Goal: Task Accomplishment & Management: Manage account settings

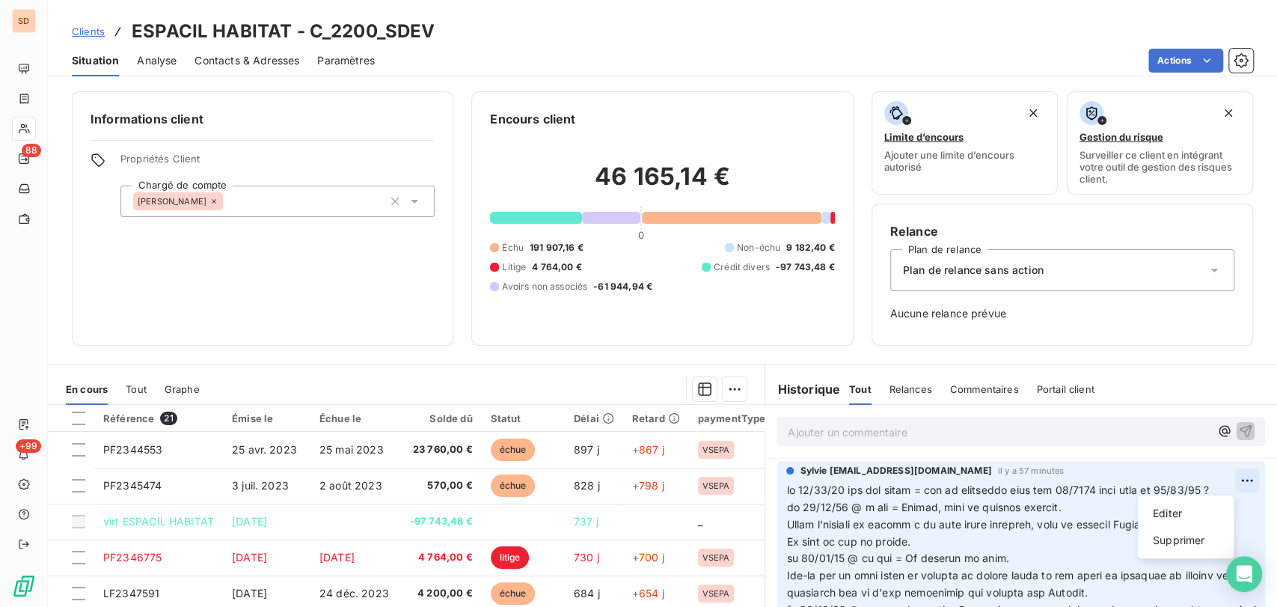
click at [1224, 477] on html "SD 88 +99 Clients ESPACIL HABITAT - C_2200_SDEV Situation Analyse Contacts & Ad…" at bounding box center [638, 303] width 1277 height 607
click at [1157, 516] on div "Editer" at bounding box center [1186, 513] width 84 height 24
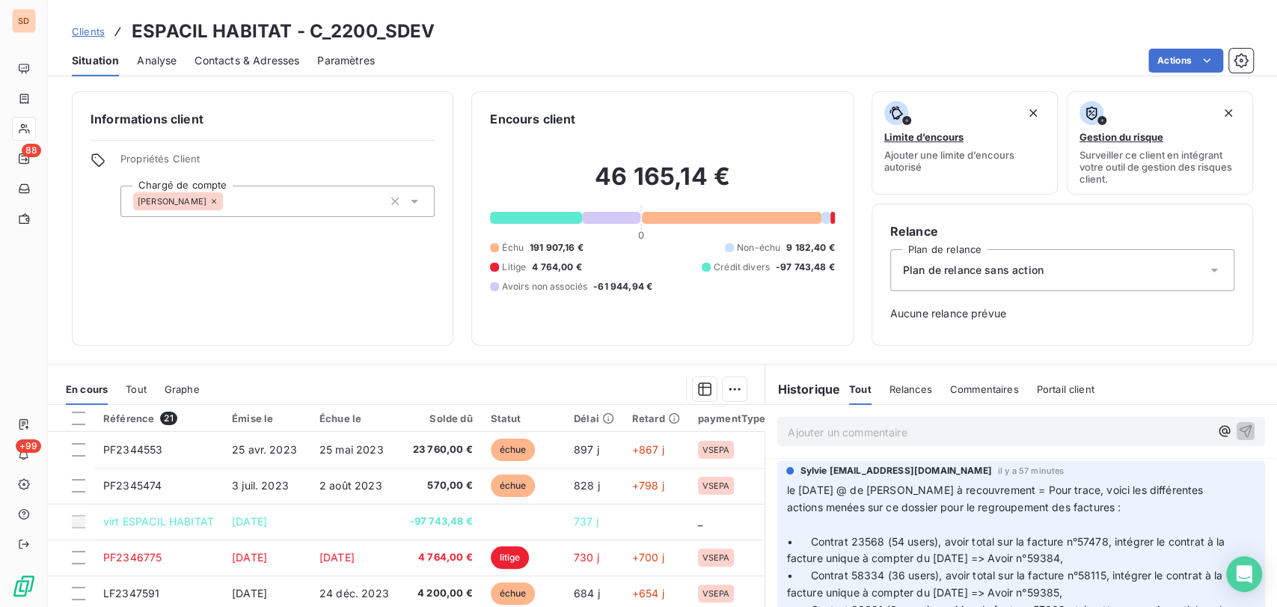
click at [816, 521] on p "﻿" at bounding box center [1012, 524] width 452 height 17
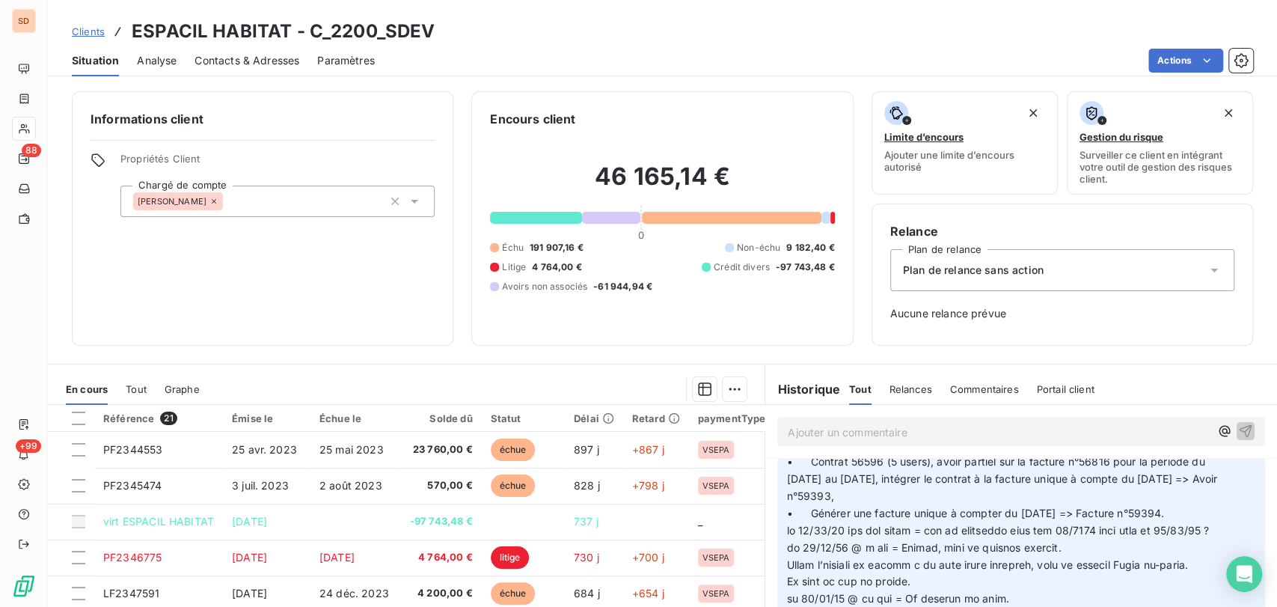
scroll to position [429, 0]
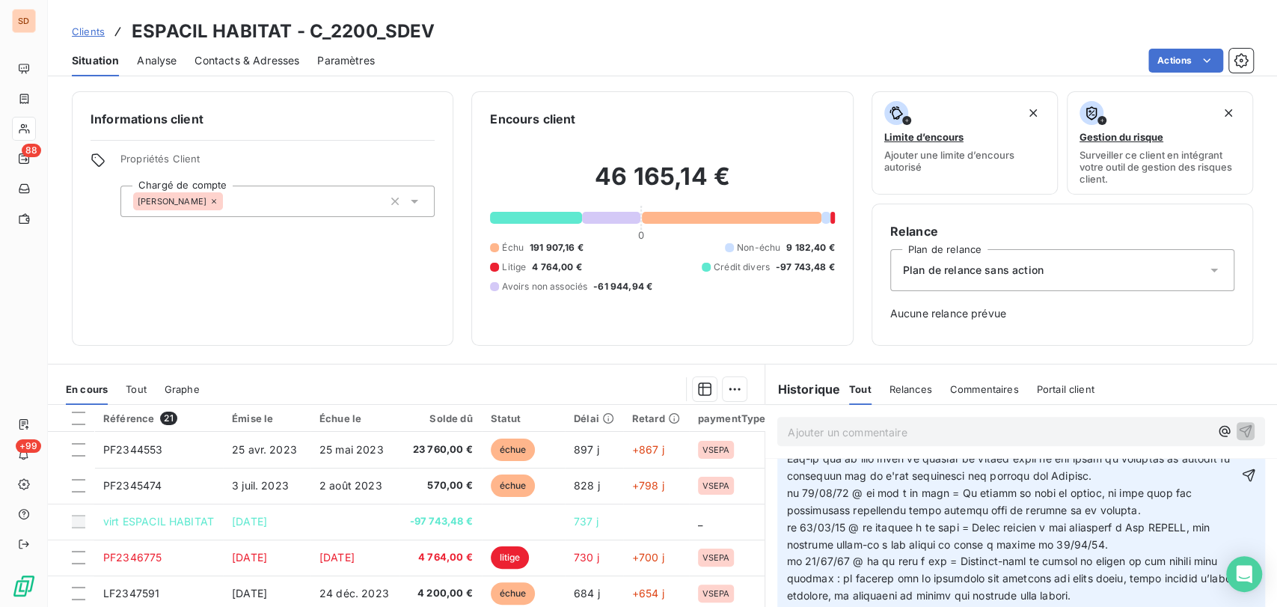
scroll to position [563, 0]
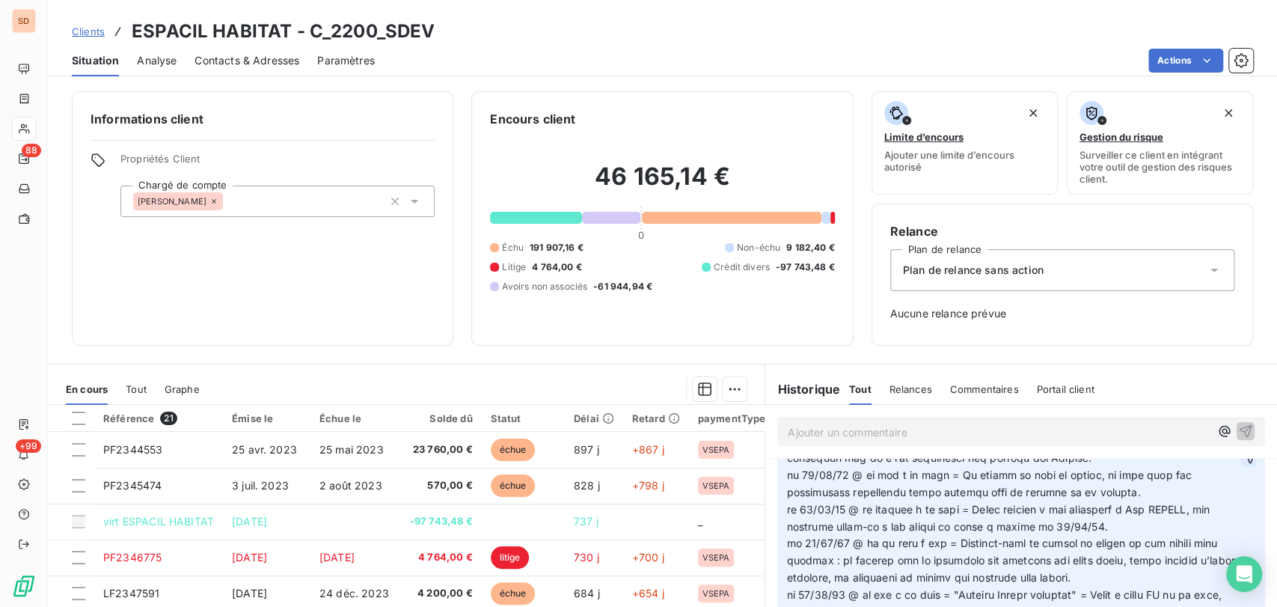
click at [1243, 464] on icon "button" at bounding box center [1249, 457] width 13 height 13
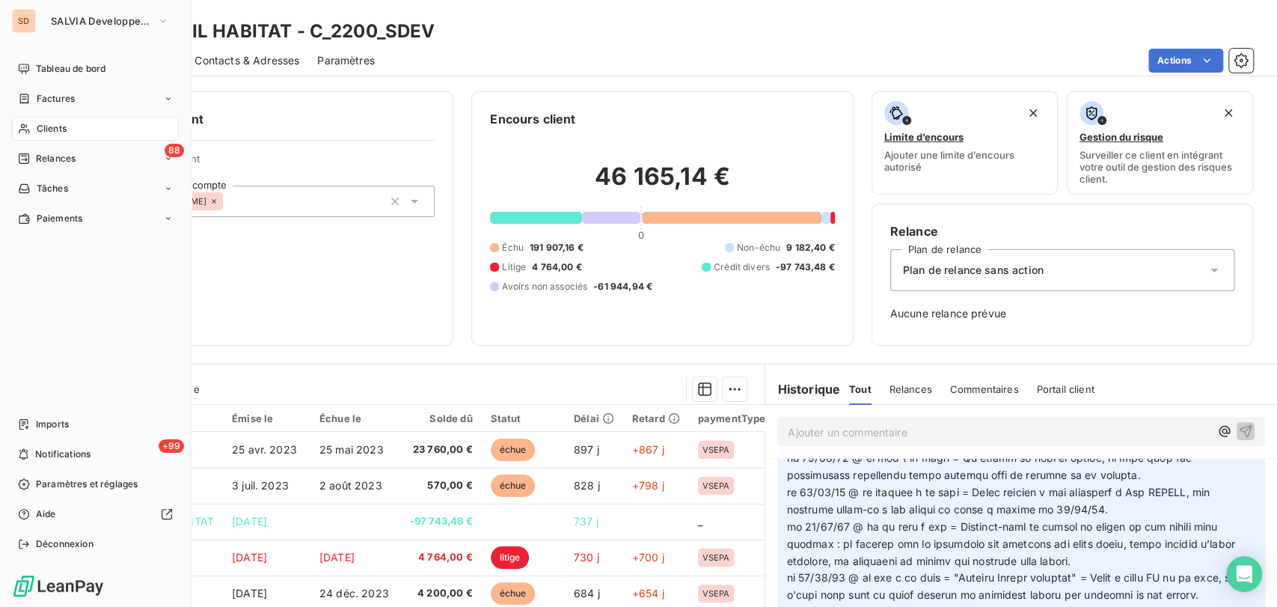
click at [46, 120] on div "Clients" at bounding box center [95, 129] width 167 height 24
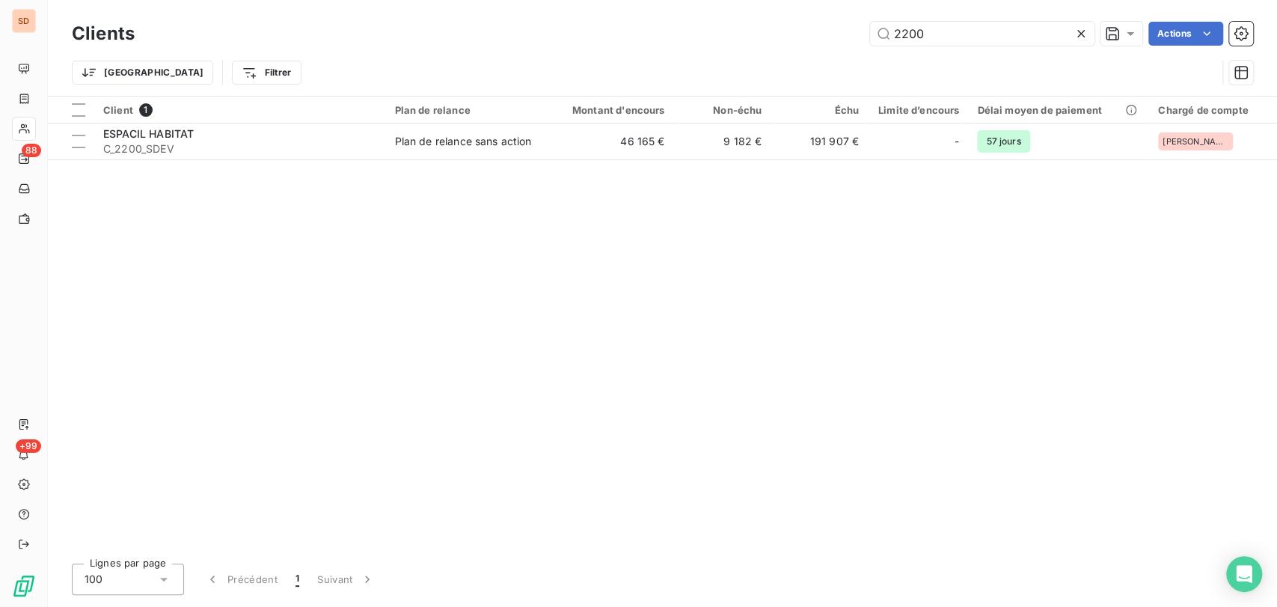
drag, startPoint x: 914, startPoint y: 34, endPoint x: 821, endPoint y: 43, distance: 92.5
click at [821, 43] on div "2200 Actions" at bounding box center [703, 34] width 1101 height 24
drag, startPoint x: 961, startPoint y: 27, endPoint x: 777, endPoint y: 31, distance: 184.1
click at [777, 31] on div "55134 Actions" at bounding box center [703, 34] width 1101 height 24
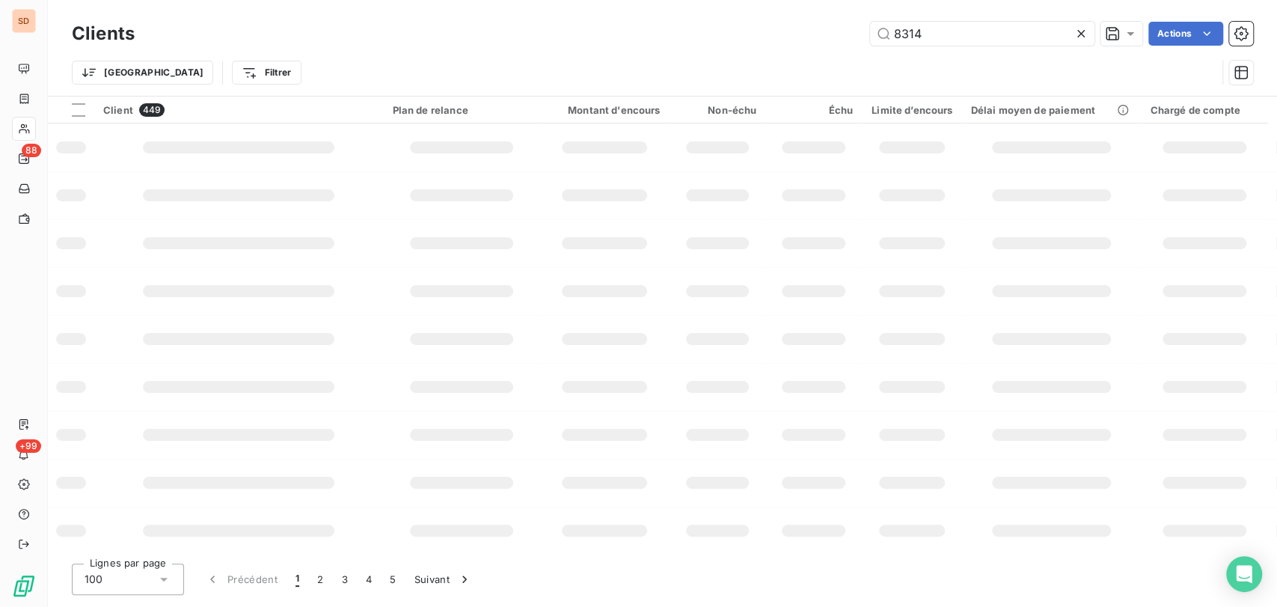
type input "8314"
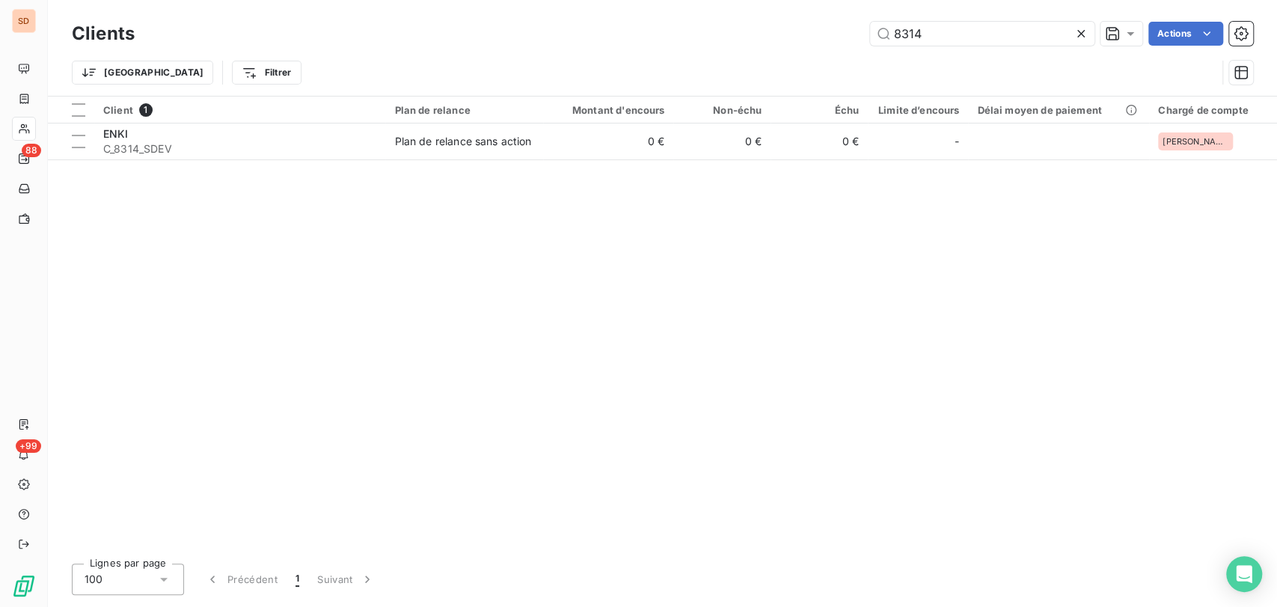
drag, startPoint x: 950, startPoint y: 35, endPoint x: 820, endPoint y: 30, distance: 130.3
click at [820, 30] on div "8314 Actions" at bounding box center [703, 34] width 1101 height 24
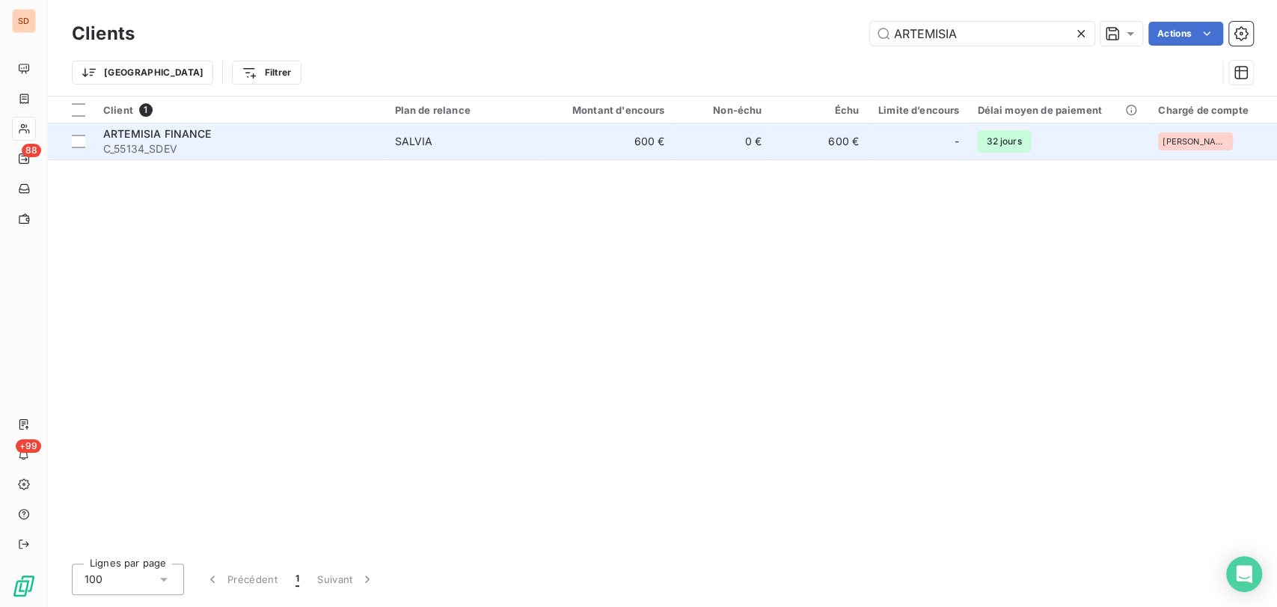
type input "ARTEMISIA"
click at [114, 147] on span "C_55134_SDEV" at bounding box center [239, 148] width 273 height 15
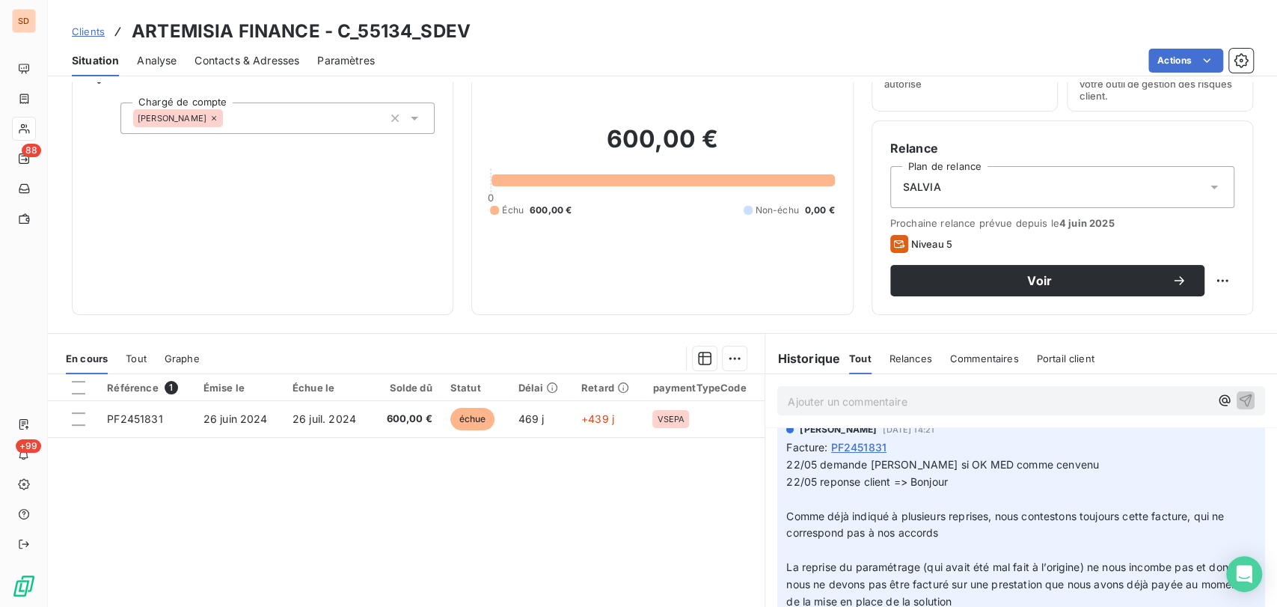
scroll to position [166, 0]
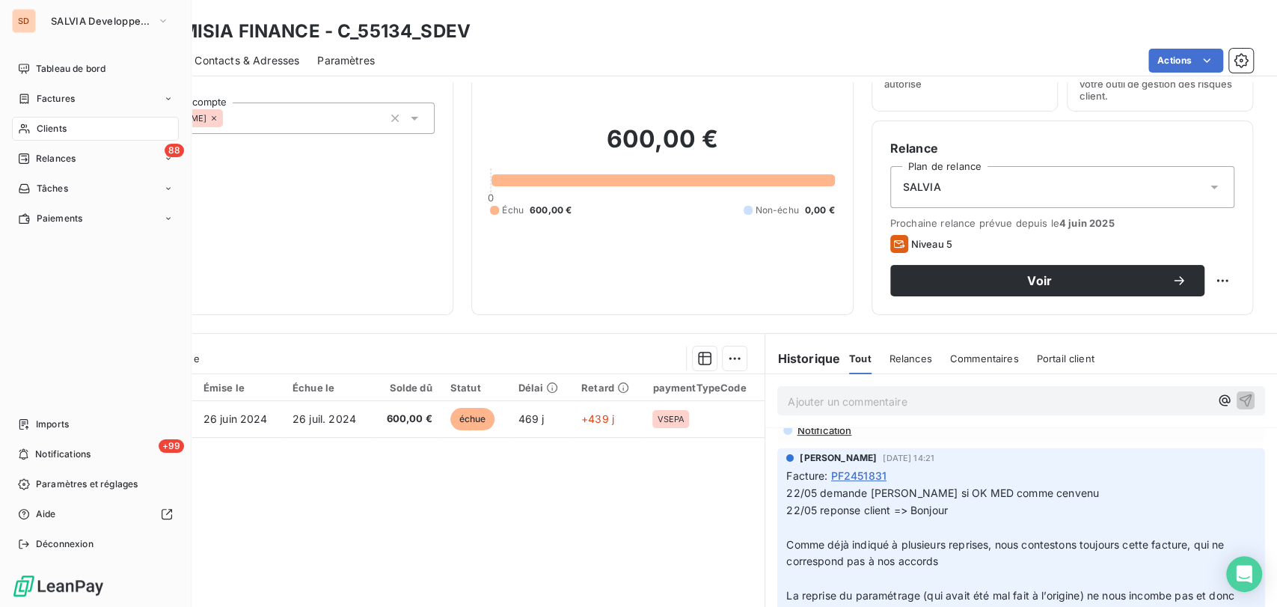
click at [49, 127] on span "Clients" at bounding box center [52, 128] width 30 height 13
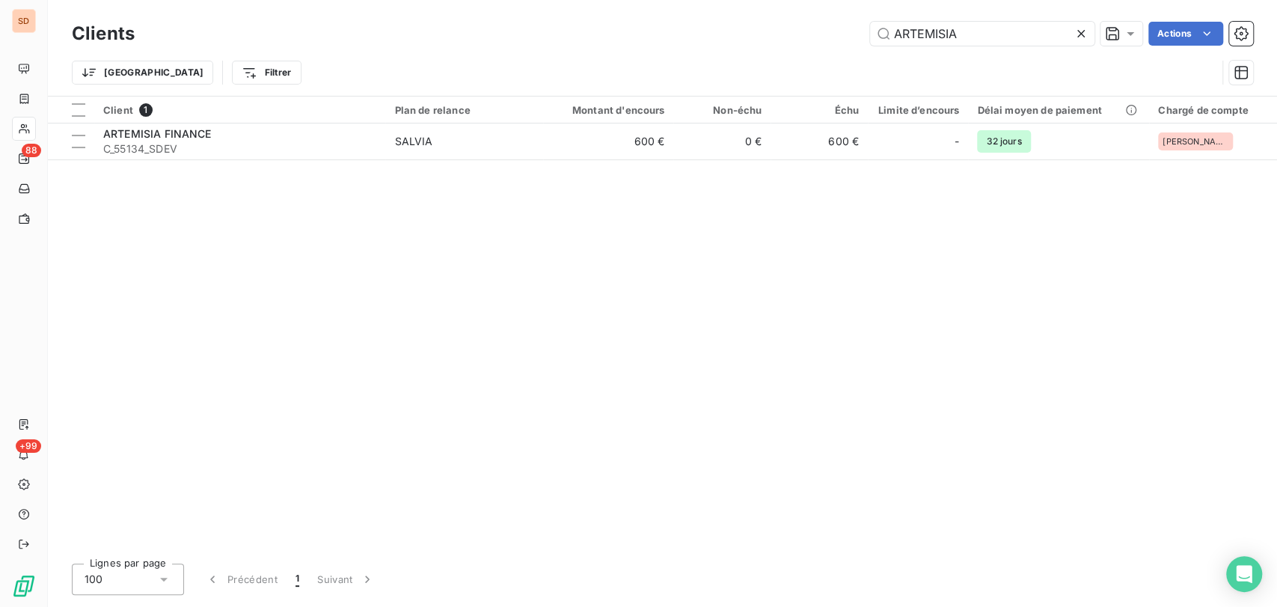
drag, startPoint x: 960, startPoint y: 31, endPoint x: 786, endPoint y: 30, distance: 173.6
click at [786, 30] on div "ARTEMISIA Actions" at bounding box center [703, 34] width 1101 height 24
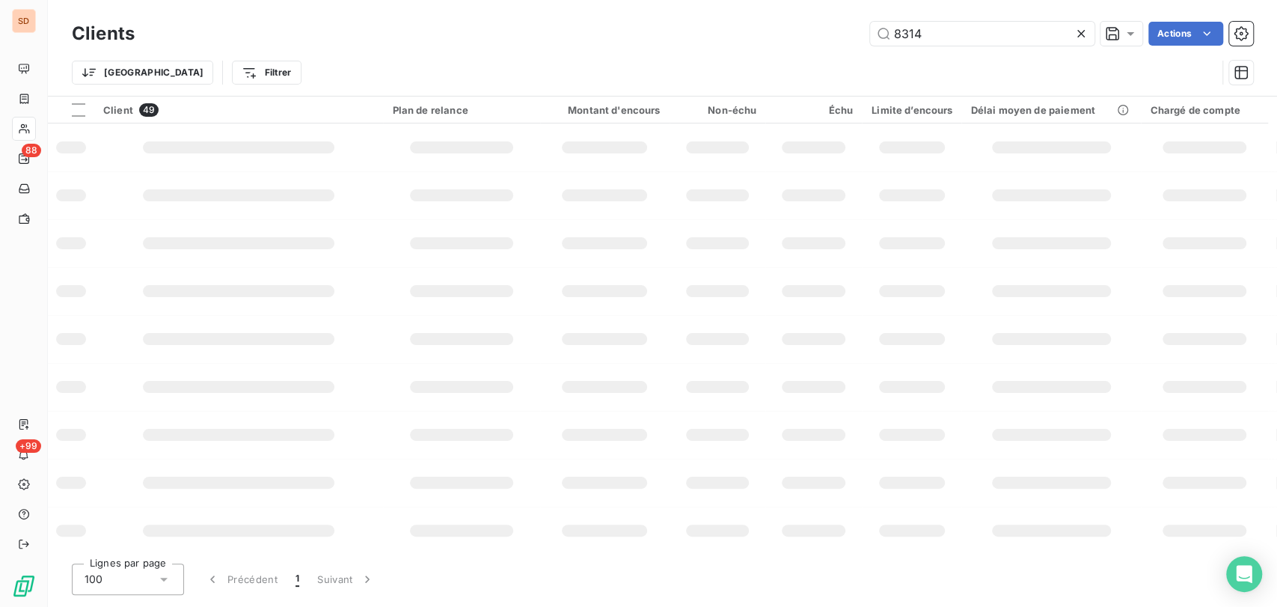
type input "8314"
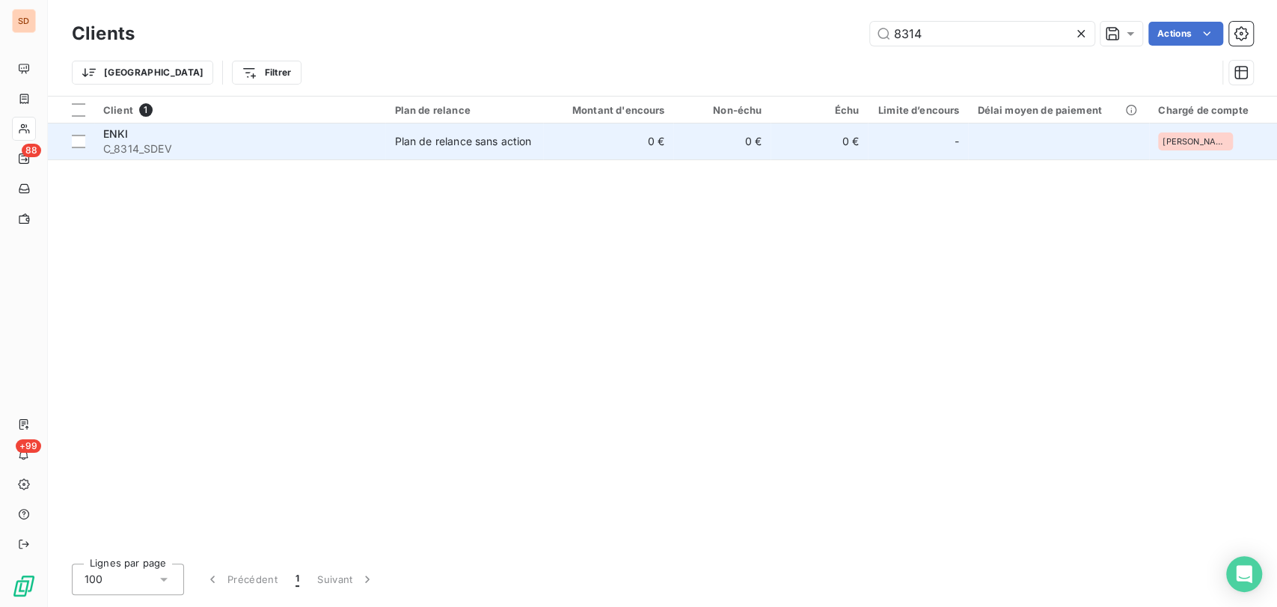
click at [121, 139] on span "ENKI" at bounding box center [115, 133] width 25 height 13
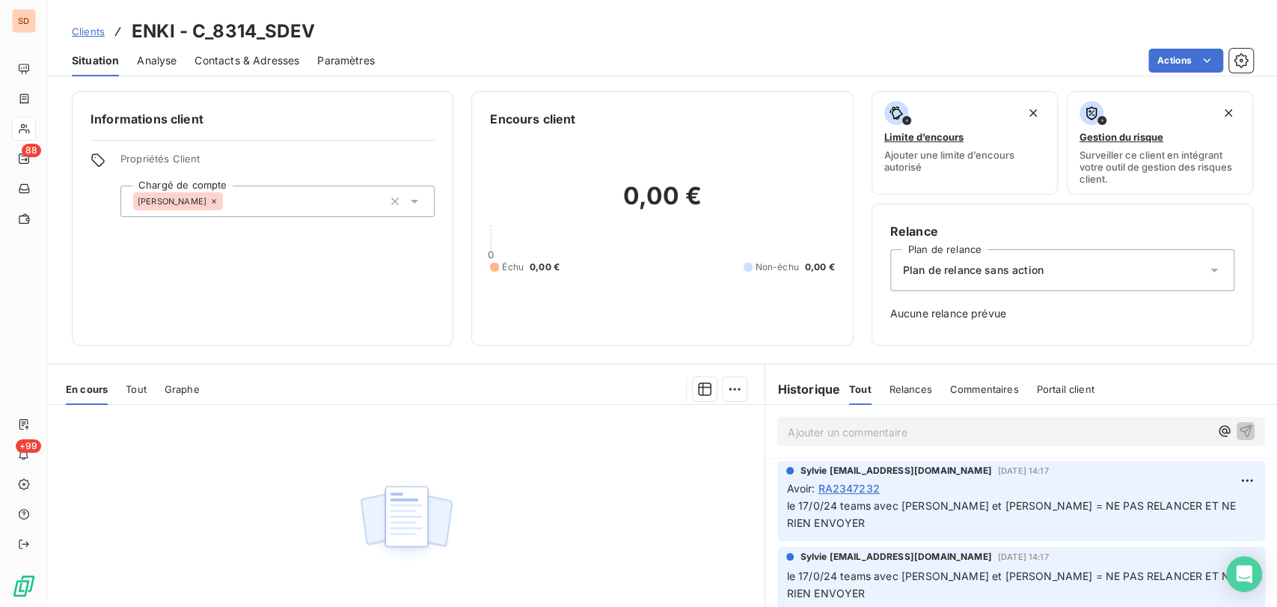
click at [1209, 267] on div "Plan de relance sans action" at bounding box center [1062, 270] width 344 height 42
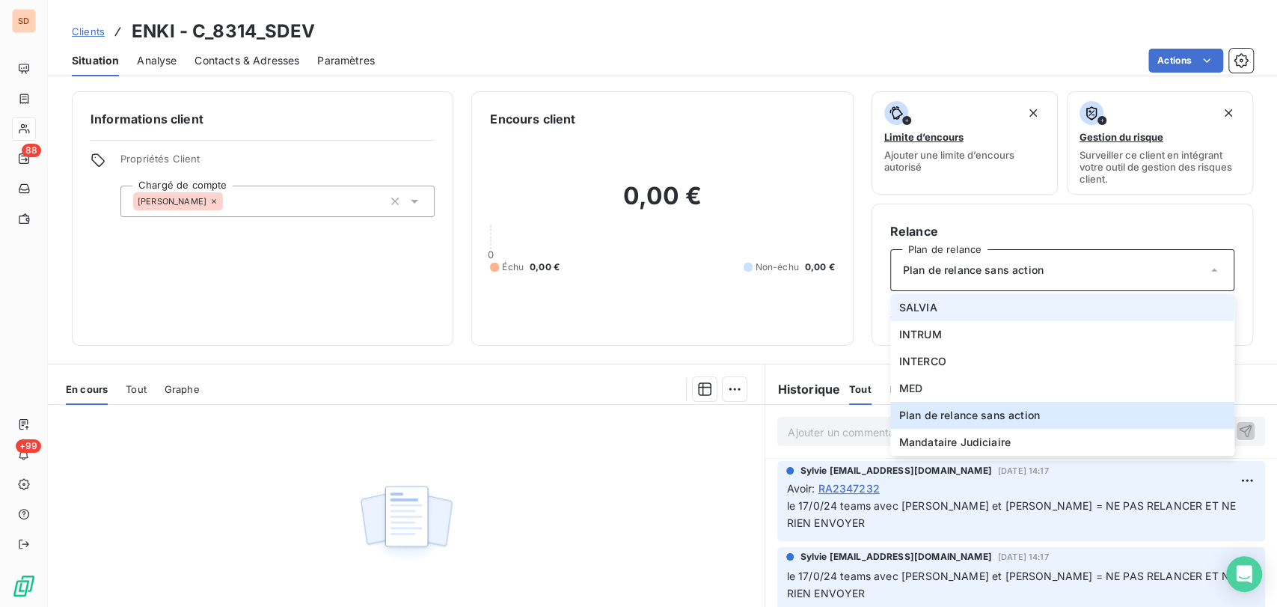
click at [911, 315] on li "SALVIA" at bounding box center [1062, 307] width 344 height 27
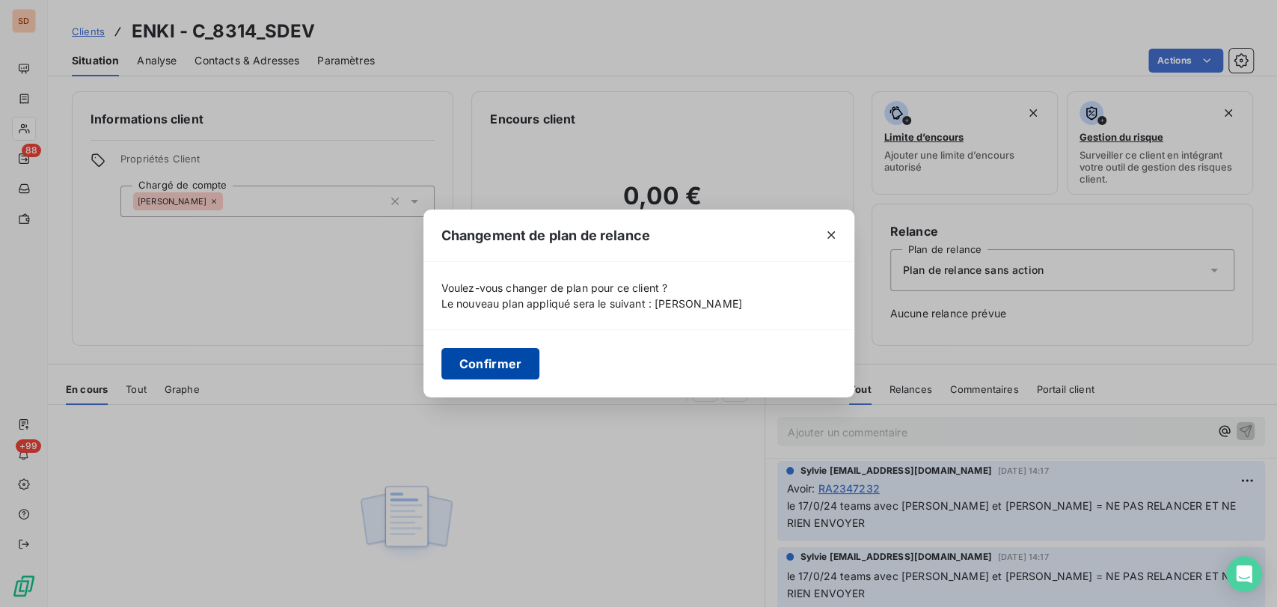
click at [477, 359] on button "Confirmer" at bounding box center [490, 363] width 99 height 31
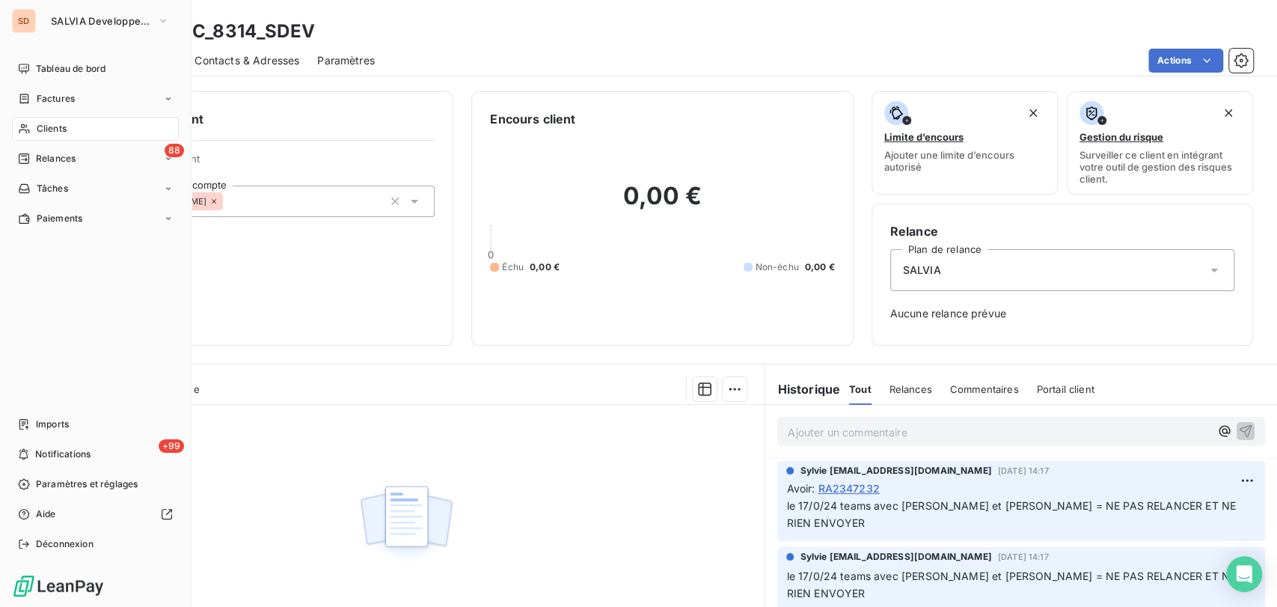
click at [52, 128] on span "Clients" at bounding box center [52, 128] width 30 height 13
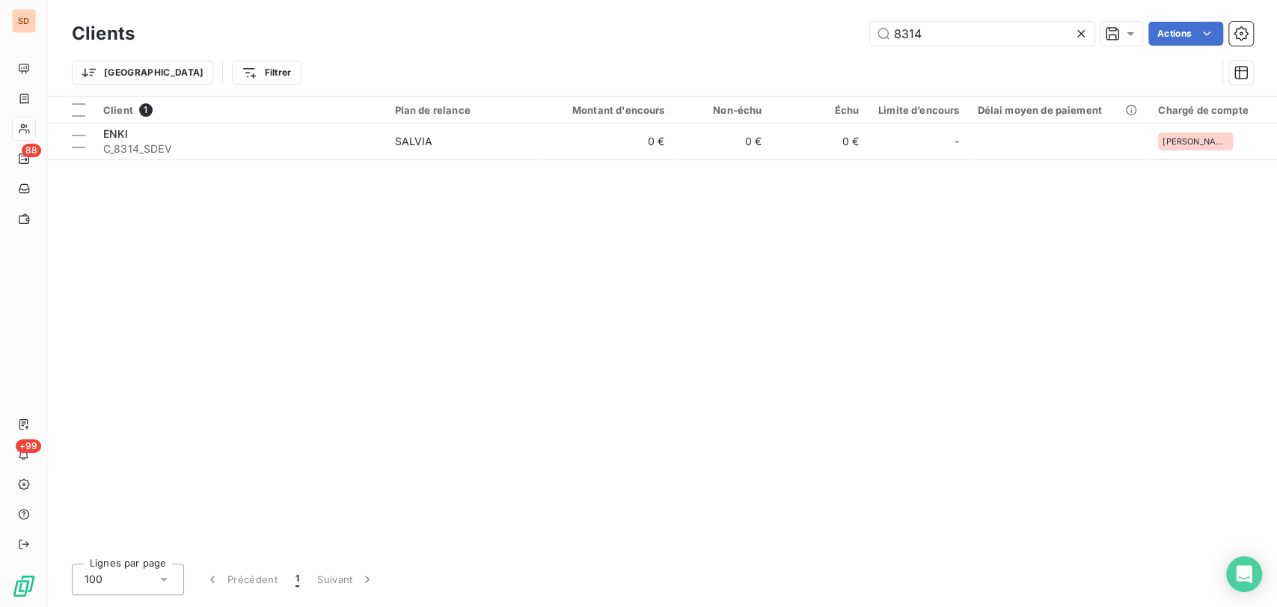
drag, startPoint x: 952, startPoint y: 32, endPoint x: 793, endPoint y: 49, distance: 159.5
click at [801, 43] on div "8314 Actions" at bounding box center [703, 34] width 1101 height 24
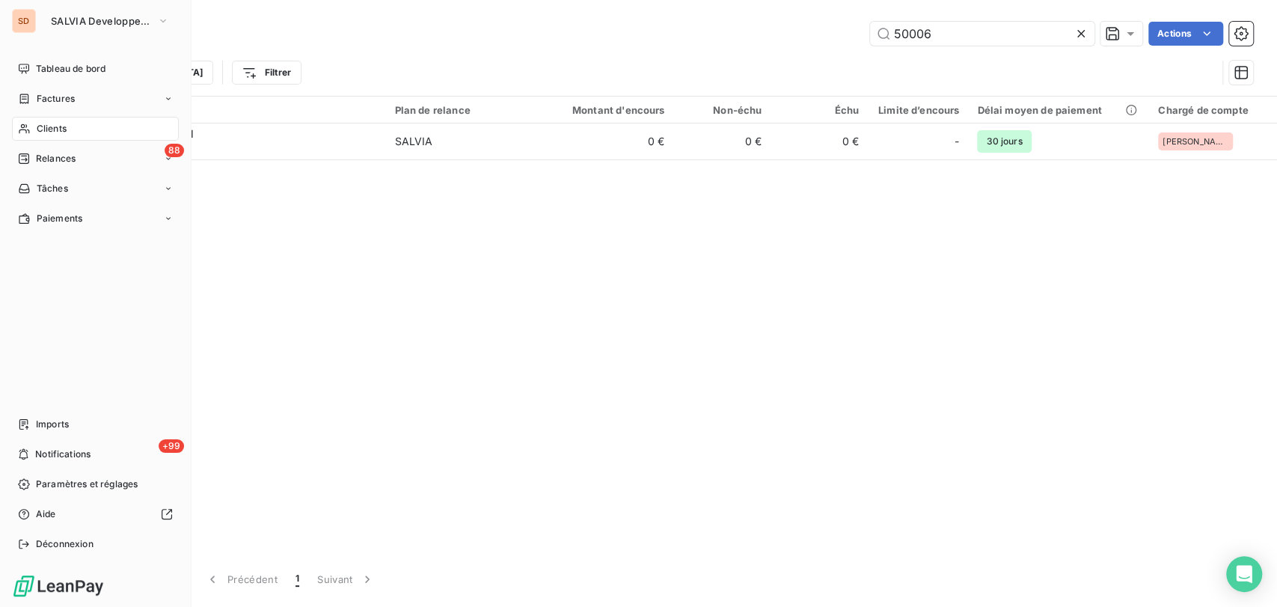
click at [30, 129] on icon at bounding box center [24, 129] width 13 height 12
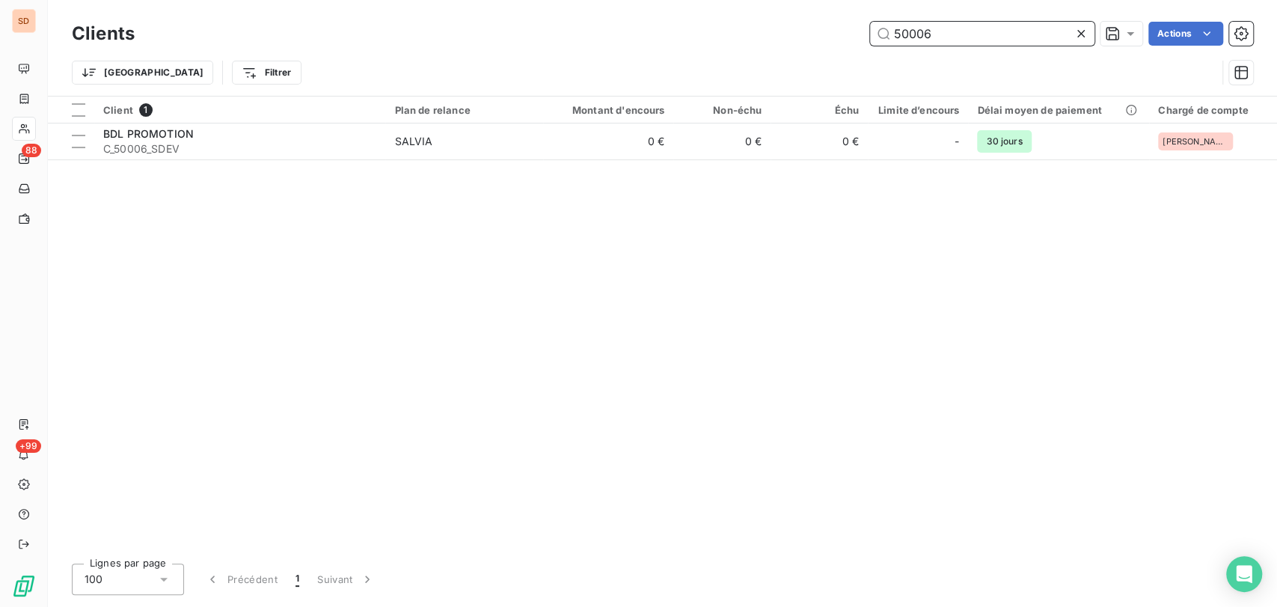
drag, startPoint x: 942, startPoint y: 32, endPoint x: 810, endPoint y: 24, distance: 131.9
click at [811, 23] on div "50006 Actions" at bounding box center [703, 34] width 1101 height 24
drag, startPoint x: 950, startPoint y: 43, endPoint x: 934, endPoint y: 37, distance: 17.8
click at [934, 37] on input "8467" at bounding box center [982, 34] width 224 height 24
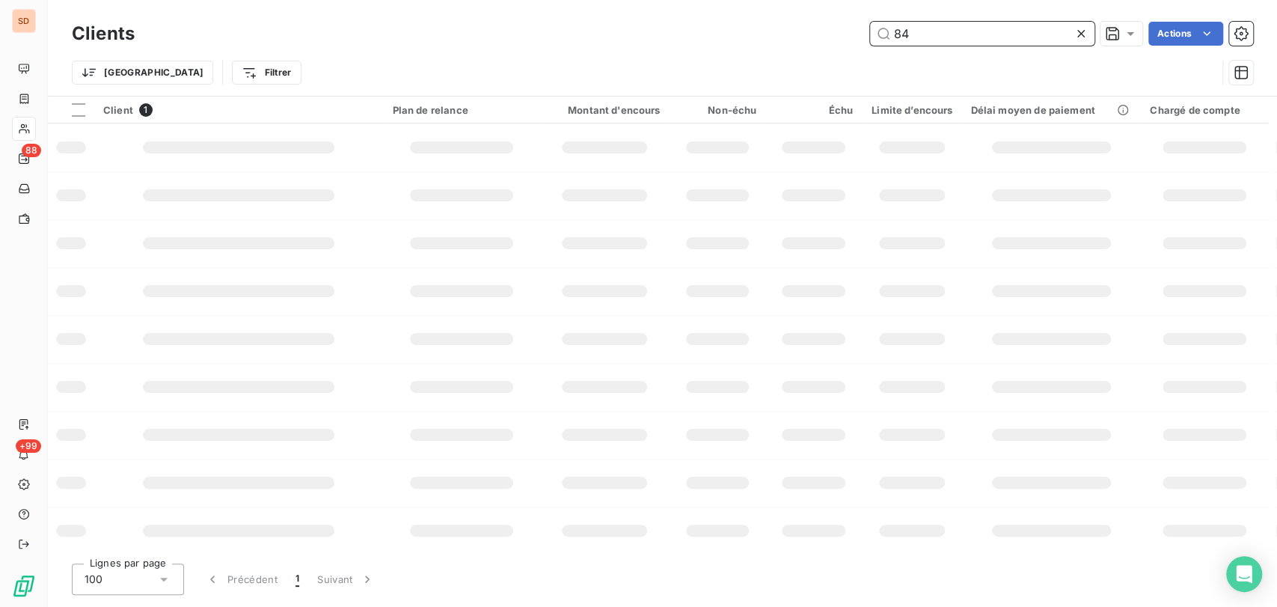
type input "8"
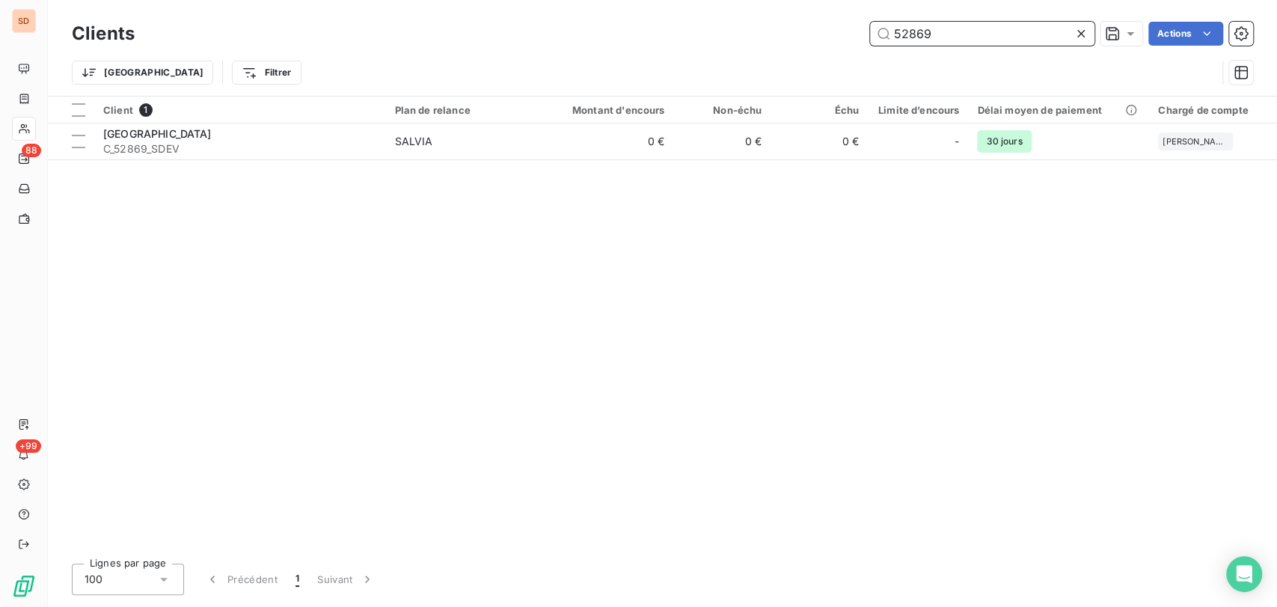
drag, startPoint x: 951, startPoint y: 35, endPoint x: 829, endPoint y: 27, distance: 122.2
click at [834, 25] on div "52869 Actions" at bounding box center [703, 34] width 1101 height 24
click at [934, 37] on input "53312" at bounding box center [982, 34] width 224 height 24
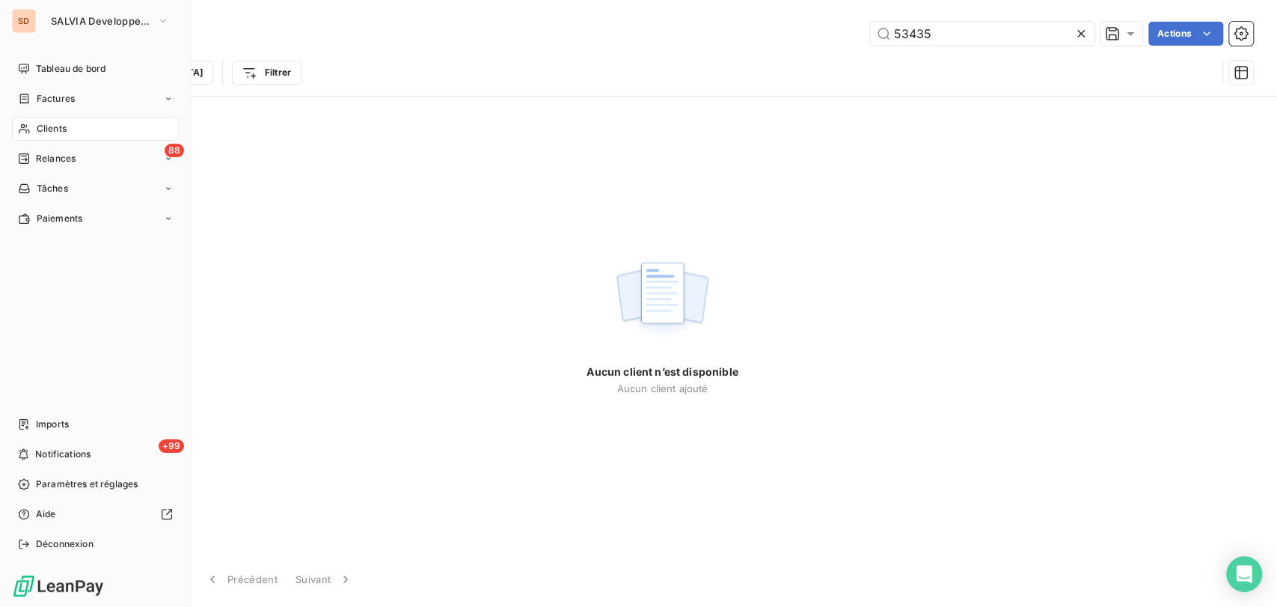
click at [49, 126] on span "Clients" at bounding box center [52, 128] width 30 height 13
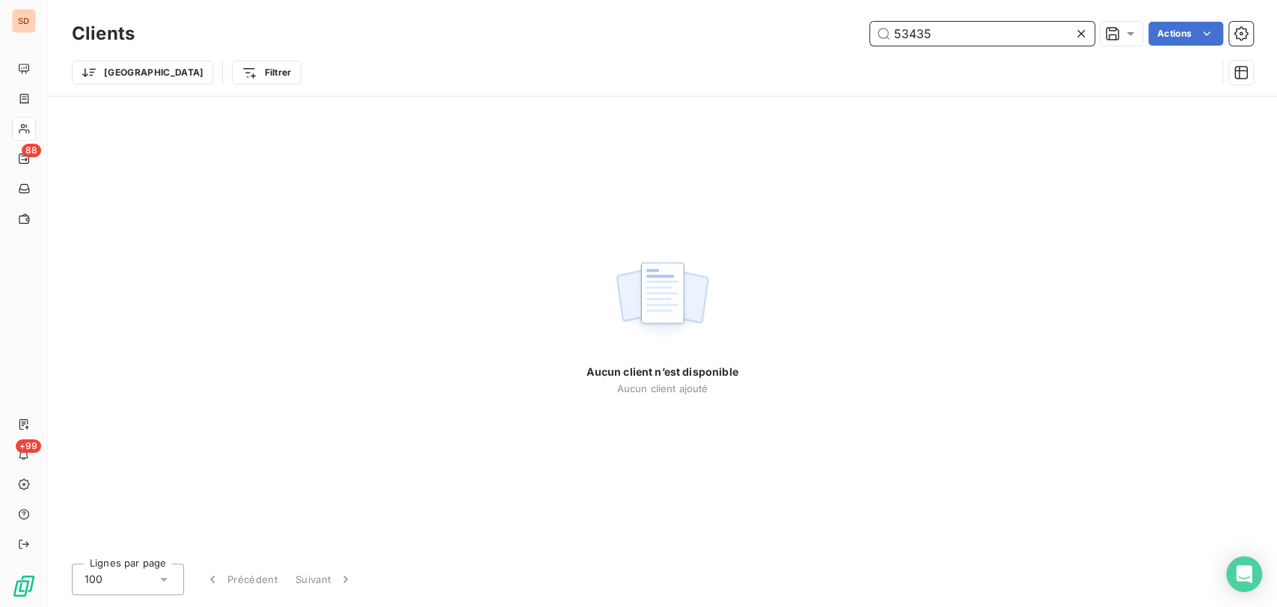
drag, startPoint x: 845, startPoint y: 46, endPoint x: 720, endPoint y: 61, distance: 125.8
click at [720, 61] on div "Clients 53435 Actions Trier Filtrer" at bounding box center [662, 57] width 1181 height 78
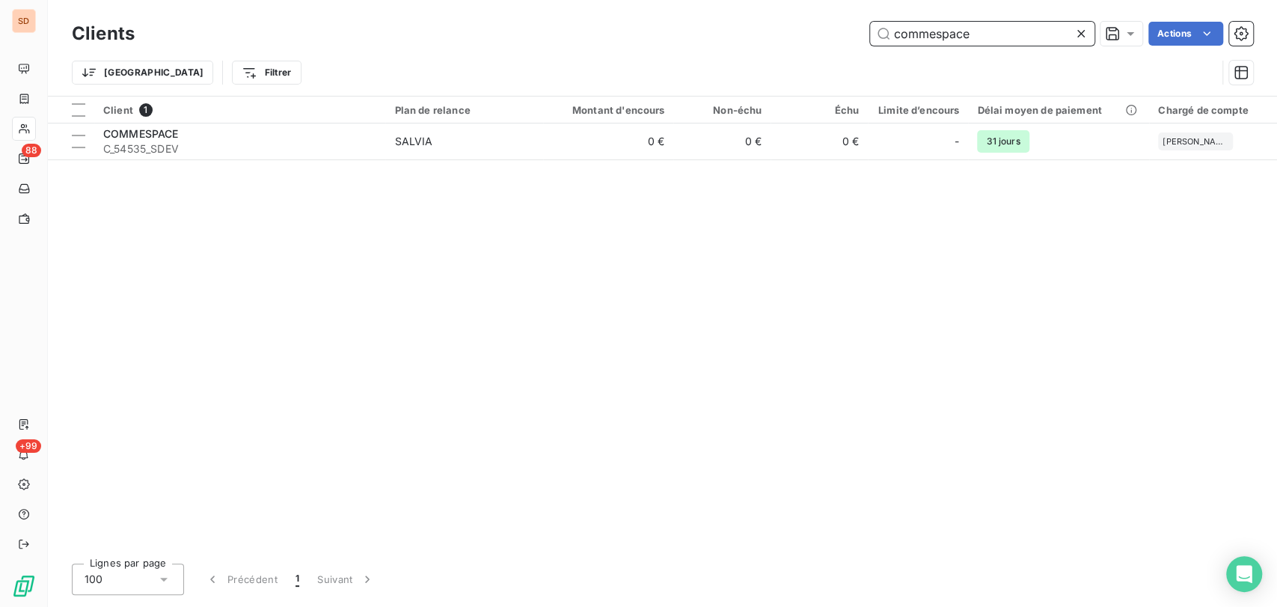
drag, startPoint x: 990, startPoint y: 28, endPoint x: 804, endPoint y: 37, distance: 185.8
click at [804, 37] on div "commespace Actions" at bounding box center [703, 34] width 1101 height 24
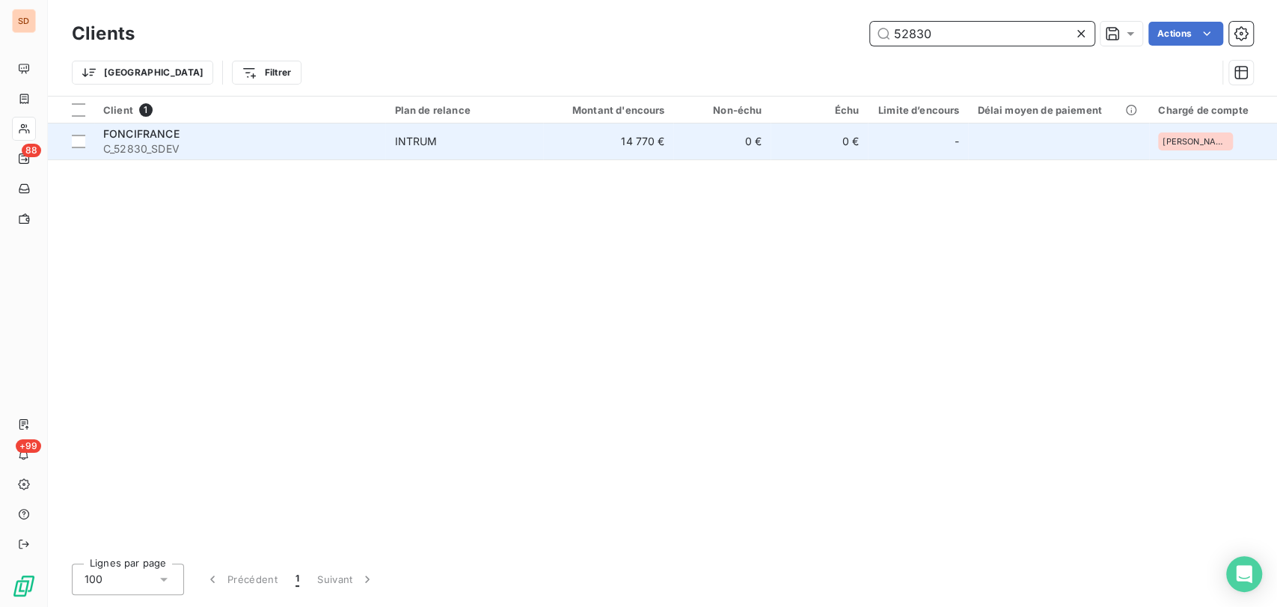
type input "52830"
click at [125, 136] on span "FONCIFRANCE" at bounding box center [141, 133] width 76 height 13
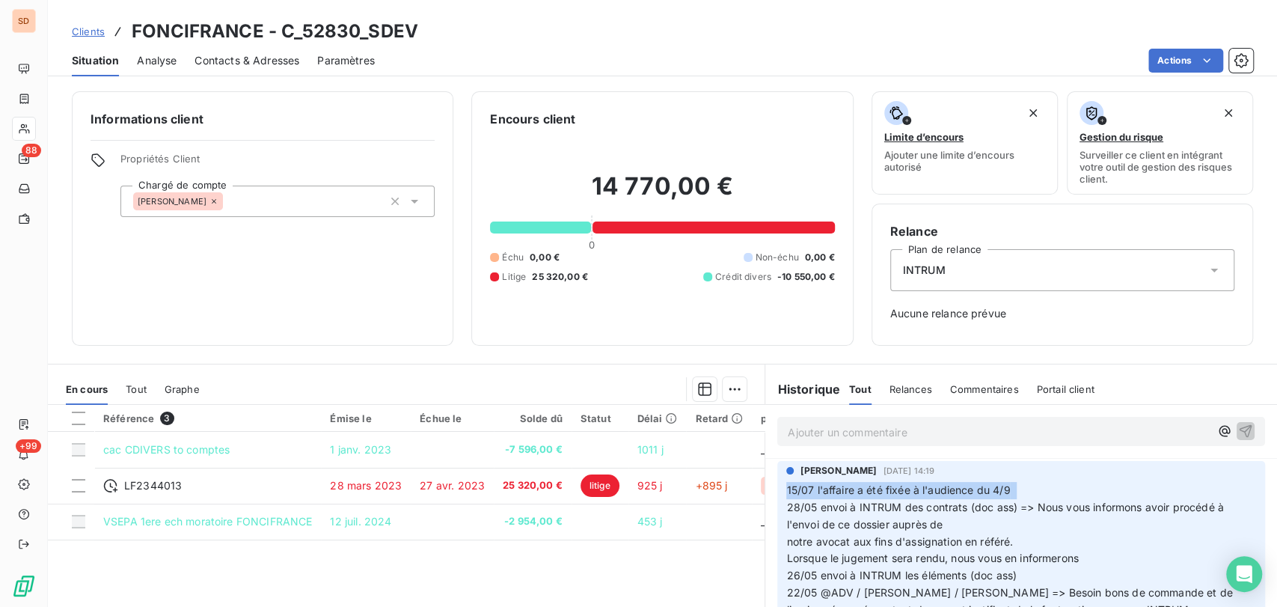
drag, startPoint x: 1009, startPoint y: 486, endPoint x: 777, endPoint y: 489, distance: 231.2
click at [777, 489] on div "[PERSON_NAME] [DATE] 14:19" at bounding box center [1021, 544] width 488 height 167
copy span "15/07 l'affaire a été fixée à l'audience du 4/9"
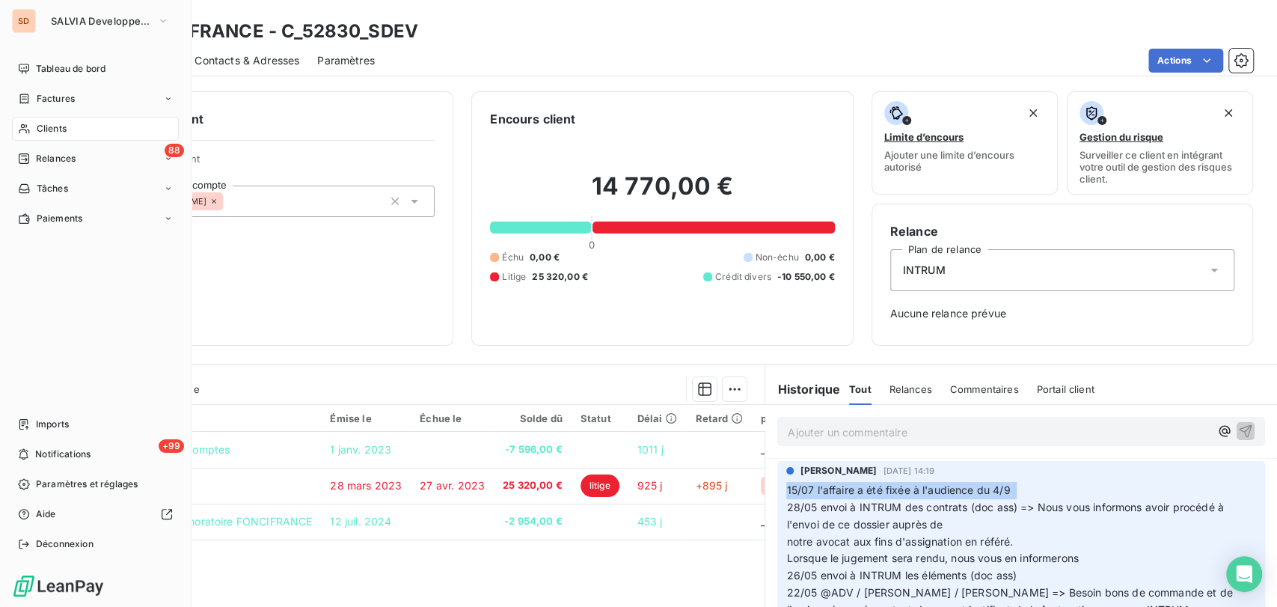
click at [49, 126] on span "Clients" at bounding box center [52, 128] width 30 height 13
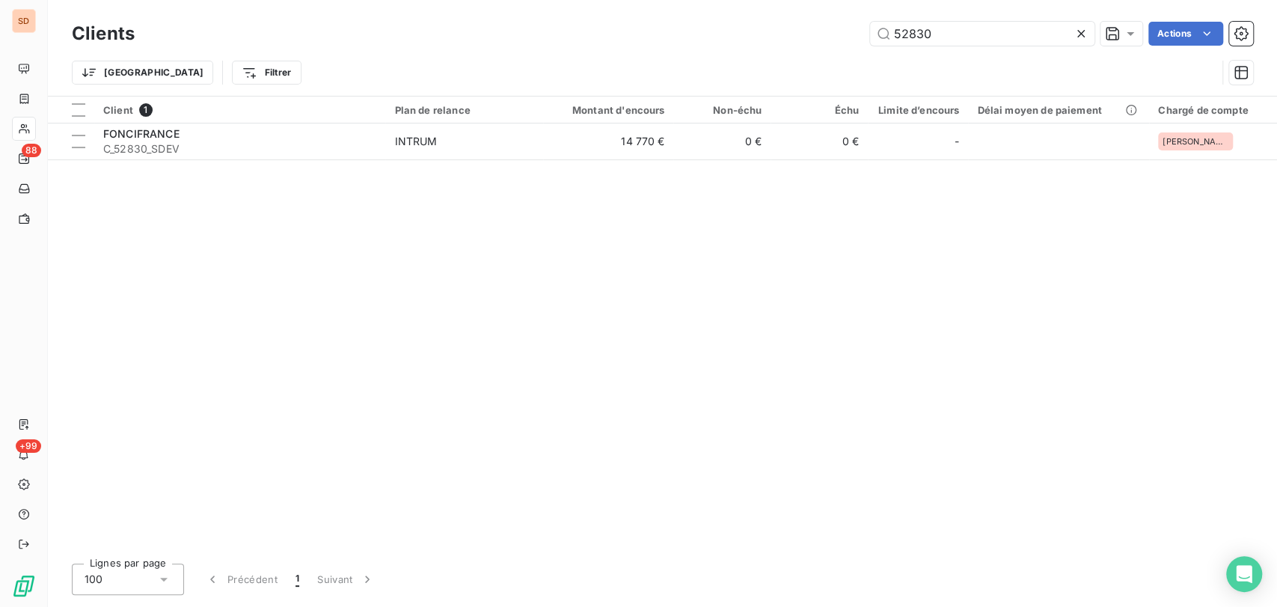
drag, startPoint x: 940, startPoint y: 24, endPoint x: 792, endPoint y: 37, distance: 148.7
click at [792, 37] on div "52830 Actions" at bounding box center [703, 34] width 1101 height 24
drag, startPoint x: 934, startPoint y: 37, endPoint x: 821, endPoint y: 49, distance: 112.8
click at [830, 51] on div "Clients 8559 Actions Trier Filtrer" at bounding box center [662, 57] width 1181 height 78
drag, startPoint x: 935, startPoint y: 30, endPoint x: 788, endPoint y: 37, distance: 147.6
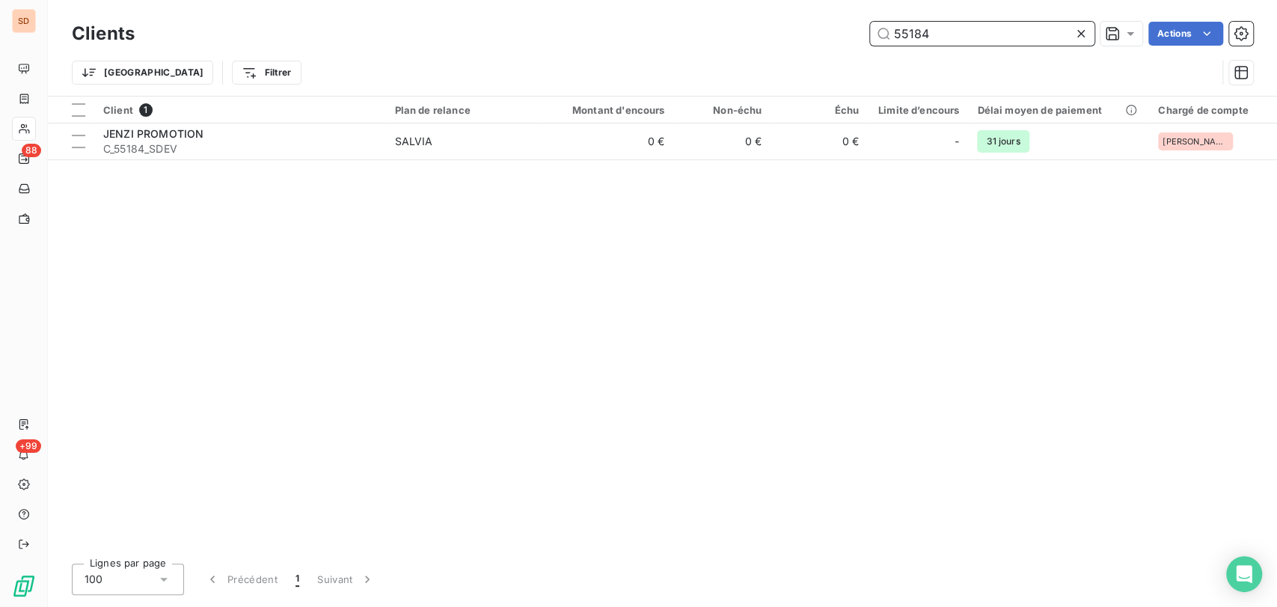
click at [789, 37] on div "55184 Actions" at bounding box center [703, 34] width 1101 height 24
drag, startPoint x: 925, startPoint y: 31, endPoint x: 820, endPoint y: 29, distance: 104.8
click at [824, 31] on div "7773 Actions" at bounding box center [703, 34] width 1101 height 24
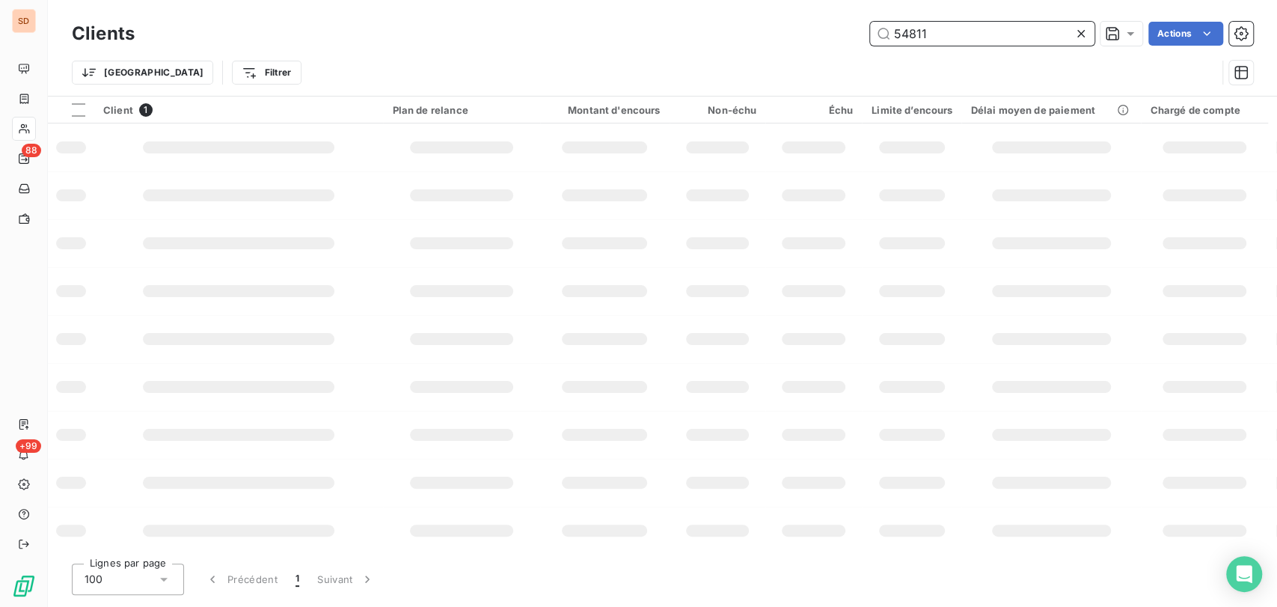
type input "54811"
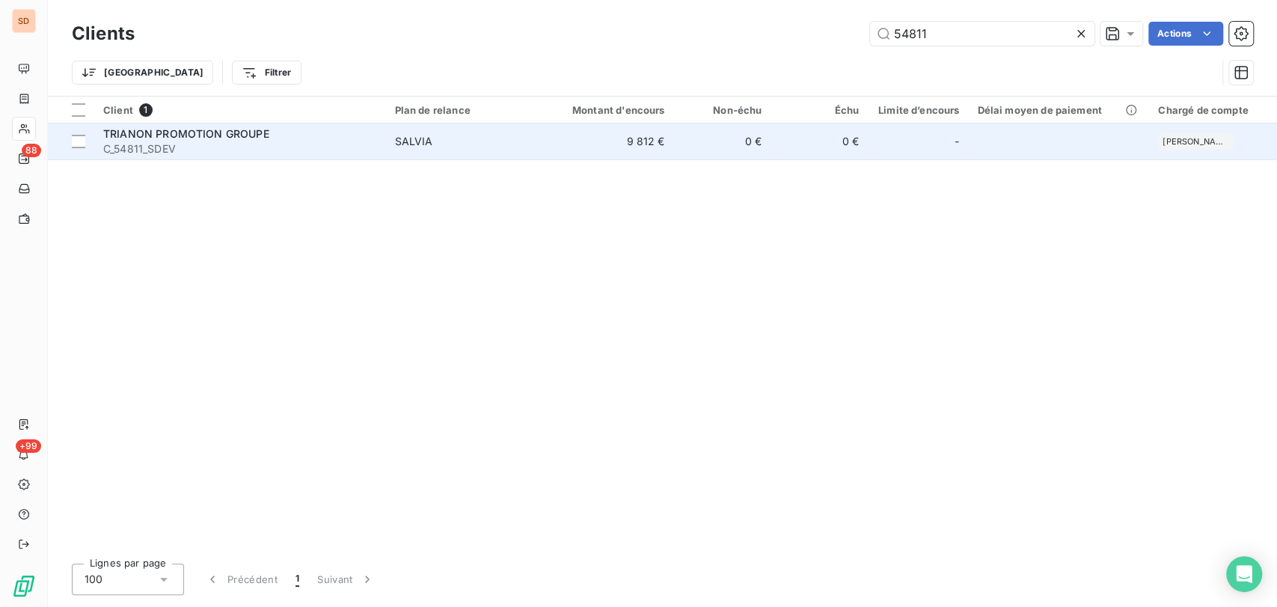
click at [116, 133] on span "TRIANON PROMOTION GROUPE" at bounding box center [186, 133] width 166 height 13
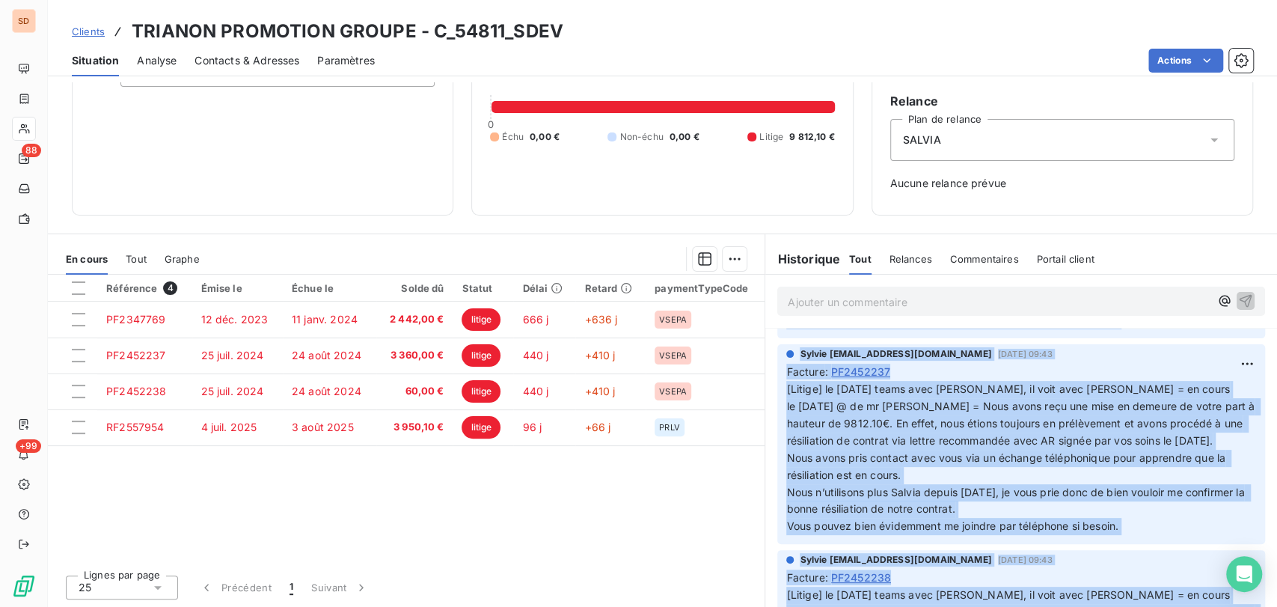
scroll to position [347, 0]
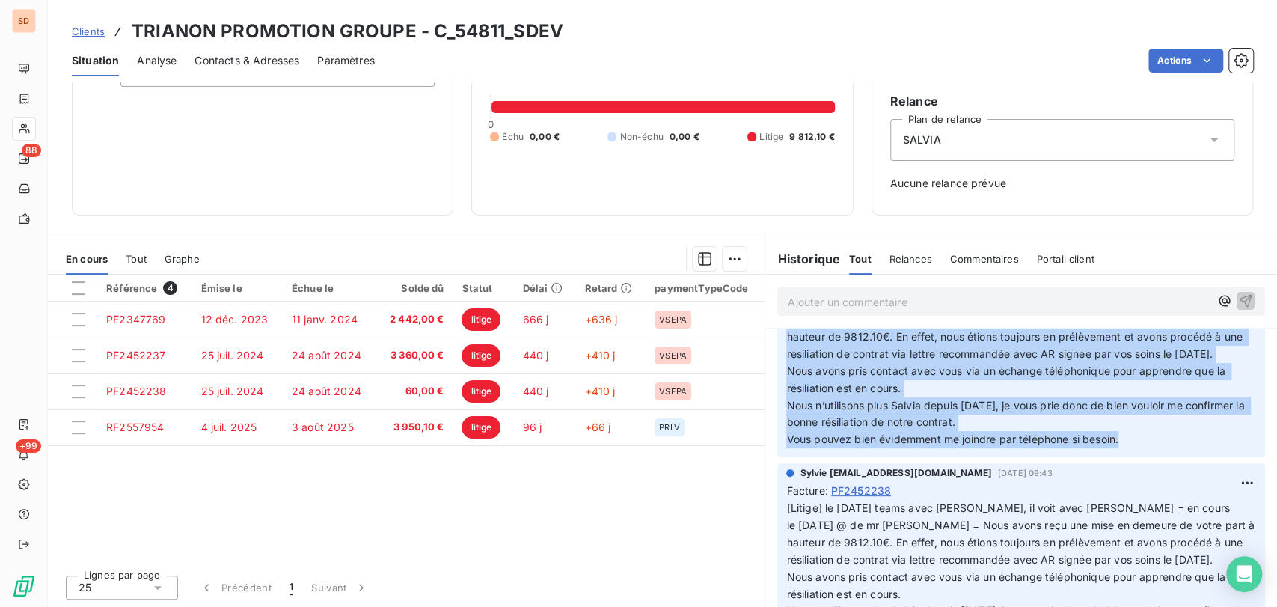
drag, startPoint x: 780, startPoint y: 427, endPoint x: 1118, endPoint y: 491, distance: 344.1
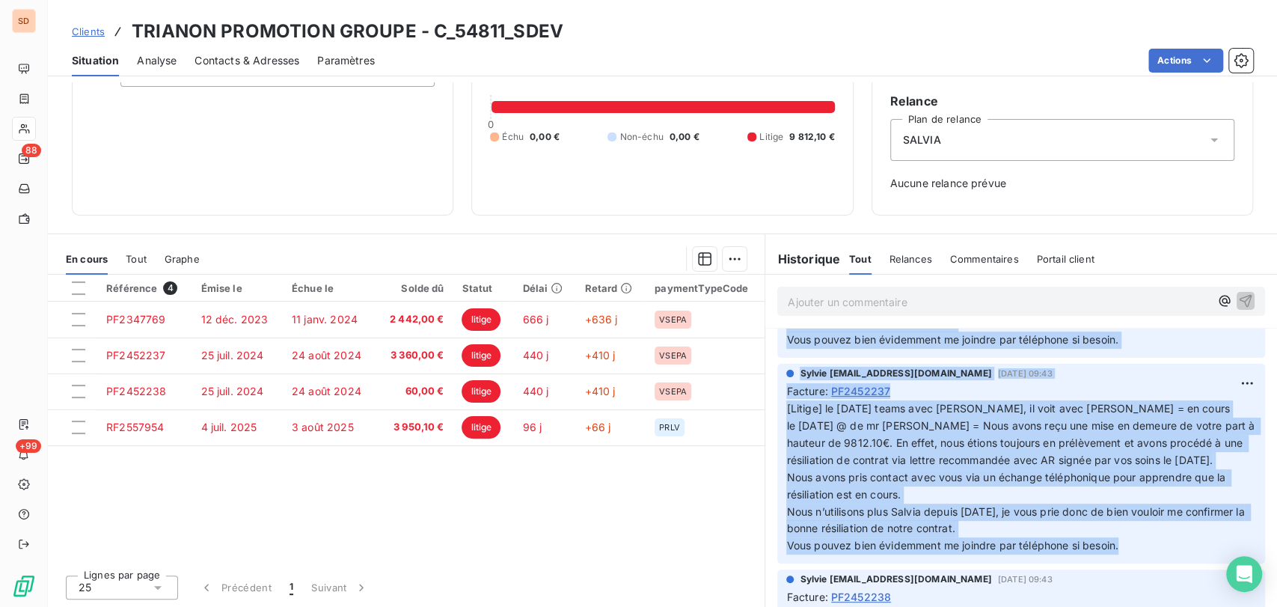
scroll to position [98, 0]
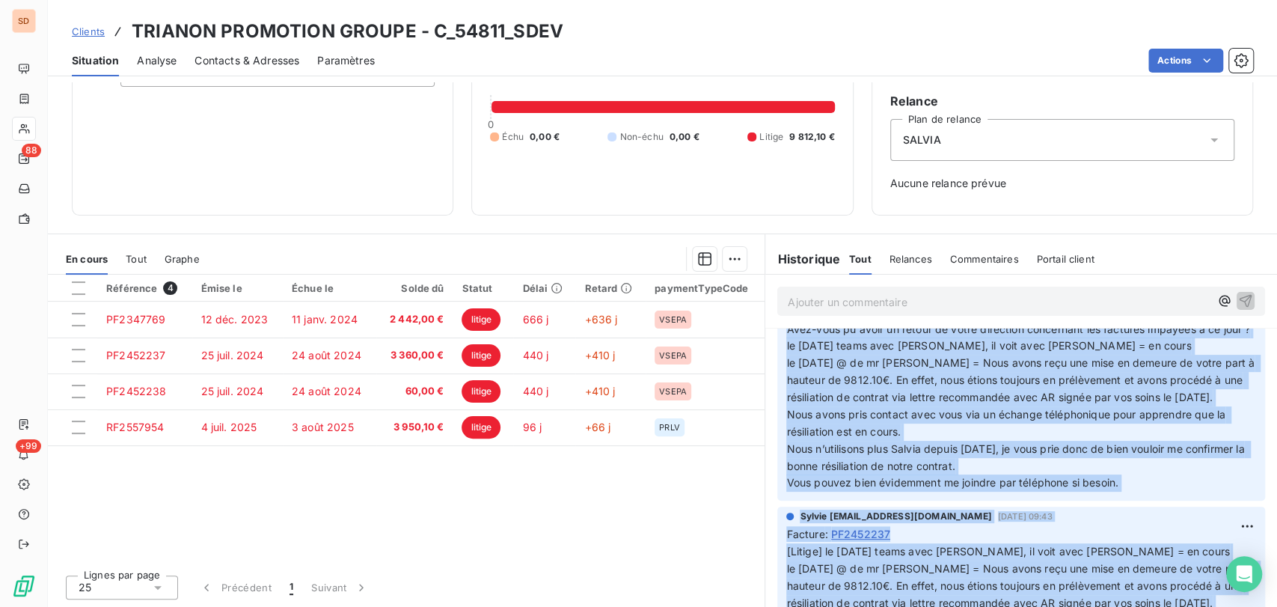
click at [1087, 455] on p "[Litige] le [DATE] @ de [PERSON_NAME] à mr [PERSON_NAME] = Je fais suite à notr…" at bounding box center [1021, 380] width 470 height 222
click at [1176, 492] on p "[Litige] le [DATE] @ de [PERSON_NAME] à mr [PERSON_NAME] = Je fais suite à notr…" at bounding box center [1021, 380] width 470 height 222
click at [1149, 492] on p "[Litige] le [DATE] @ de [PERSON_NAME] à mr [PERSON_NAME] = Je fais suite à notr…" at bounding box center [1021, 380] width 470 height 222
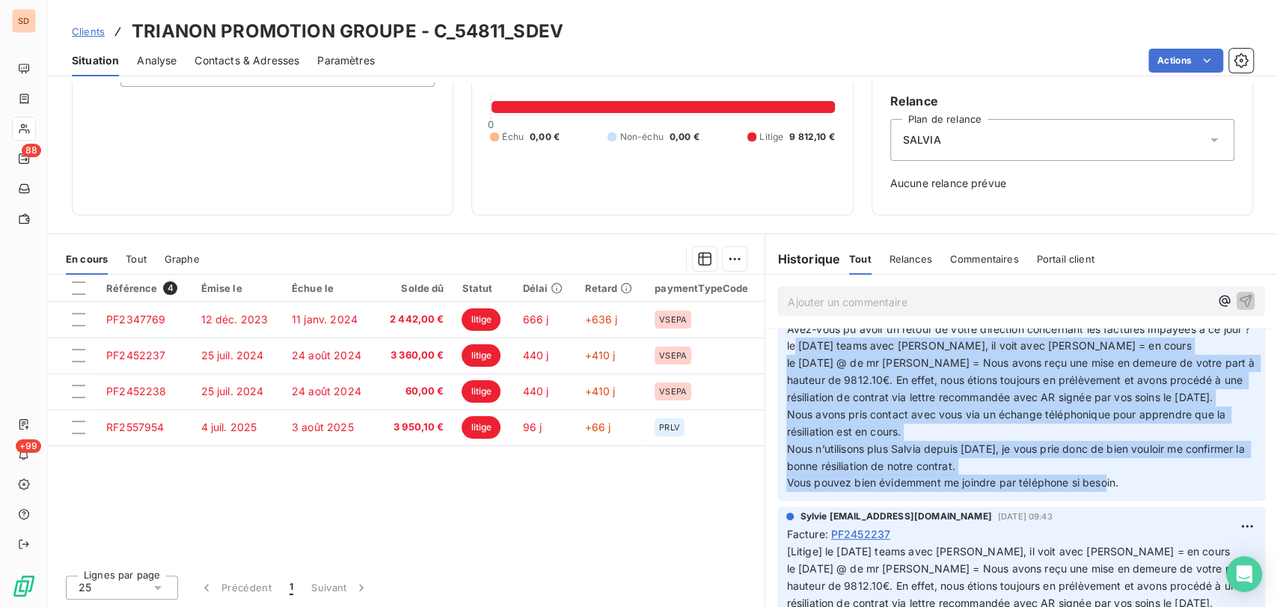
drag, startPoint x: 1118, startPoint y: 515, endPoint x: 789, endPoint y: 356, distance: 365.1
click at [789, 356] on p "[Litige] le [DATE] @ de [PERSON_NAME] à mr [PERSON_NAME] = Je fais suite à notr…" at bounding box center [1021, 380] width 470 height 222
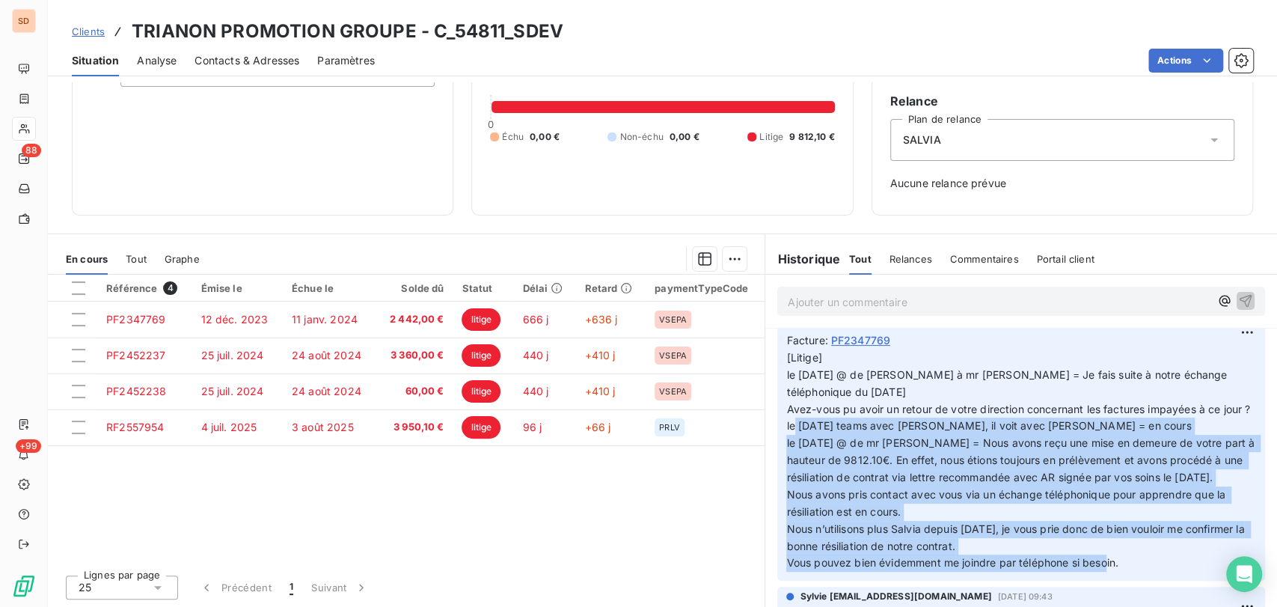
scroll to position [0, 0]
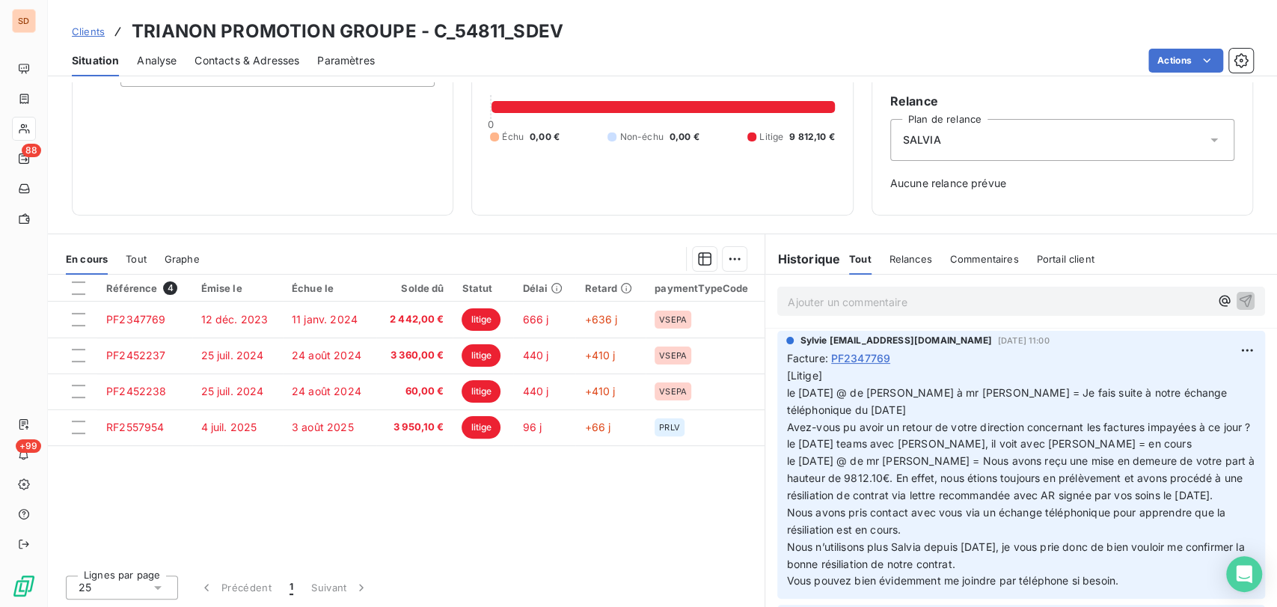
click at [1035, 450] on p "[Litige] le [DATE] @ de [PERSON_NAME] à mr [PERSON_NAME] = Je fais suite à notr…" at bounding box center [1021, 478] width 470 height 222
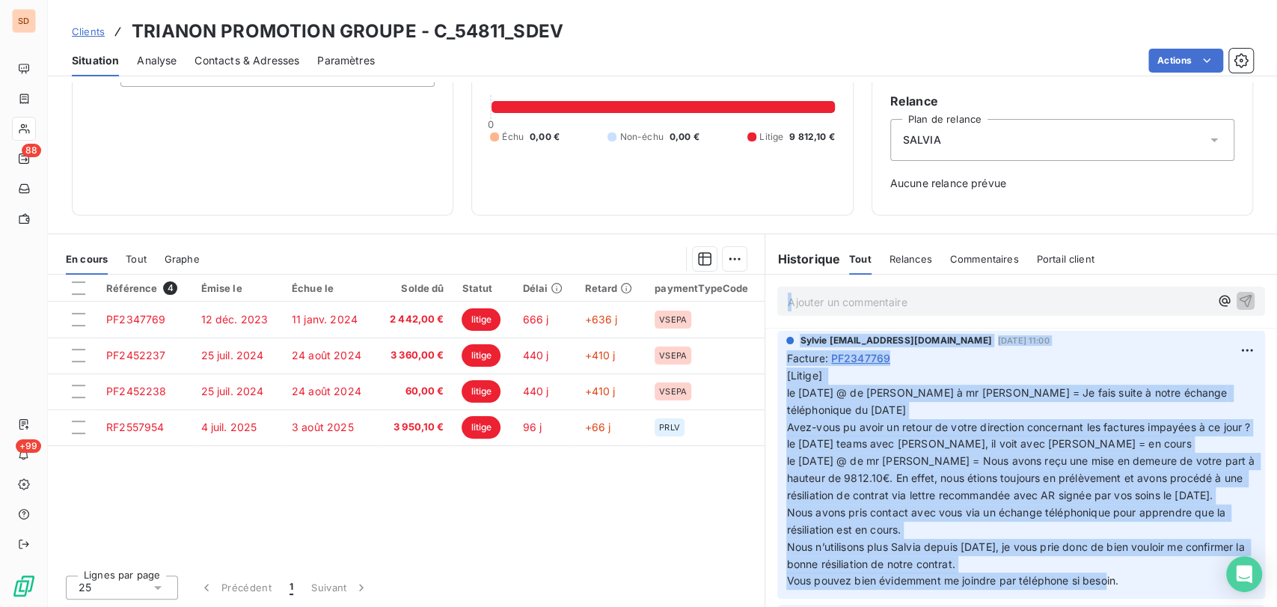
drag, startPoint x: 1113, startPoint y: 535, endPoint x: 781, endPoint y: 400, distance: 358.0
click at [786, 387] on p "[Litige] le [DATE] @ de [PERSON_NAME] à mr [PERSON_NAME] = Je fais suite à notr…" at bounding box center [1021, 478] width 470 height 222
copy div "Ajouter un commentaire ﻿ Sylvie [EMAIL_ADDRESS][DOMAIN_NAME] [DATE] 11:00 Factu…"
click at [982, 452] on p "[Litige] le [DATE] @ de [PERSON_NAME] à mr [PERSON_NAME] = Je fais suite à notr…" at bounding box center [1021, 478] width 470 height 222
click at [876, 387] on span "[Litige] le [DATE] @ de [PERSON_NAME] à mr [PERSON_NAME] = Je fais suite à notr…" at bounding box center [1008, 392] width 444 height 47
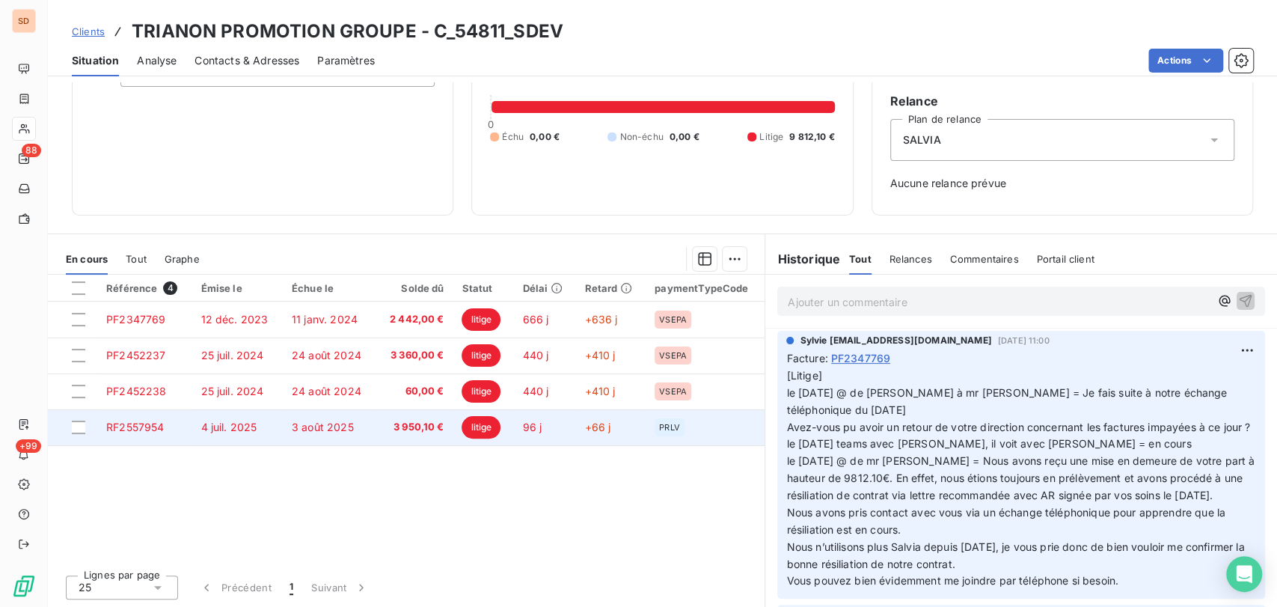
click at [646, 420] on td "PRLV" at bounding box center [705, 427] width 119 height 36
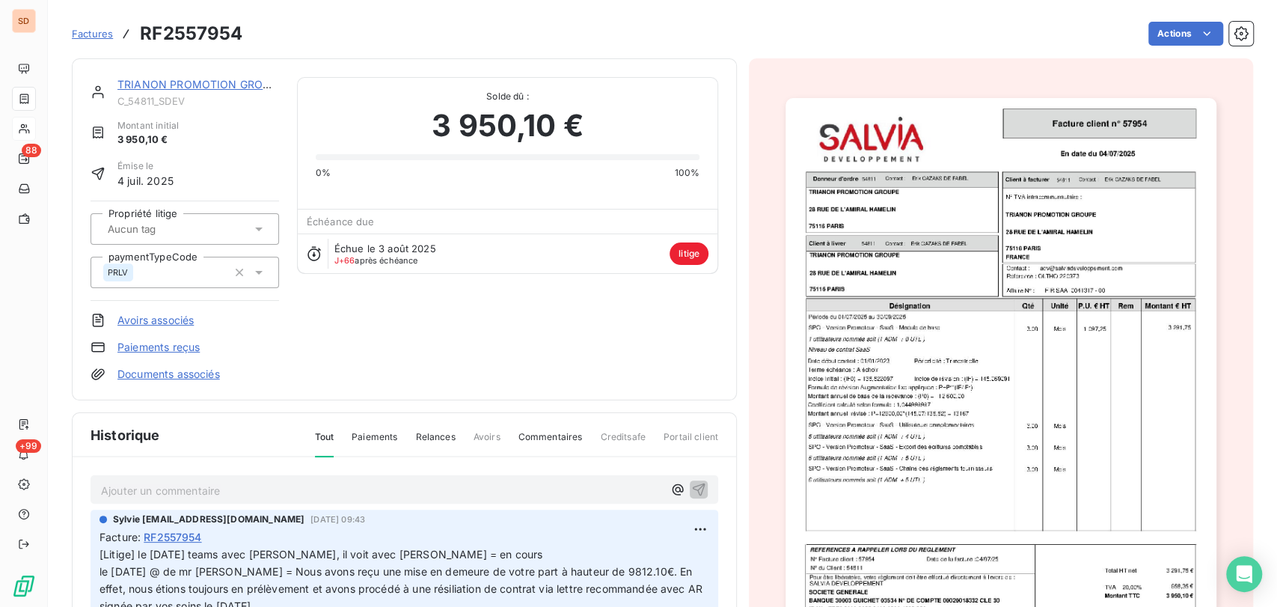
click at [193, 89] on link "TRIANON PROMOTION GROUPE" at bounding box center [200, 84] width 166 height 13
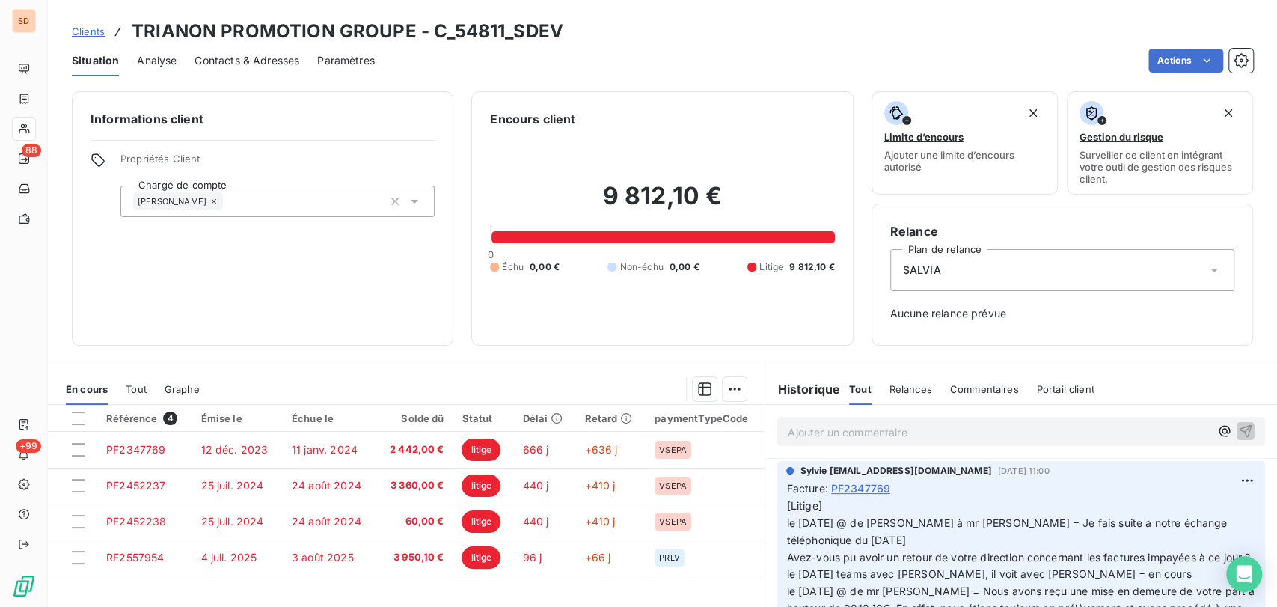
scroll to position [131, 0]
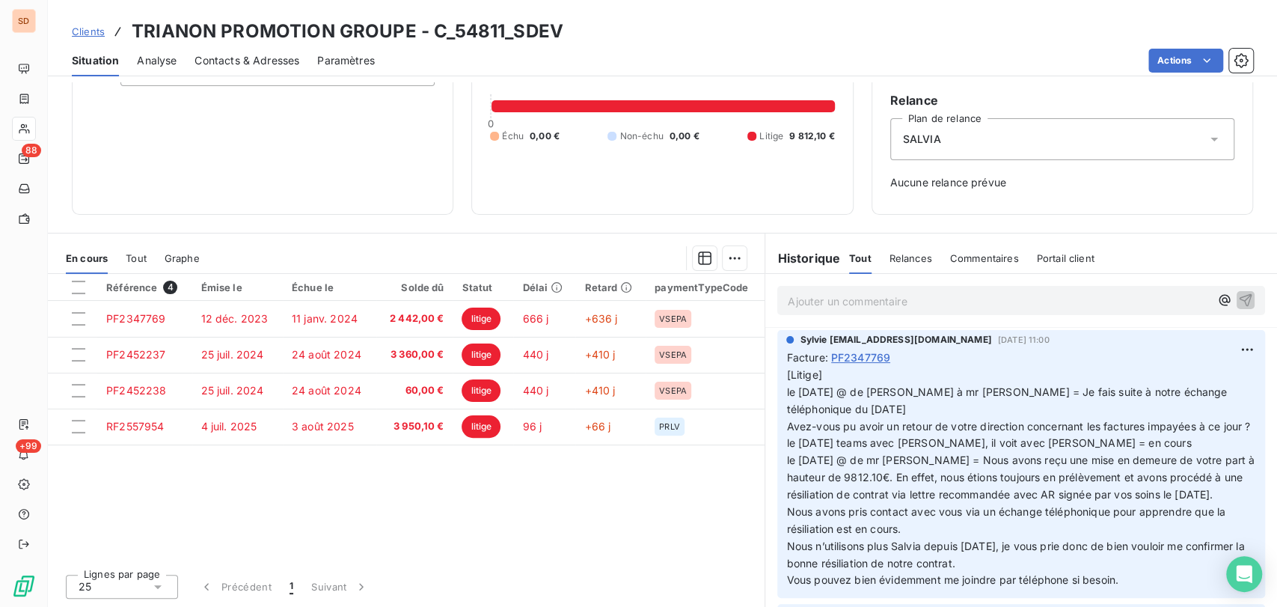
click at [786, 399] on p "[Litige] le [DATE] @ de [PERSON_NAME] à mr [PERSON_NAME] = Je fais suite à notr…" at bounding box center [1021, 478] width 470 height 222
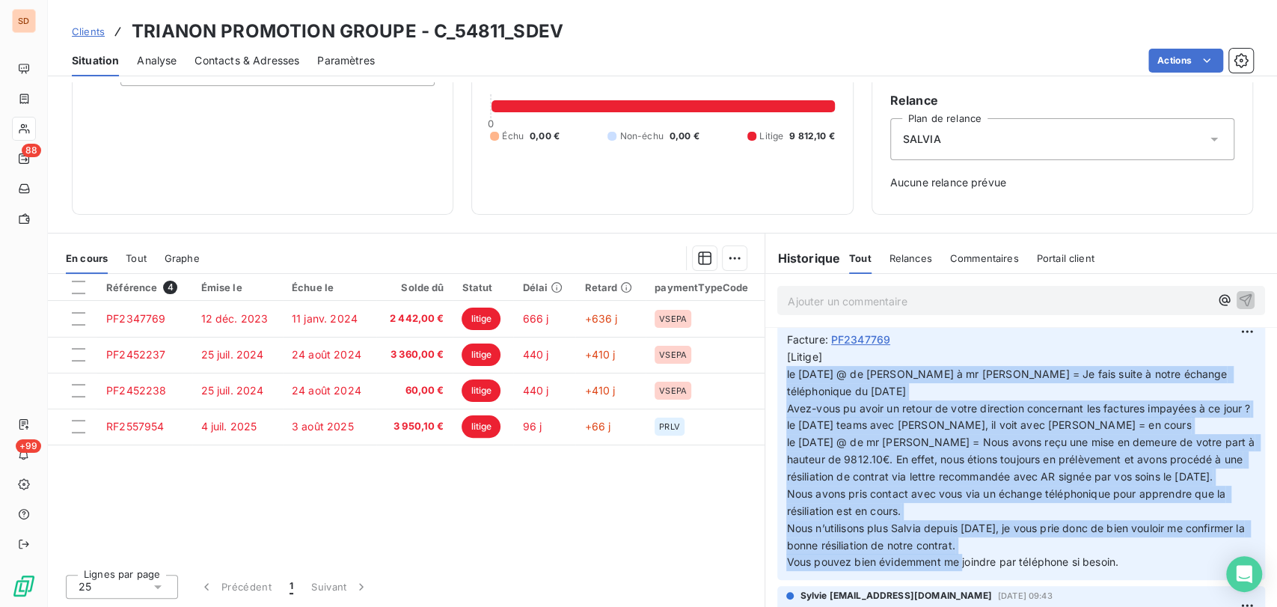
scroll to position [30, 0]
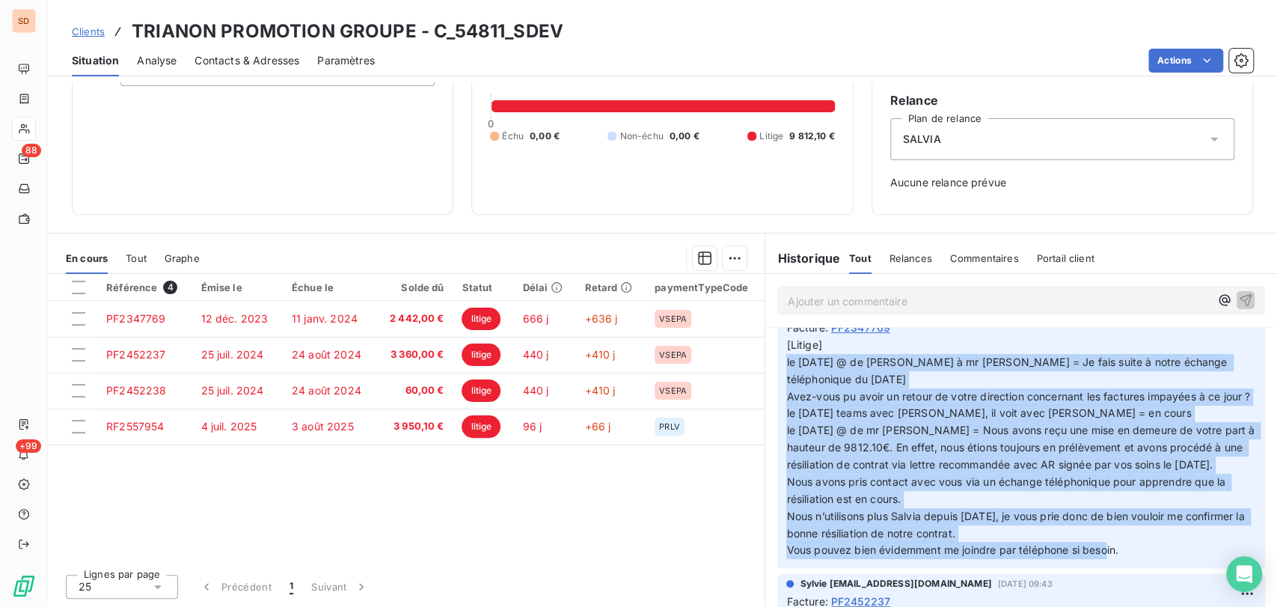
drag, startPoint x: 779, startPoint y: 395, endPoint x: 1128, endPoint y: 582, distance: 396.3
click at [1128, 559] on p "[Litige] le [DATE] @ de [PERSON_NAME] à mr [PERSON_NAME] = Je fais suite à notr…" at bounding box center [1021, 448] width 470 height 222
copy p "le [DATE] @ de [PERSON_NAME] à mr [PERSON_NAME] = Je fais suite à notre échange…"
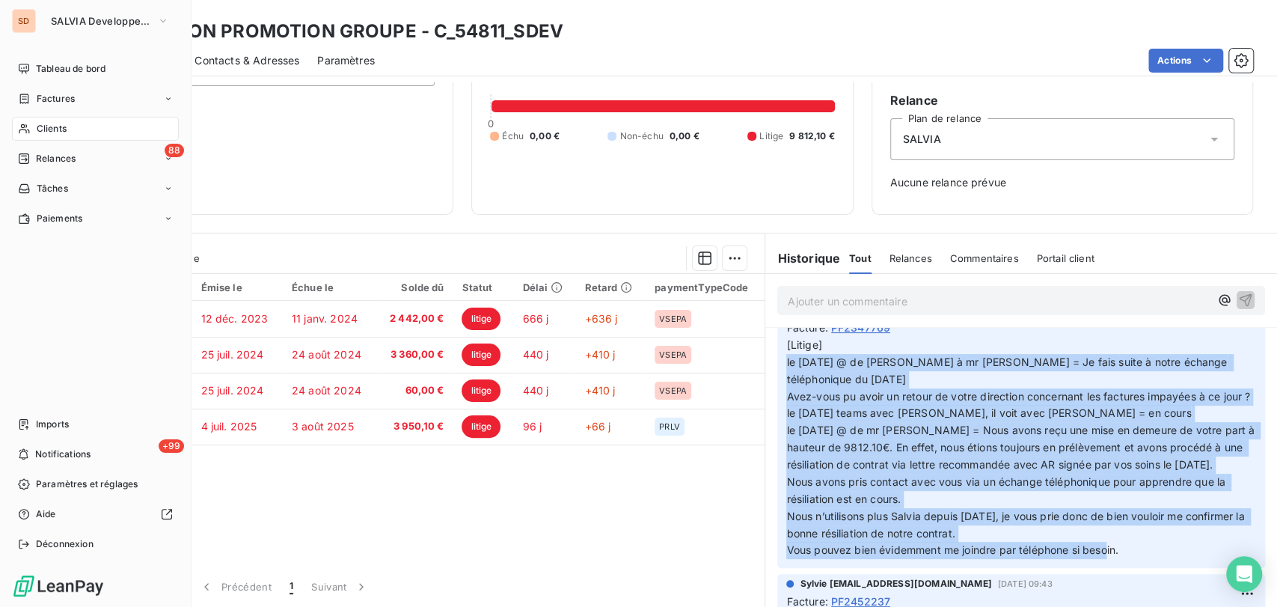
click at [45, 129] on span "Clients" at bounding box center [52, 128] width 30 height 13
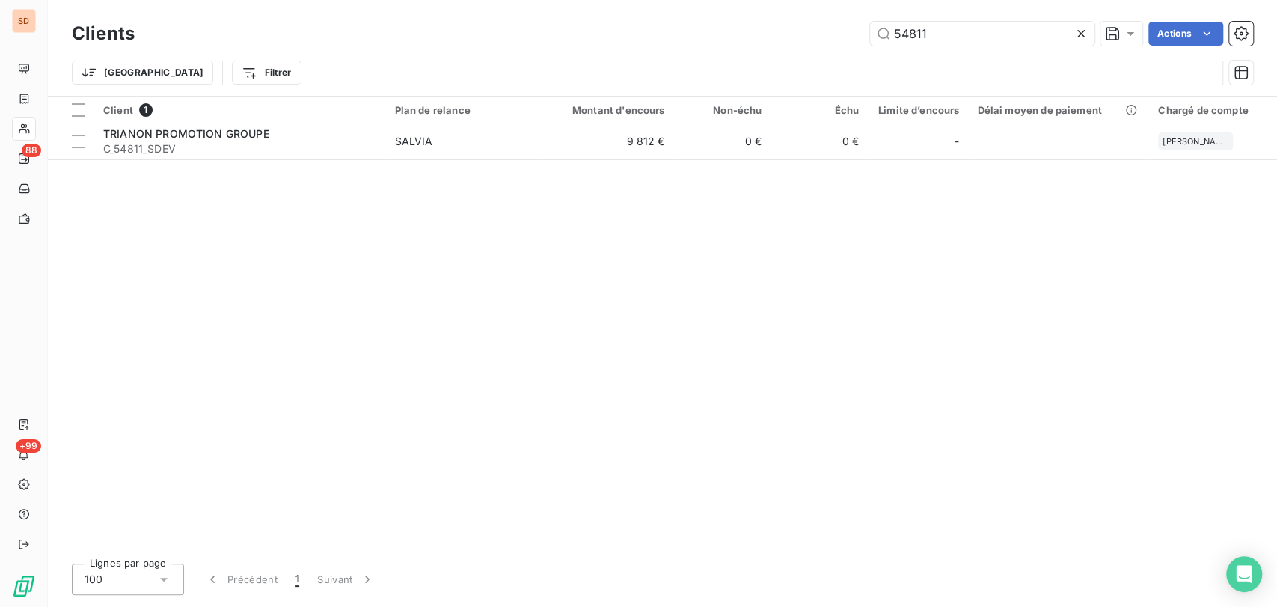
drag, startPoint x: 886, startPoint y: 24, endPoint x: 856, endPoint y: 24, distance: 29.9
click at [857, 24] on div "54811 Actions" at bounding box center [703, 34] width 1101 height 24
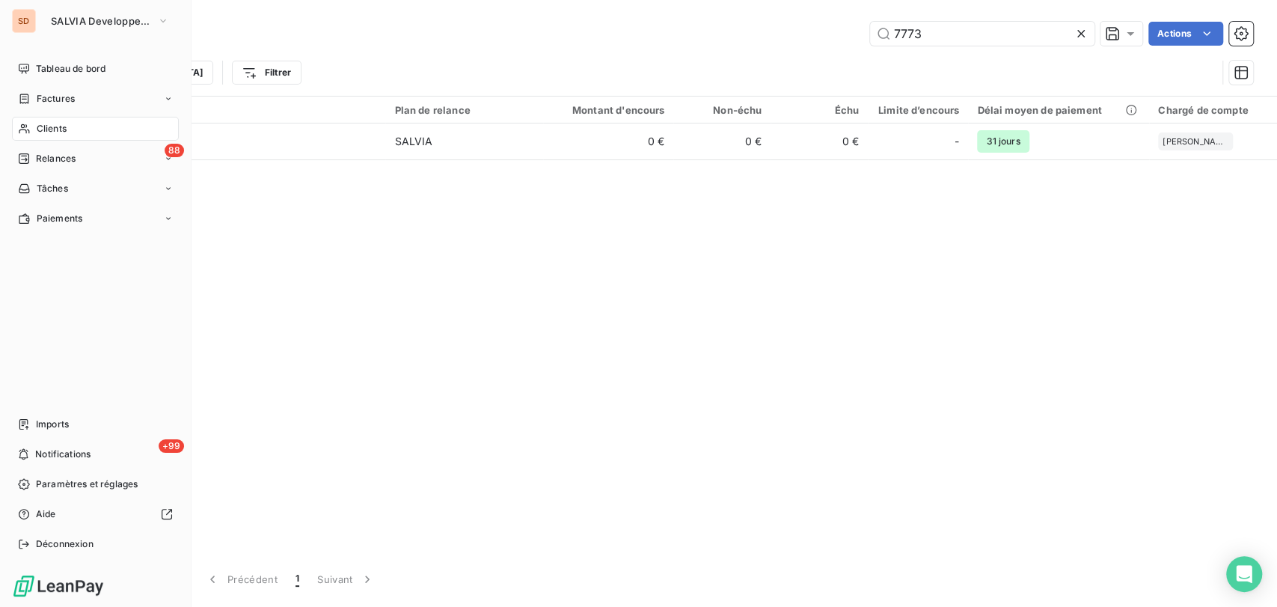
click at [35, 126] on div "Clients" at bounding box center [95, 129] width 167 height 24
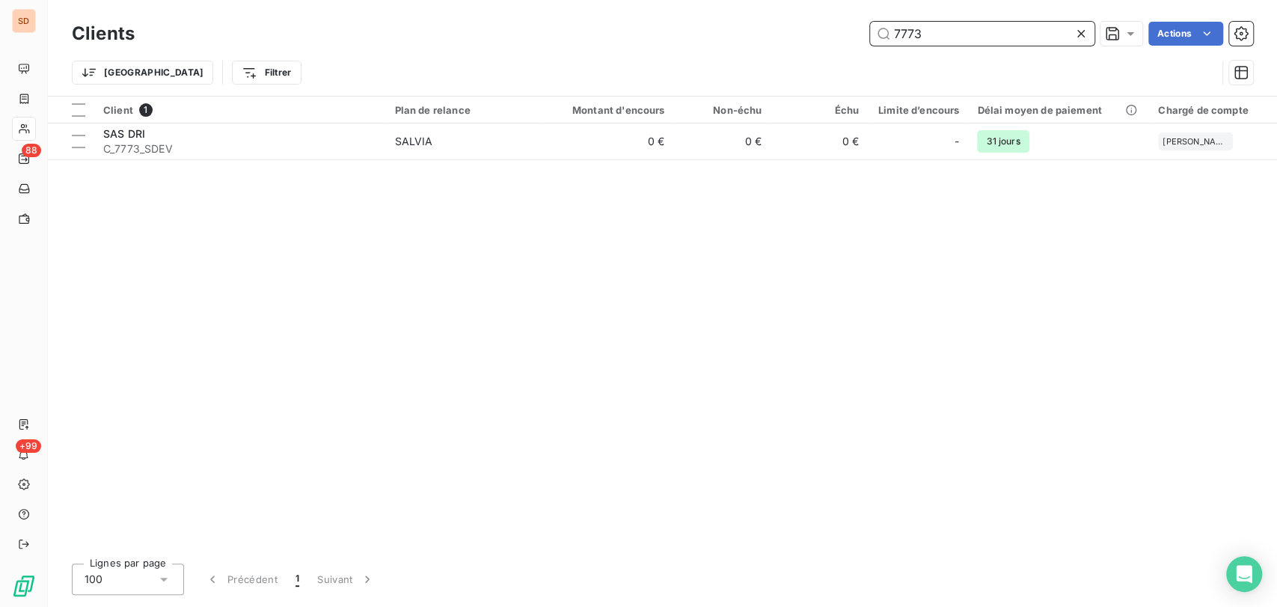
drag, startPoint x: 887, startPoint y: 31, endPoint x: 826, endPoint y: 28, distance: 61.5
click at [827, 29] on div "7773 Actions" at bounding box center [703, 34] width 1101 height 24
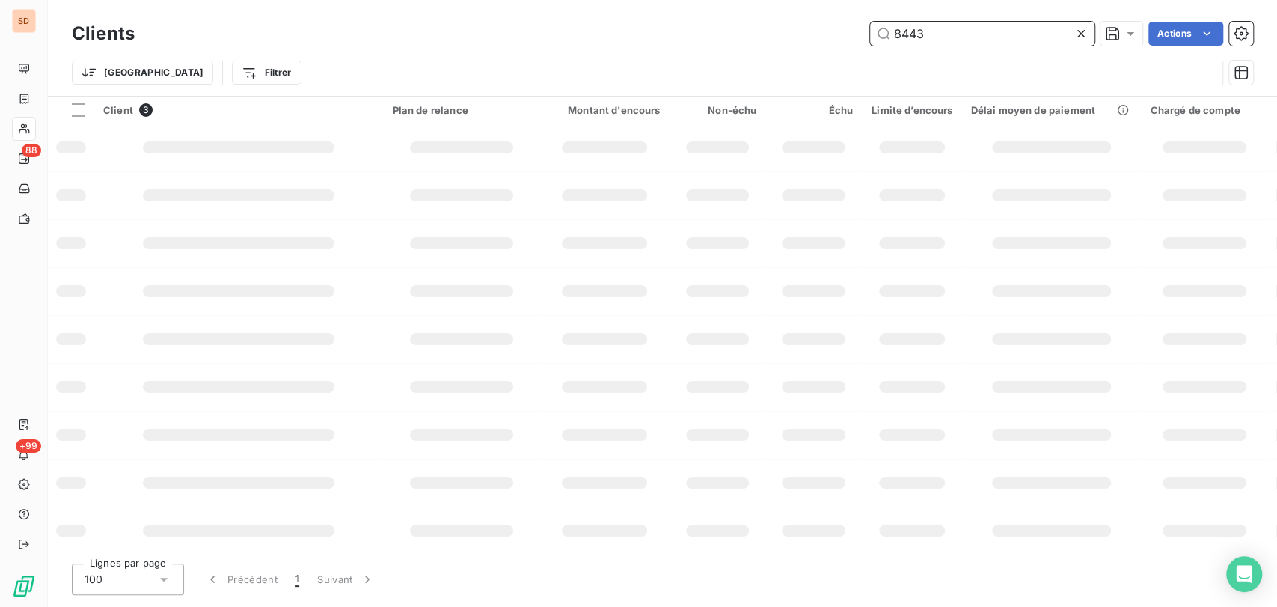
type input "8443"
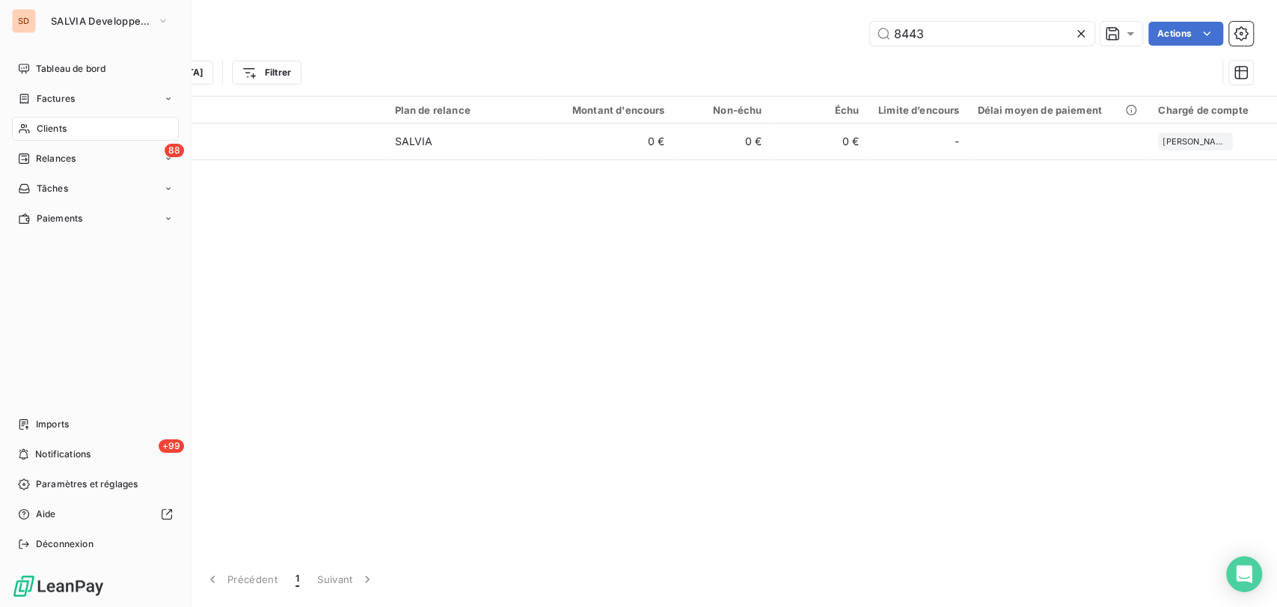
click at [72, 127] on div "Clients" at bounding box center [95, 129] width 167 height 24
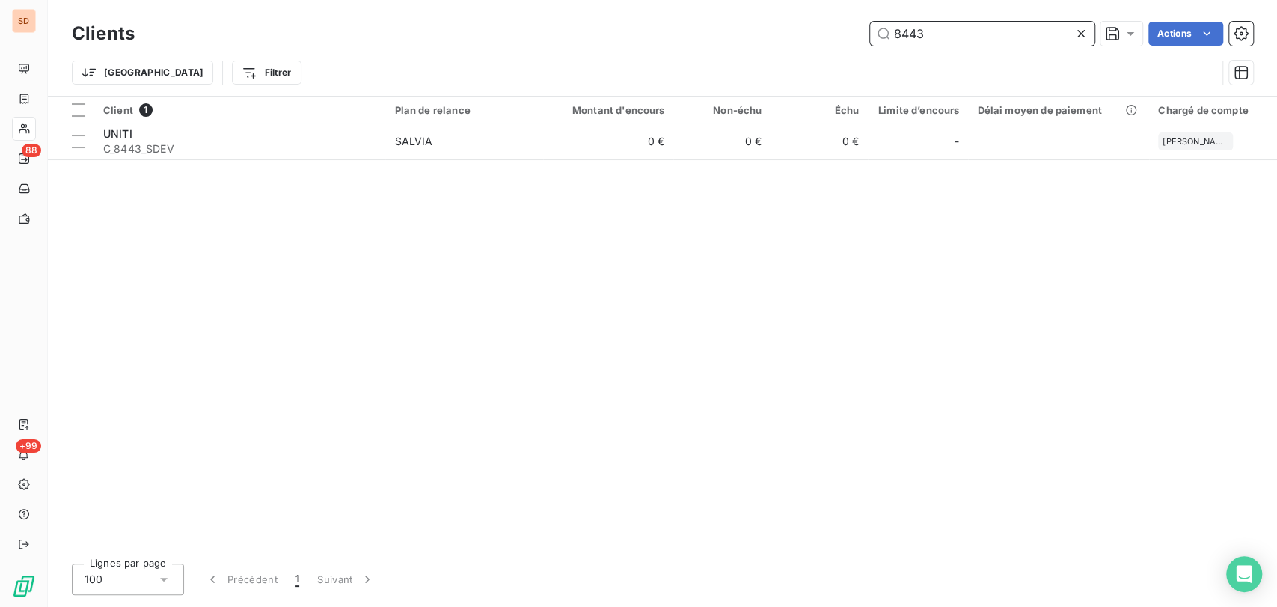
drag, startPoint x: 983, startPoint y: 39, endPoint x: 692, endPoint y: 49, distance: 291.2
click at [712, 48] on div "Clients 8443 Actions" at bounding box center [662, 33] width 1181 height 31
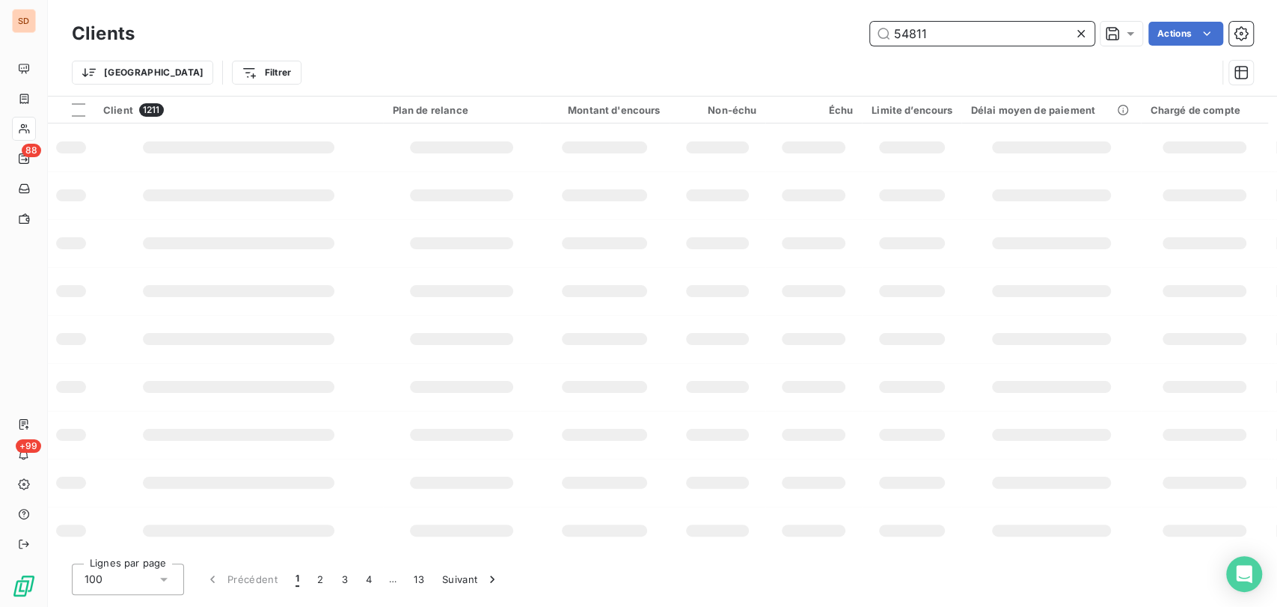
type input "54811"
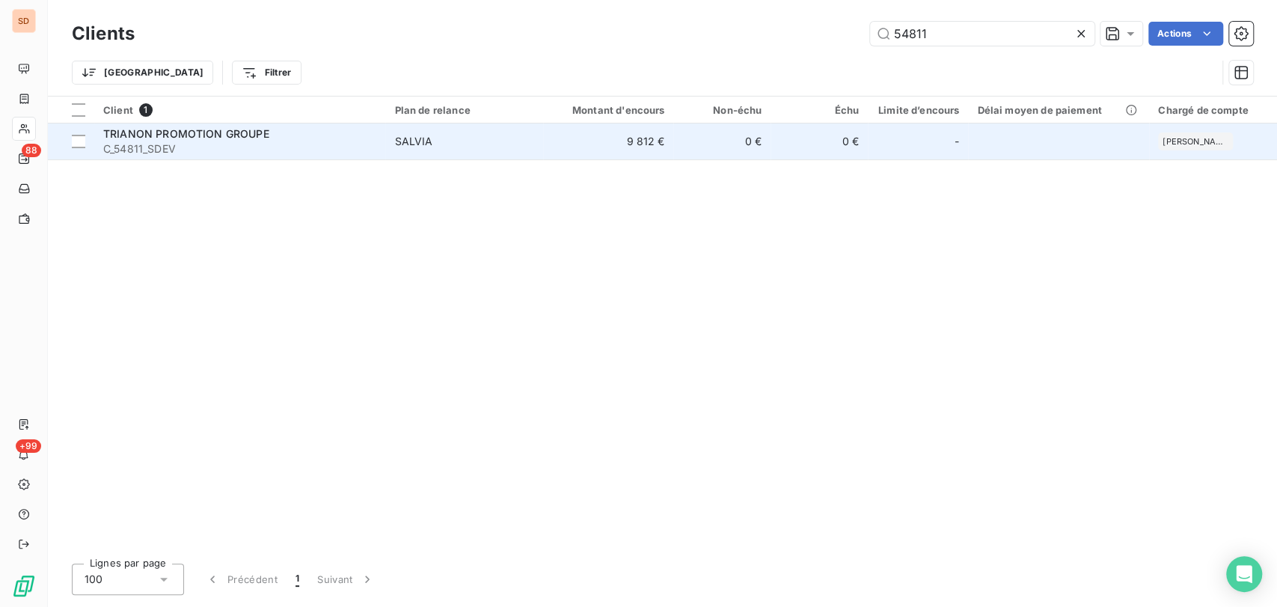
click at [160, 141] on span "C_54811_SDEV" at bounding box center [239, 148] width 273 height 15
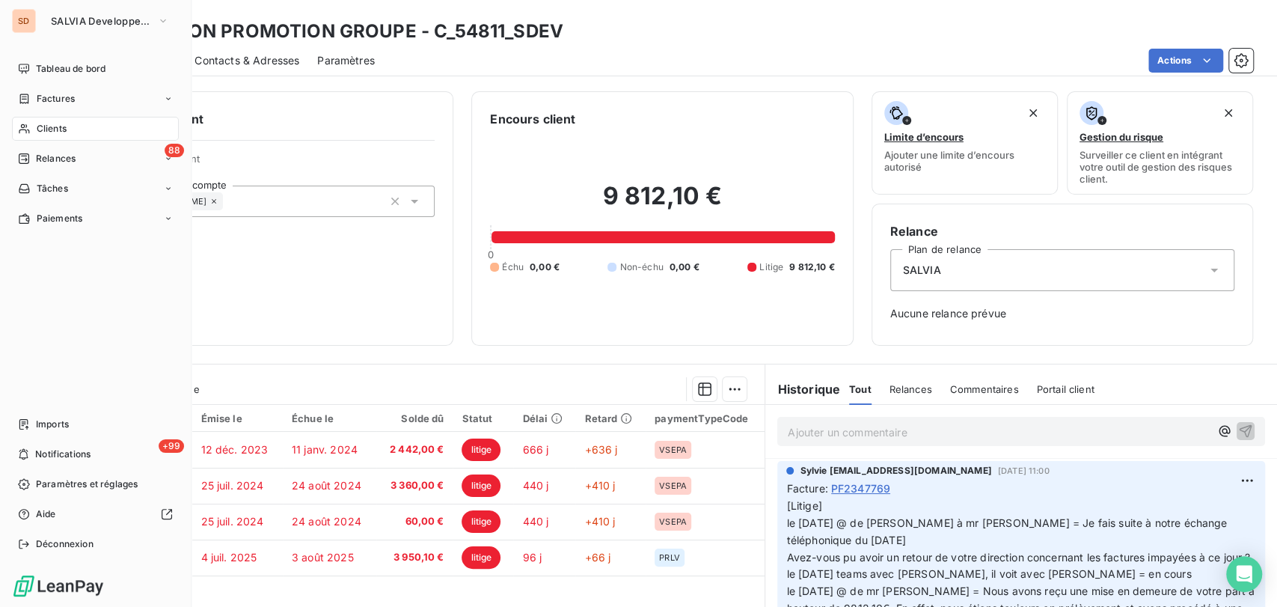
drag, startPoint x: 48, startPoint y: 126, endPoint x: 162, endPoint y: 126, distance: 113.7
click at [48, 126] on span "Clients" at bounding box center [52, 128] width 30 height 13
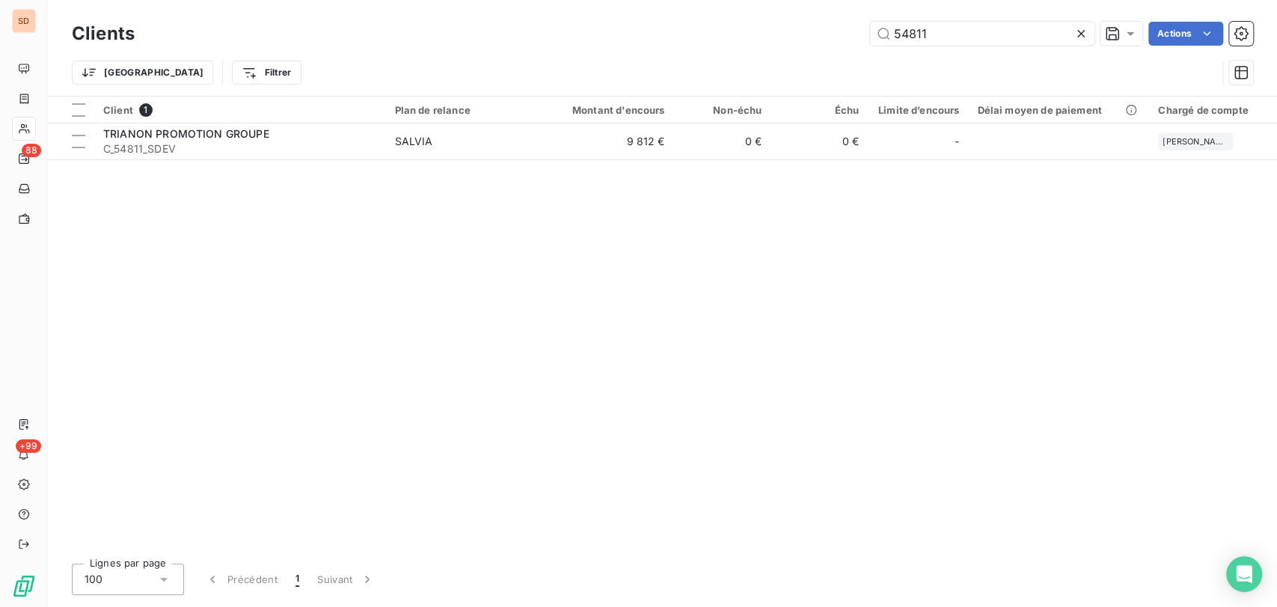
drag, startPoint x: 937, startPoint y: 30, endPoint x: 829, endPoint y: 40, distance: 108.2
click at [839, 46] on div "Clients 54811 Actions" at bounding box center [662, 33] width 1181 height 31
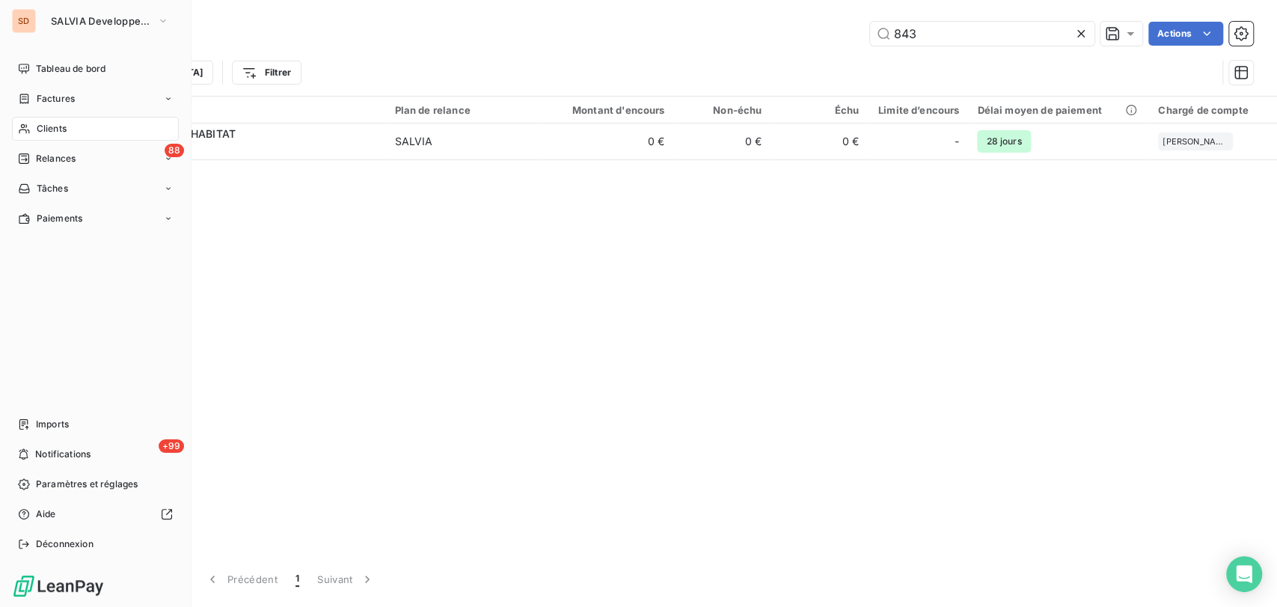
click at [44, 126] on span "Clients" at bounding box center [52, 128] width 30 height 13
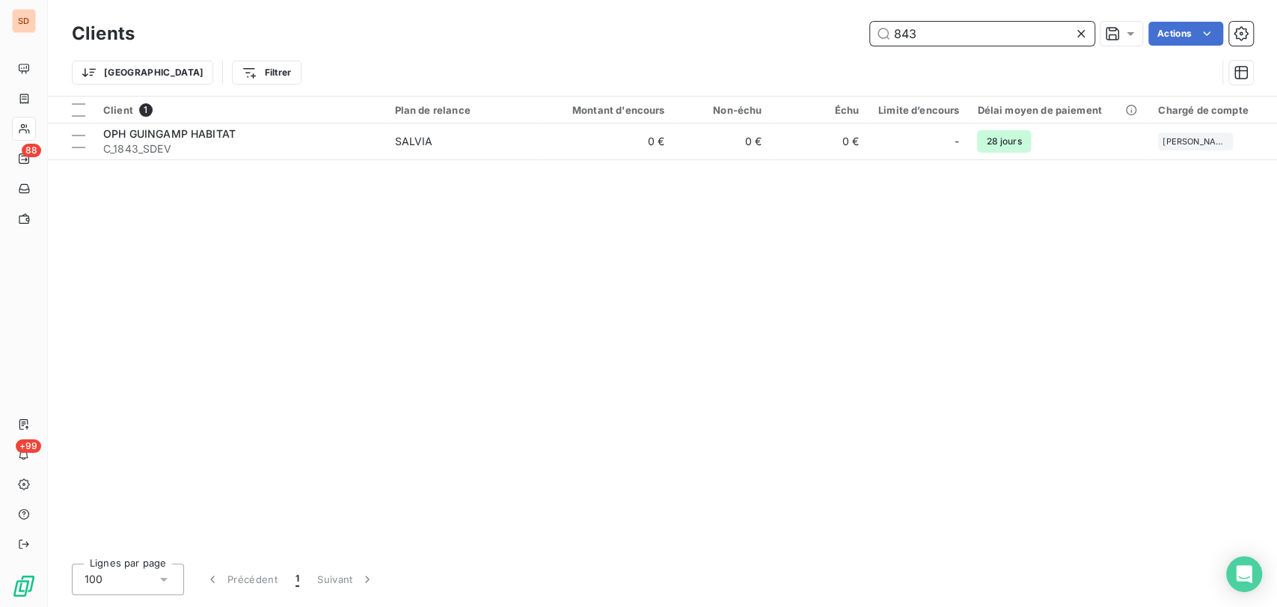
drag, startPoint x: 895, startPoint y: 27, endPoint x: 875, endPoint y: 25, distance: 19.5
click at [880, 27] on input "843" at bounding box center [982, 34] width 224 height 24
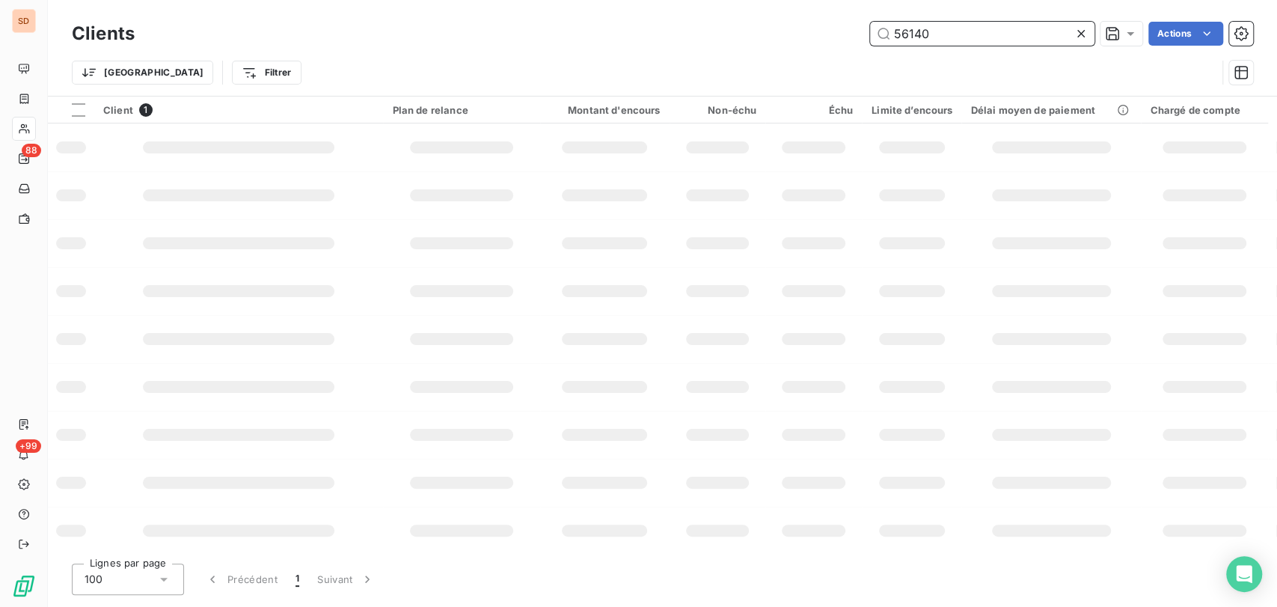
type input "56140"
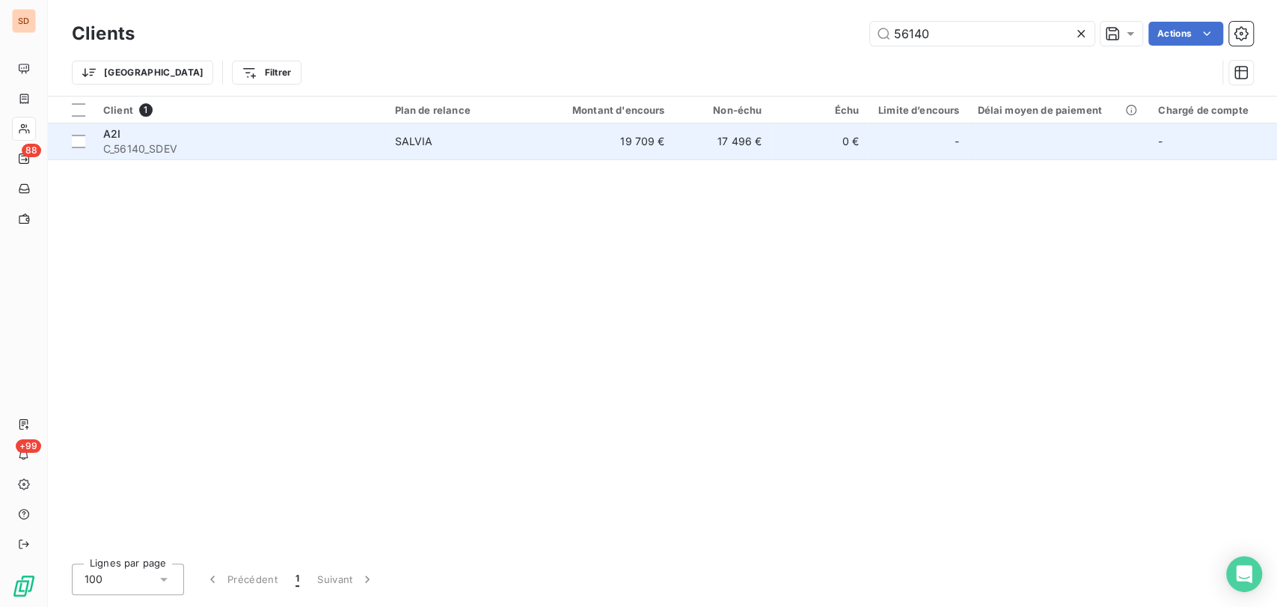
click at [114, 141] on span "C_56140_SDEV" at bounding box center [239, 148] width 273 height 15
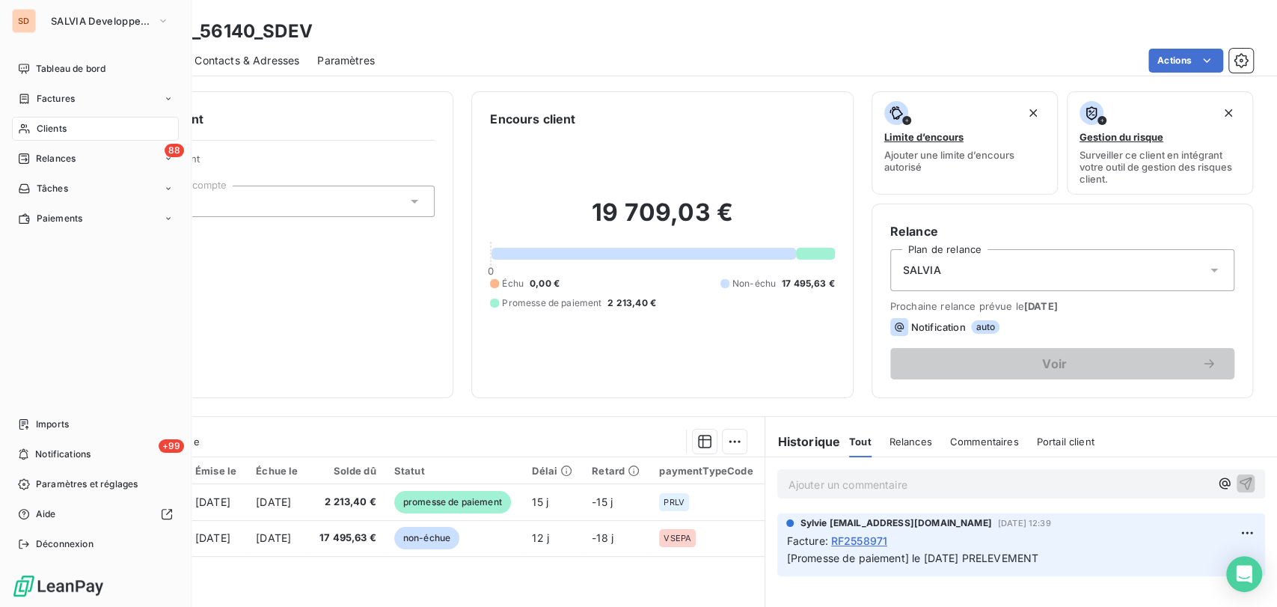
click at [53, 133] on span "Clients" at bounding box center [52, 128] width 30 height 13
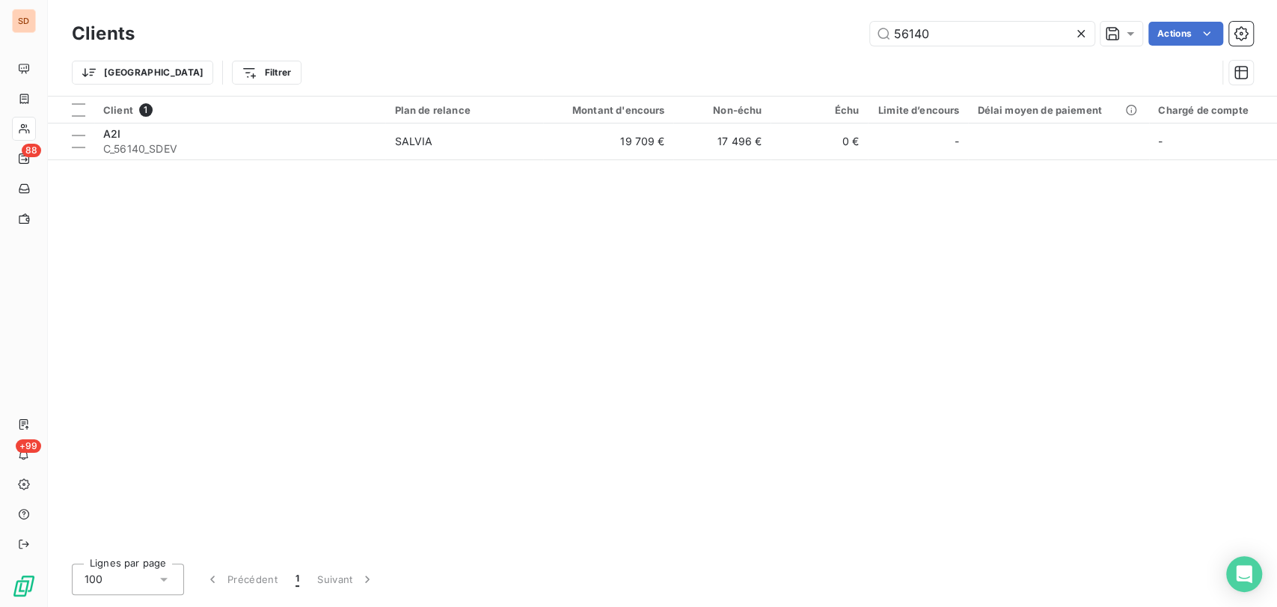
drag, startPoint x: 958, startPoint y: 25, endPoint x: 826, endPoint y: 32, distance: 132.6
click at [826, 32] on div "56140 Actions" at bounding box center [703, 34] width 1101 height 24
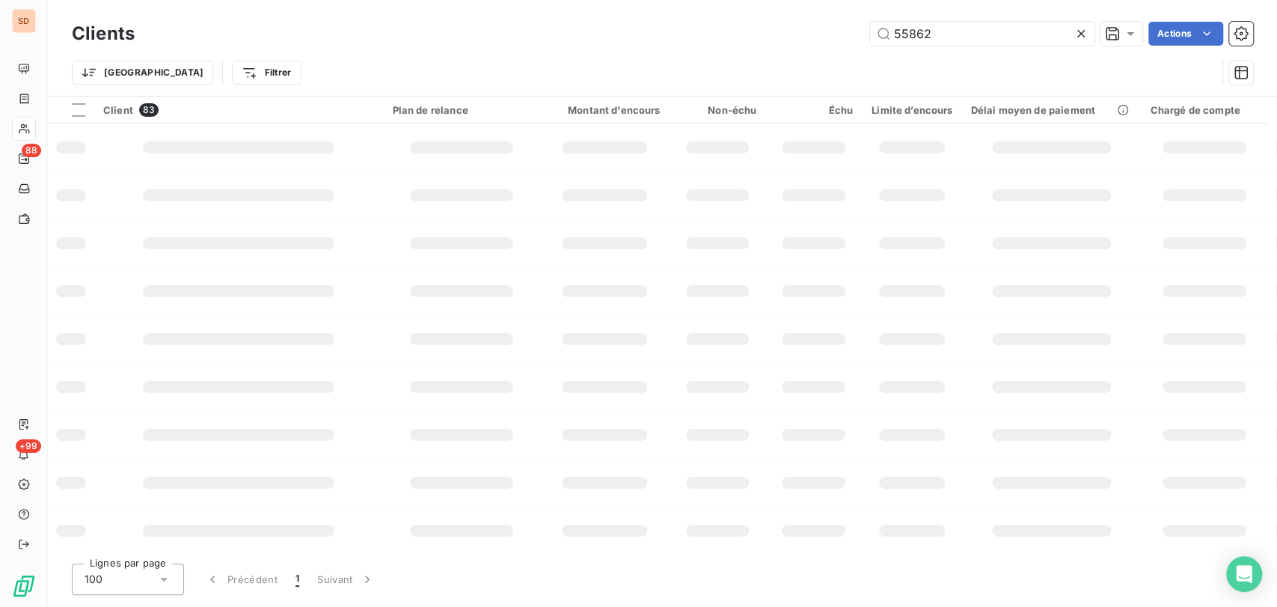
type input "55862"
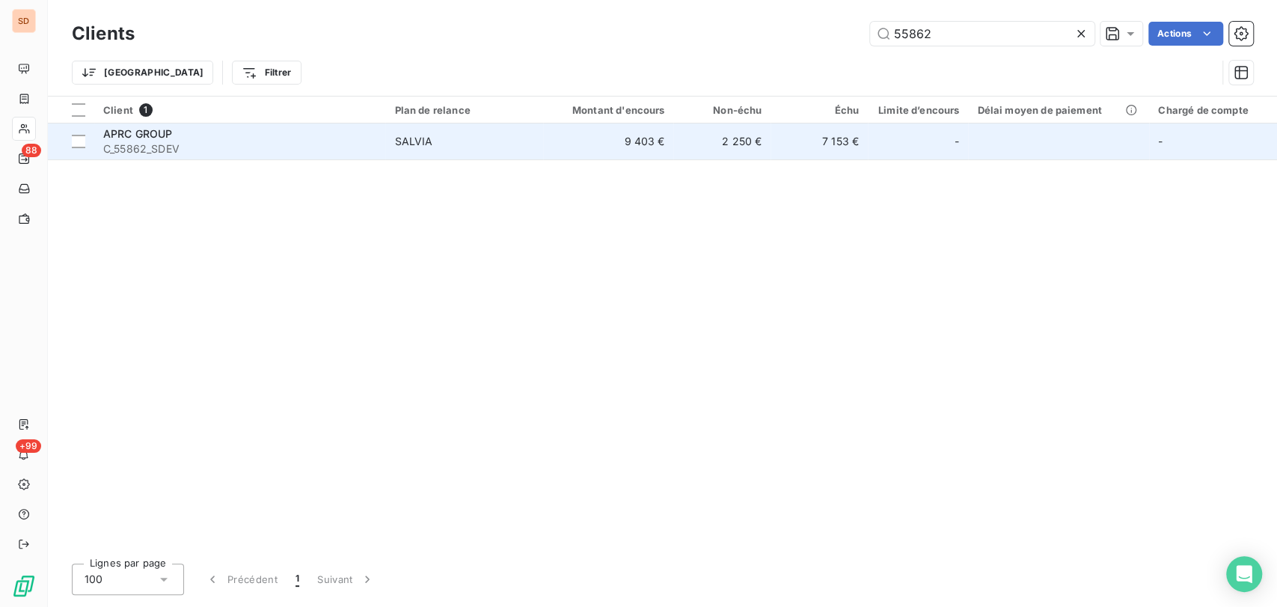
click at [129, 136] on span "APRC GROUP" at bounding box center [138, 133] width 70 height 13
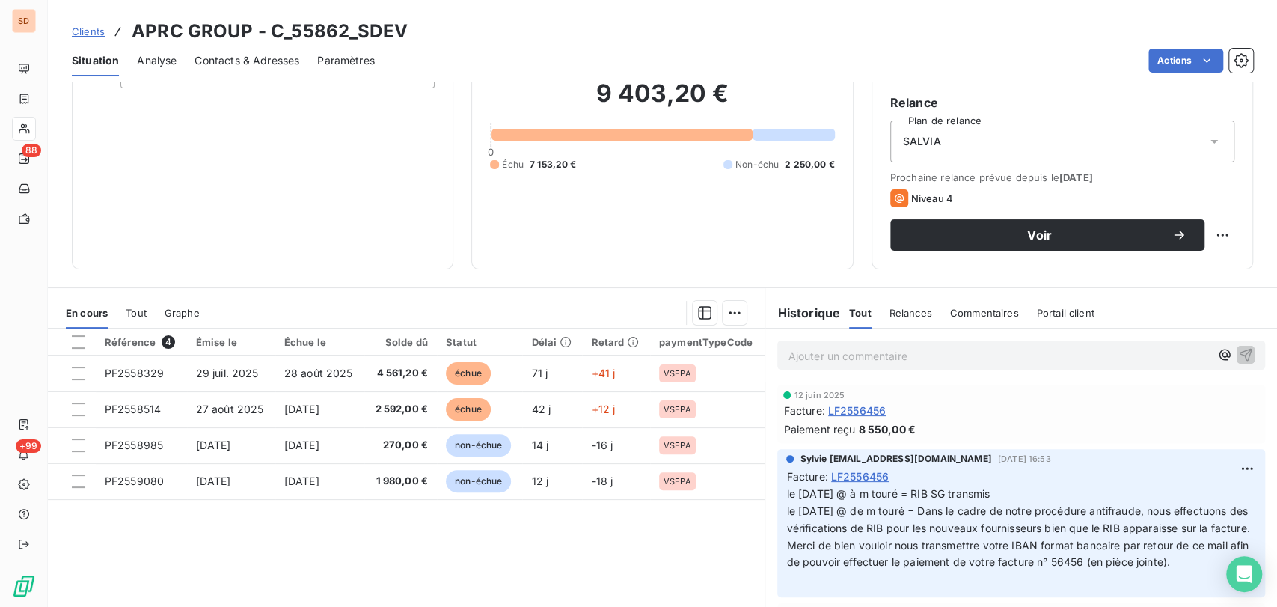
scroll to position [100, 0]
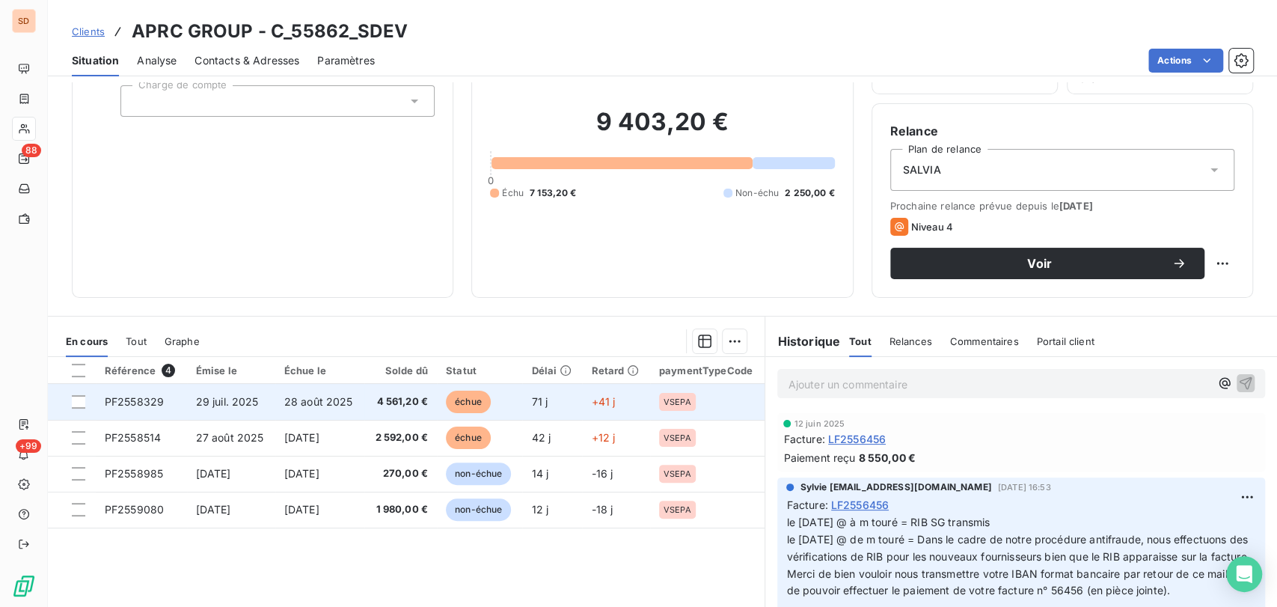
click at [117, 397] on span "PF2558329" at bounding box center [134, 401] width 59 height 13
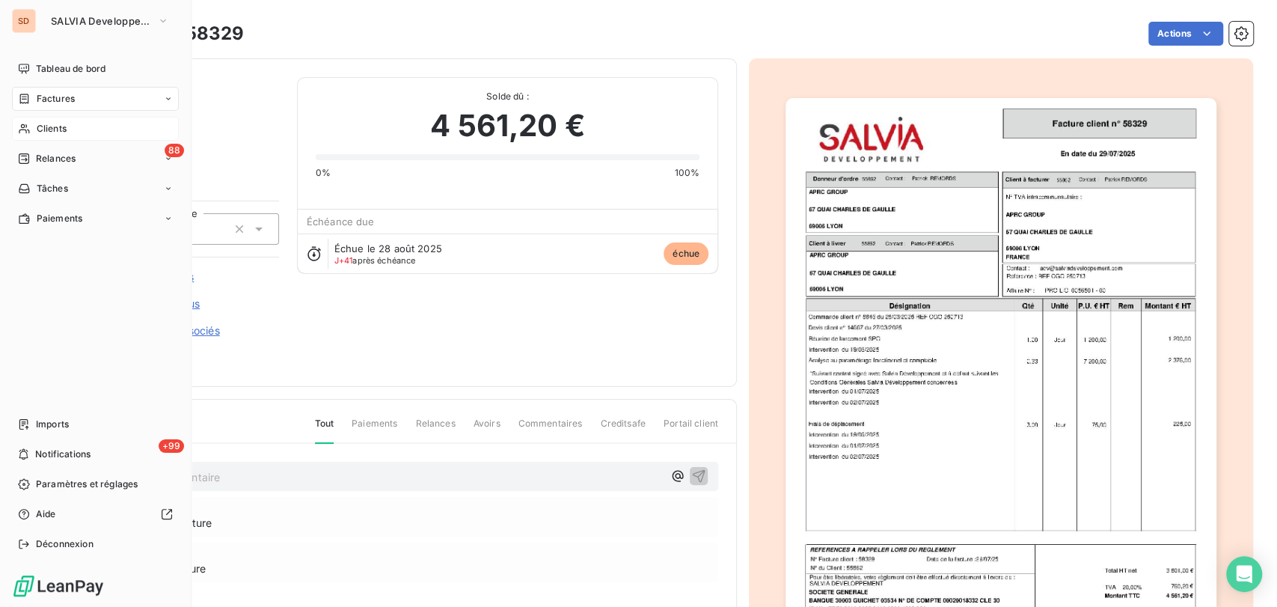
click at [45, 126] on span "Clients" at bounding box center [52, 128] width 30 height 13
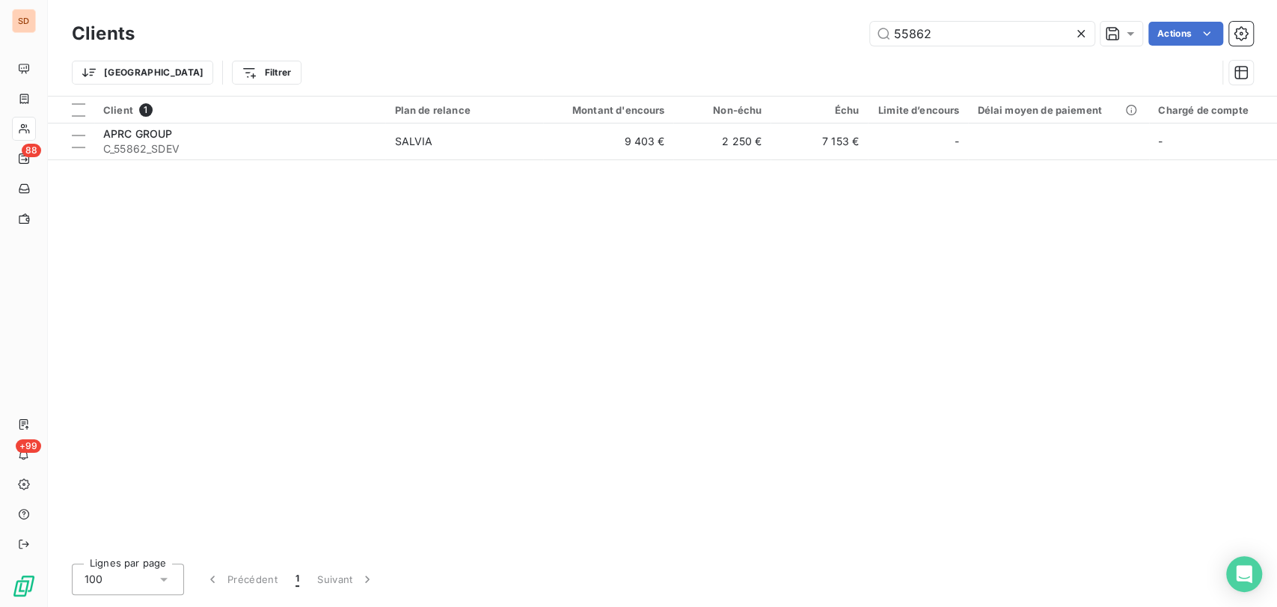
drag, startPoint x: 946, startPoint y: 39, endPoint x: 792, endPoint y: 49, distance: 153.7
click at [805, 49] on div "Clients 55862 Actions" at bounding box center [662, 33] width 1181 height 31
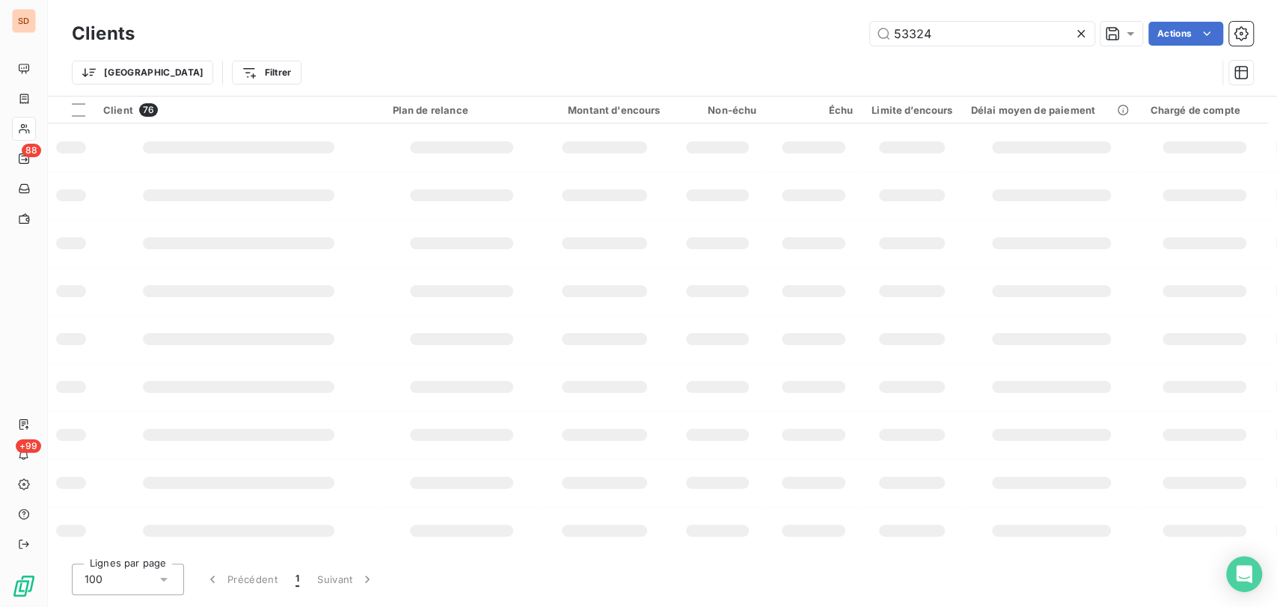
type input "53324"
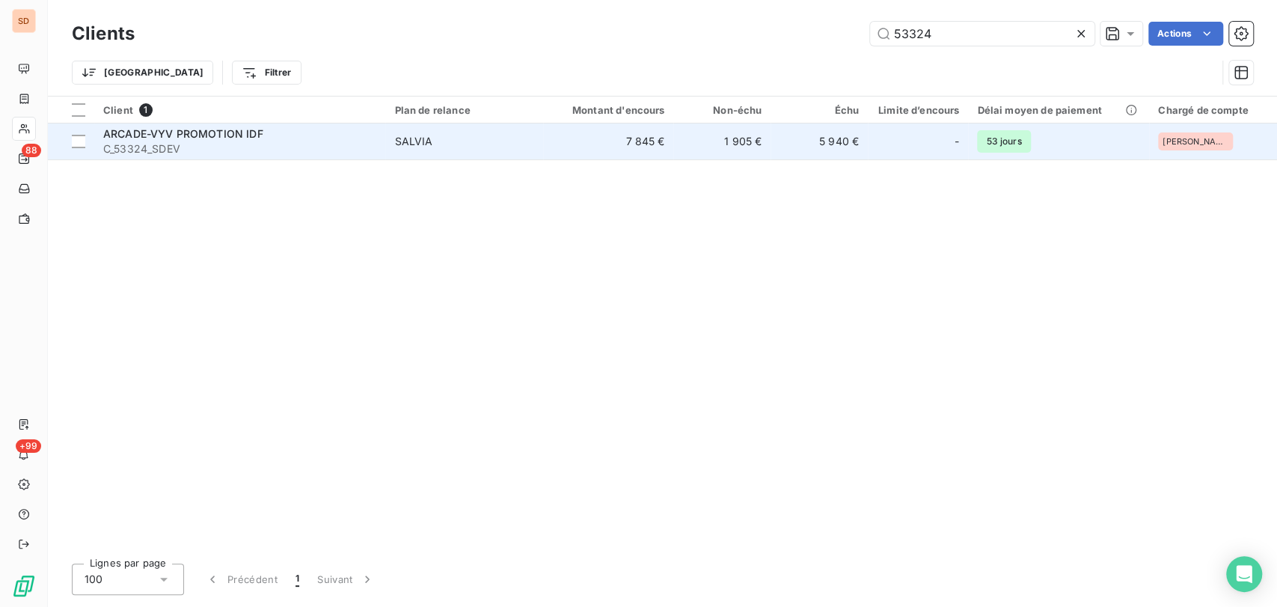
click at [134, 141] on span "C_53324_SDEV" at bounding box center [239, 148] width 273 height 15
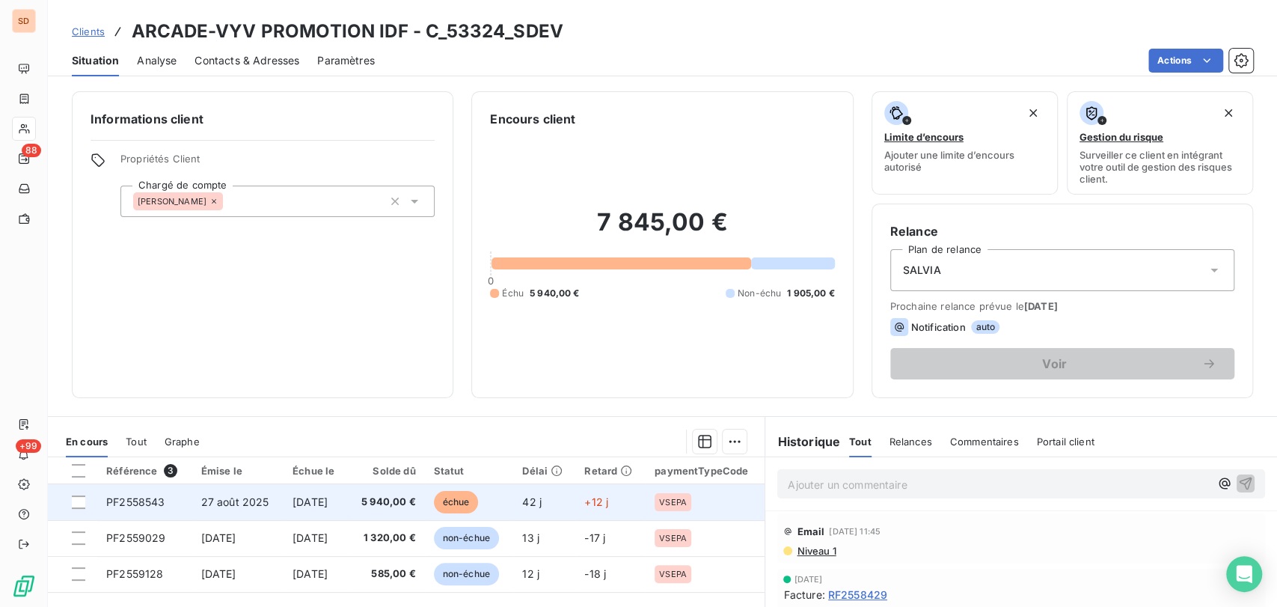
click at [139, 495] on span "PF2558543" at bounding box center [135, 501] width 58 height 13
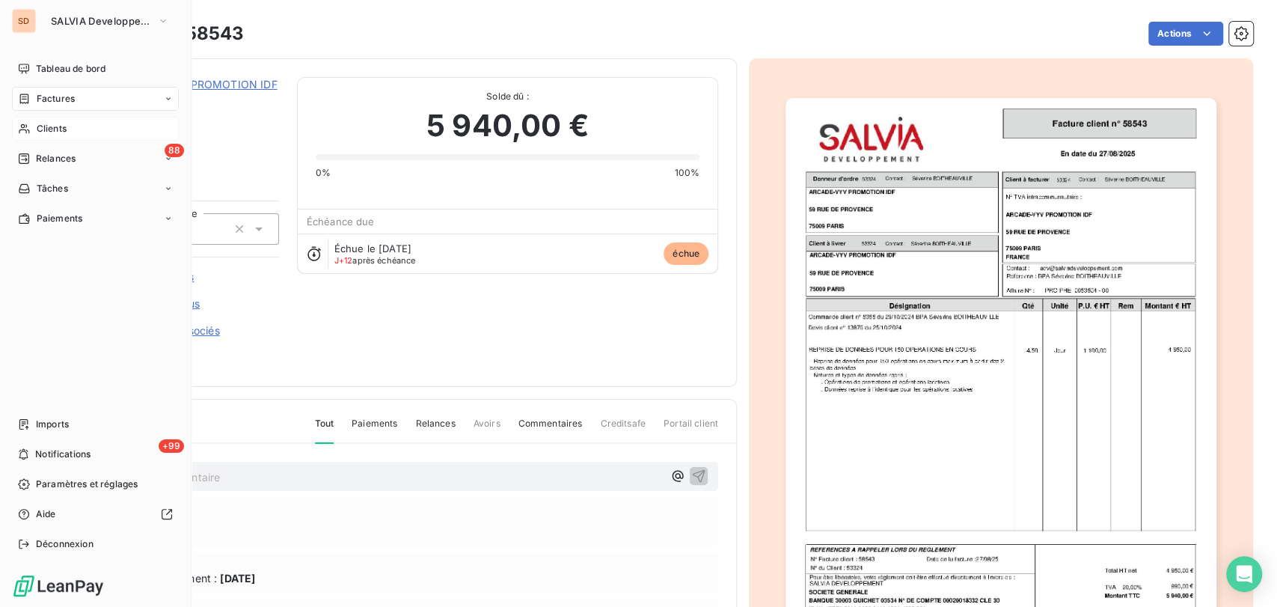
click at [58, 126] on span "Clients" at bounding box center [52, 128] width 30 height 13
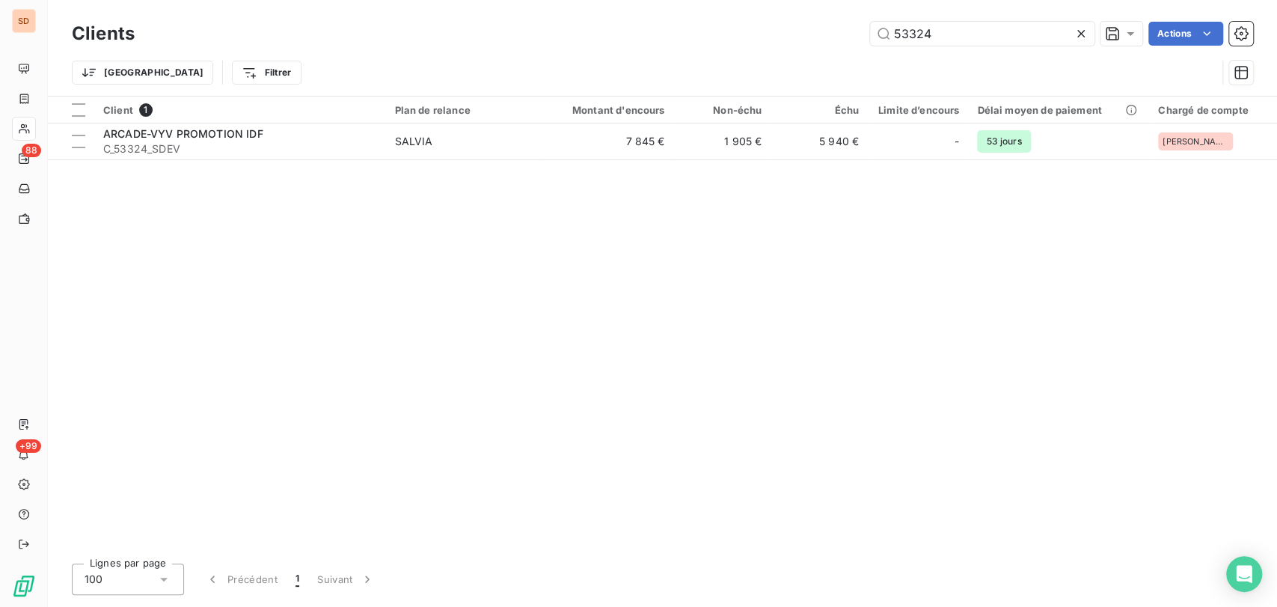
drag, startPoint x: 927, startPoint y: 37, endPoint x: 781, endPoint y: 29, distance: 146.1
click at [793, 33] on div "53324 Actions" at bounding box center [703, 34] width 1101 height 24
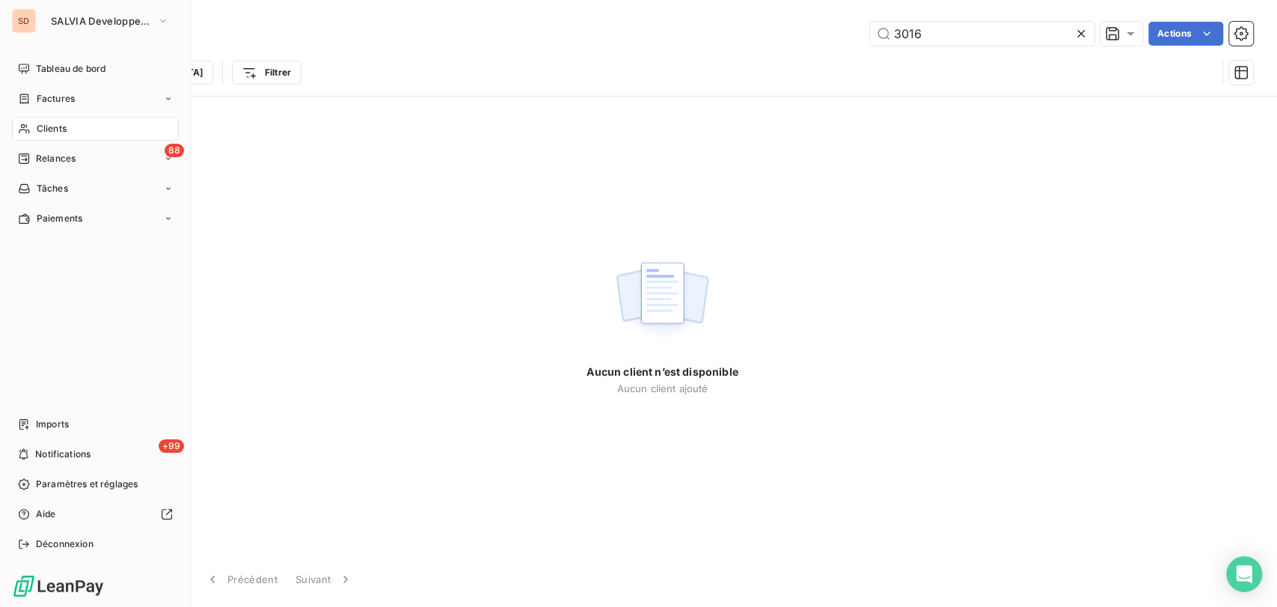
drag, startPoint x: 38, startPoint y: 132, endPoint x: 485, endPoint y: 109, distance: 447.3
click at [40, 133] on span "Clients" at bounding box center [52, 128] width 30 height 13
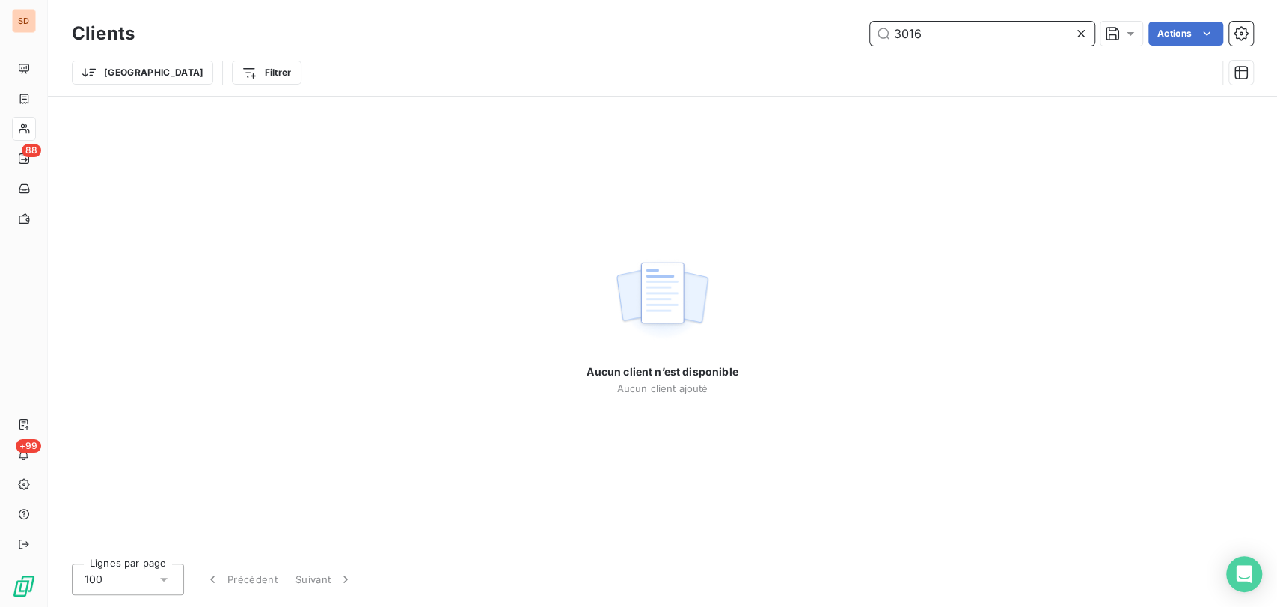
click at [965, 43] on input "3016" at bounding box center [982, 34] width 224 height 24
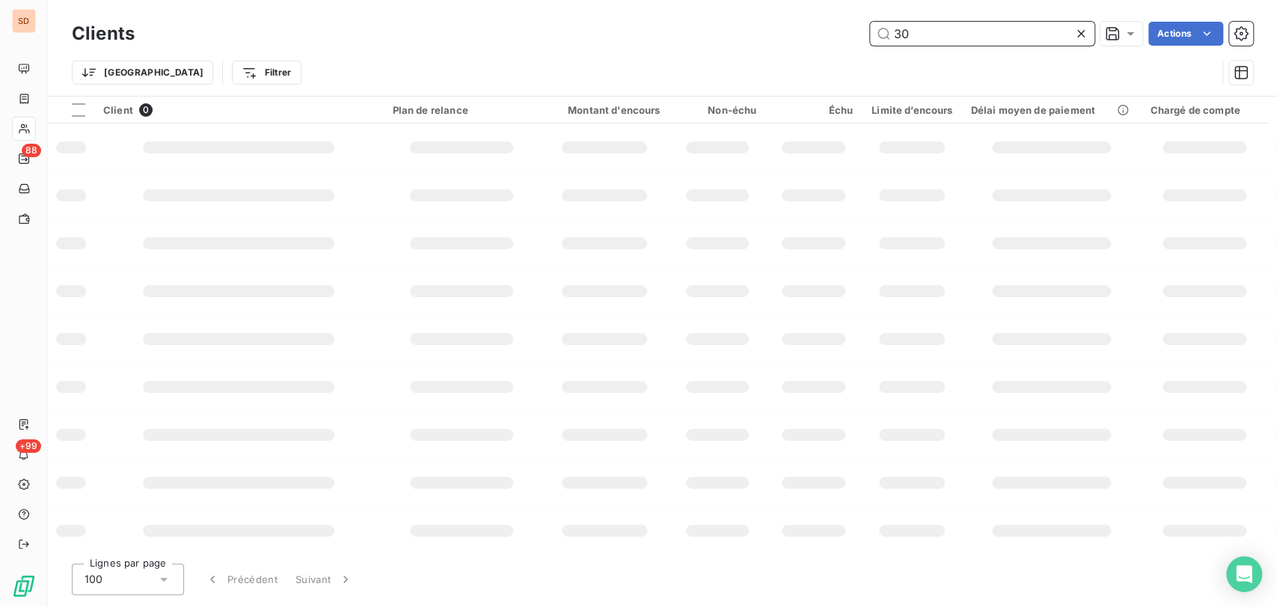
type input "3"
type input "7120"
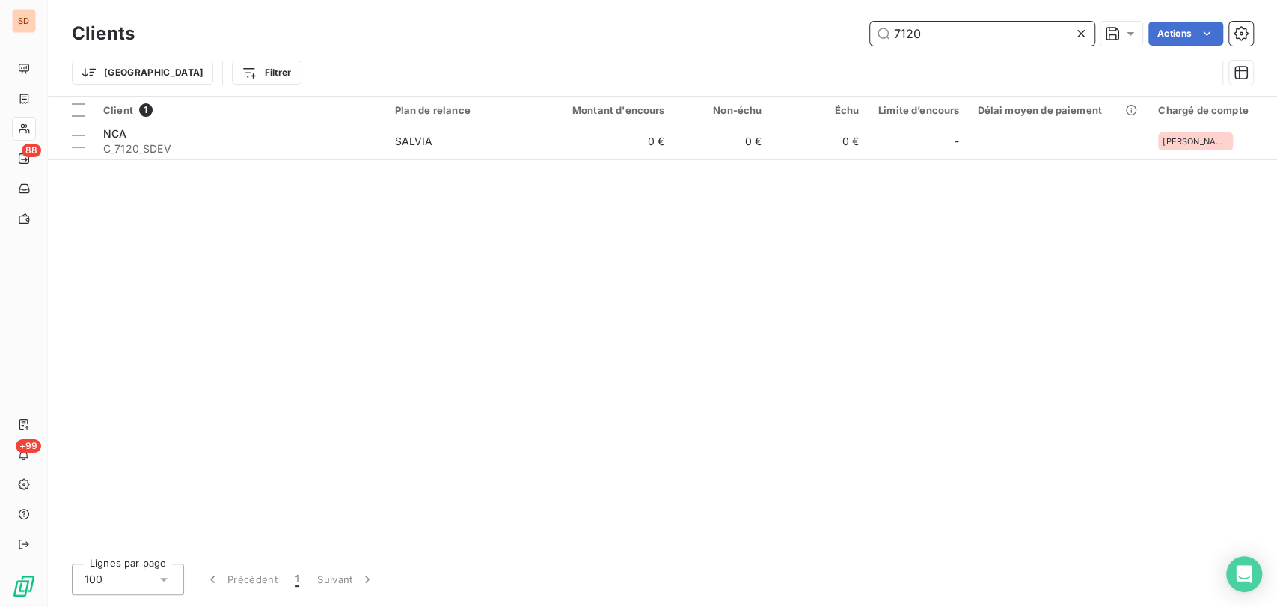
drag, startPoint x: 949, startPoint y: 33, endPoint x: 819, endPoint y: 1, distance: 133.9
click at [826, 16] on div "Clients 7120 Actions Trier Filtrer" at bounding box center [662, 48] width 1229 height 96
type input "53324"
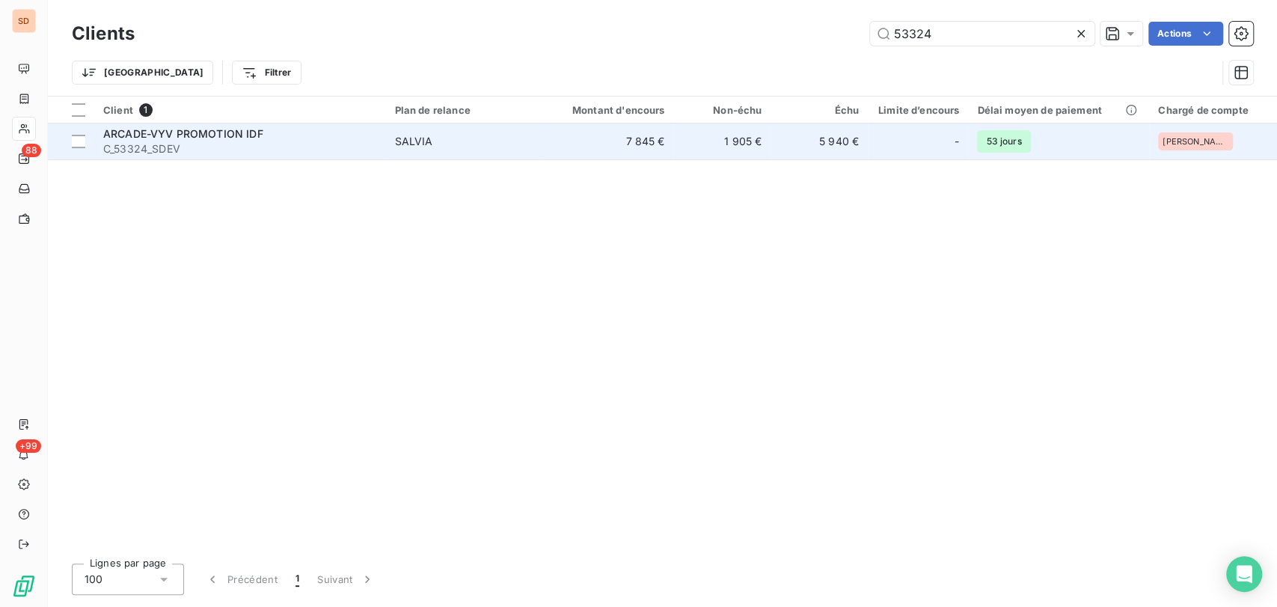
click at [161, 134] on span "ARCADE-VYV PROMOTION IDF" at bounding box center [183, 133] width 160 height 13
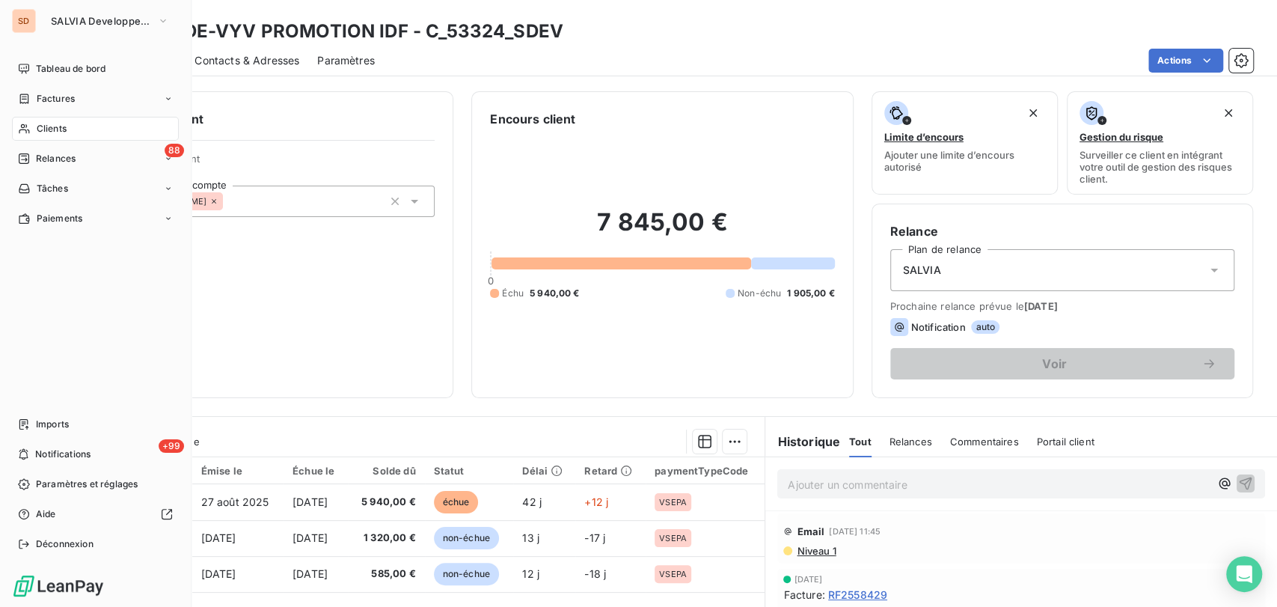
drag, startPoint x: 61, startPoint y: 124, endPoint x: 83, endPoint y: 124, distance: 21.7
click at [61, 124] on span "Clients" at bounding box center [52, 128] width 30 height 13
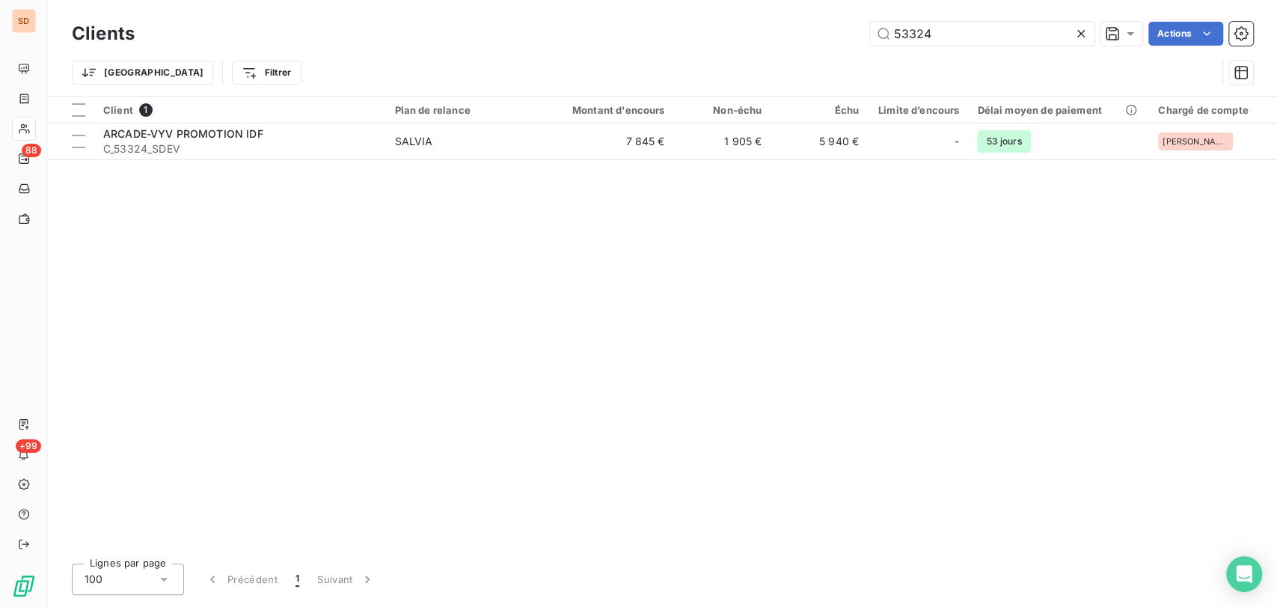
drag, startPoint x: 938, startPoint y: 32, endPoint x: 777, endPoint y: 28, distance: 160.9
click at [789, 31] on div "53324 Actions" at bounding box center [703, 34] width 1101 height 24
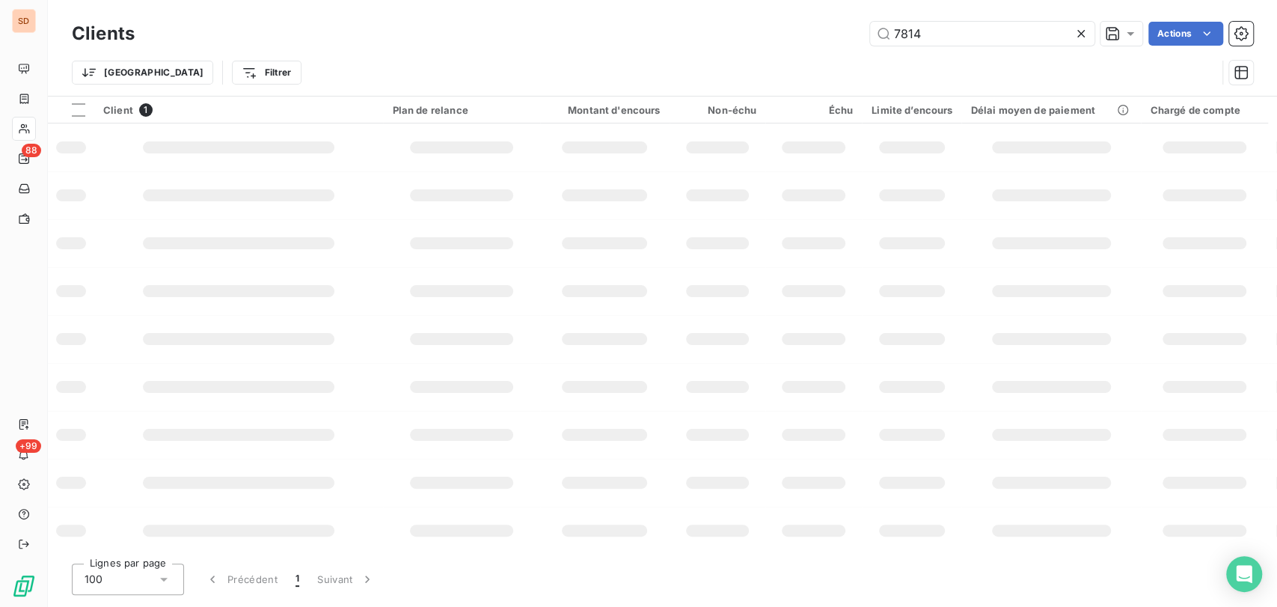
type input "7814"
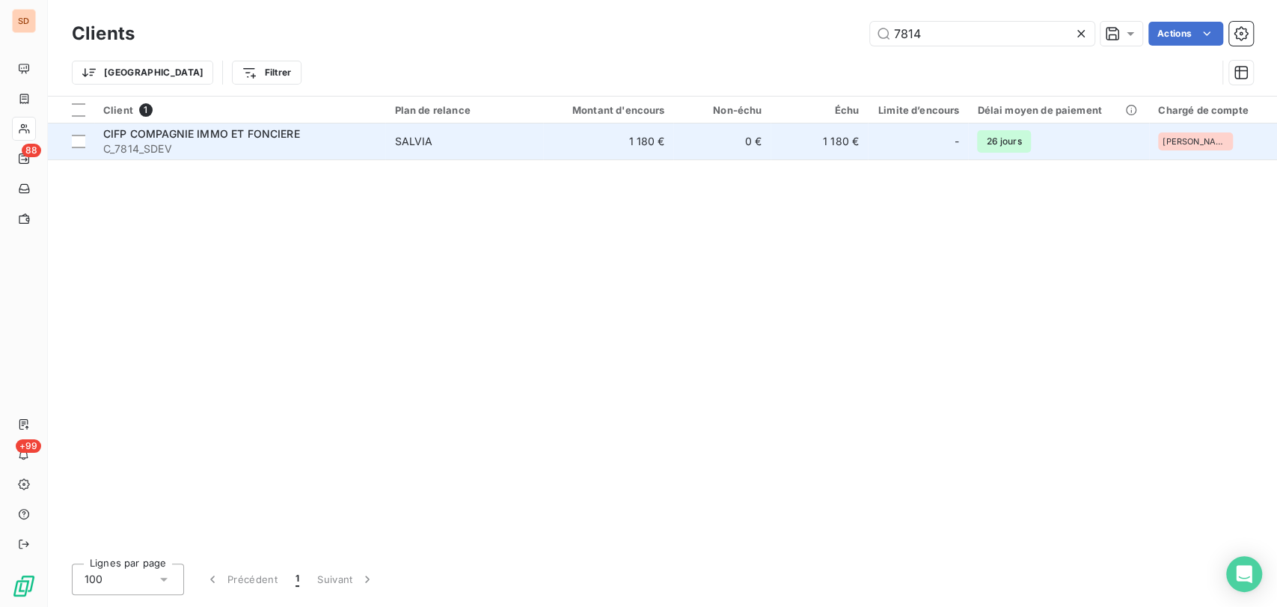
click at [150, 139] on span "CIFP COMPAGNIE IMMO ET FONCIERE" at bounding box center [201, 133] width 197 height 13
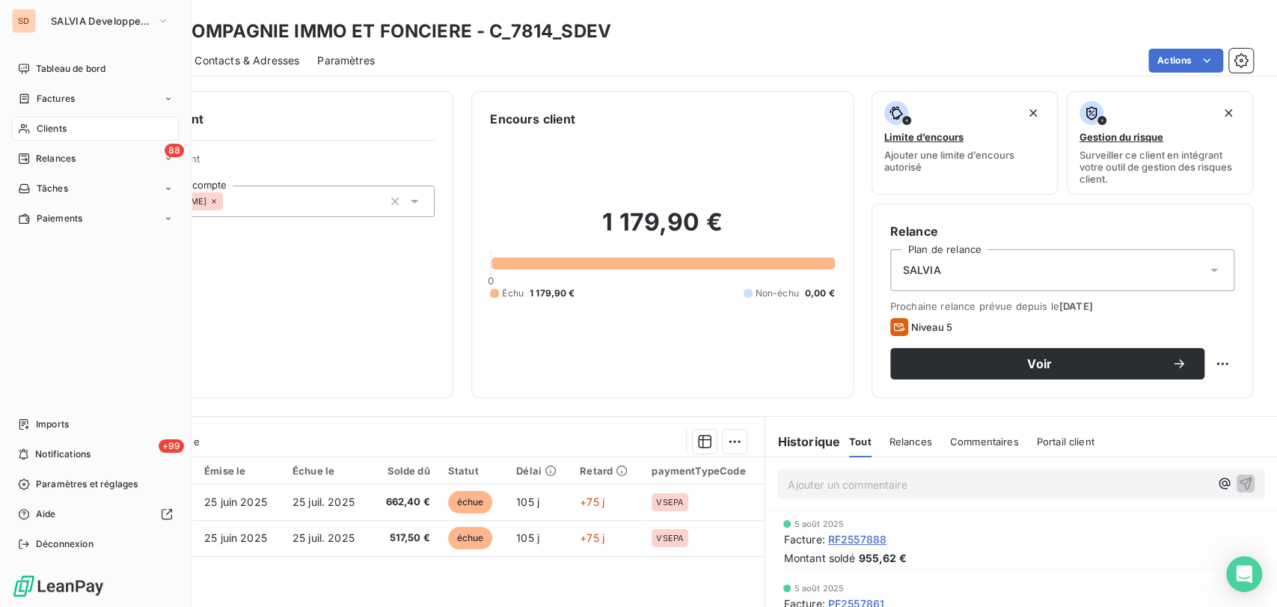
click at [44, 124] on span "Clients" at bounding box center [52, 128] width 30 height 13
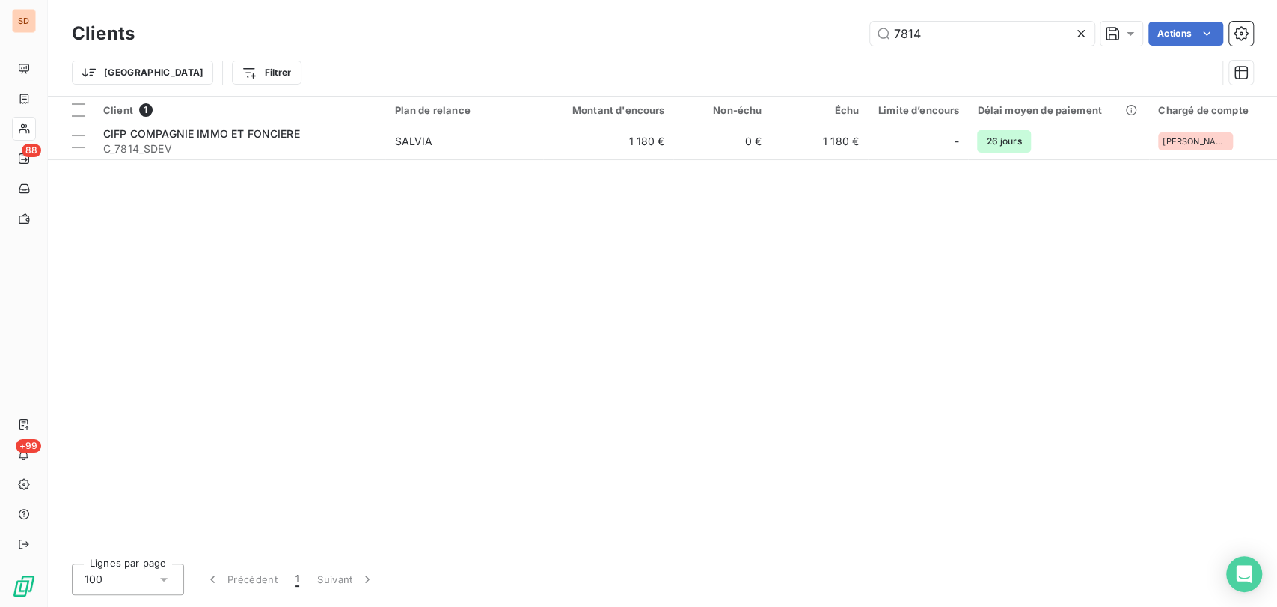
drag, startPoint x: 930, startPoint y: 40, endPoint x: 827, endPoint y: 31, distance: 103.6
click at [829, 35] on div "7814 Actions" at bounding box center [703, 34] width 1101 height 24
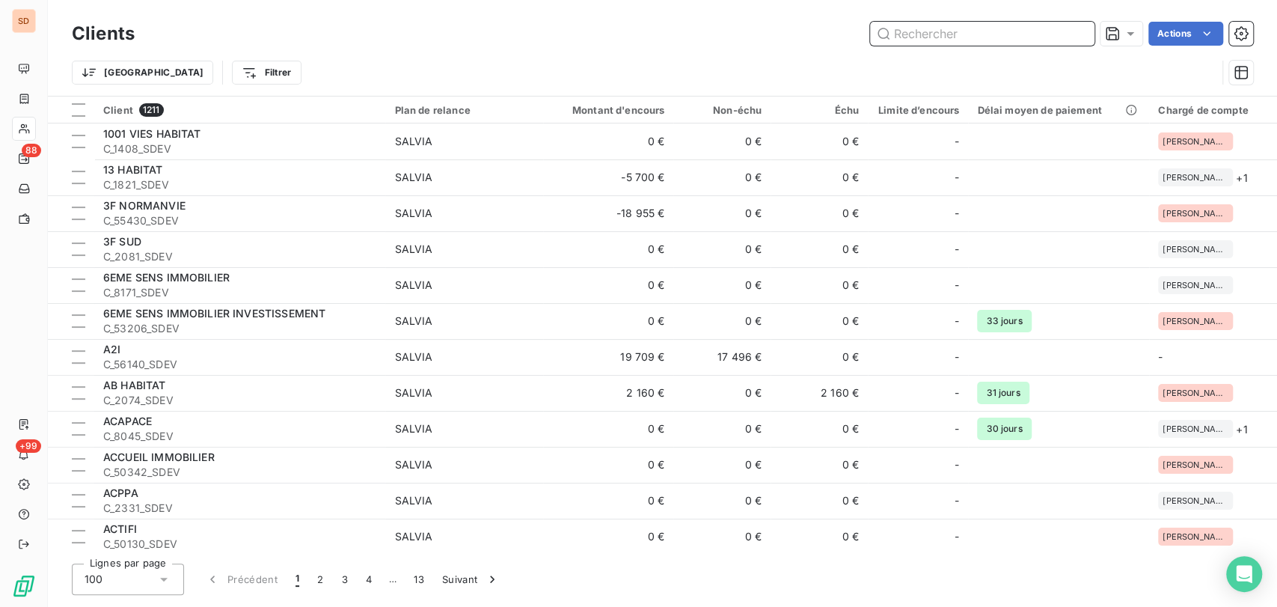
click at [910, 35] on input "text" at bounding box center [982, 34] width 224 height 24
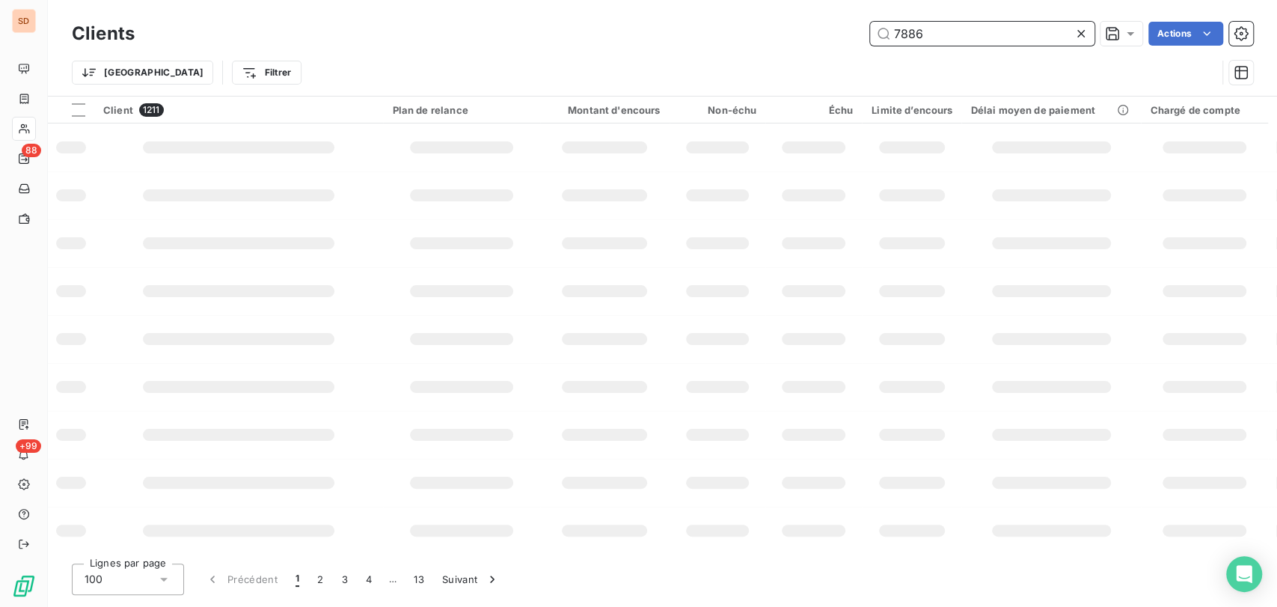
type input "7886"
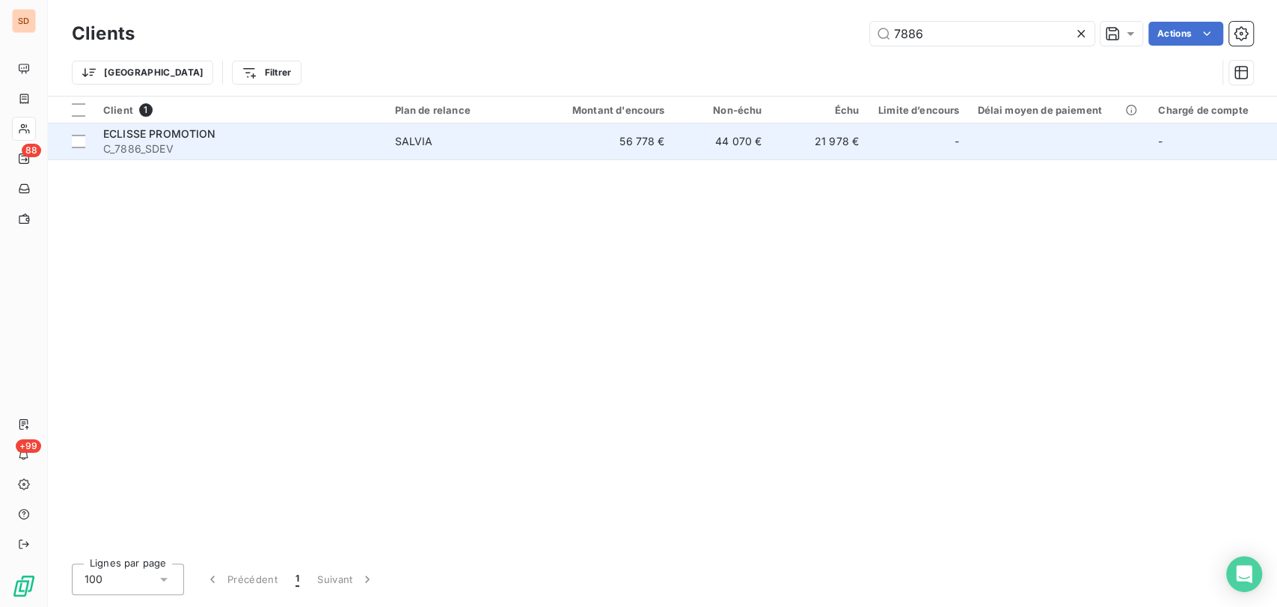
click at [117, 139] on div "ECLISSE PROMOTION" at bounding box center [239, 133] width 273 height 15
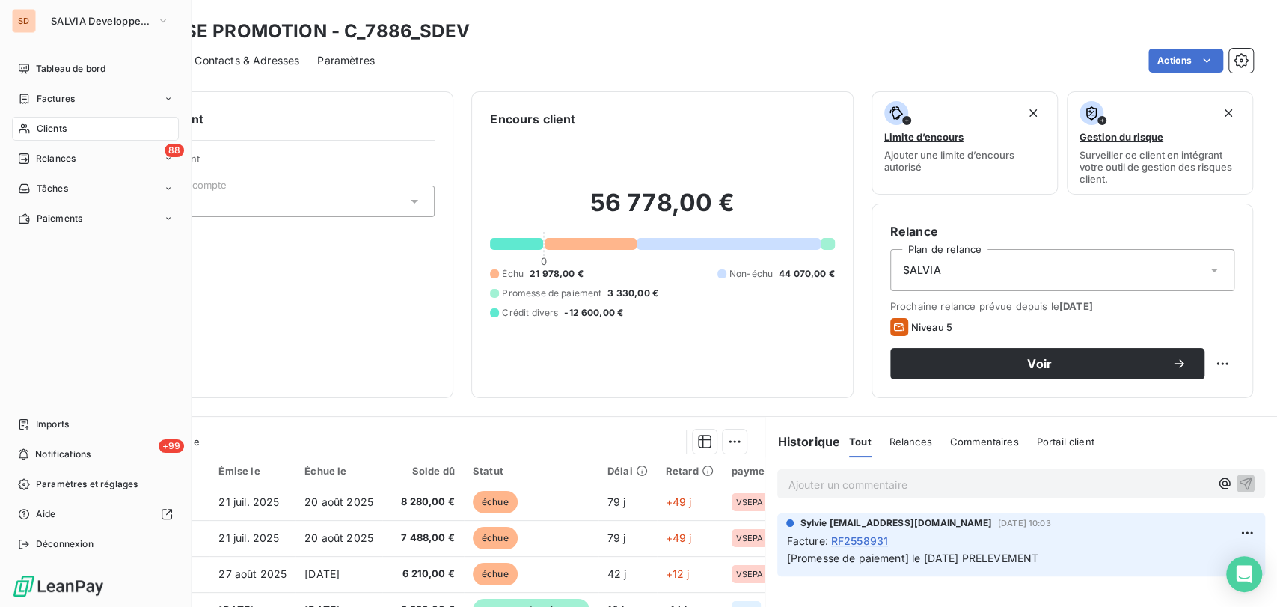
click at [49, 129] on span "Clients" at bounding box center [52, 128] width 30 height 13
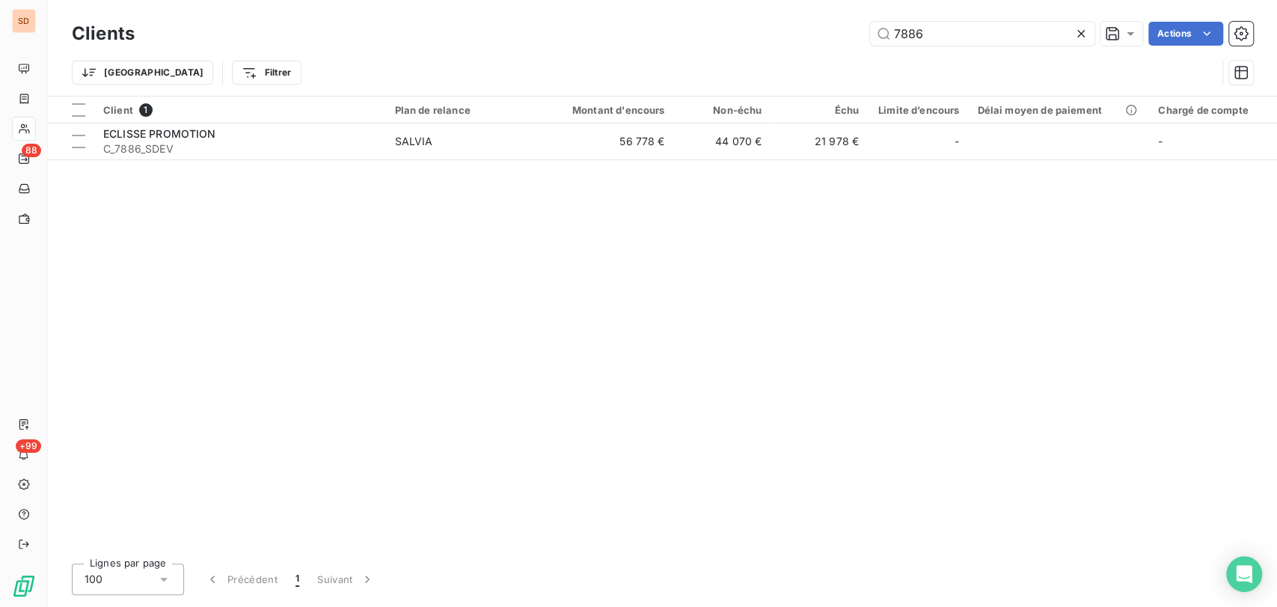
drag, startPoint x: 949, startPoint y: 34, endPoint x: 792, endPoint y: 34, distance: 156.4
click at [796, 34] on div "7886 Actions" at bounding box center [703, 34] width 1101 height 24
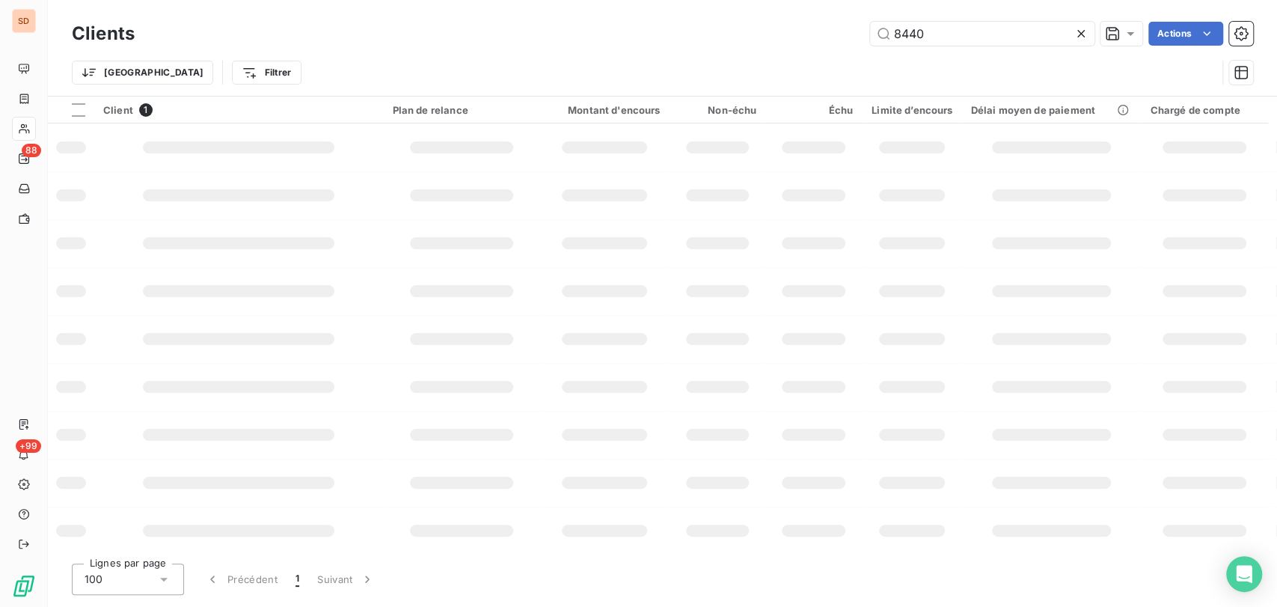
type input "8440"
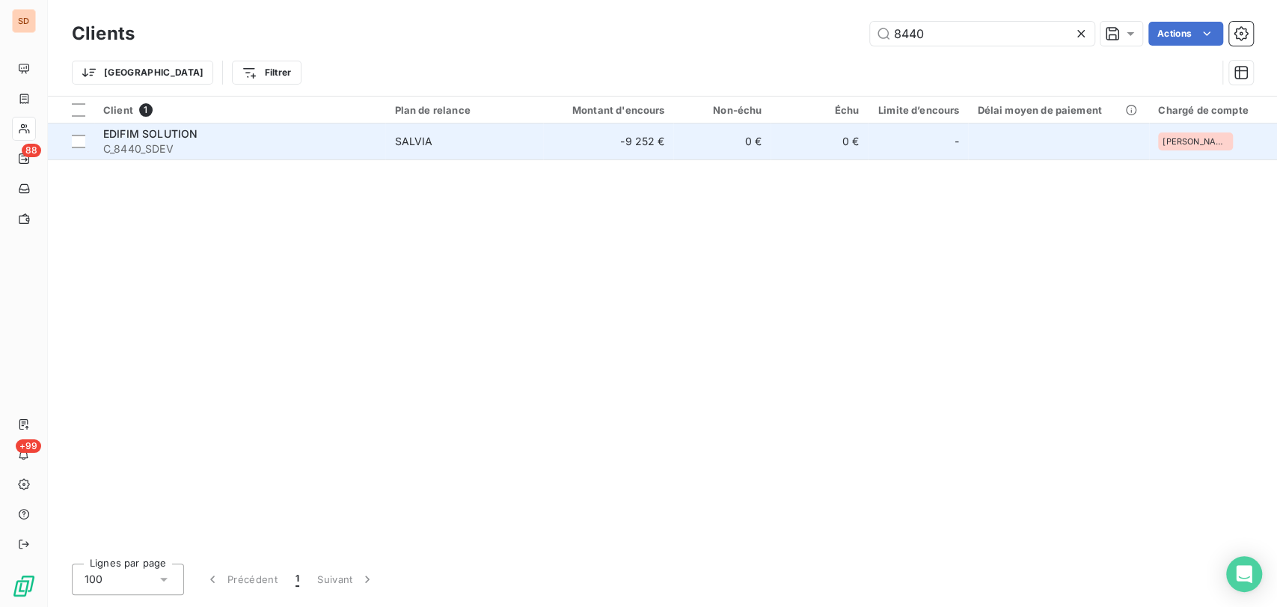
click at [147, 132] on span "EDIFIM SOLUTION" at bounding box center [150, 133] width 94 height 13
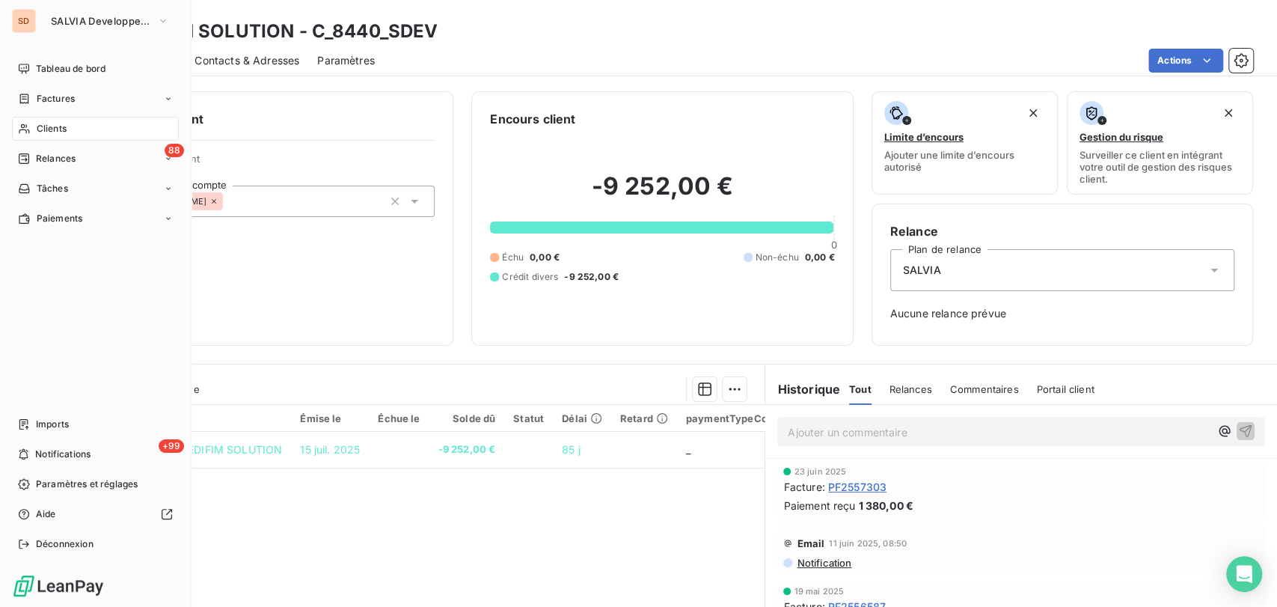
drag, startPoint x: 48, startPoint y: 132, endPoint x: 94, endPoint y: 132, distance: 45.6
click at [48, 132] on span "Clients" at bounding box center [52, 128] width 30 height 13
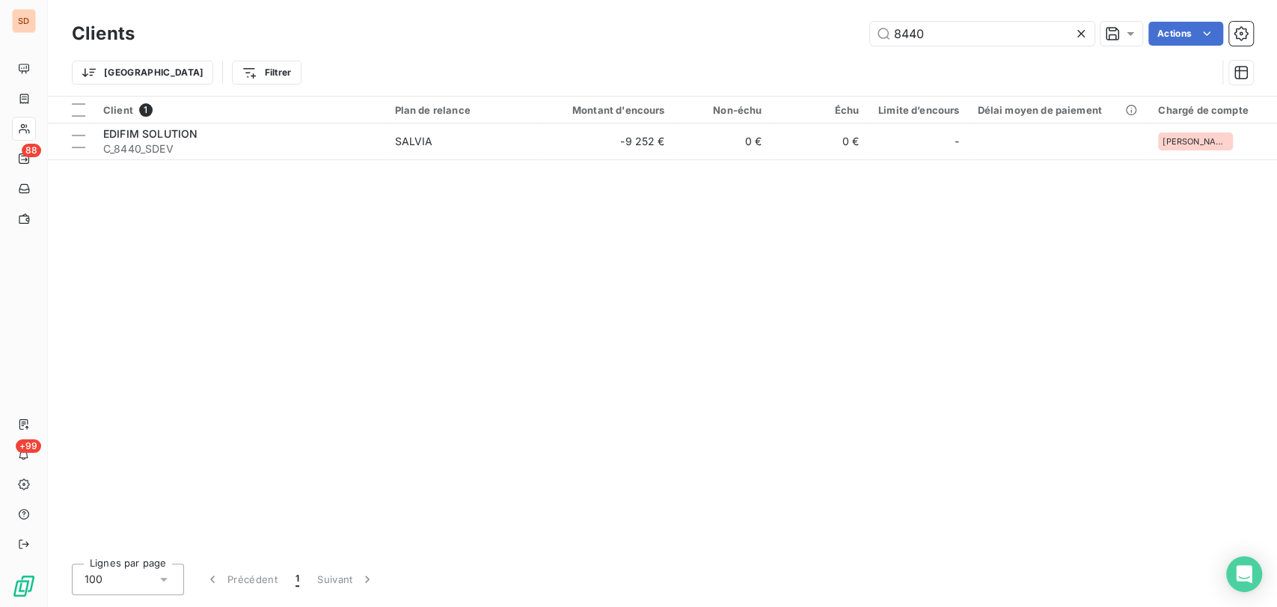
drag, startPoint x: 940, startPoint y: 23, endPoint x: 831, endPoint y: 31, distance: 108.8
click at [834, 31] on div "8440 Actions" at bounding box center [703, 34] width 1101 height 24
click at [940, 30] on input "7837" at bounding box center [982, 34] width 224 height 24
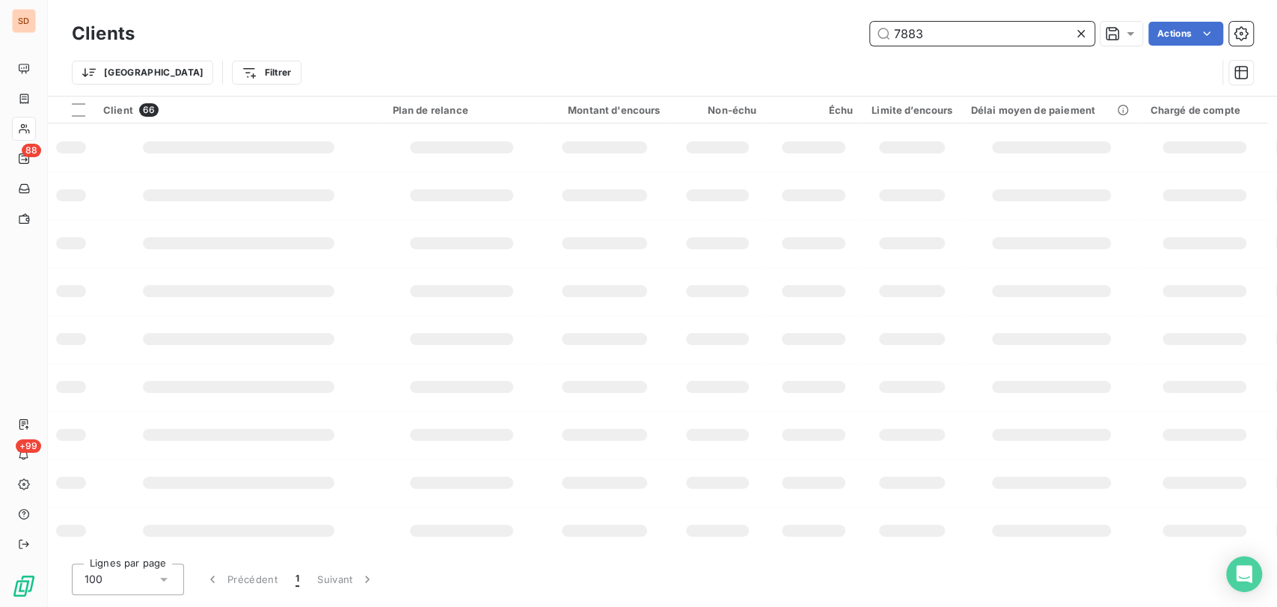
type input "7883"
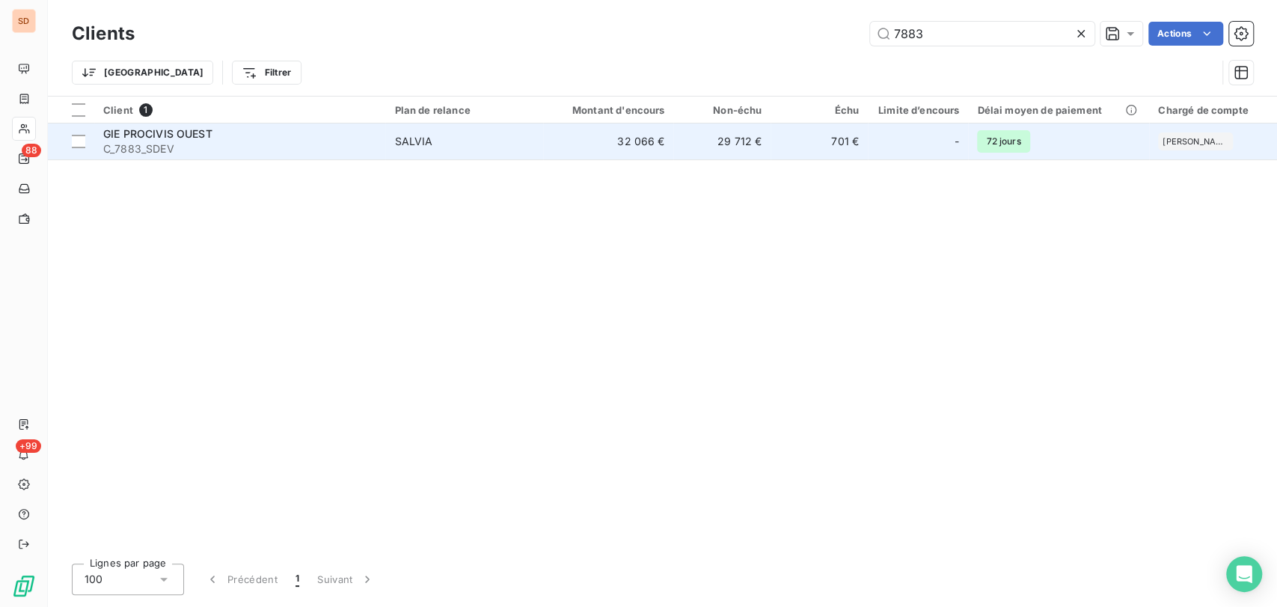
click at [107, 134] on span "GIE PROCIVIS OUEST" at bounding box center [157, 133] width 109 height 13
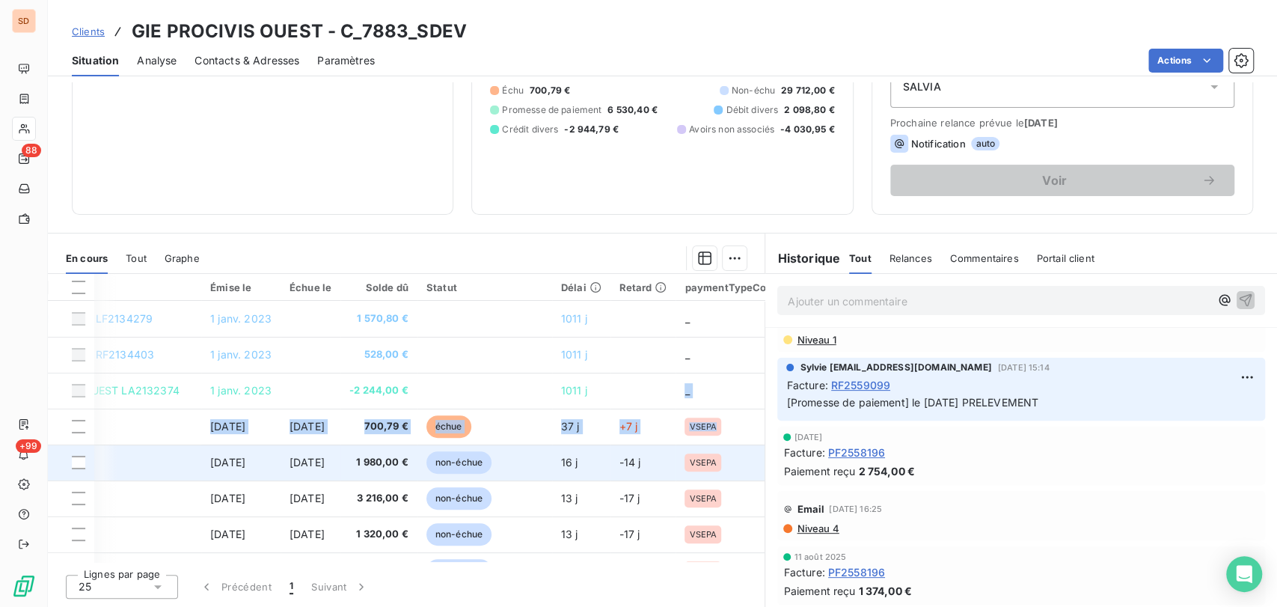
scroll to position [0, 183]
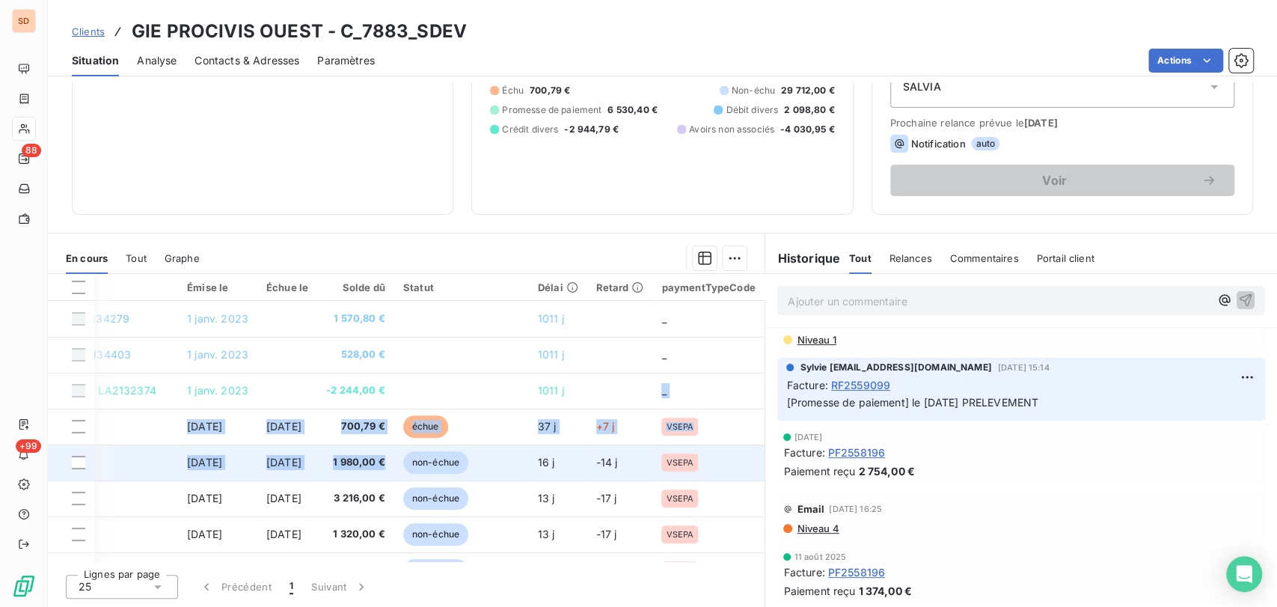
drag, startPoint x: 747, startPoint y: 397, endPoint x: 411, endPoint y: 448, distance: 339.9
click at [413, 449] on tbody "GIE PROCIVIS OUEST LF2134279 [DATE] 1 570,80 € 1011 j _ GIE PROCIVIS OUEST RF21…" at bounding box center [335, 588] width 860 height 575
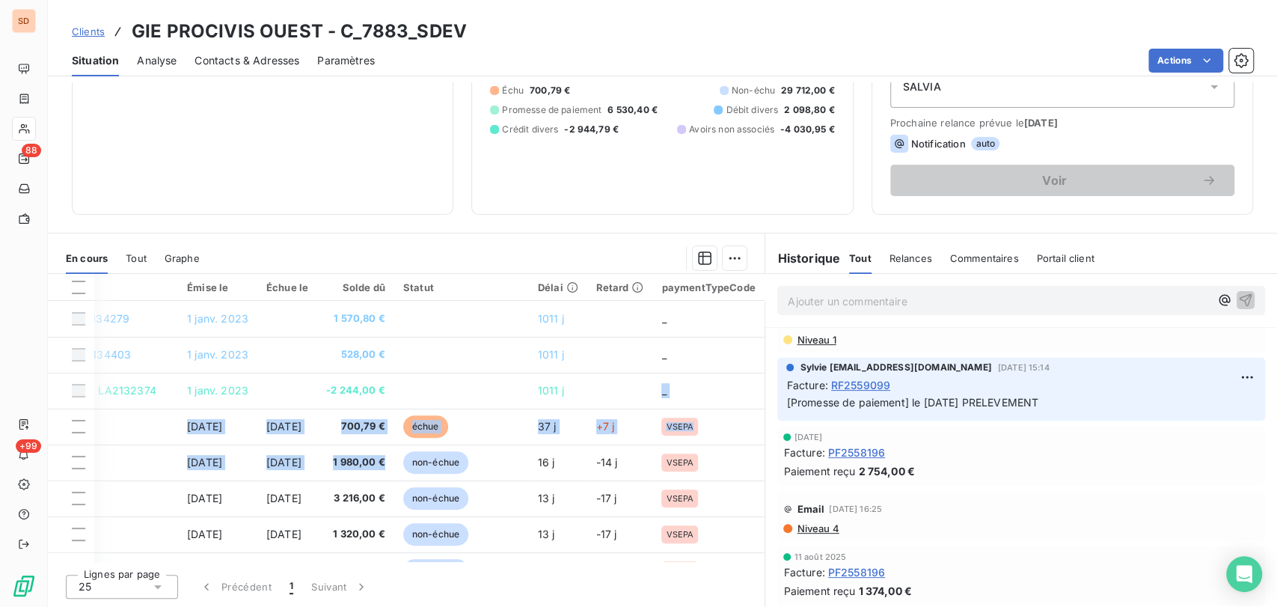
scroll to position [0, 0]
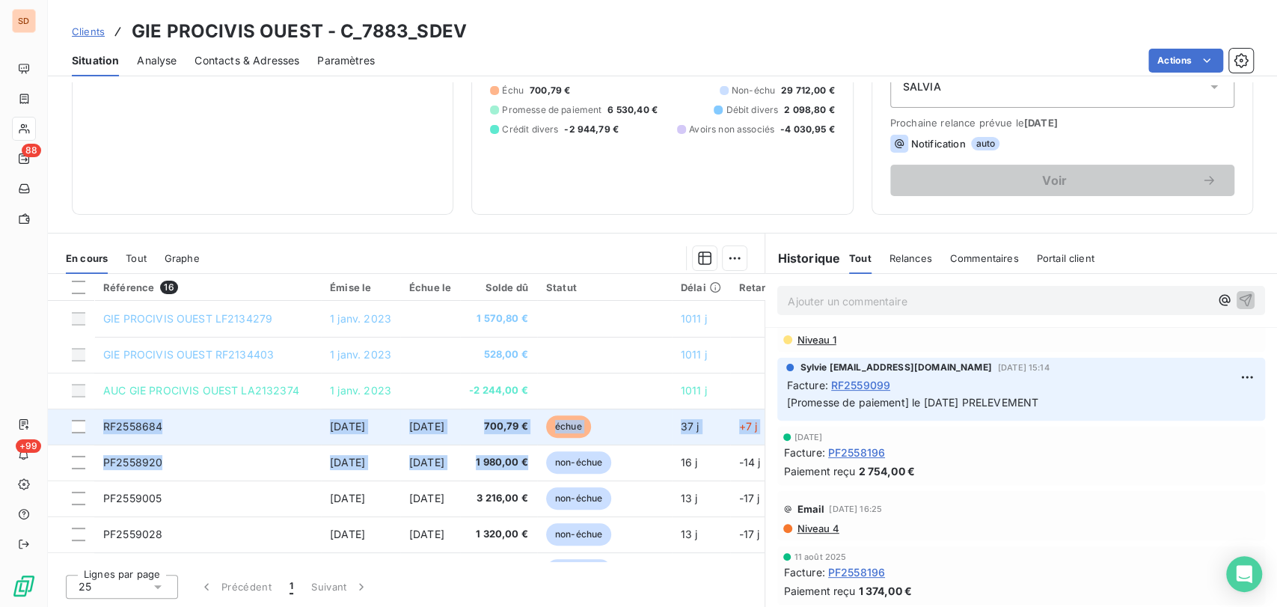
click at [672, 409] on td "échue" at bounding box center [604, 427] width 135 height 36
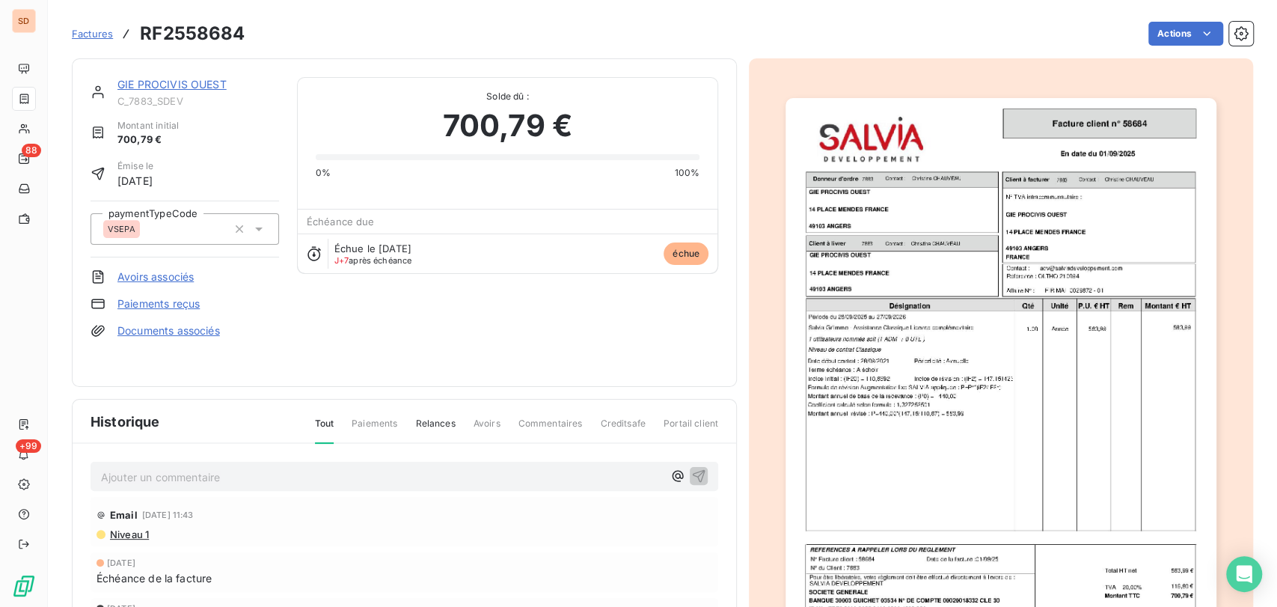
click at [186, 85] on link "GIE PROCIVIS OUEST" at bounding box center [171, 84] width 109 height 13
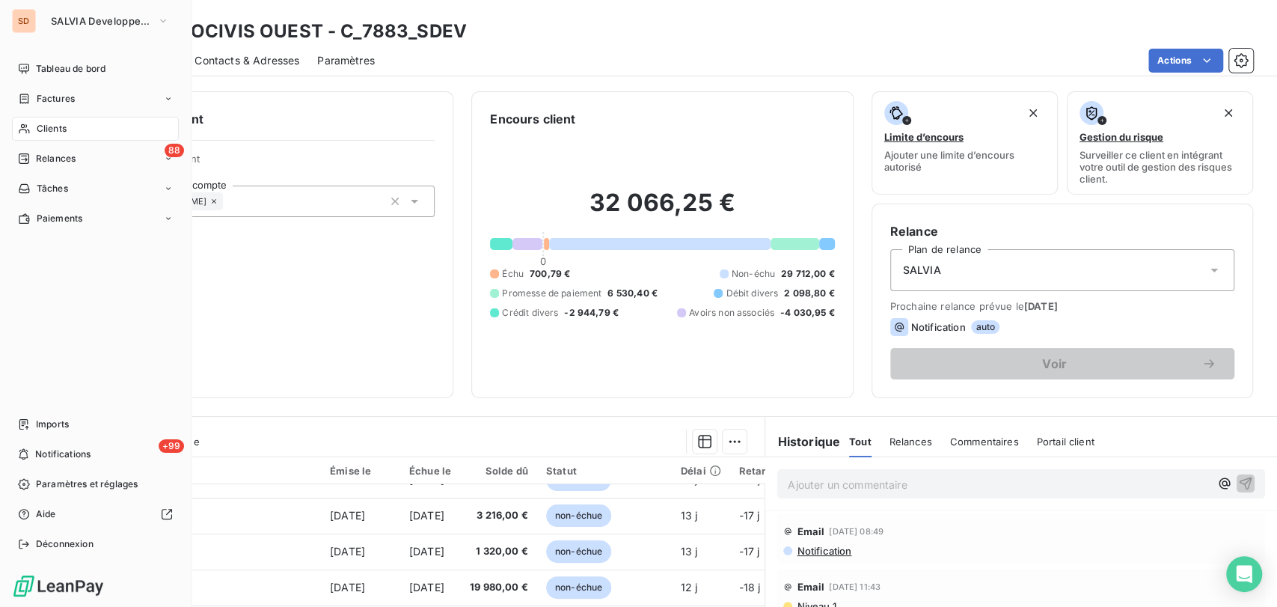
drag, startPoint x: 42, startPoint y: 127, endPoint x: 172, endPoint y: 124, distance: 130.2
click at [42, 127] on span "Clients" at bounding box center [52, 128] width 30 height 13
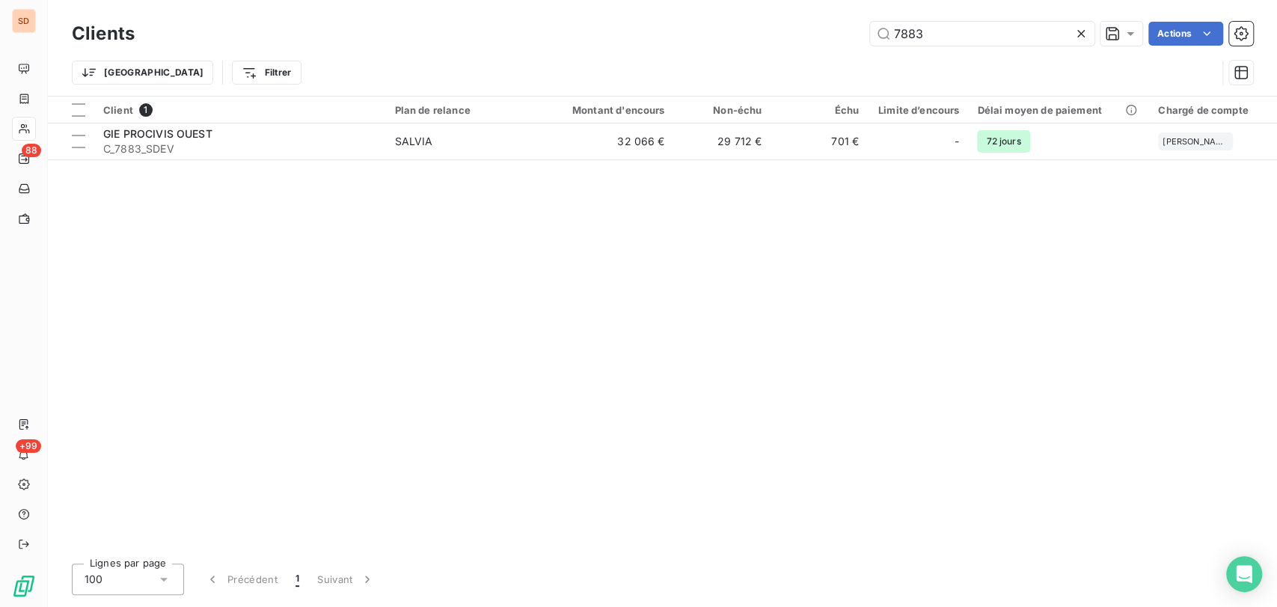
drag, startPoint x: 927, startPoint y: 37, endPoint x: 800, endPoint y: 31, distance: 127.4
click at [806, 31] on div "7883 Actions" at bounding box center [703, 34] width 1101 height 24
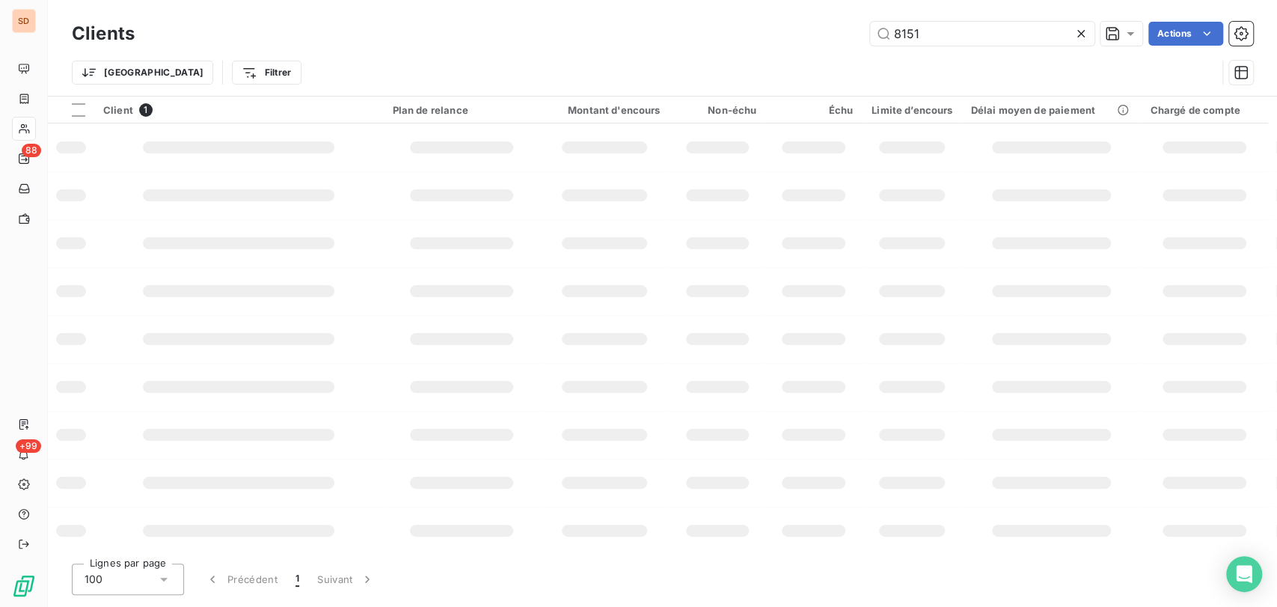
type input "8151"
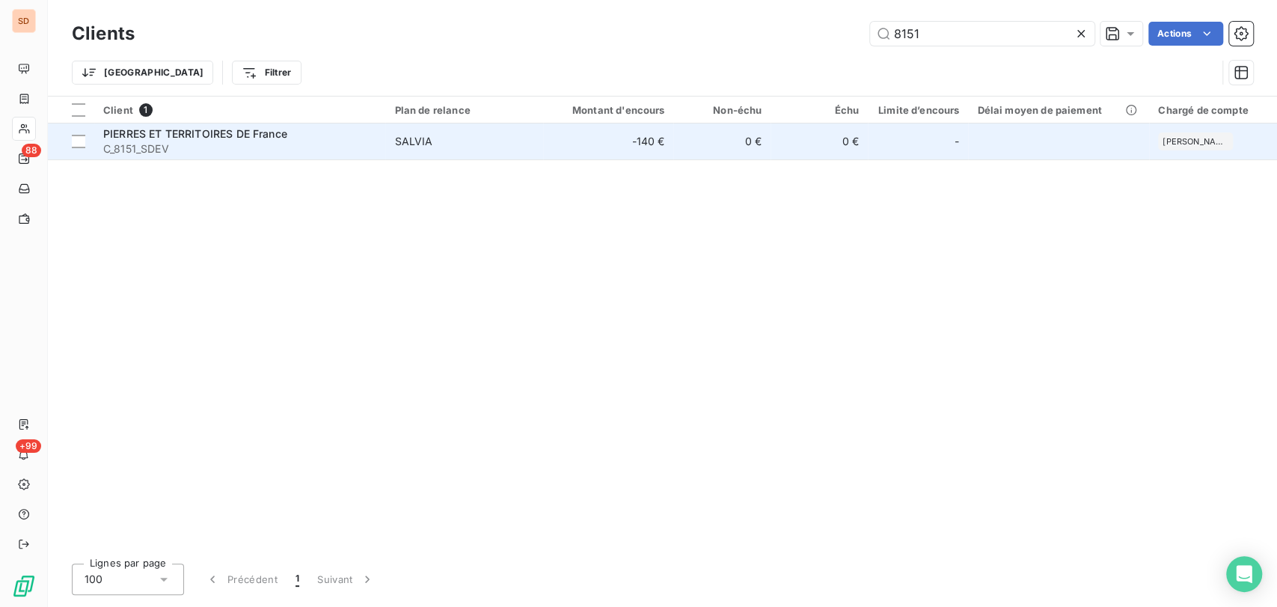
click at [144, 144] on span "C_8151_SDEV" at bounding box center [239, 148] width 273 height 15
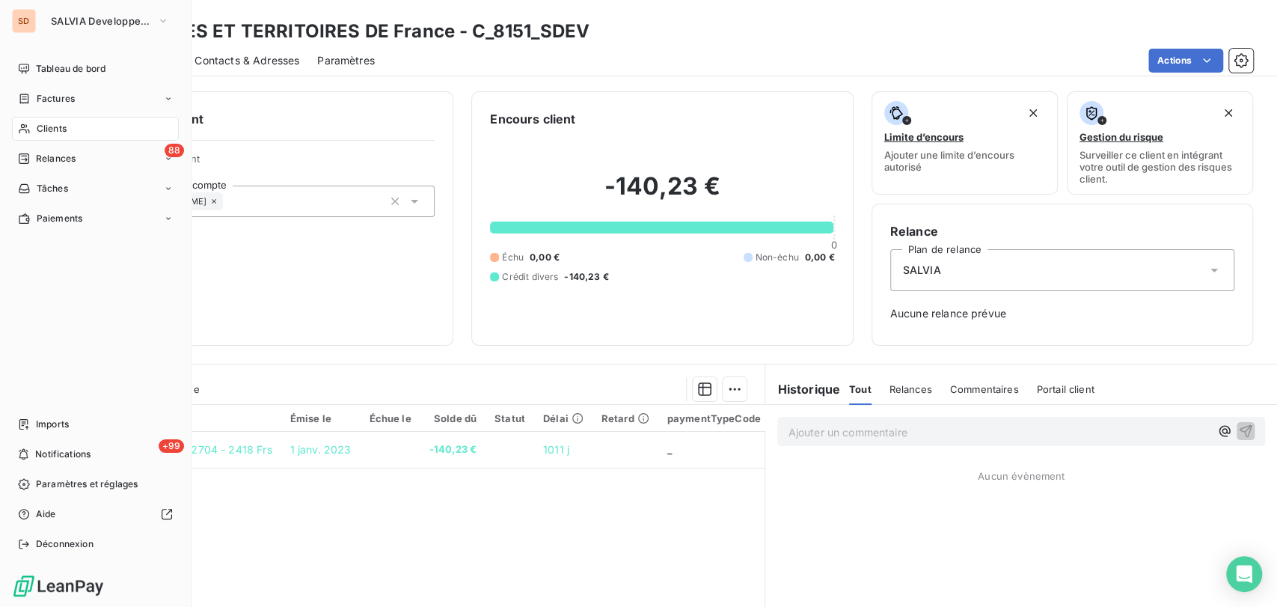
drag, startPoint x: 49, startPoint y: 129, endPoint x: 58, endPoint y: 127, distance: 8.5
click at [49, 129] on span "Clients" at bounding box center [52, 128] width 30 height 13
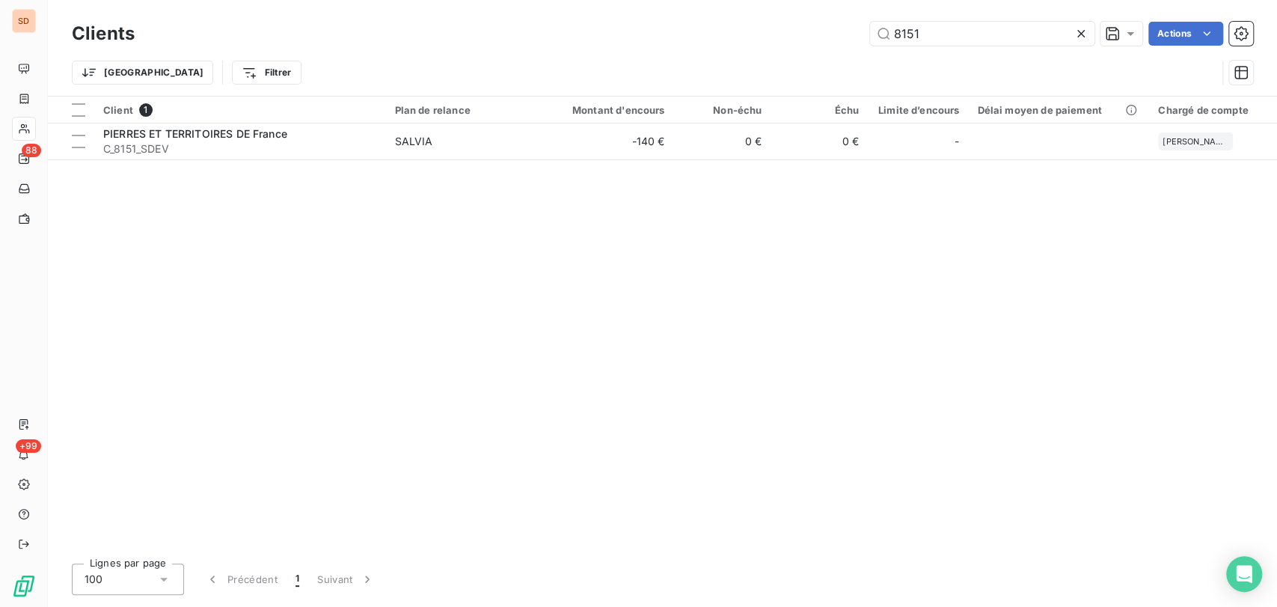
drag, startPoint x: 965, startPoint y: 31, endPoint x: 809, endPoint y: 21, distance: 156.7
click at [818, 23] on div "8151 Actions" at bounding box center [703, 34] width 1101 height 24
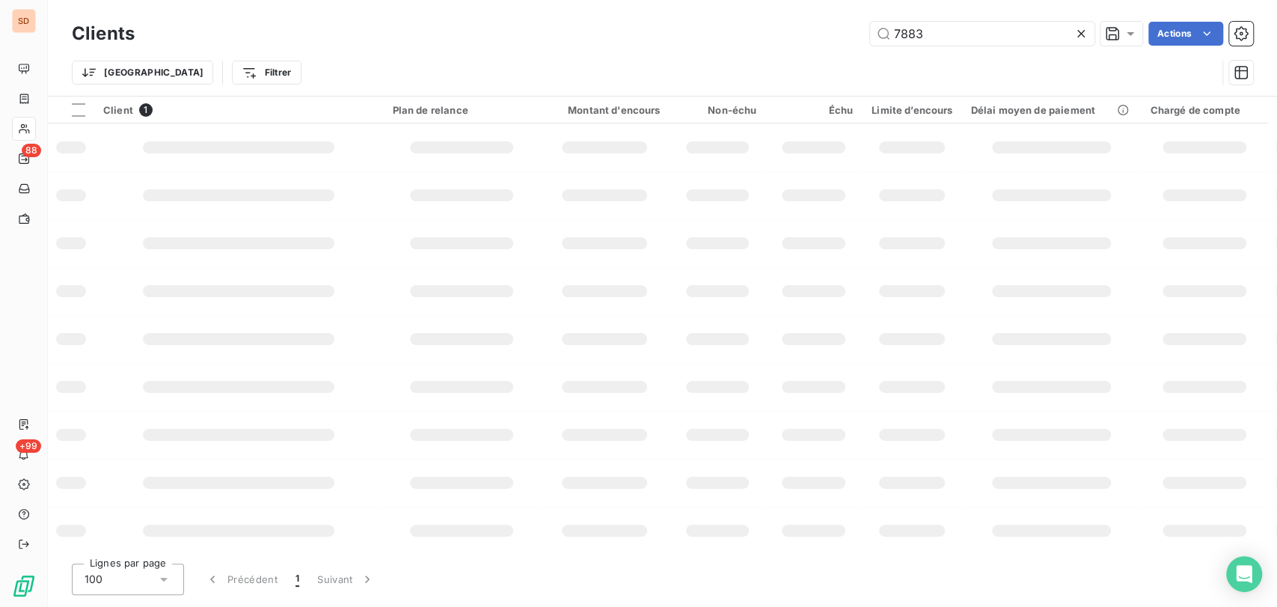
type input "7883"
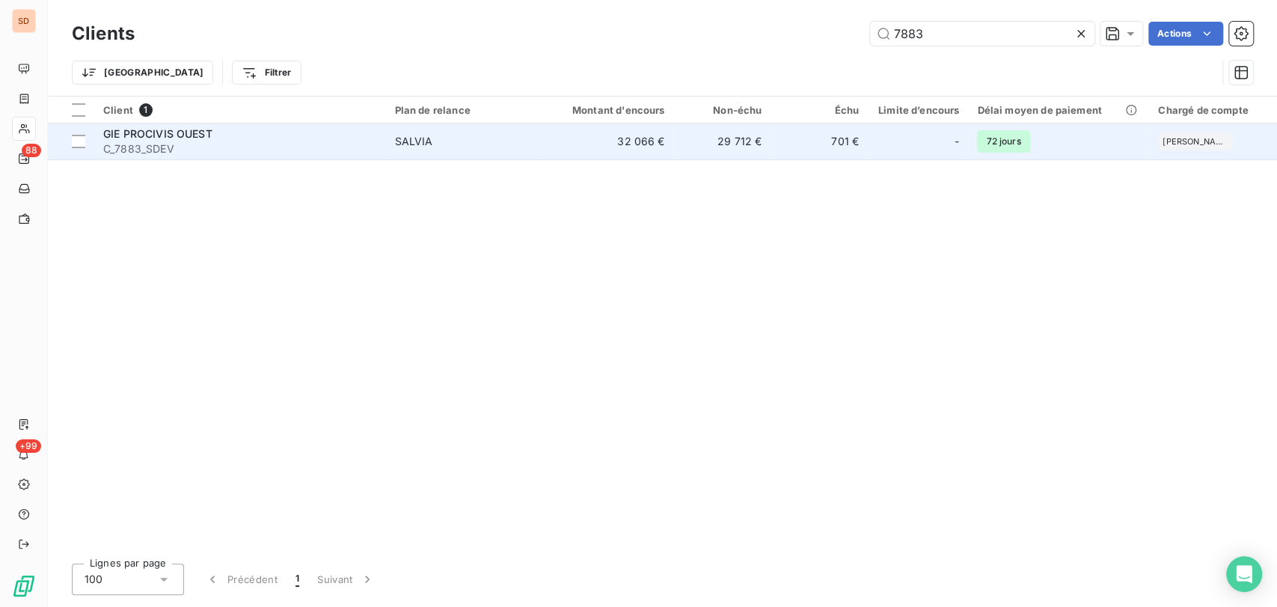
click at [152, 134] on span "GIE PROCIVIS OUEST" at bounding box center [157, 133] width 109 height 13
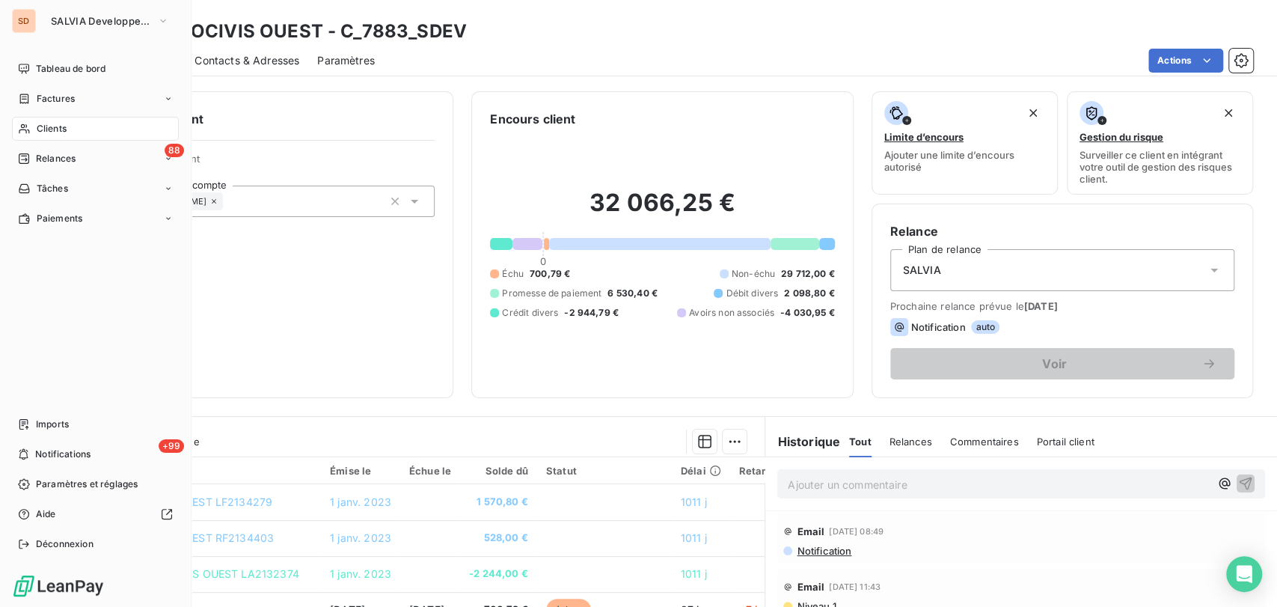
click at [59, 127] on span "Clients" at bounding box center [52, 128] width 30 height 13
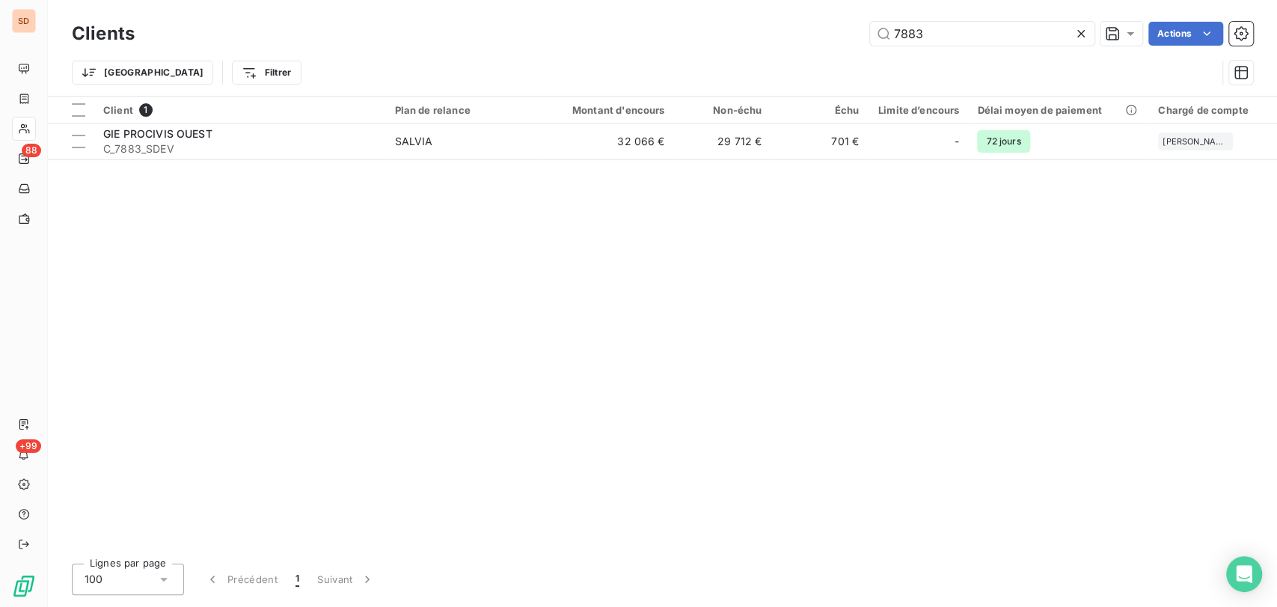
drag, startPoint x: 930, startPoint y: 37, endPoint x: 860, endPoint y: 28, distance: 70.1
click at [860, 28] on div "7883 Actions" at bounding box center [703, 34] width 1101 height 24
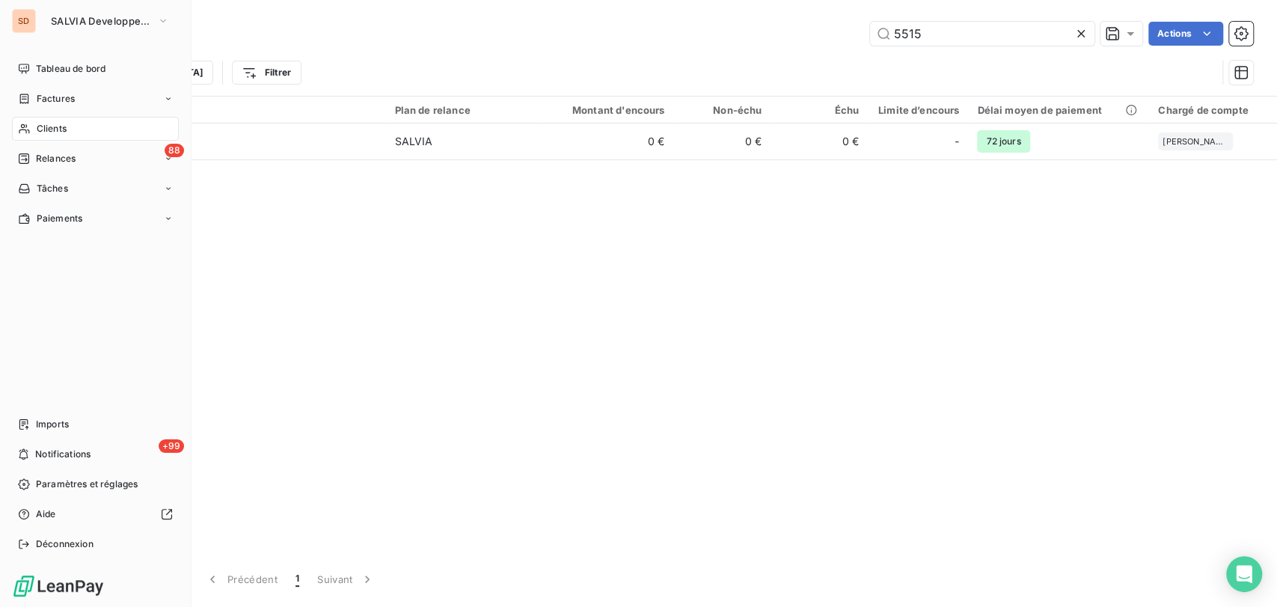
click at [40, 131] on span "Clients" at bounding box center [52, 128] width 30 height 13
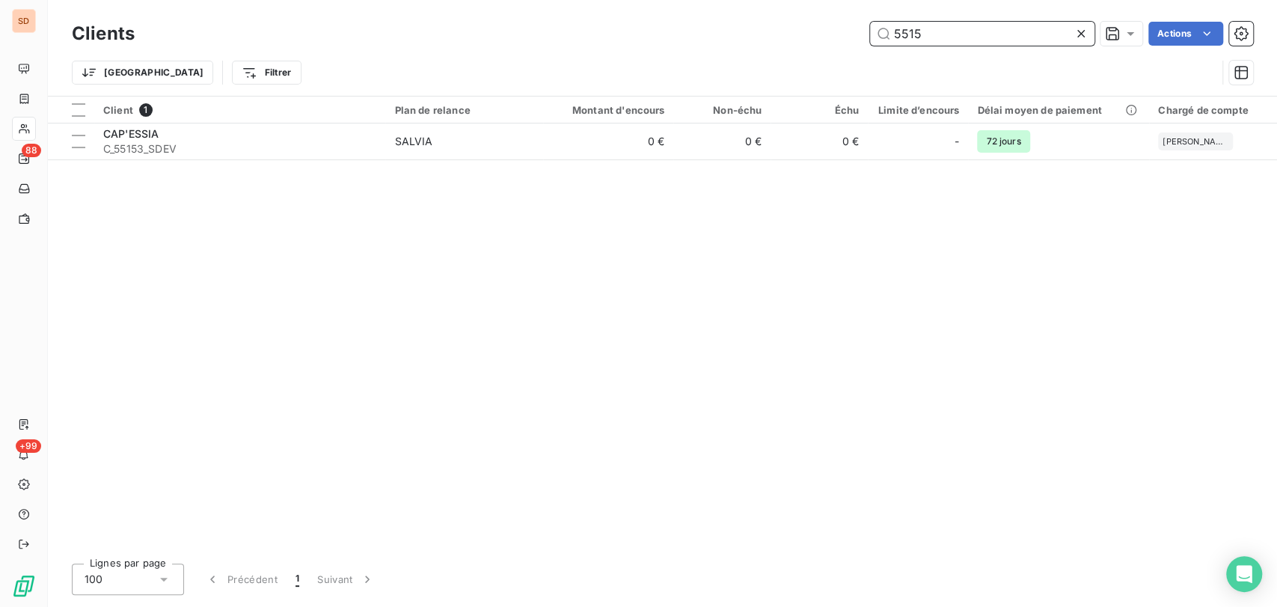
drag, startPoint x: 943, startPoint y: 32, endPoint x: 844, endPoint y: 39, distance: 99.7
click at [848, 39] on div "5515 Actions" at bounding box center [703, 34] width 1101 height 24
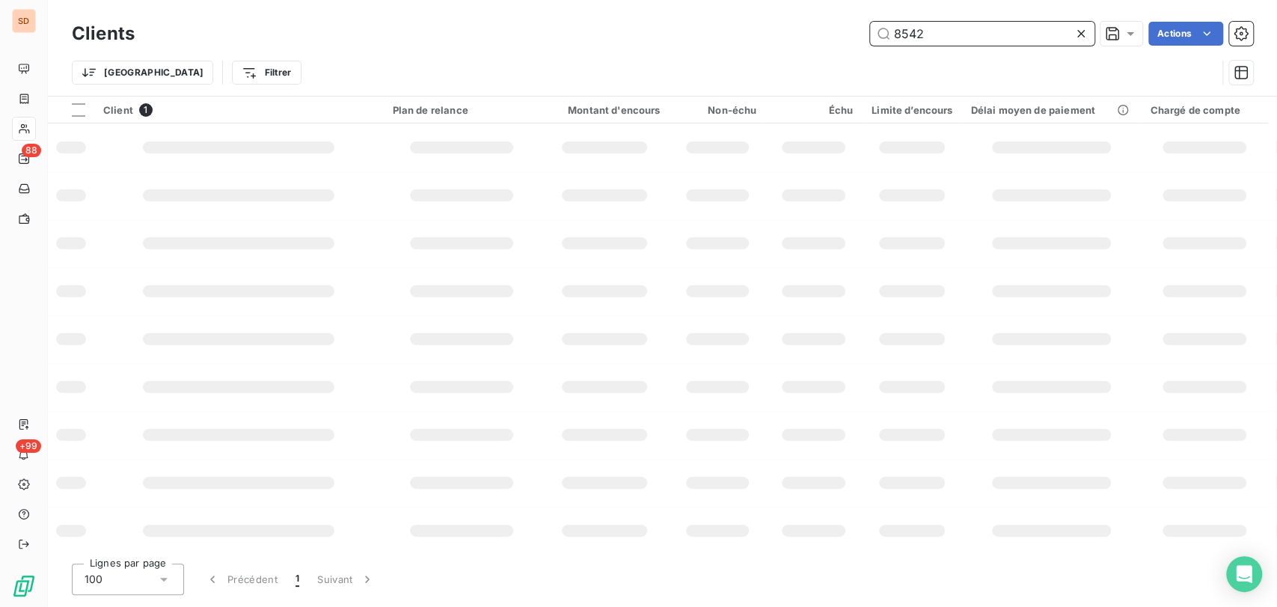
type input "8542"
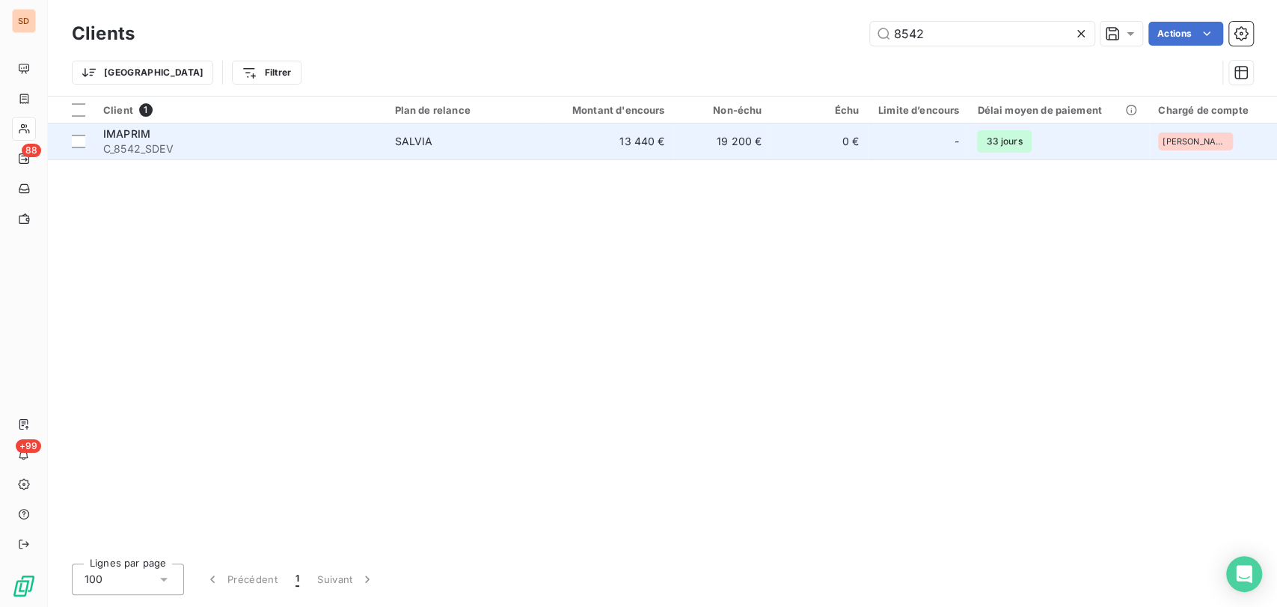
click at [123, 140] on div "IMAPRIM" at bounding box center [239, 133] width 273 height 15
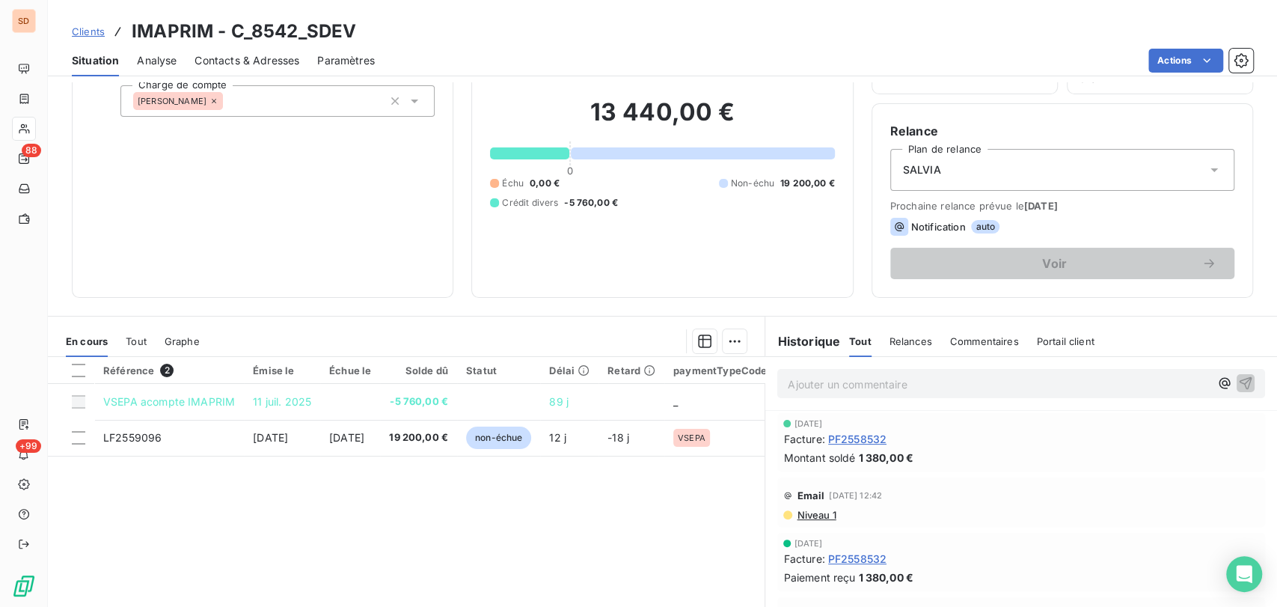
scroll to position [17, 0]
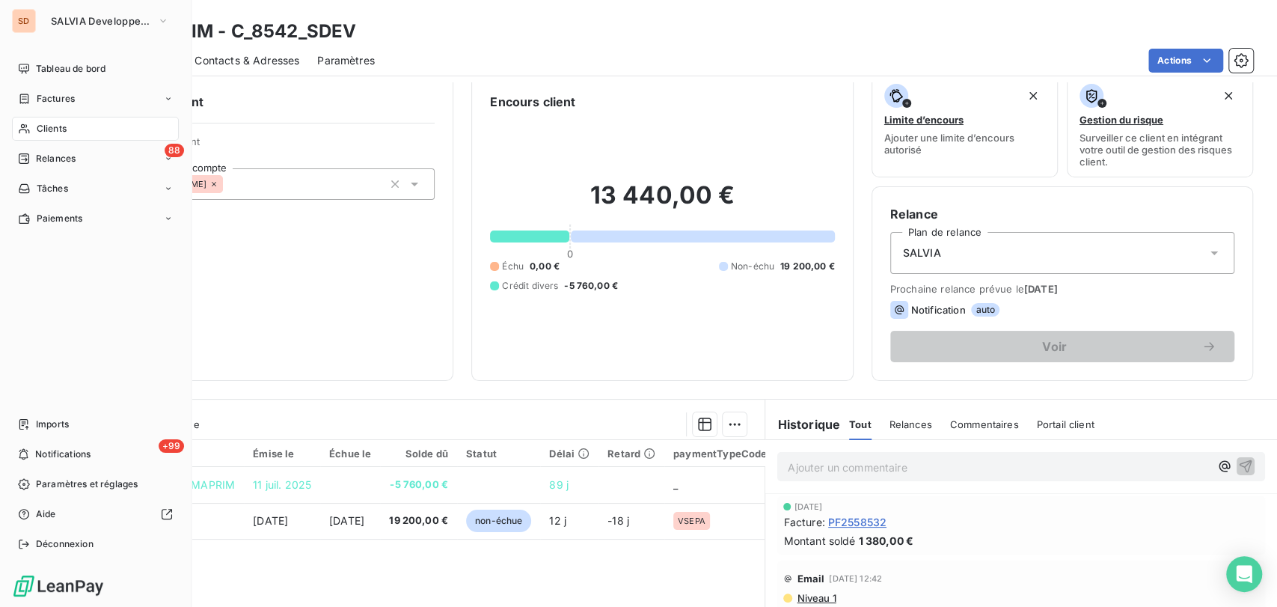
drag, startPoint x: 47, startPoint y: 124, endPoint x: 74, endPoint y: 117, distance: 28.0
click at [46, 124] on span "Clients" at bounding box center [52, 128] width 30 height 13
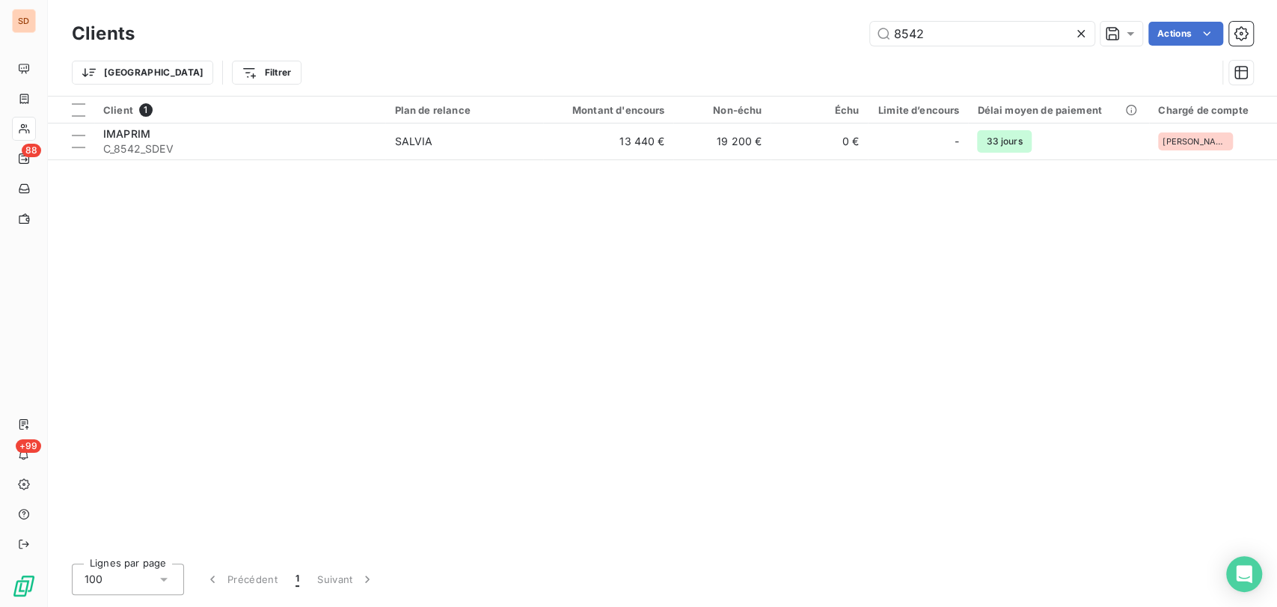
drag, startPoint x: 950, startPoint y: 33, endPoint x: 764, endPoint y: 40, distance: 186.4
click at [764, 40] on div "8542 Actions" at bounding box center [703, 34] width 1101 height 24
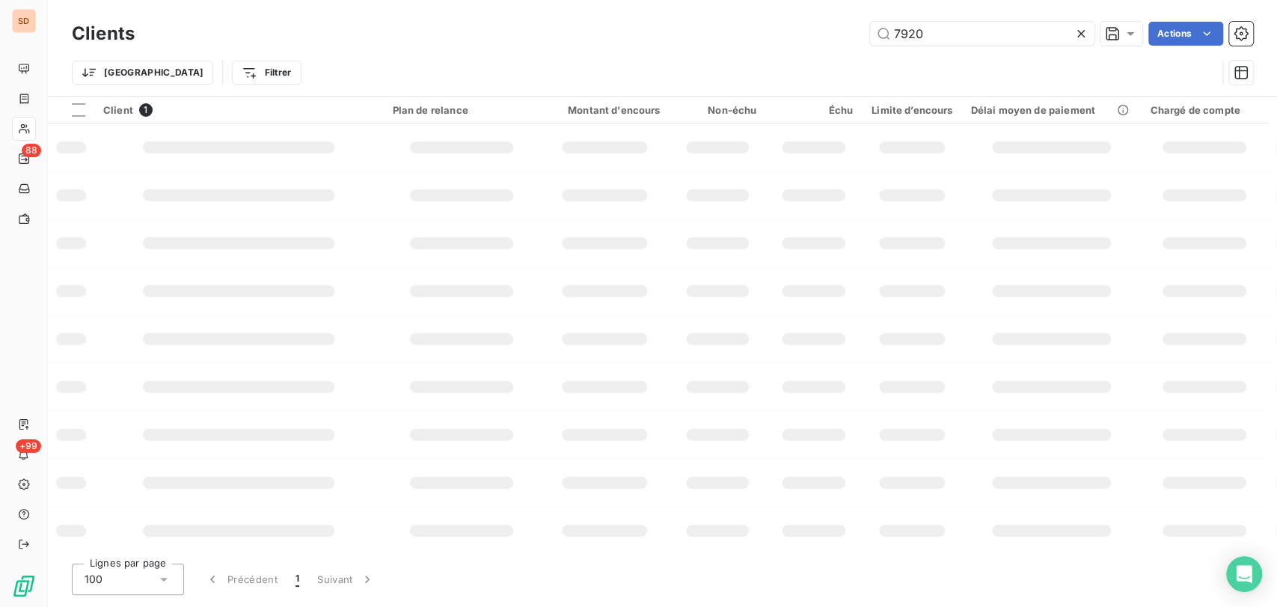
type input "7920"
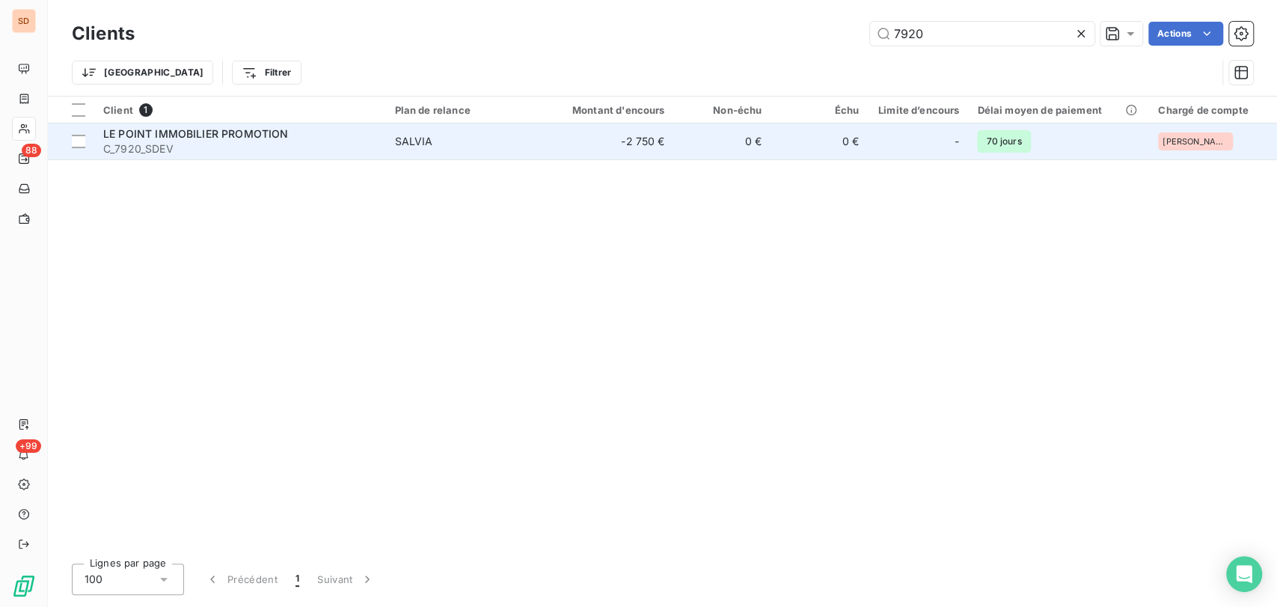
click at [185, 130] on span "LE POINT IMMOBILIER PROMOTION" at bounding box center [195, 133] width 185 height 13
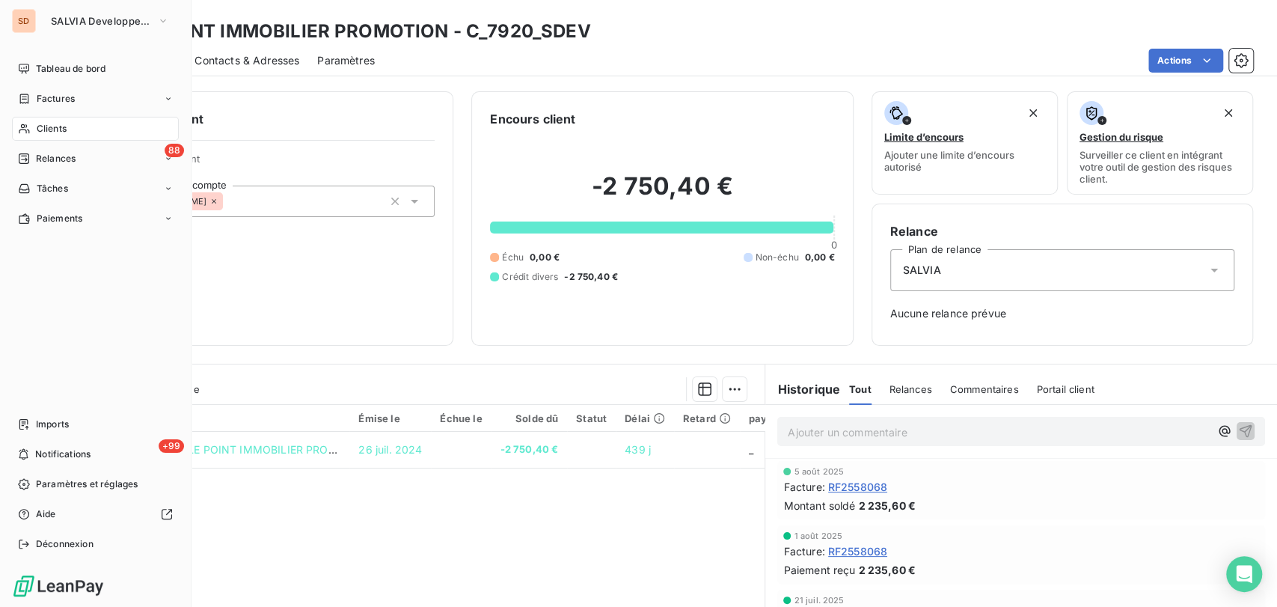
click at [54, 126] on span "Clients" at bounding box center [52, 128] width 30 height 13
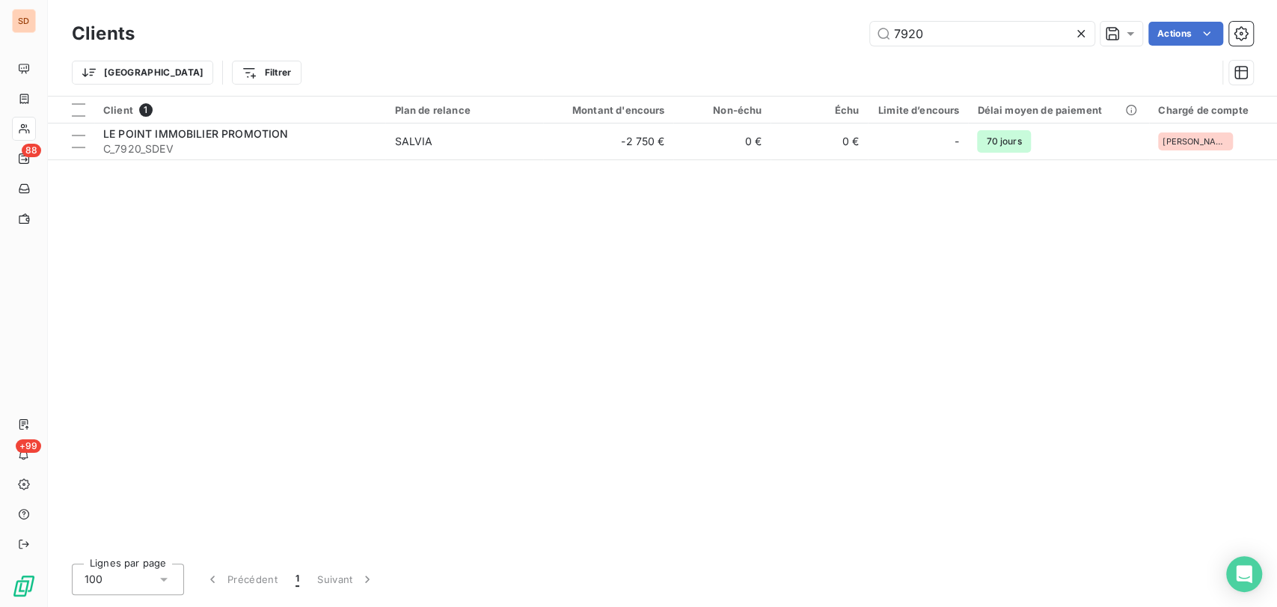
drag, startPoint x: 979, startPoint y: 37, endPoint x: 782, endPoint y: 52, distance: 197.3
click at [807, 43] on div "7920 Actions" at bounding box center [703, 34] width 1101 height 24
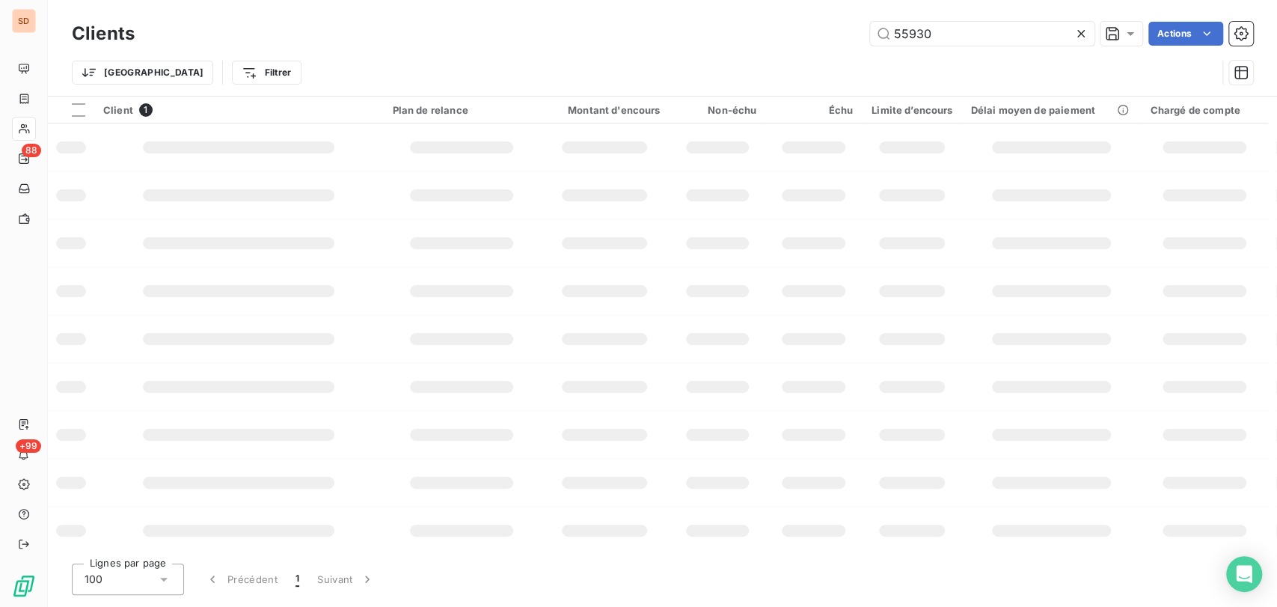
type input "55930"
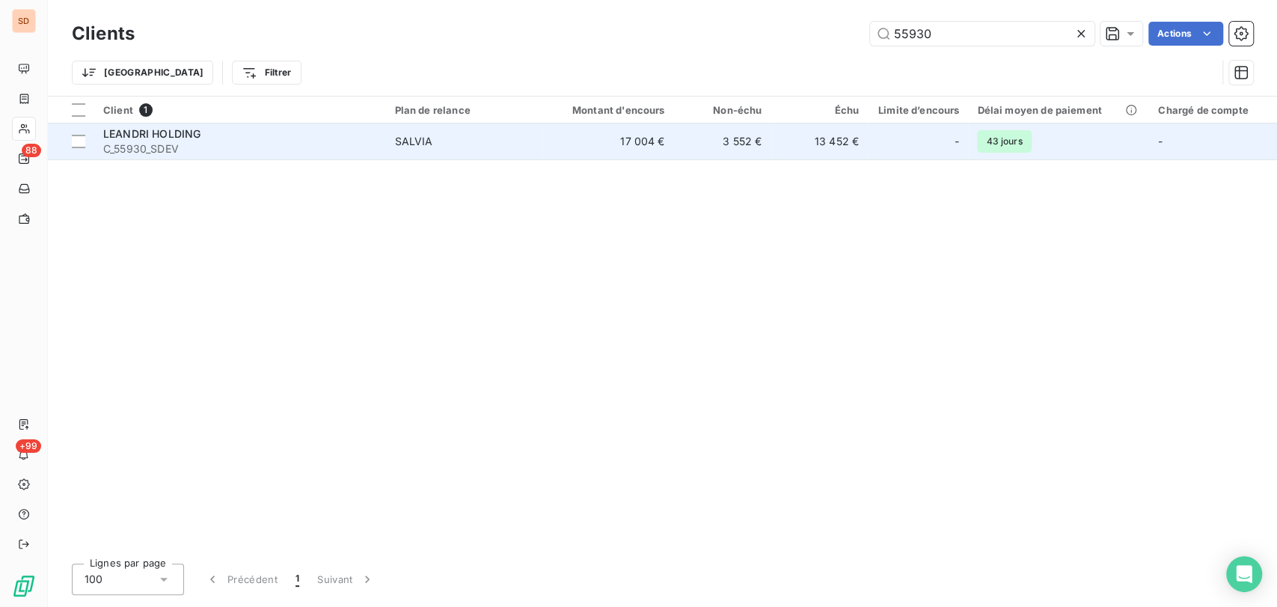
click at [126, 138] on span "LEANDRI HOLDING" at bounding box center [151, 133] width 97 height 13
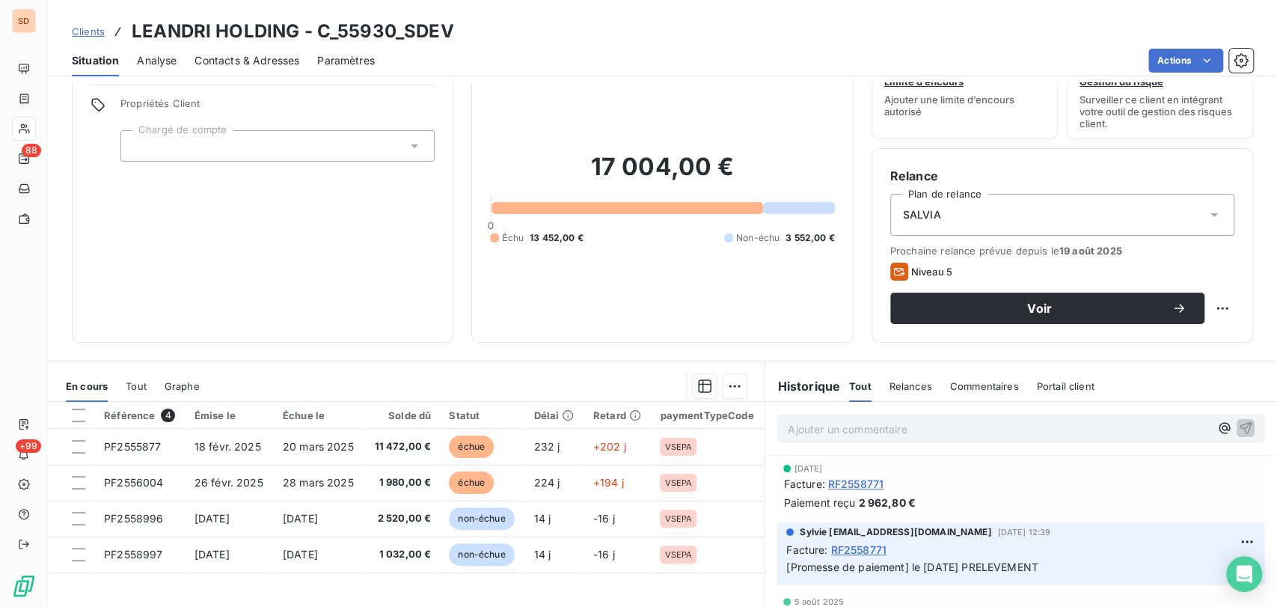
scroll to position [83, 0]
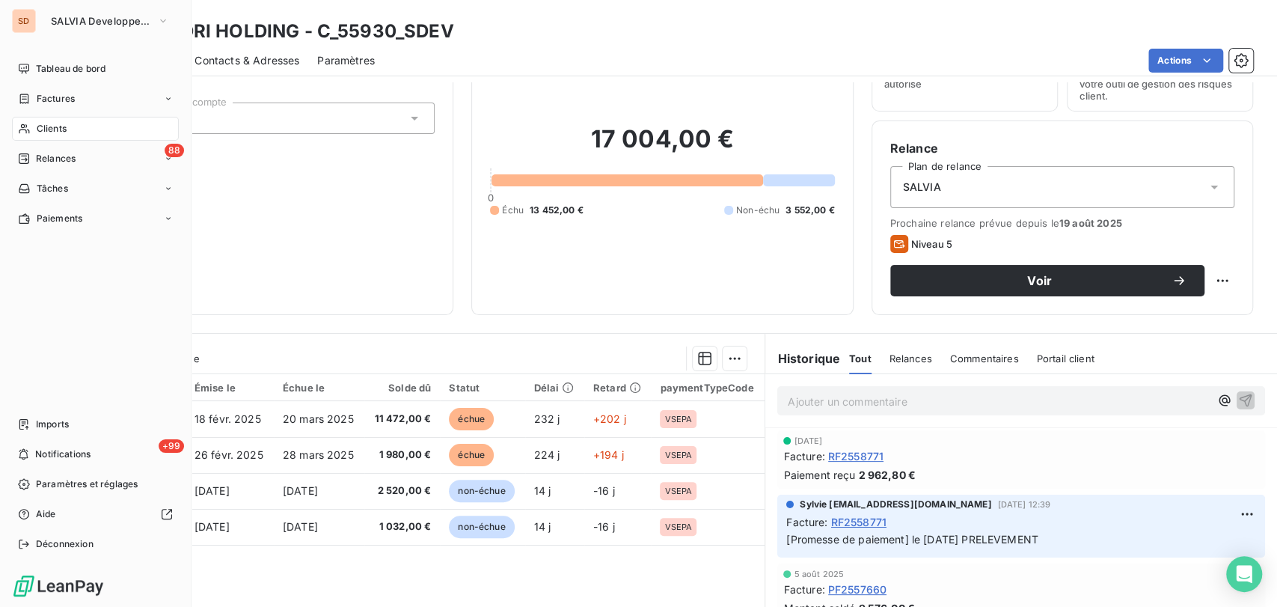
click at [40, 130] on span "Clients" at bounding box center [52, 128] width 30 height 13
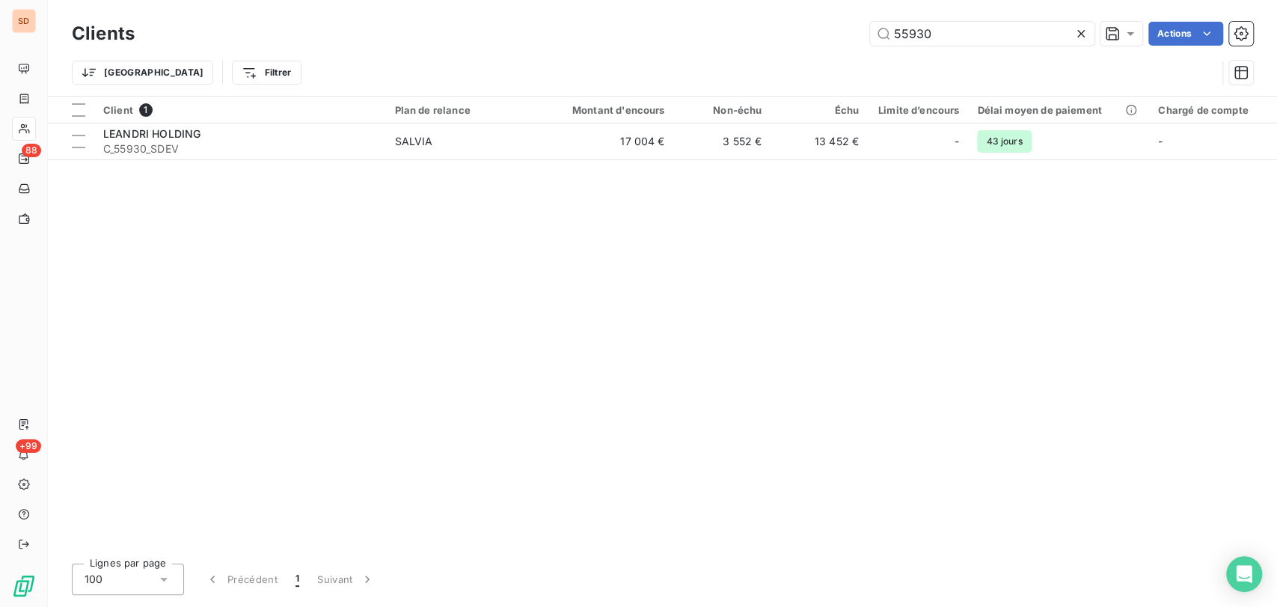
drag, startPoint x: 936, startPoint y: 24, endPoint x: 839, endPoint y: 13, distance: 97.9
click at [839, 13] on div "Clients 55930 Actions Trier Filtrer" at bounding box center [662, 48] width 1229 height 96
drag, startPoint x: 940, startPoint y: 34, endPoint x: 846, endPoint y: 35, distance: 93.5
click at [846, 35] on div "55708 Actions" at bounding box center [703, 34] width 1101 height 24
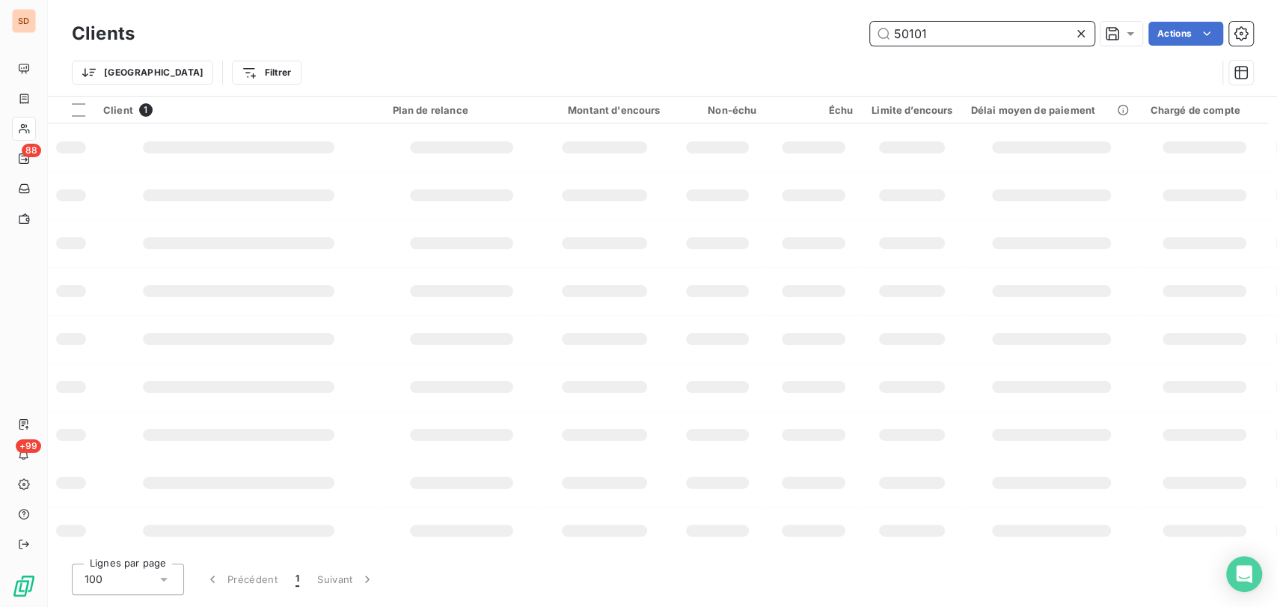
type input "50101"
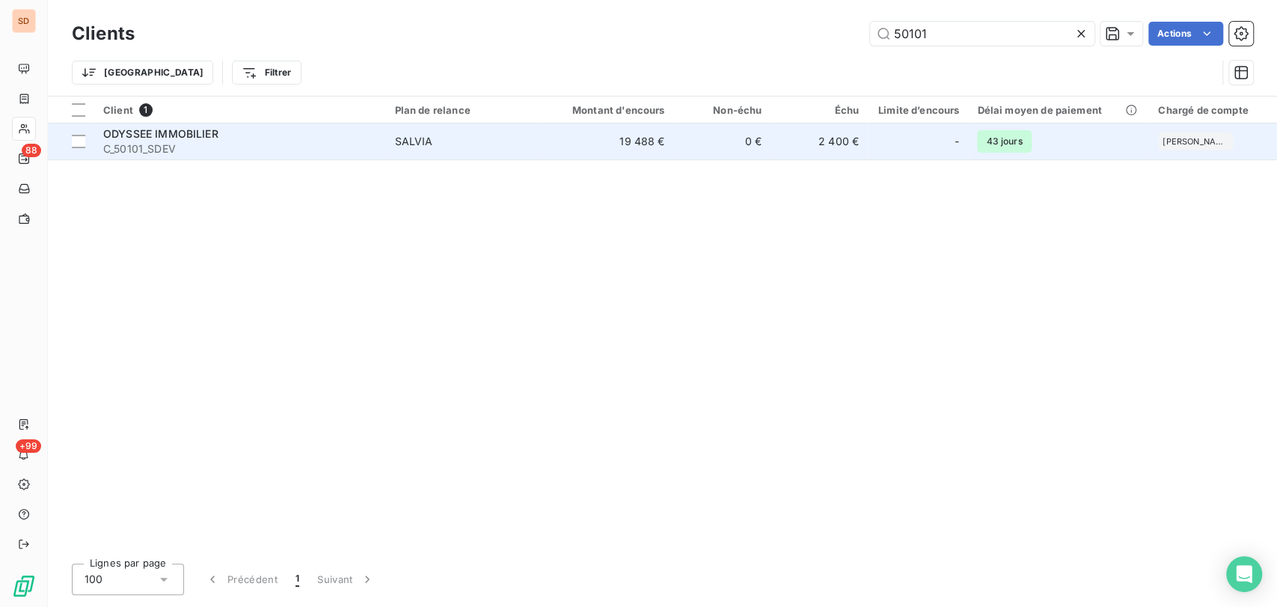
click at [135, 137] on span "ODYSSEE IMMOBILIER" at bounding box center [160, 133] width 115 height 13
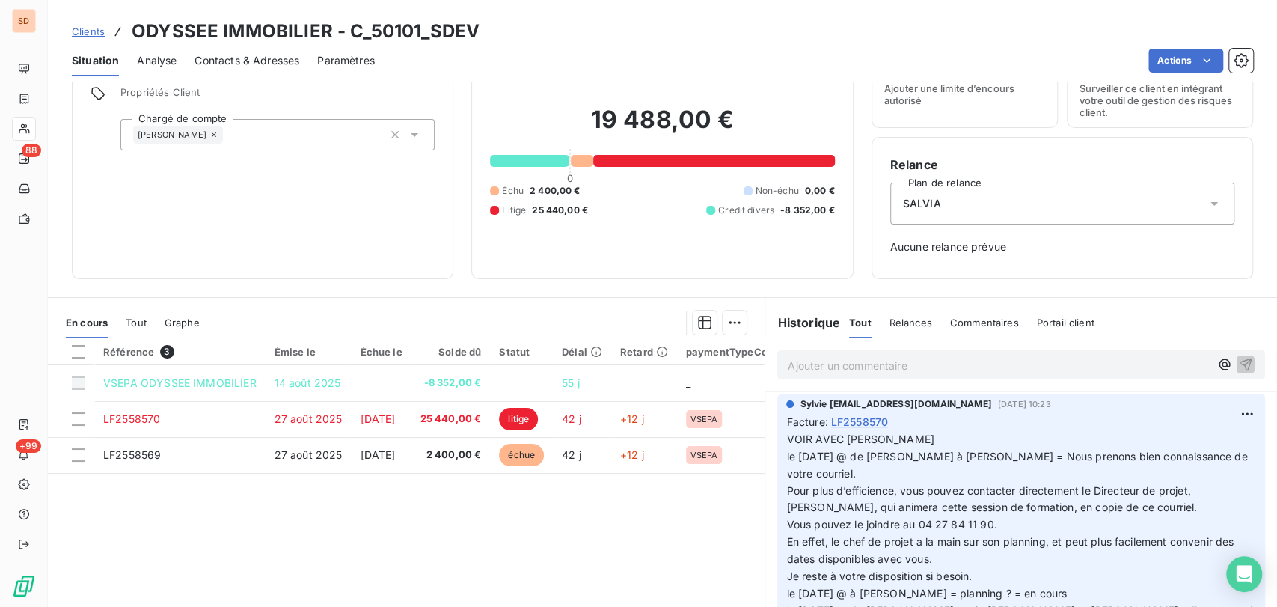
scroll to position [131, 0]
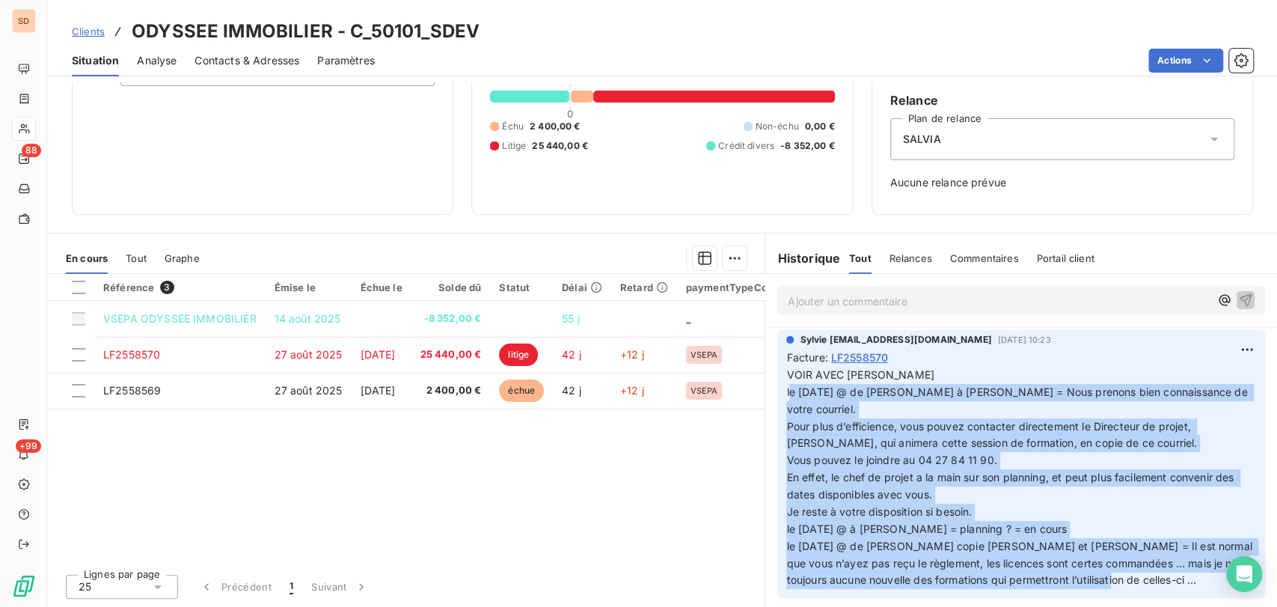
drag, startPoint x: 779, startPoint y: 391, endPoint x: 1167, endPoint y: 588, distance: 435.7
click at [1167, 588] on p "VOIR AVEC [PERSON_NAME] le [DATE] @ de [PERSON_NAME] à [PERSON_NAME] = Nous pre…" at bounding box center [1021, 478] width 470 height 222
copy p "le [DATE] @ de [PERSON_NAME] à [PERSON_NAME] = Nous prenons bien connaissance d…"
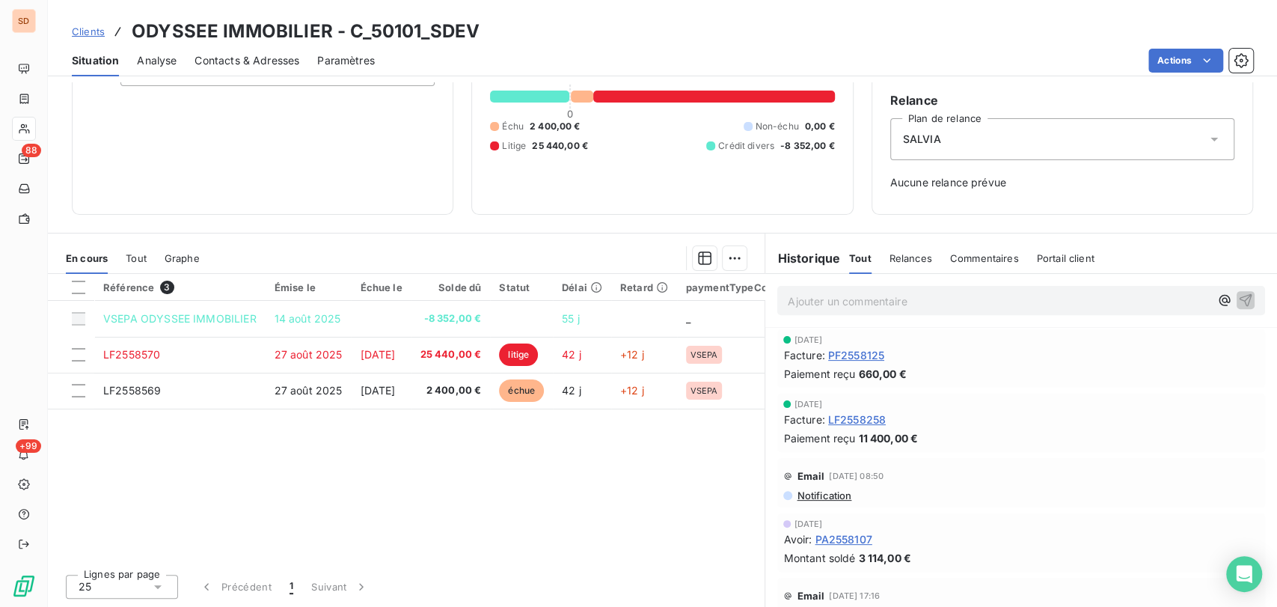
scroll to position [475, 0]
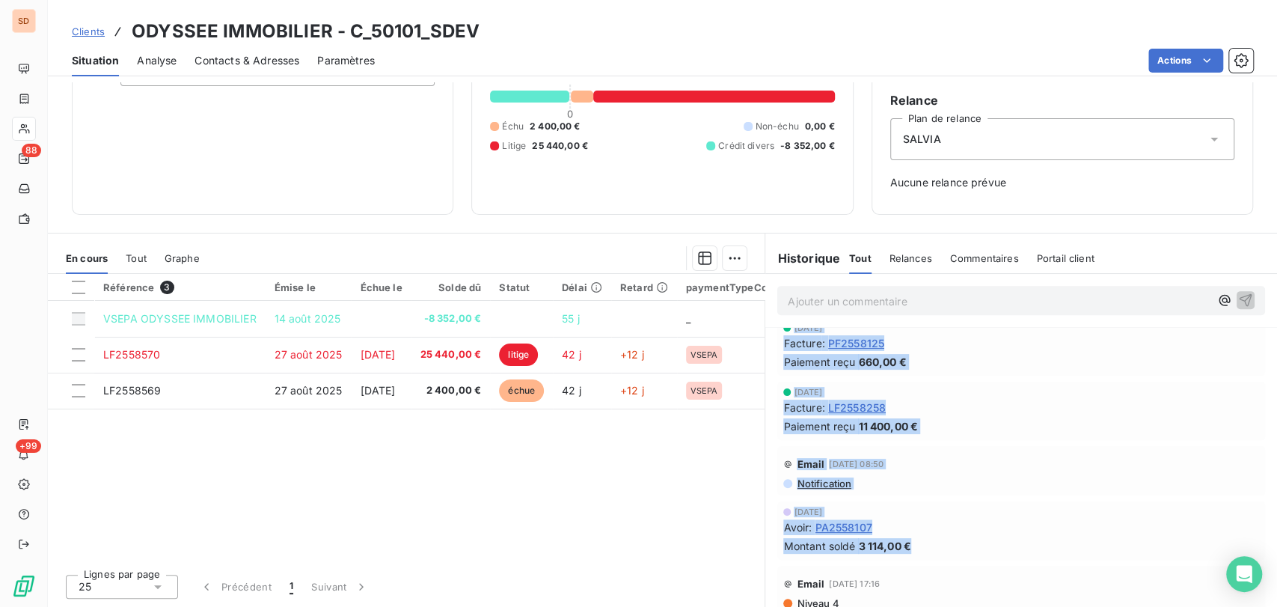
drag, startPoint x: 782, startPoint y: 375, endPoint x: 1169, endPoint y: 474, distance: 400.1
click at [1148, 534] on div "Sylvie [EMAIL_ADDRESS][DOMAIN_NAME] [DATE] 10:23 Facture : LF2558570 VOIR AVEC …" at bounding box center [1021, 557] width 512 height 1411
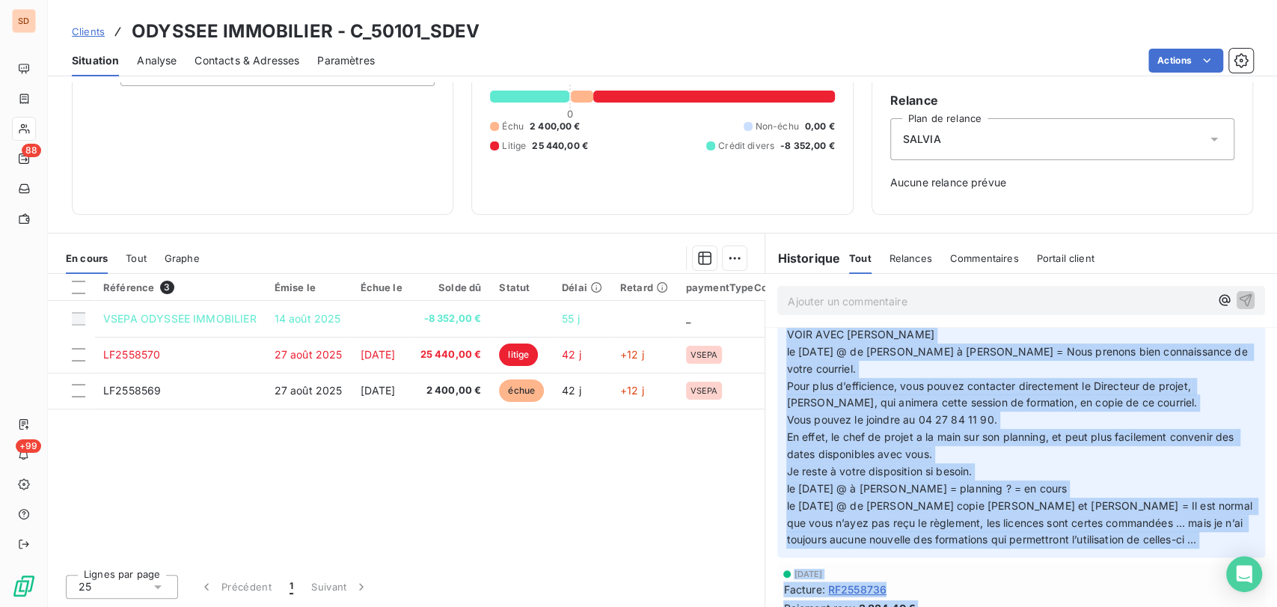
scroll to position [0, 0]
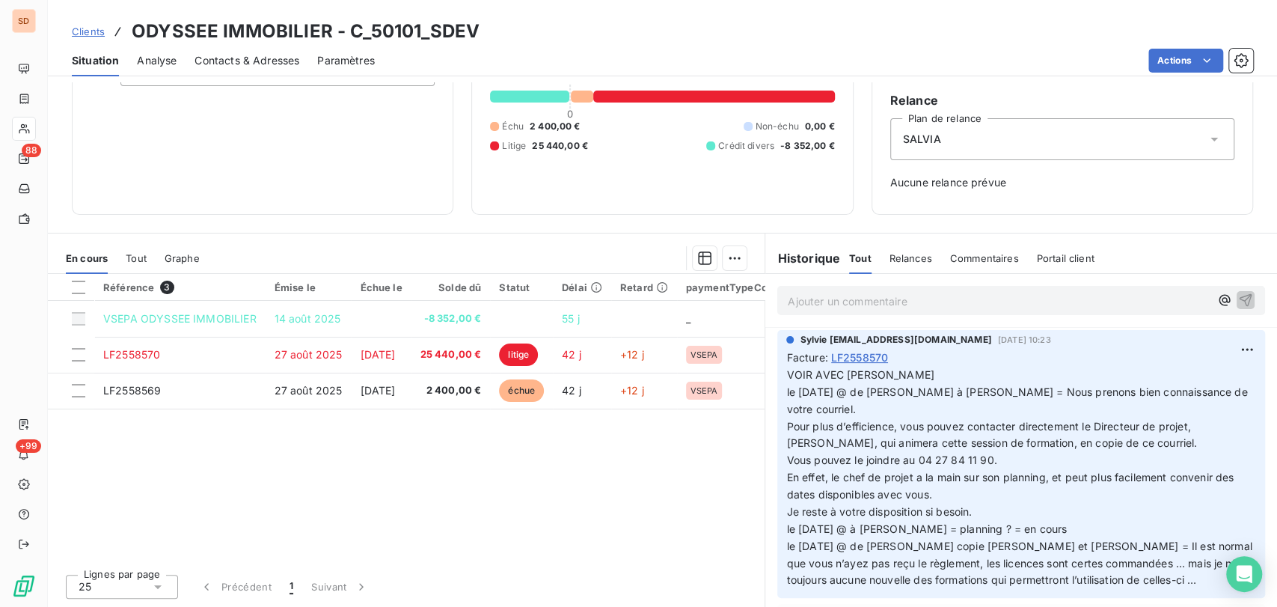
click at [1112, 295] on p "Ajouter un commentaire ﻿" at bounding box center [999, 301] width 422 height 19
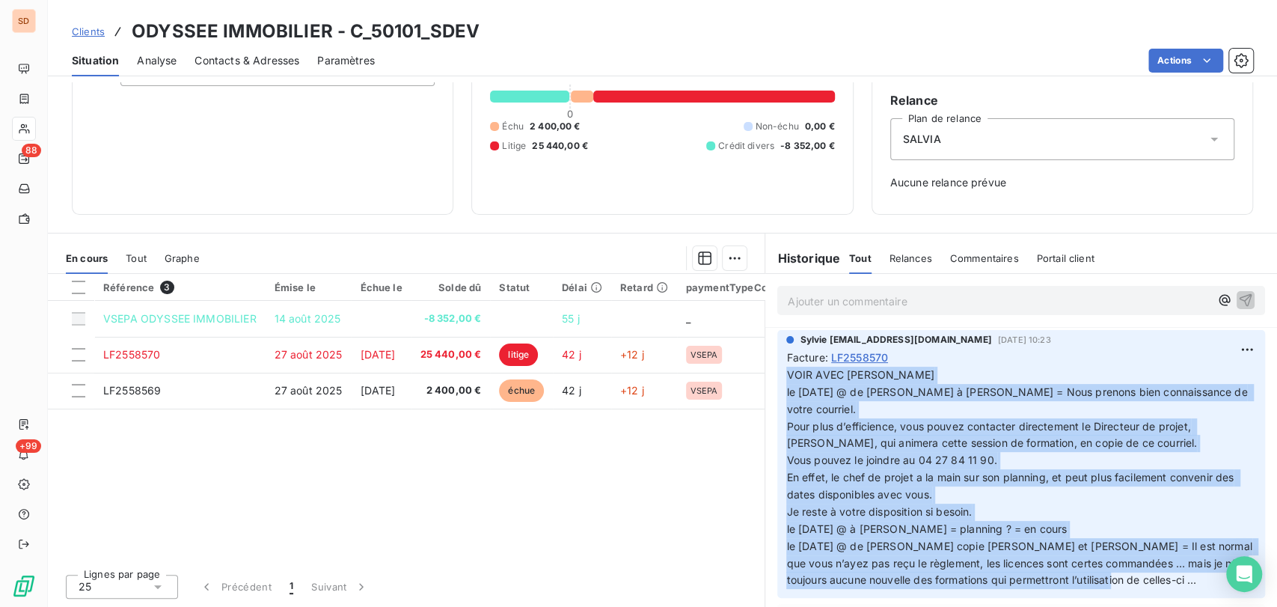
drag, startPoint x: 778, startPoint y: 378, endPoint x: 1154, endPoint y: 578, distance: 426.4
click at [1154, 578] on p "VOIR AVEC [PERSON_NAME] le [DATE] @ de [PERSON_NAME] à [PERSON_NAME] = Nous pre…" at bounding box center [1021, 478] width 470 height 222
copy p "VOIR AVEC [PERSON_NAME] le [DATE] @ de [PERSON_NAME] à [PERSON_NAME] = Nous pre…"
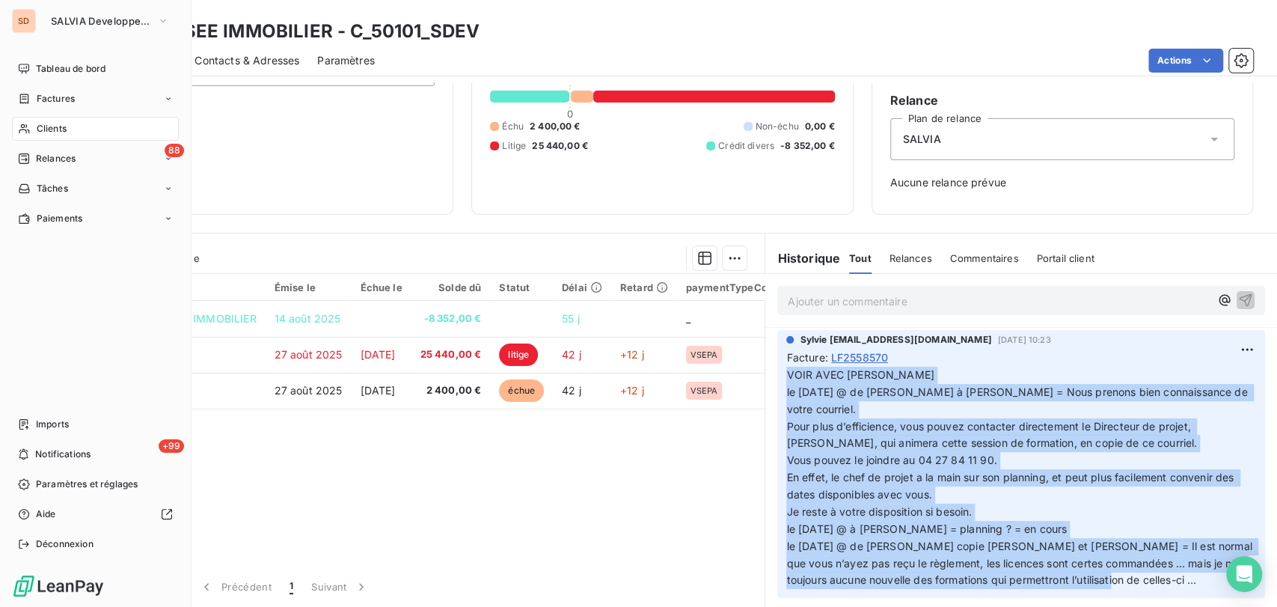
click at [42, 128] on span "Clients" at bounding box center [52, 128] width 30 height 13
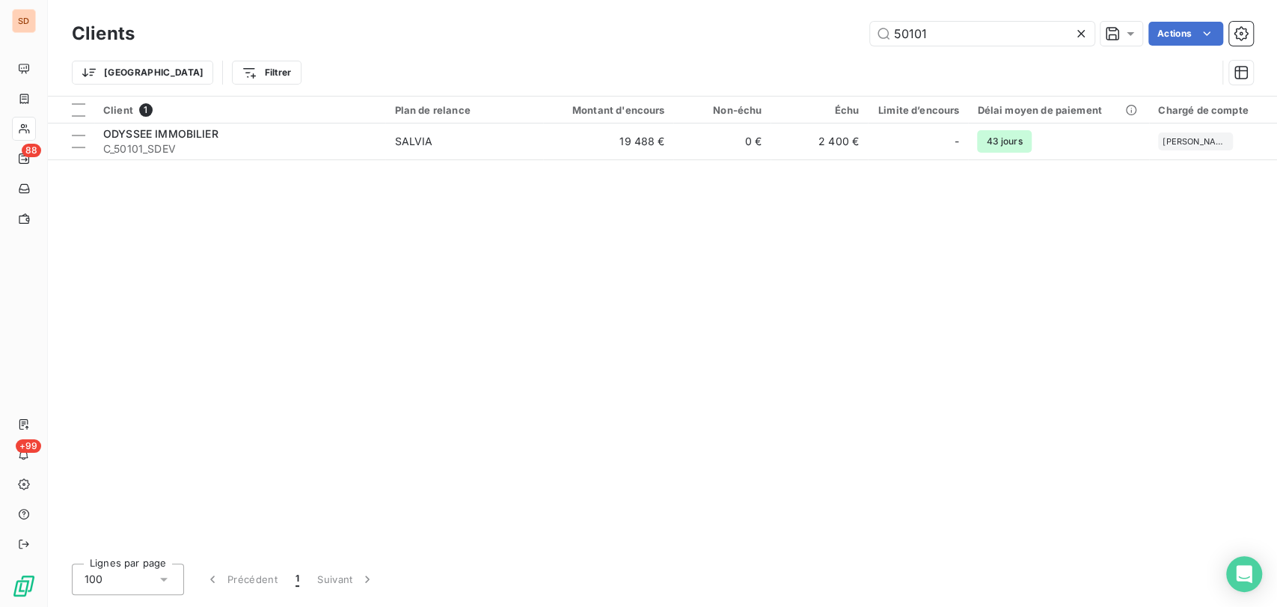
drag, startPoint x: 923, startPoint y: 31, endPoint x: 759, endPoint y: 16, distance: 165.3
click at [783, 15] on div "Clients 50101 Actions Trier Filtrer" at bounding box center [662, 48] width 1229 height 96
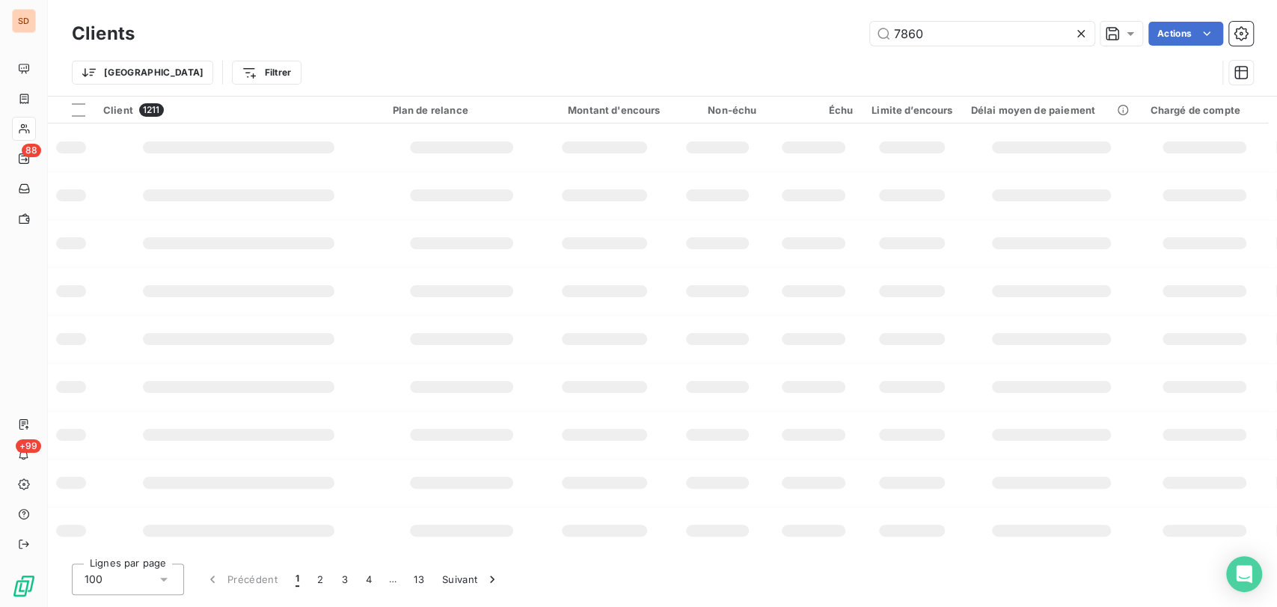
type input "7860"
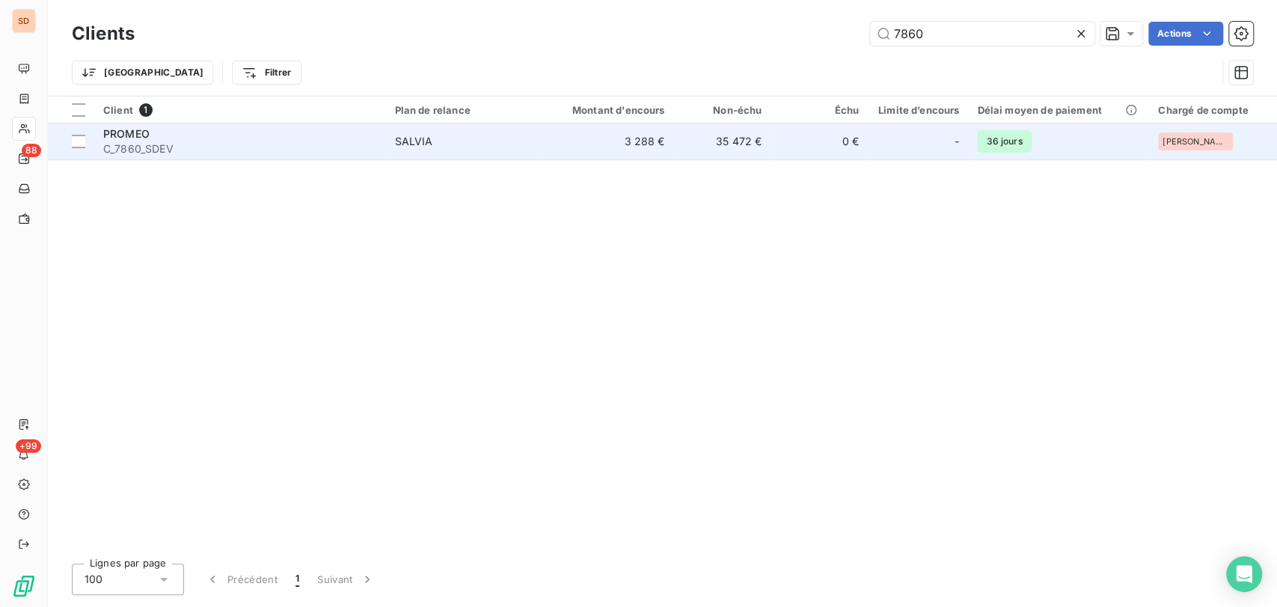
click at [108, 139] on div "PROMEO" at bounding box center [239, 133] width 273 height 15
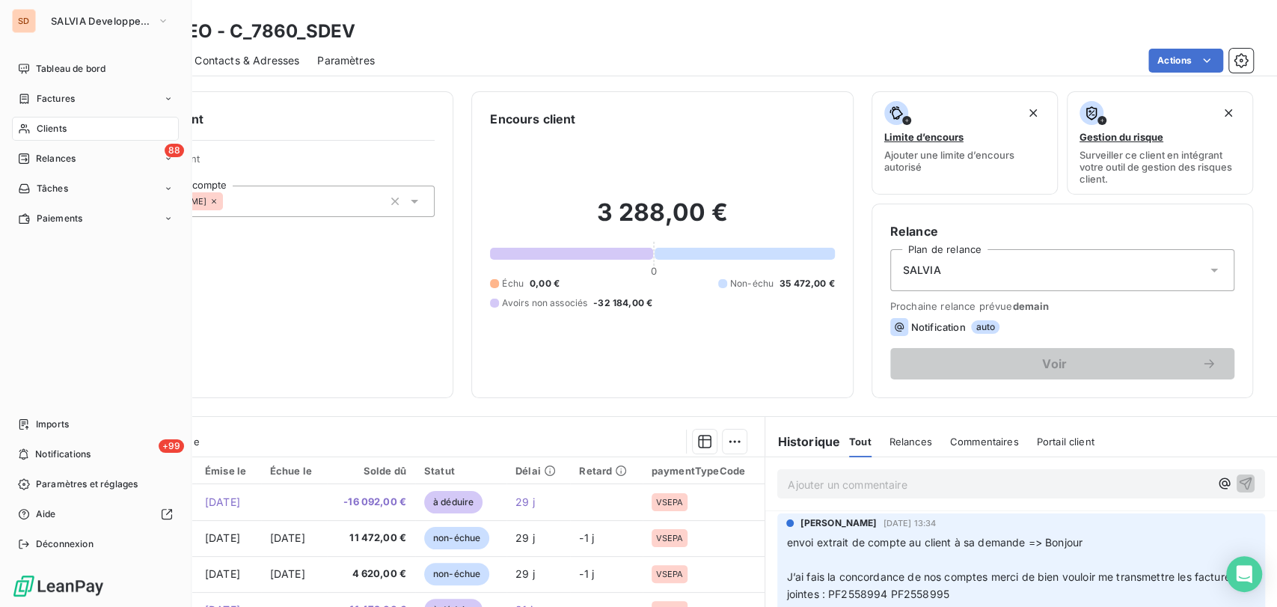
click at [53, 122] on span "Clients" at bounding box center [52, 128] width 30 height 13
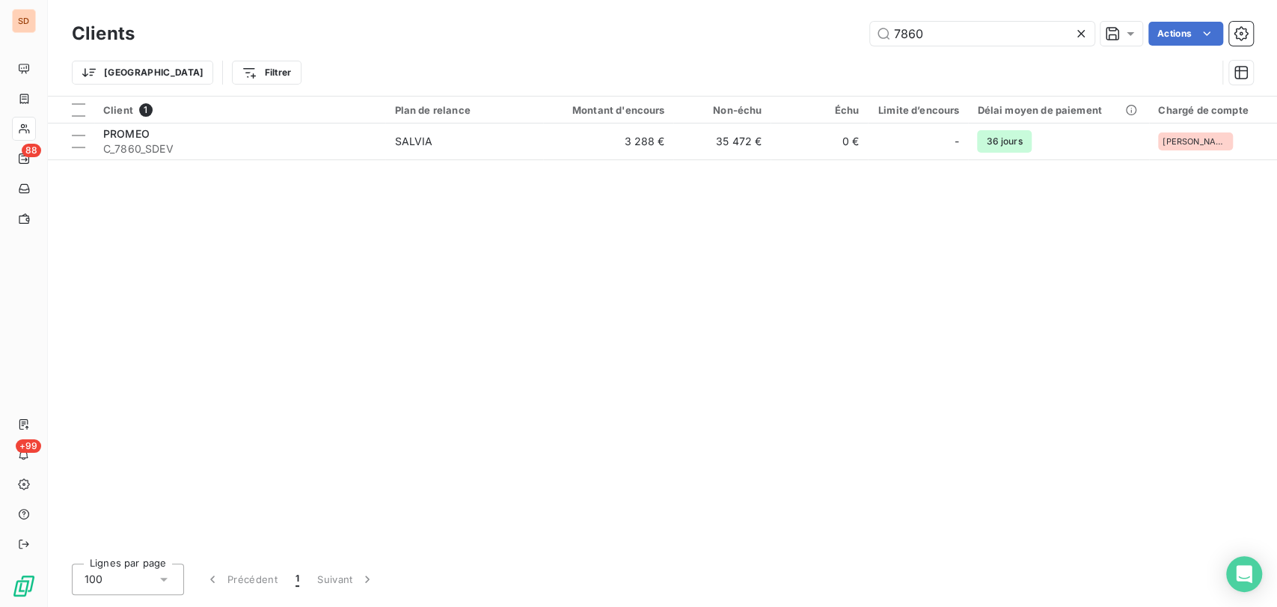
drag, startPoint x: 961, startPoint y: 27, endPoint x: 714, endPoint y: 42, distance: 248.1
click at [729, 41] on div "7860 Actions" at bounding box center [703, 34] width 1101 height 24
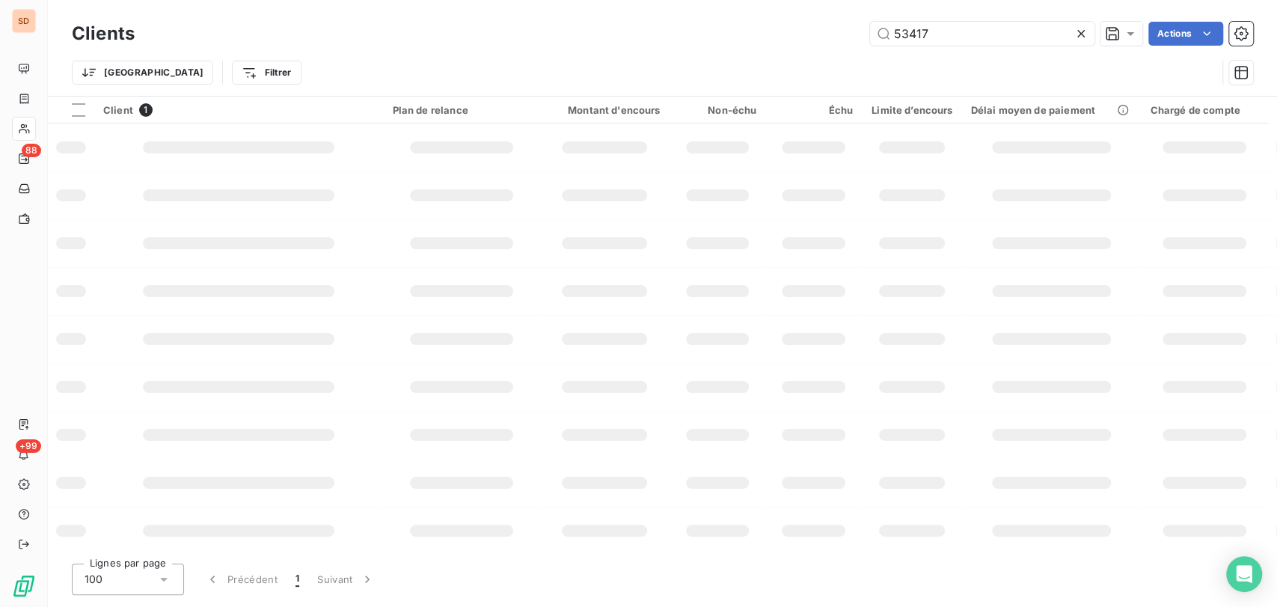
type input "53417"
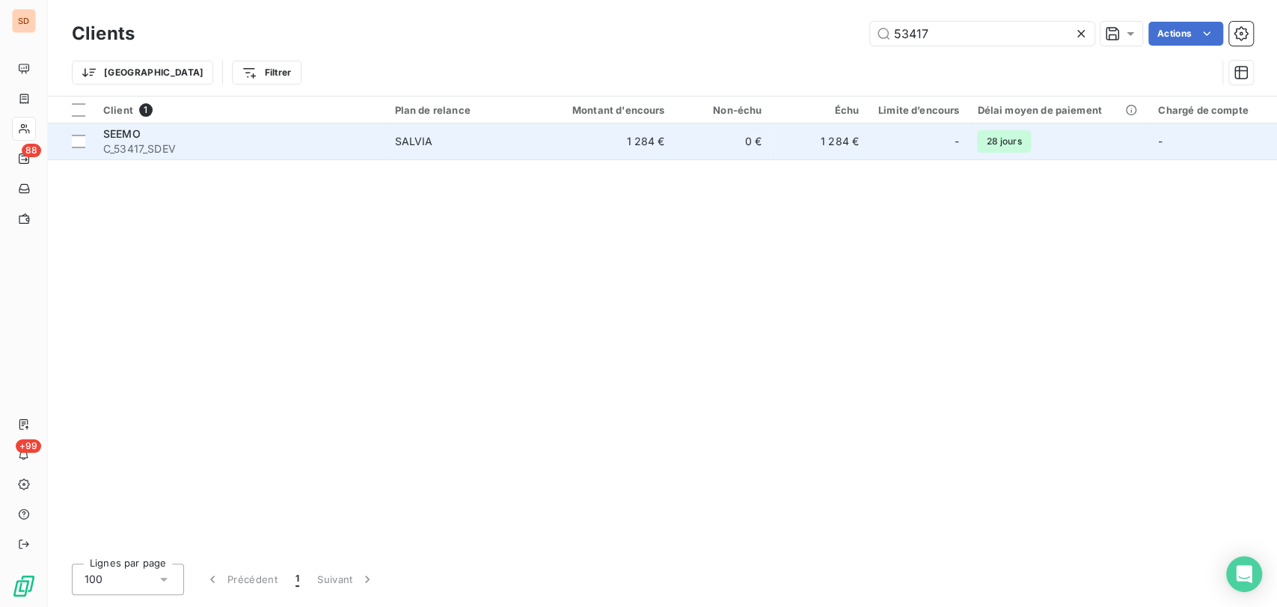
click at [137, 133] on span "SEEMO" at bounding box center [121, 133] width 37 height 13
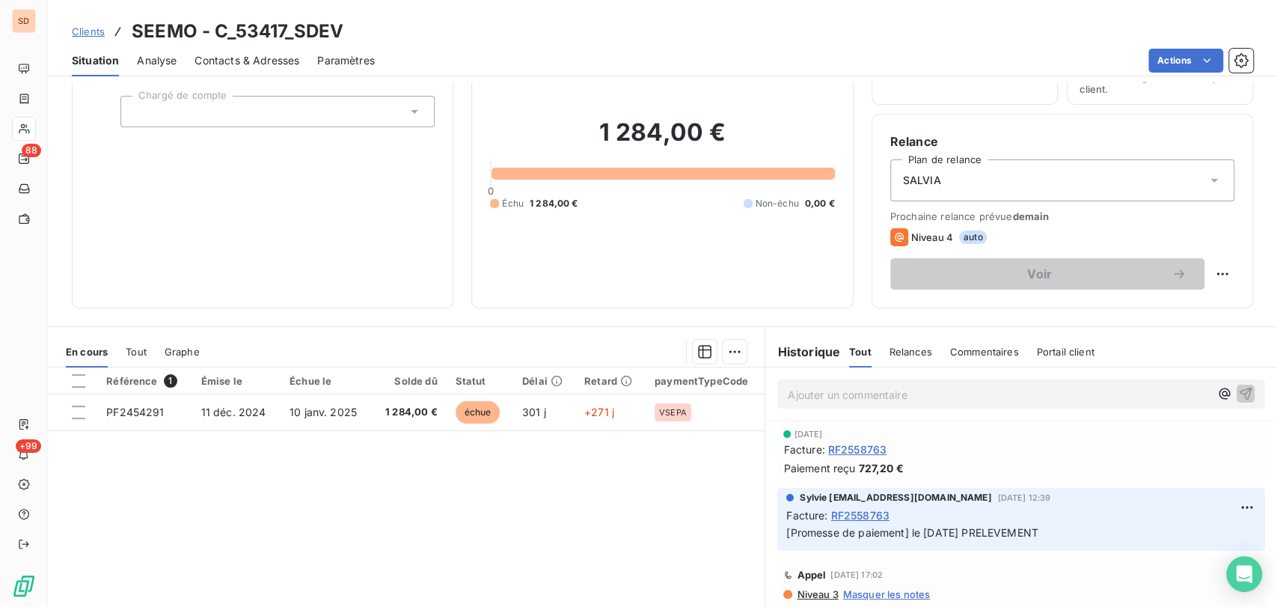
scroll to position [183, 0]
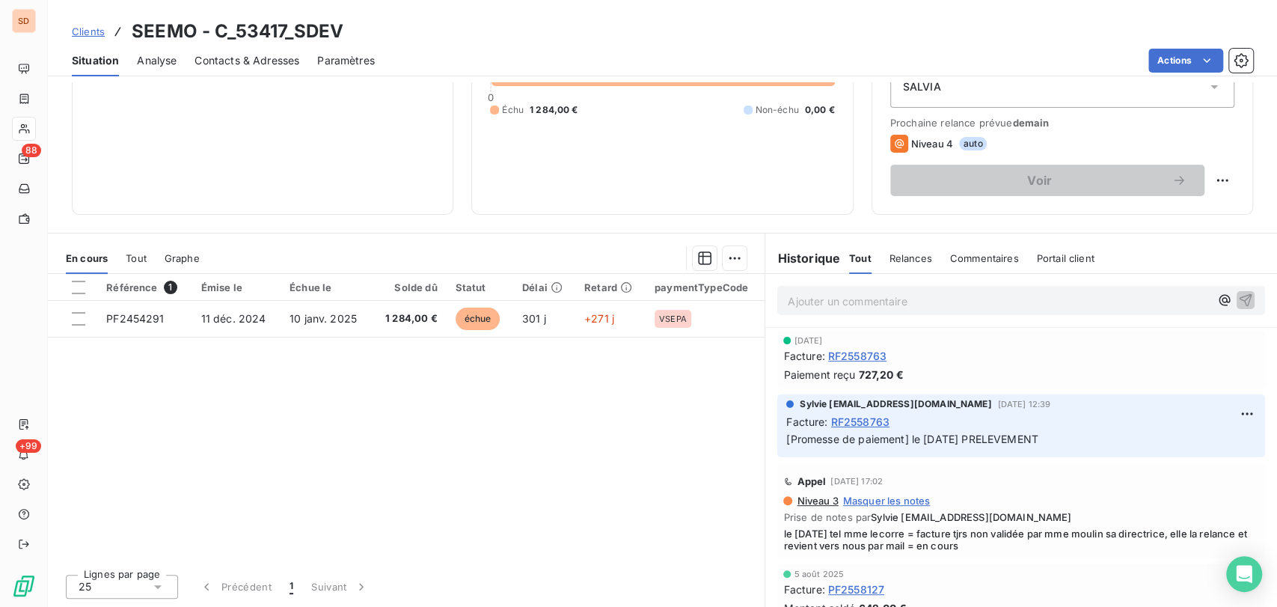
drag, startPoint x: 777, startPoint y: 532, endPoint x: 1020, endPoint y: 545, distance: 242.8
click at [1020, 545] on span "le [DATE] tel mme lecorre = facture tjrs non validée par mme moulin sa directri…" at bounding box center [1021, 539] width 476 height 24
copy span "e [DATE] tel mme lecorre = facture tjrs non validée par mme moulin sa directric…"
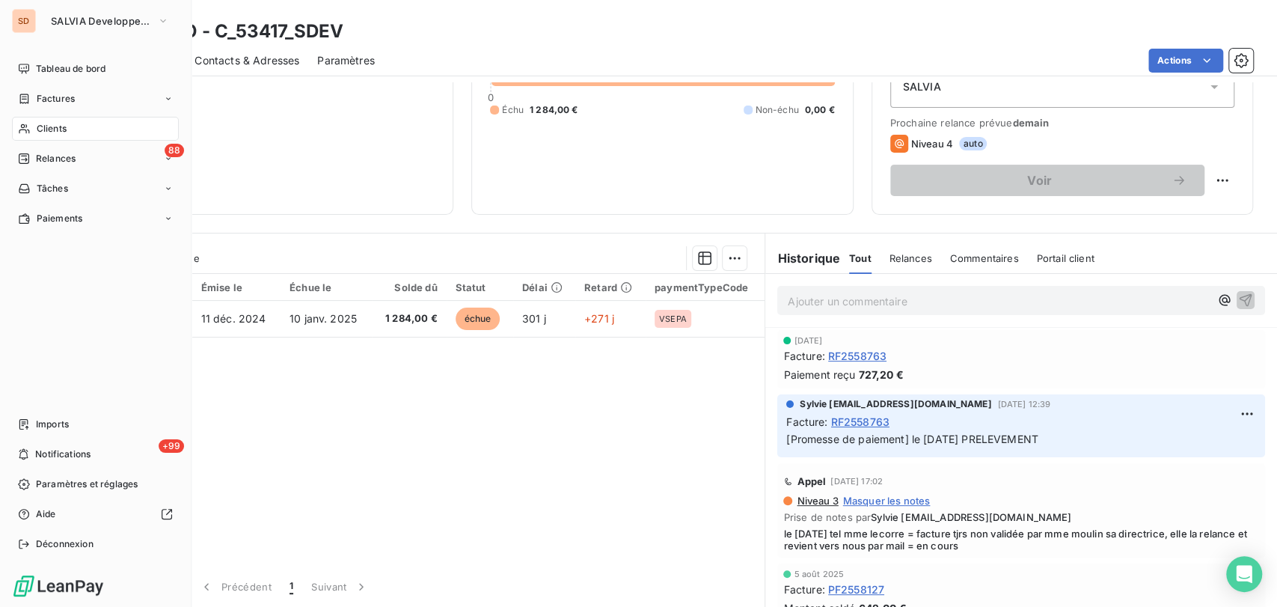
click at [52, 132] on span "Clients" at bounding box center [52, 128] width 30 height 13
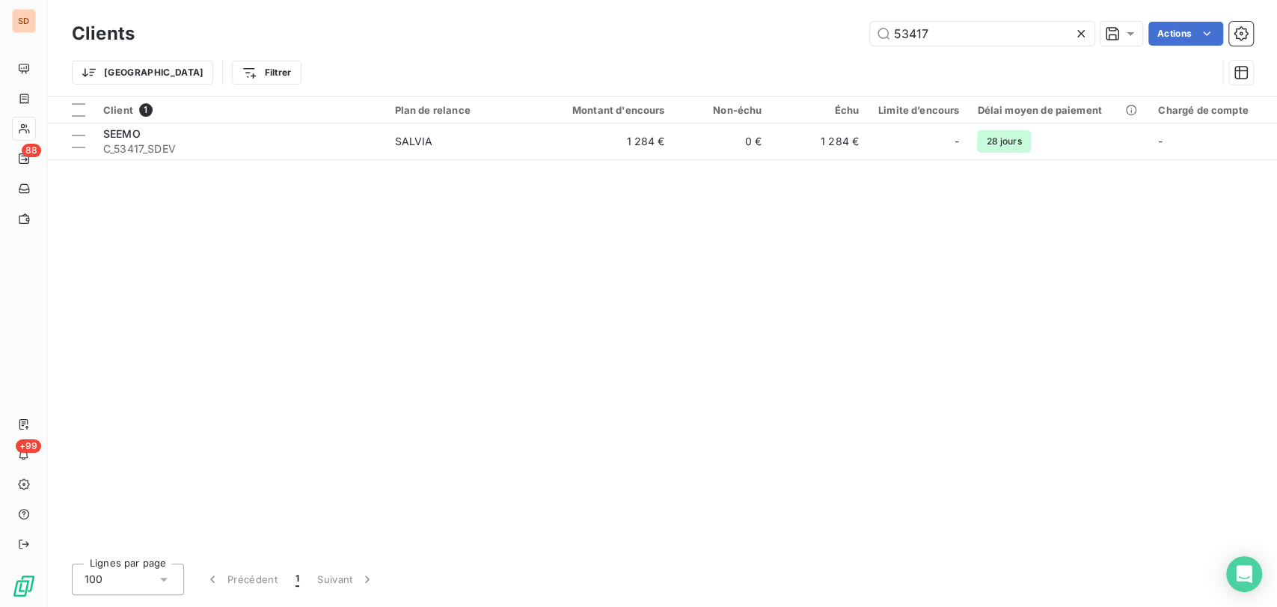
drag, startPoint x: 894, startPoint y: 24, endPoint x: 843, endPoint y: 22, distance: 50.9
click at [843, 22] on div "53417 Actions" at bounding box center [703, 34] width 1101 height 24
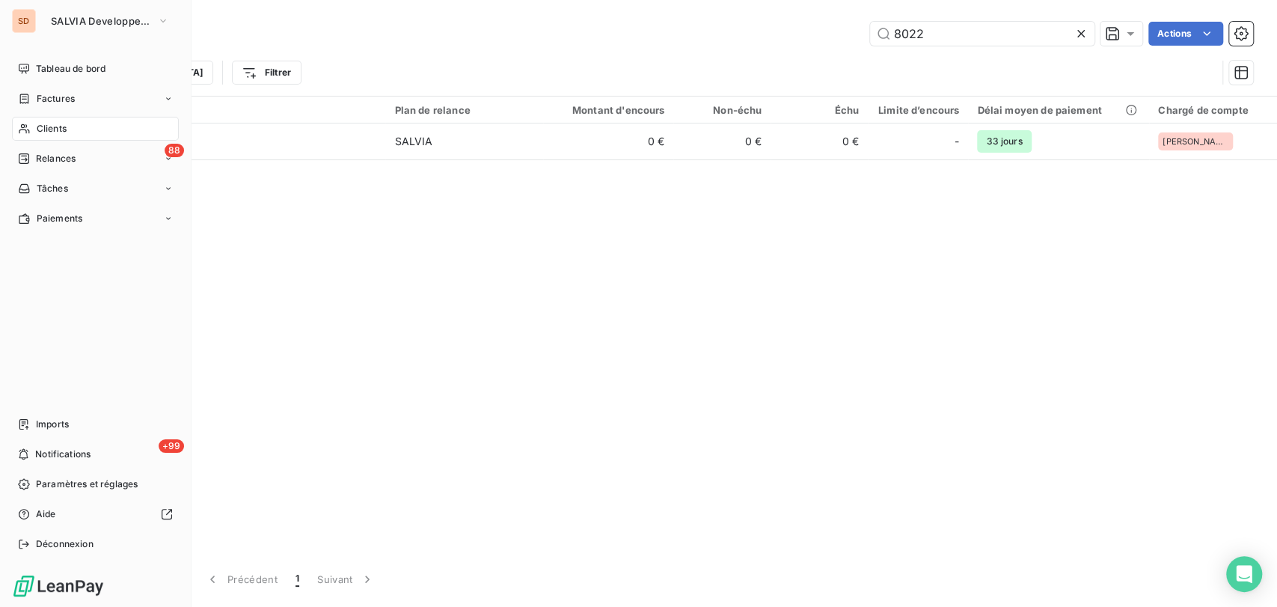
drag, startPoint x: 57, startPoint y: 125, endPoint x: 73, endPoint y: 123, distance: 15.9
click at [57, 125] on span "Clients" at bounding box center [52, 128] width 30 height 13
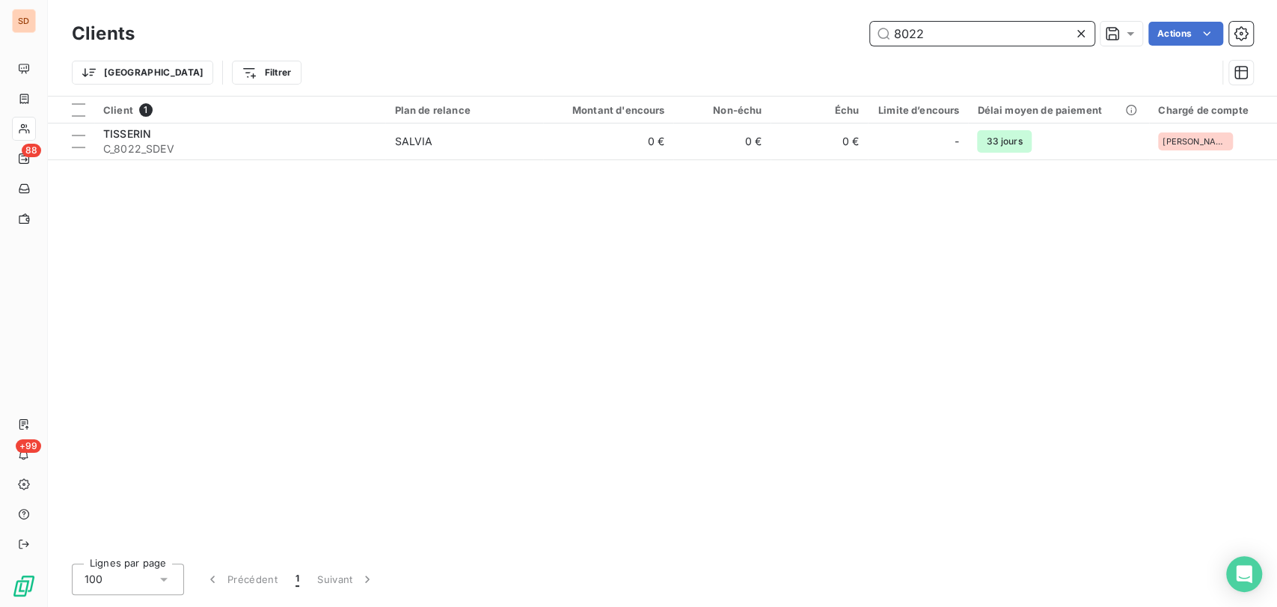
drag, startPoint x: 988, startPoint y: 30, endPoint x: 759, endPoint y: 40, distance: 229.1
click at [774, 40] on div "8022 Actions" at bounding box center [703, 34] width 1101 height 24
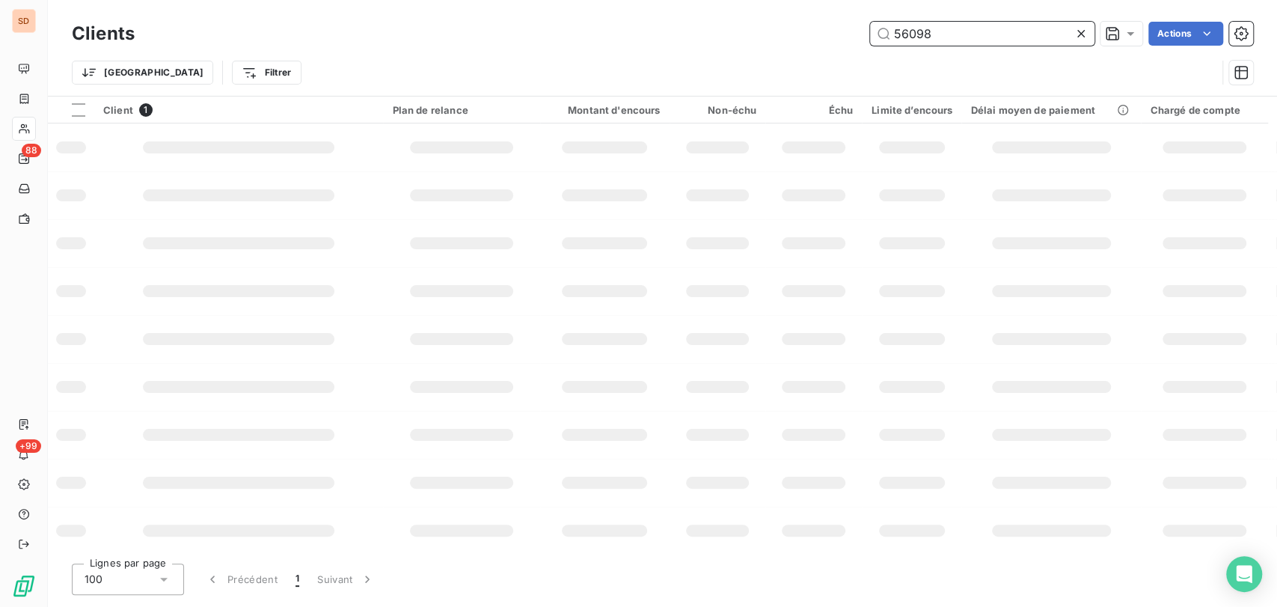
type input "56098"
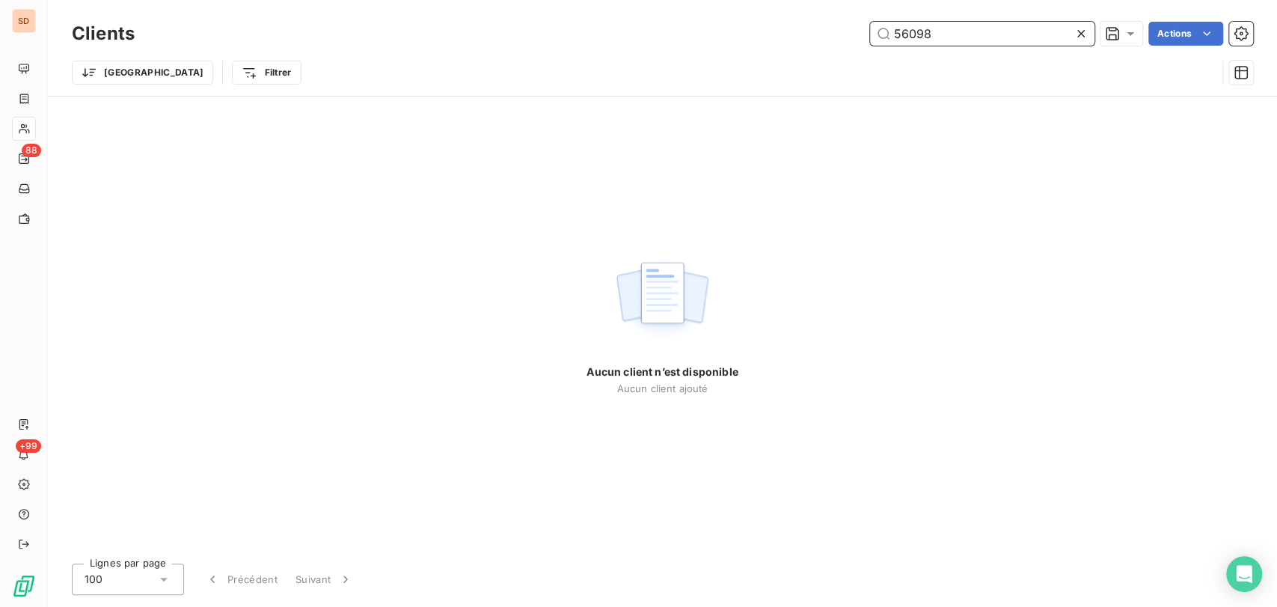
drag, startPoint x: 960, startPoint y: 40, endPoint x: 815, endPoint y: 49, distance: 145.4
click at [816, 49] on div "Clients 56098 Actions" at bounding box center [662, 33] width 1181 height 31
type input "viceli promotion"
drag, startPoint x: 1003, startPoint y: 34, endPoint x: 639, endPoint y: 18, distance: 364.7
click at [639, 19] on div "Clients viceli promotion Actions" at bounding box center [662, 33] width 1181 height 31
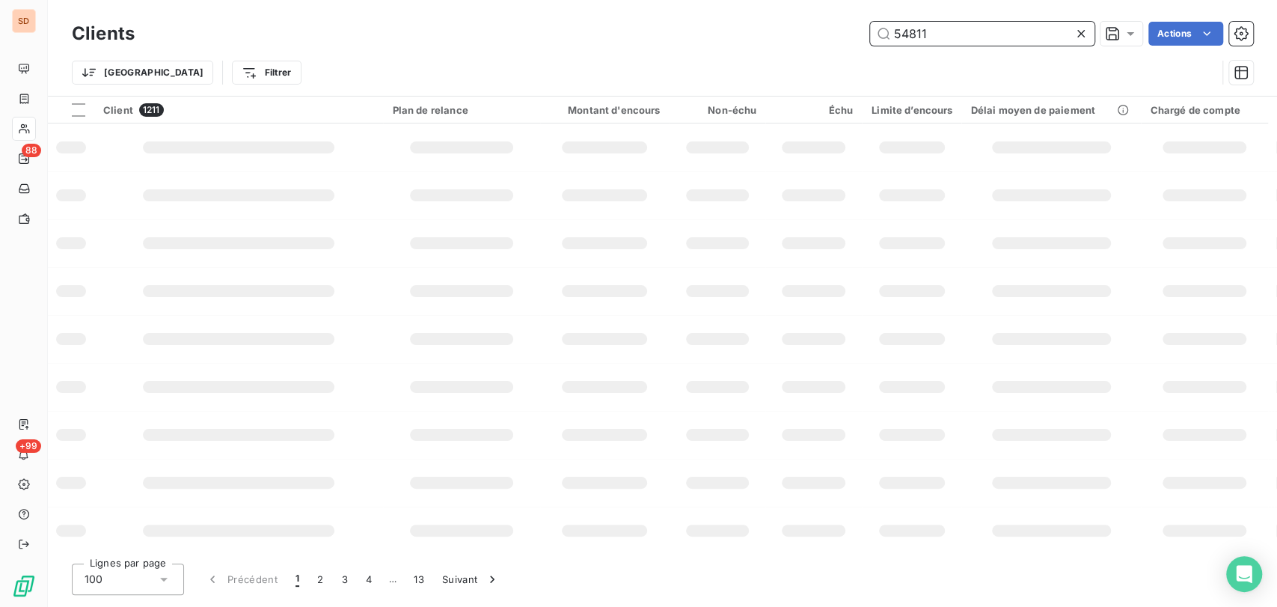
type input "54811"
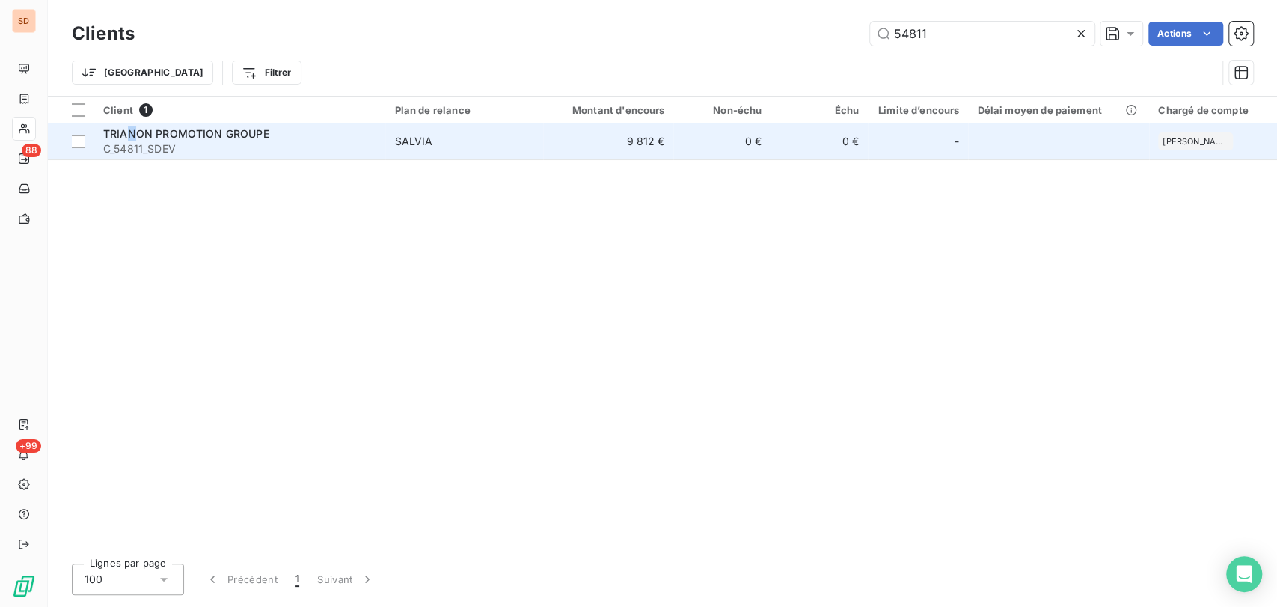
click at [132, 123] on td "TRIANON PROMOTION GROUPE C_54811_SDEV" at bounding box center [239, 141] width 291 height 36
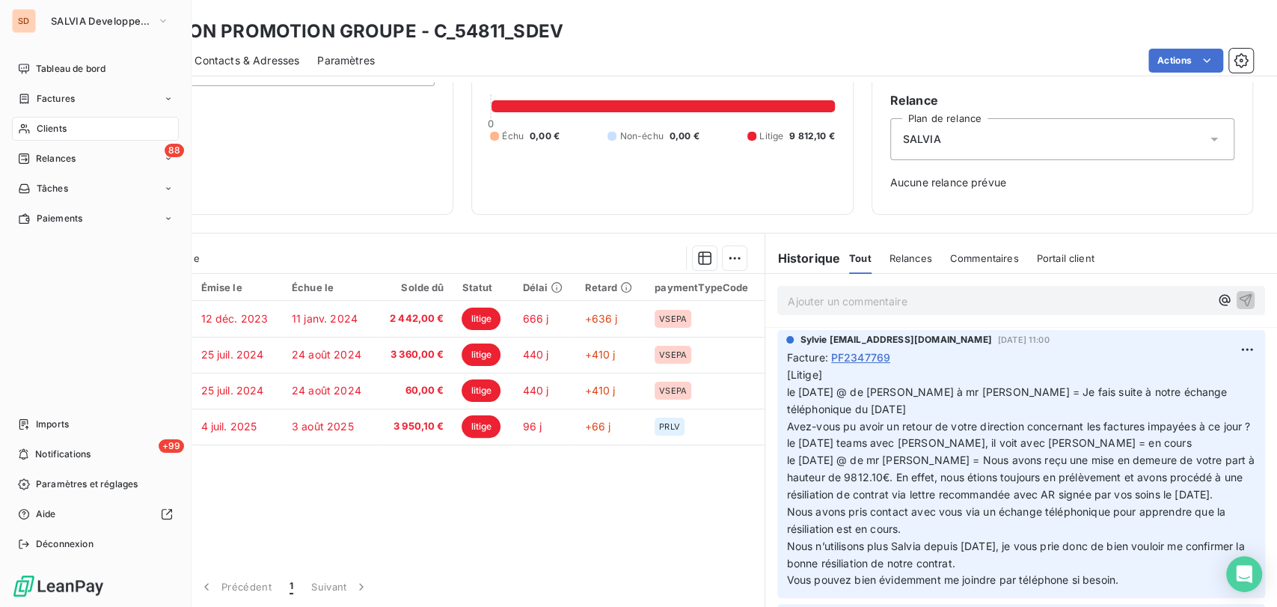
click at [39, 128] on span "Clients" at bounding box center [52, 128] width 30 height 13
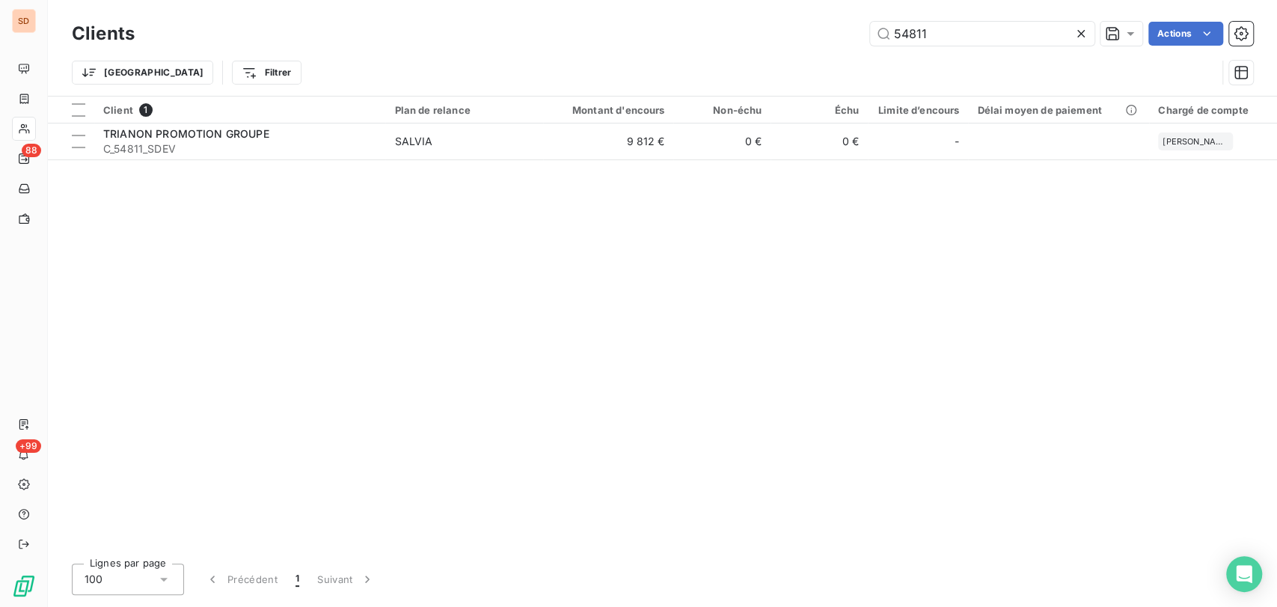
drag, startPoint x: 940, startPoint y: 31, endPoint x: 810, endPoint y: 49, distance: 130.6
click at [817, 47] on div "Clients 54811 Actions" at bounding box center [662, 33] width 1181 height 31
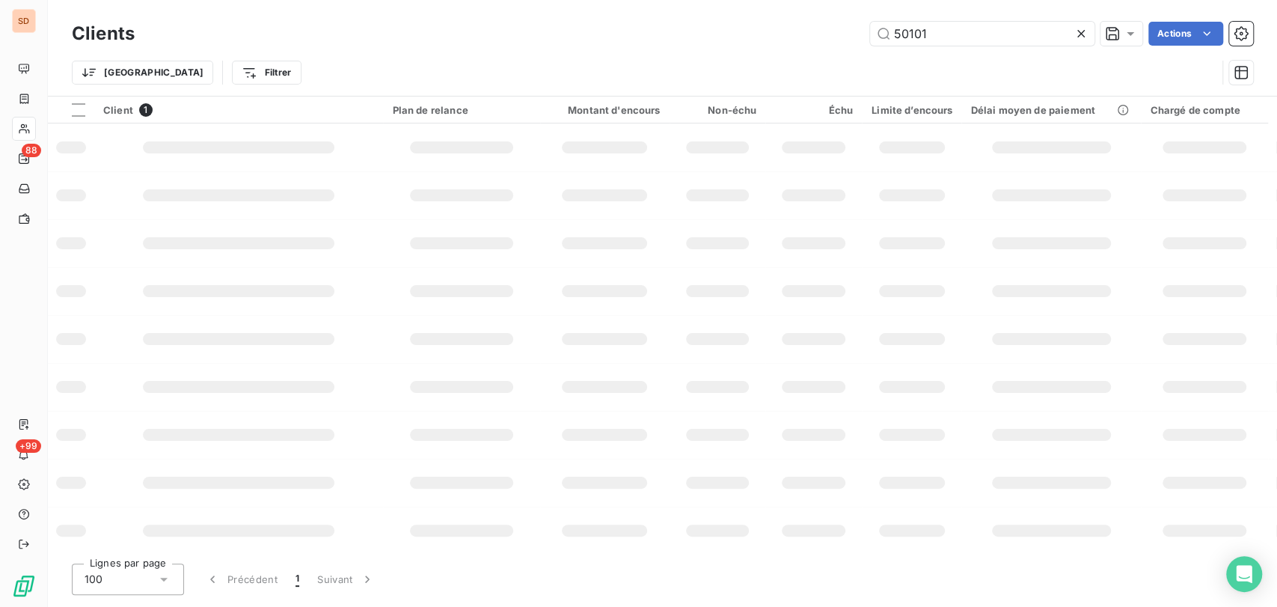
type input "50101"
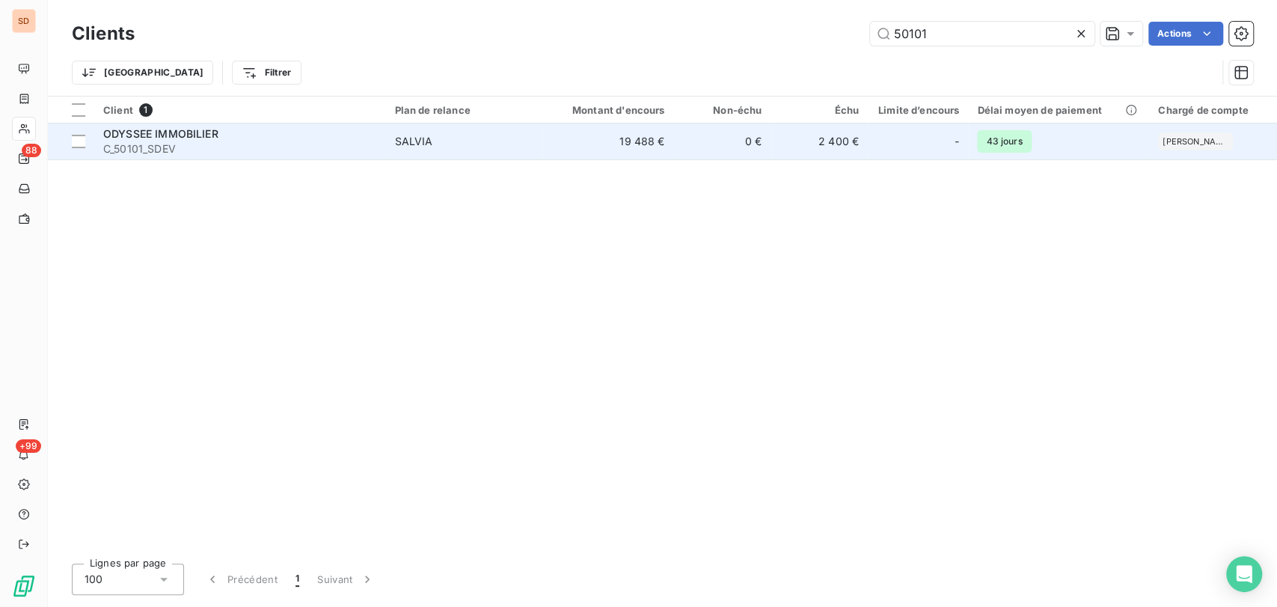
click at [141, 143] on span "C_50101_SDEV" at bounding box center [239, 148] width 273 height 15
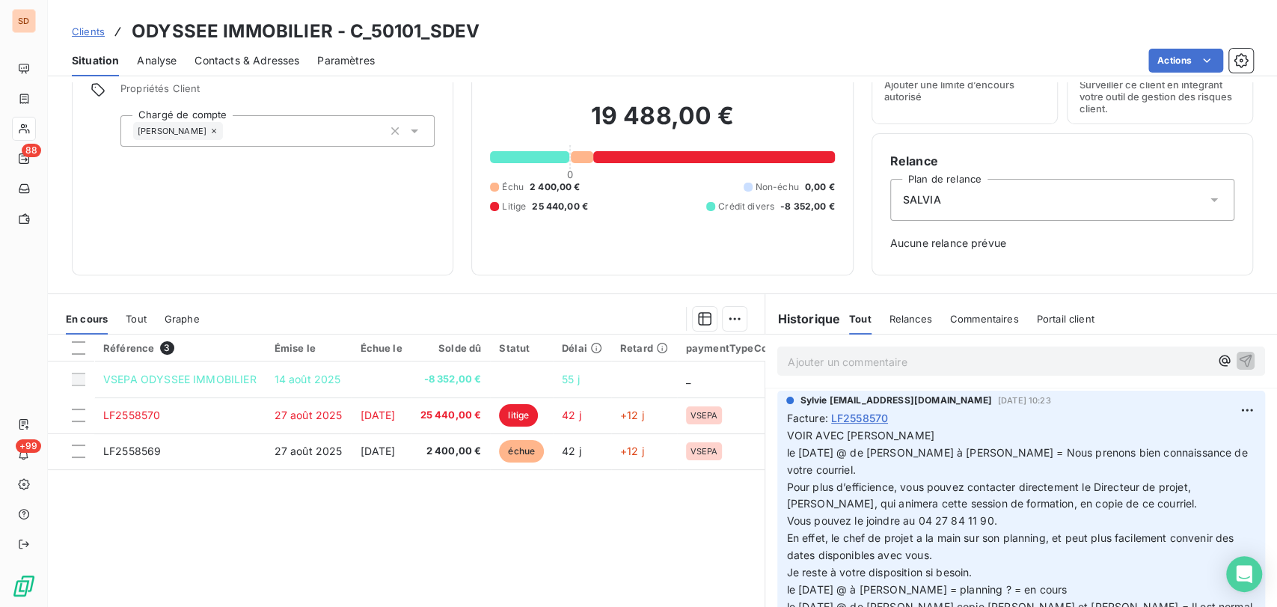
scroll to position [131, 0]
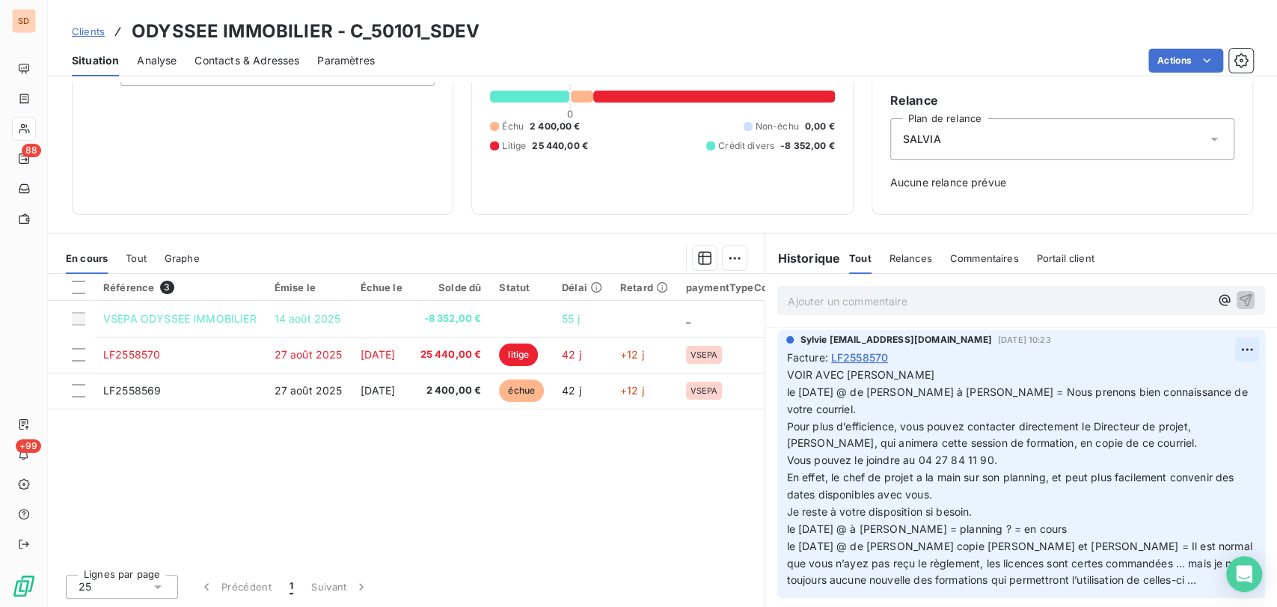
click at [1222, 346] on html "SD 88 +99 Clients ODYSSEE IMMOBILIER - C_50101_SDEV Situation Analyse Contacts …" at bounding box center [638, 303] width 1277 height 607
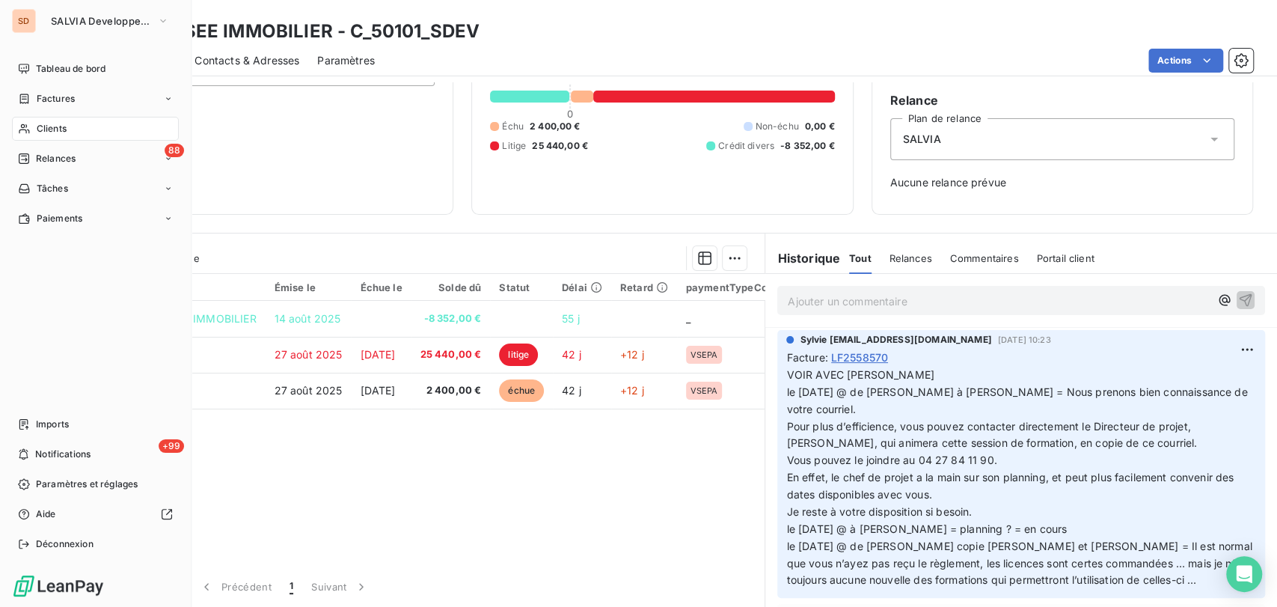
click at [25, 134] on html "SD SALVIA Developpement Tableau de bord Factures Clients 88 Relances Tâches Pai…" at bounding box center [638, 303] width 1277 height 607
click at [52, 131] on span "Clients" at bounding box center [52, 128] width 30 height 13
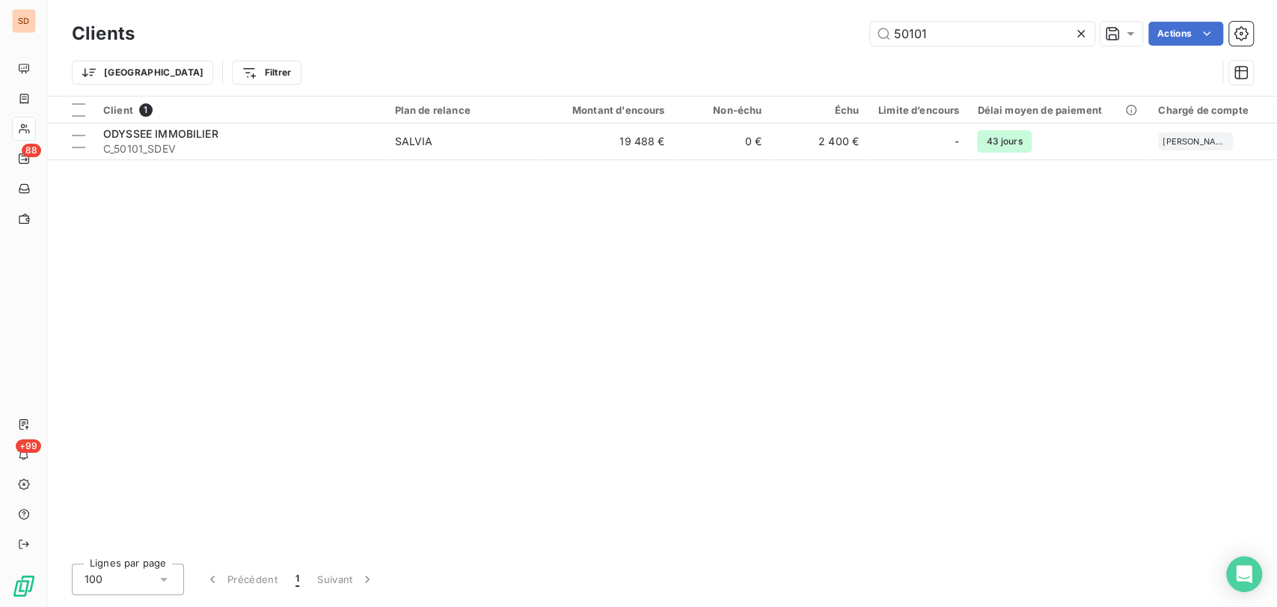
drag, startPoint x: 940, startPoint y: 36, endPoint x: 784, endPoint y: 31, distance: 155.7
click at [791, 37] on div "50101 Actions" at bounding box center [703, 34] width 1101 height 24
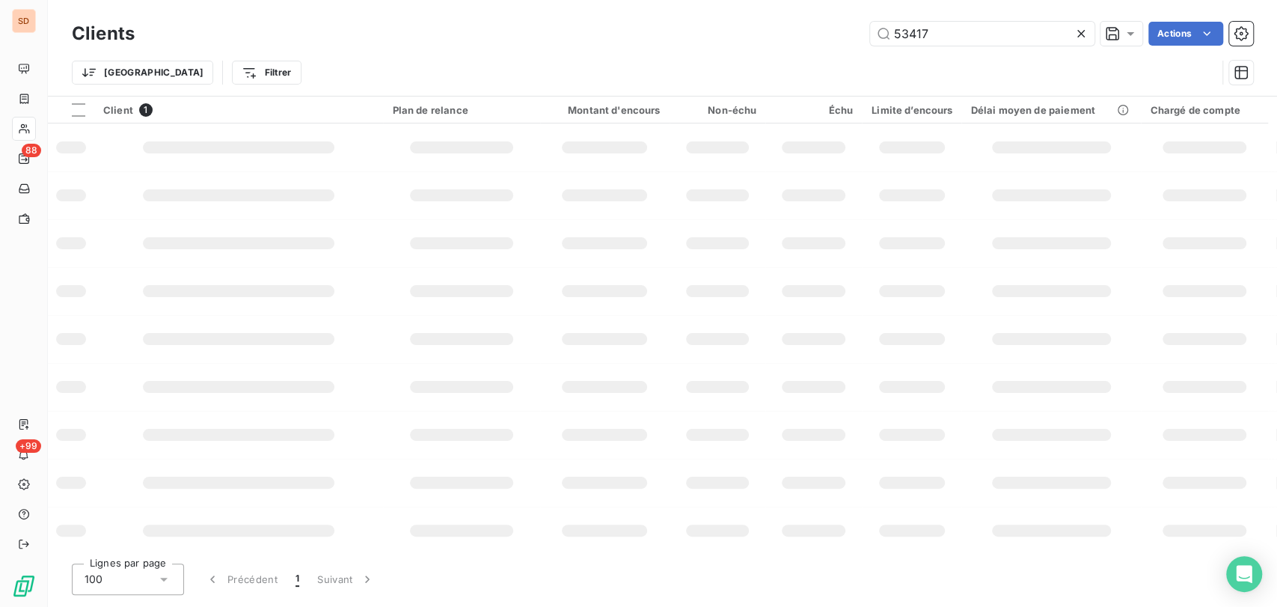
type input "53417"
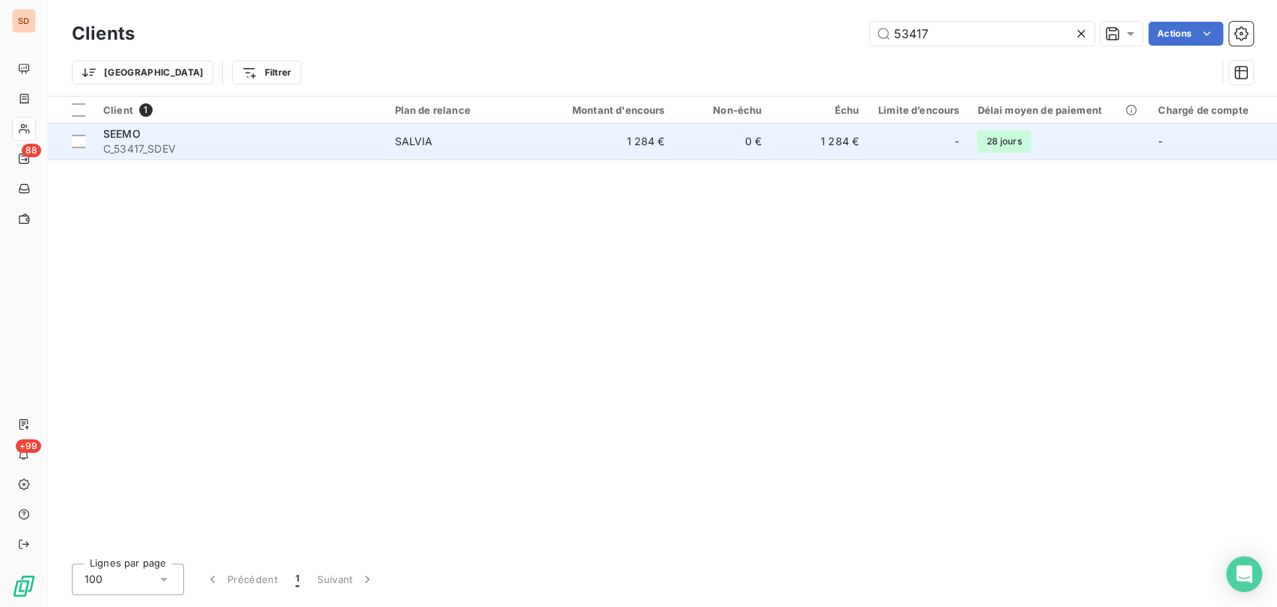
click at [111, 129] on span "SEEMO" at bounding box center [121, 133] width 37 height 13
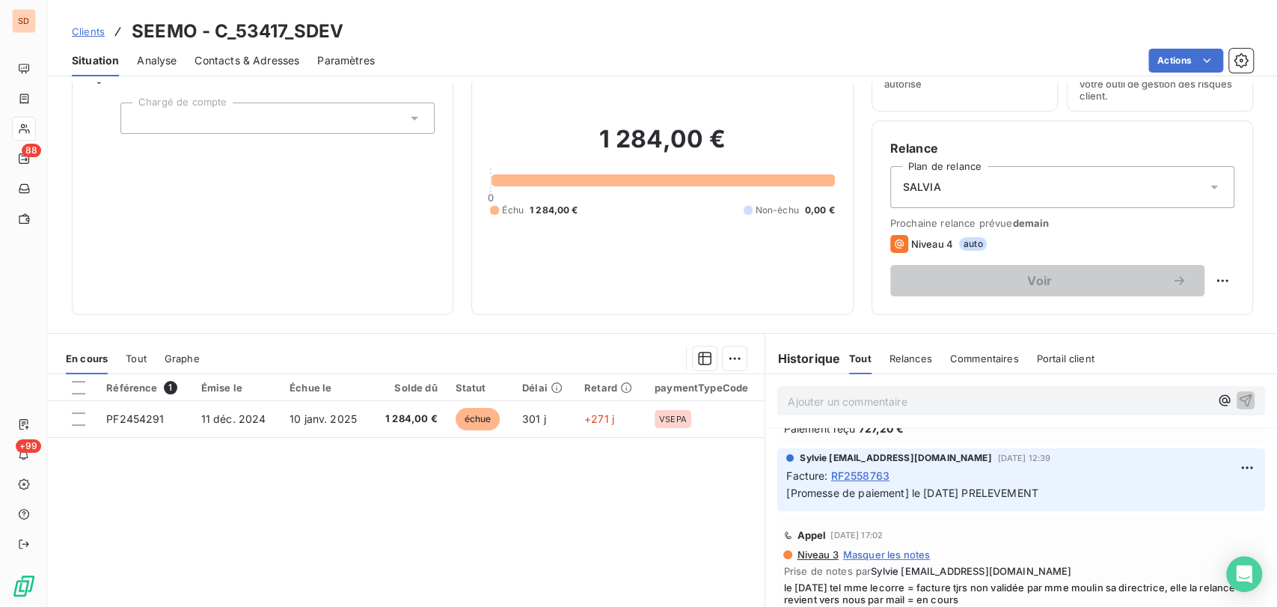
scroll to position [166, 0]
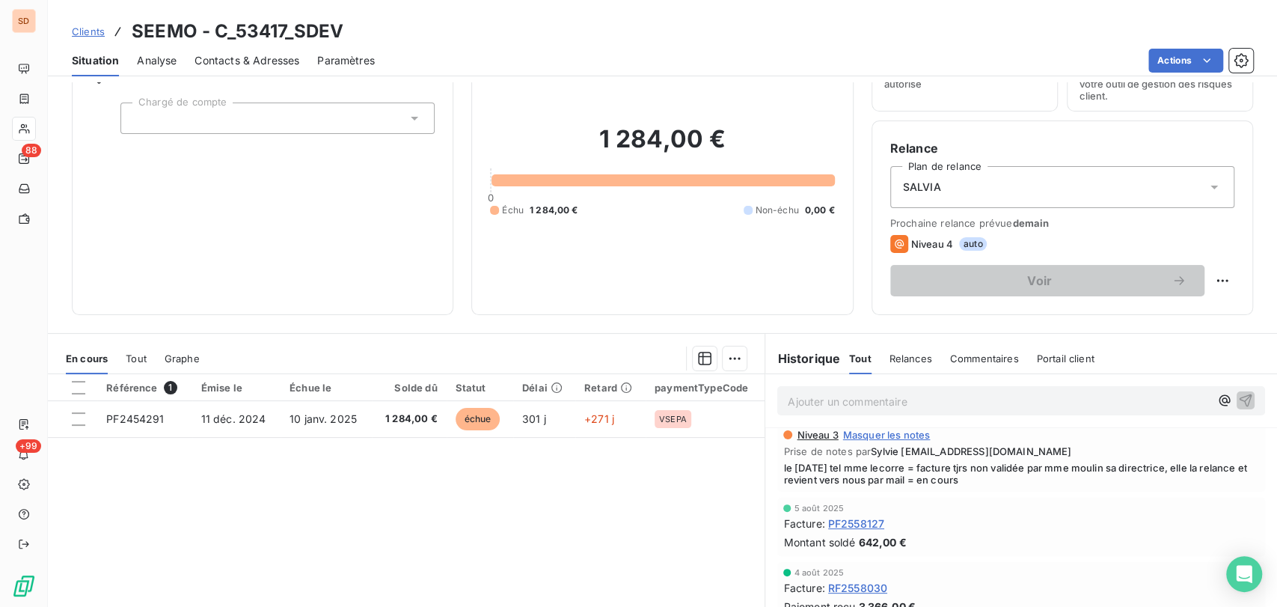
drag, startPoint x: 1006, startPoint y: 486, endPoint x: 769, endPoint y: 464, distance: 237.4
click at [777, 464] on div "Appel [DATE] 17:02 Niveau 3 Masquer les notes Prise de notes par Sylvie [EMAIL_…" at bounding box center [1021, 444] width 488 height 94
copy span "le [DATE] tel mme lecorre = facture tjrs non validée par mme moulin sa directri…"
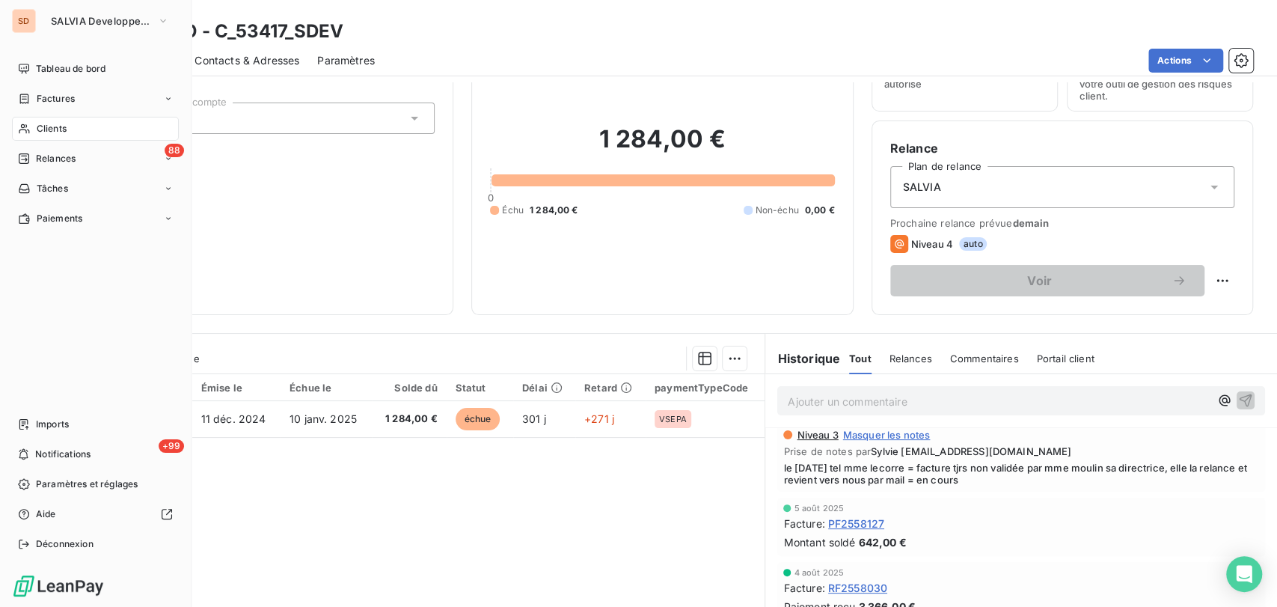
drag, startPoint x: 48, startPoint y: 129, endPoint x: 121, endPoint y: 133, distance: 73.4
click at [70, 133] on div "Clients" at bounding box center [95, 129] width 167 height 24
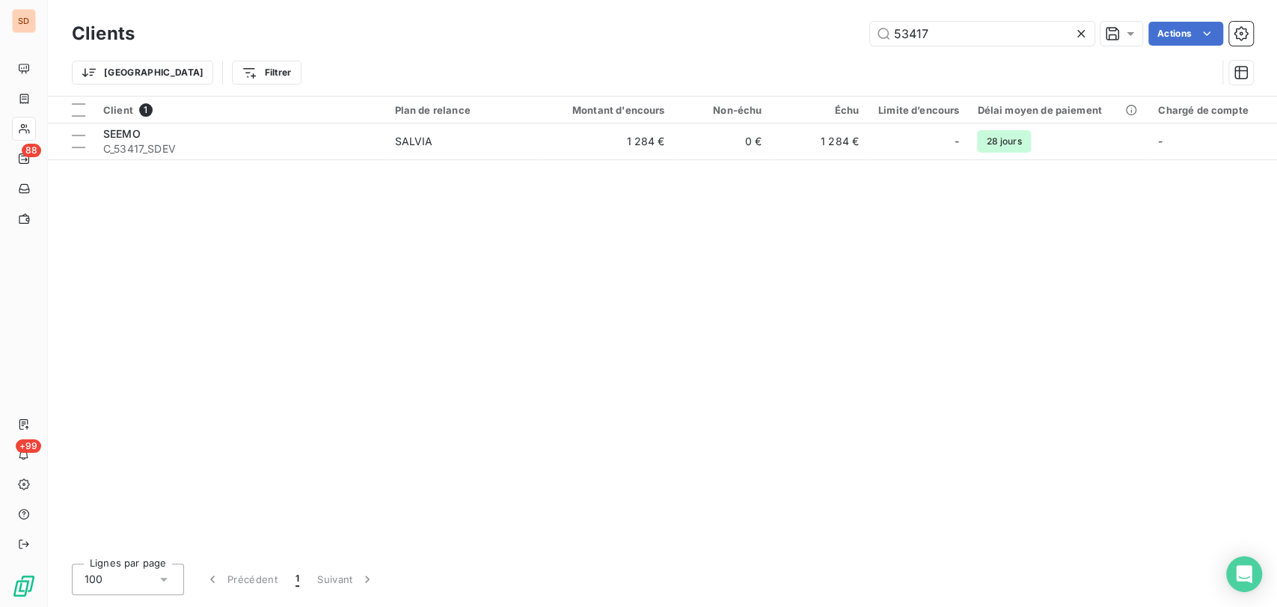
drag, startPoint x: 853, startPoint y: 38, endPoint x: 797, endPoint y: 31, distance: 56.6
click at [797, 31] on div "53417 Actions" at bounding box center [703, 34] width 1101 height 24
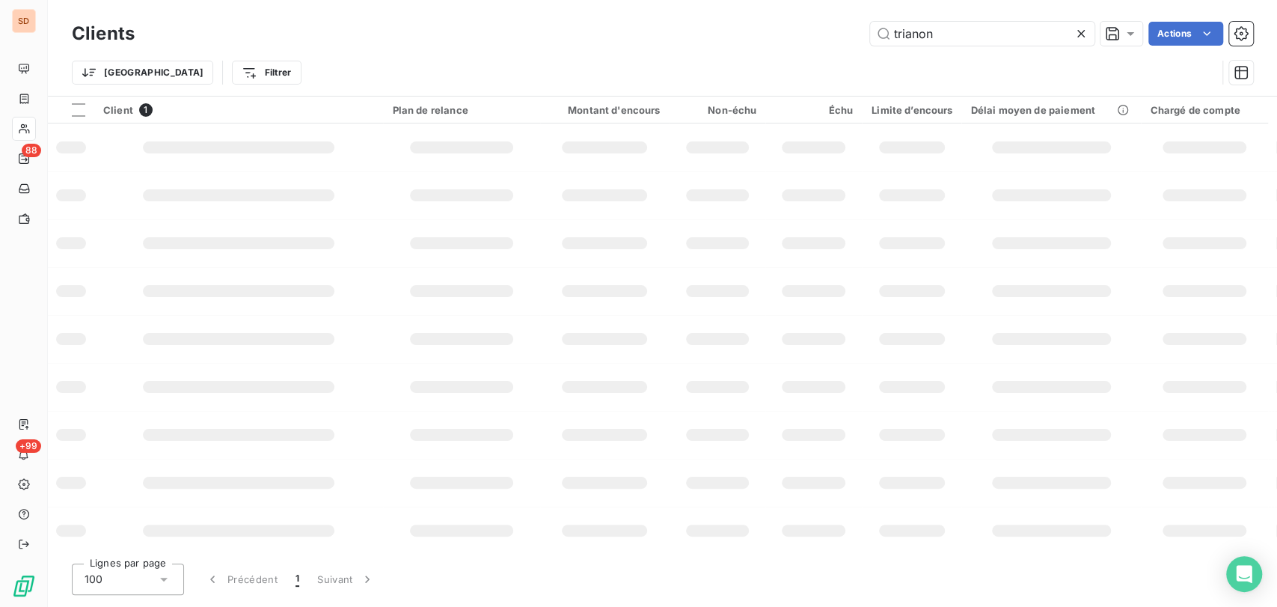
type input "trianon"
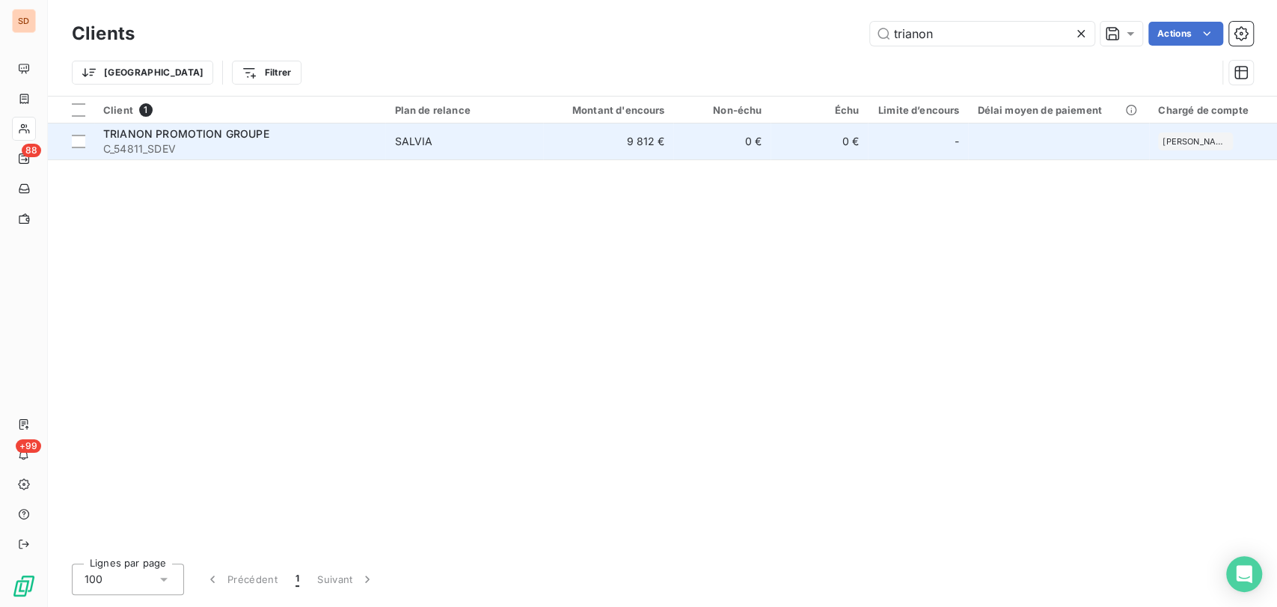
click at [129, 133] on span "TRIANON PROMOTION GROUPE" at bounding box center [186, 133] width 166 height 13
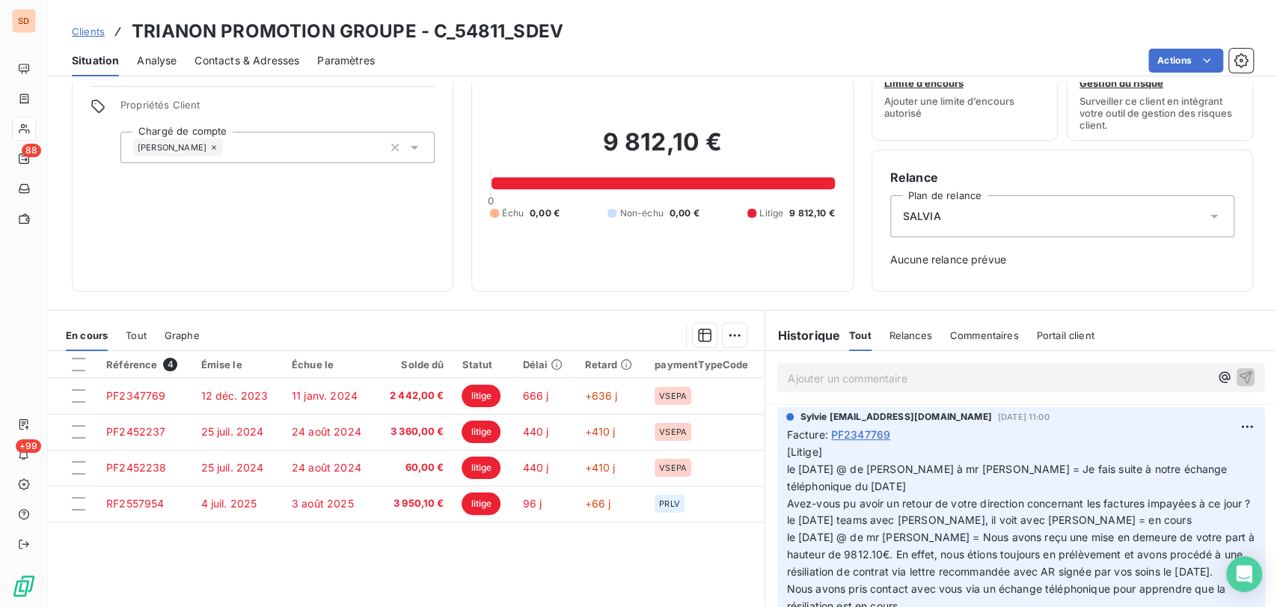
scroll to position [83, 0]
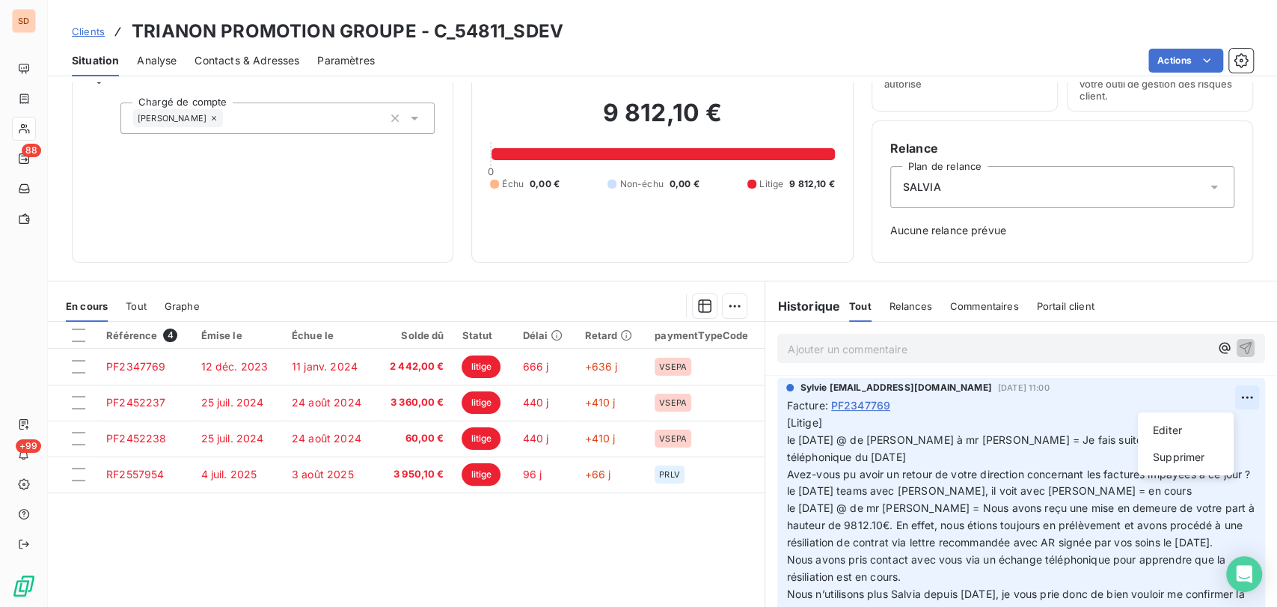
click at [1215, 398] on html "SD 88 +99 Clients TRIANON PROMOTION GROUPE - C_54811_SDEV Situation Analyse Con…" at bounding box center [638, 303] width 1277 height 607
click at [1165, 430] on div "Editer" at bounding box center [1186, 430] width 84 height 24
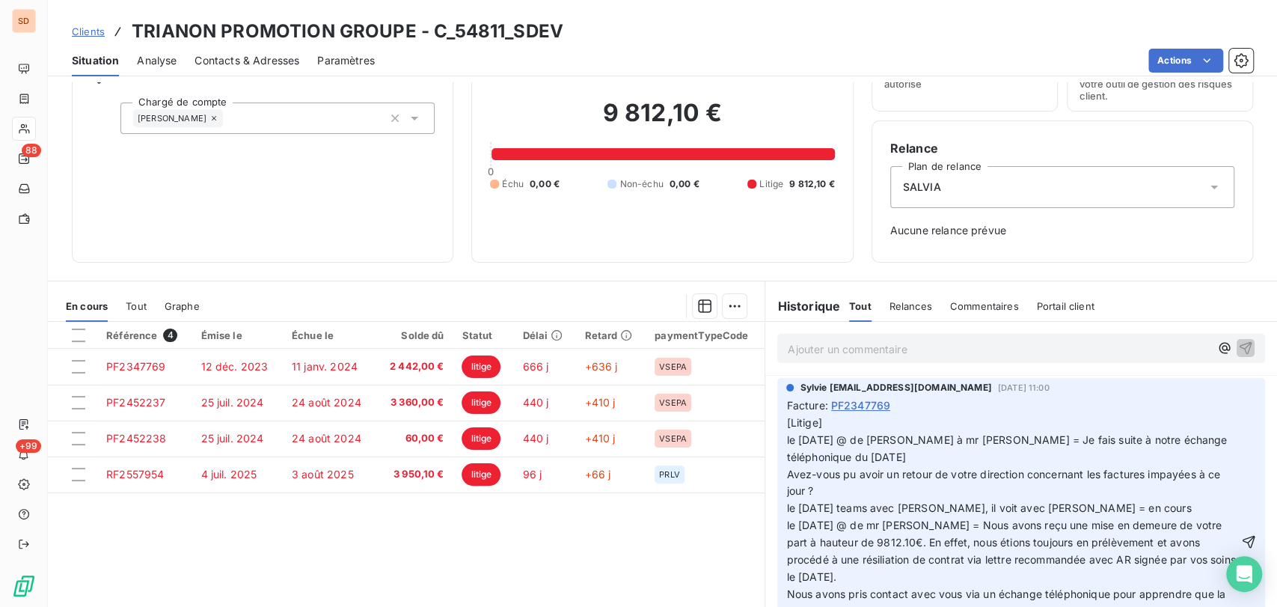
click at [786, 441] on span "[Litige] le [DATE] @ de [PERSON_NAME] à mr [PERSON_NAME] = Je fais suite à notr…" at bounding box center [1008, 439] width 444 height 47
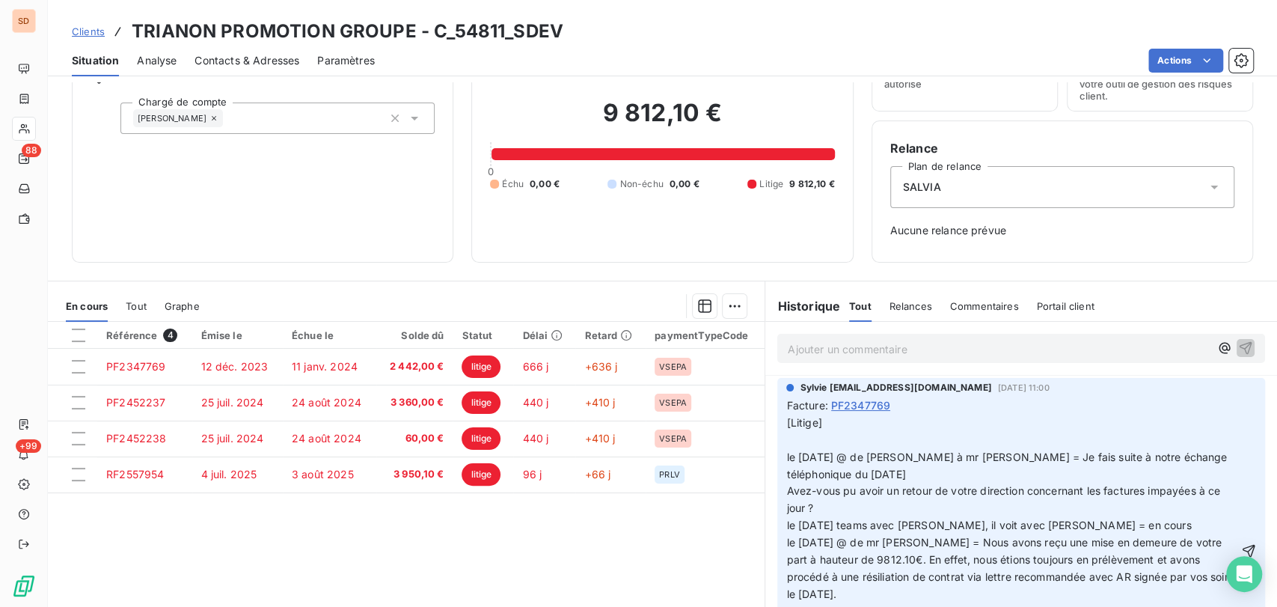
click at [790, 446] on p "[Litige] le [DATE] @ de [PERSON_NAME] à mr [PERSON_NAME] = Je fais suite à notr…" at bounding box center [1012, 551] width 452 height 274
click at [244, 57] on span "Contacts & Adresses" at bounding box center [247, 60] width 105 height 15
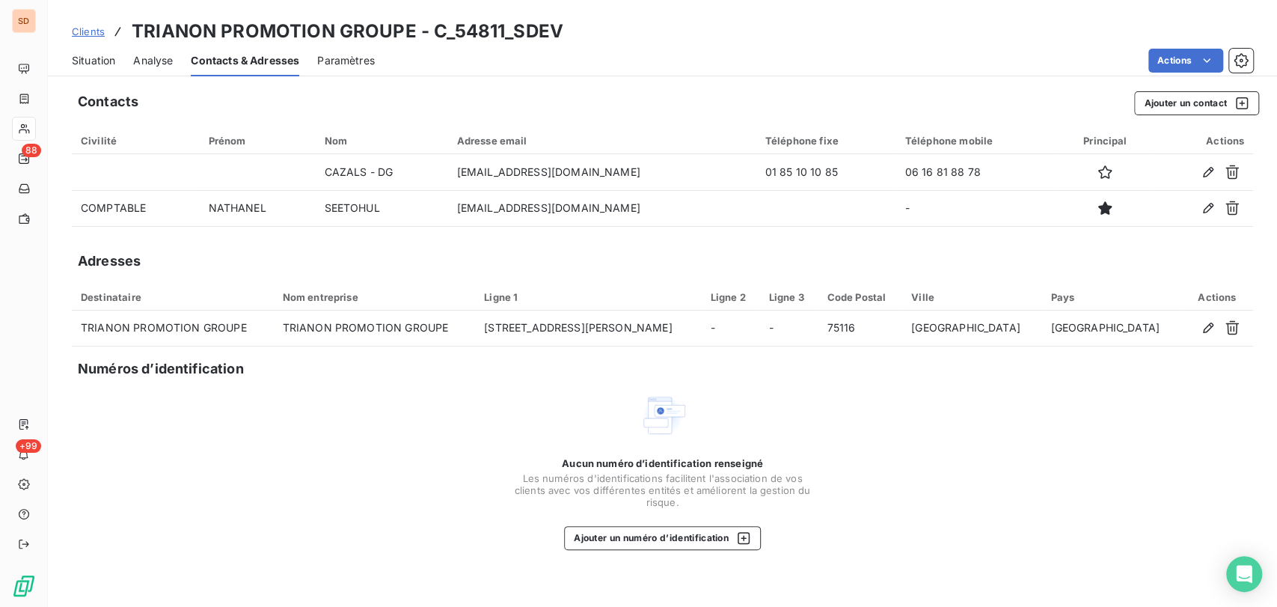
click at [100, 61] on span "Situation" at bounding box center [93, 60] width 43 height 15
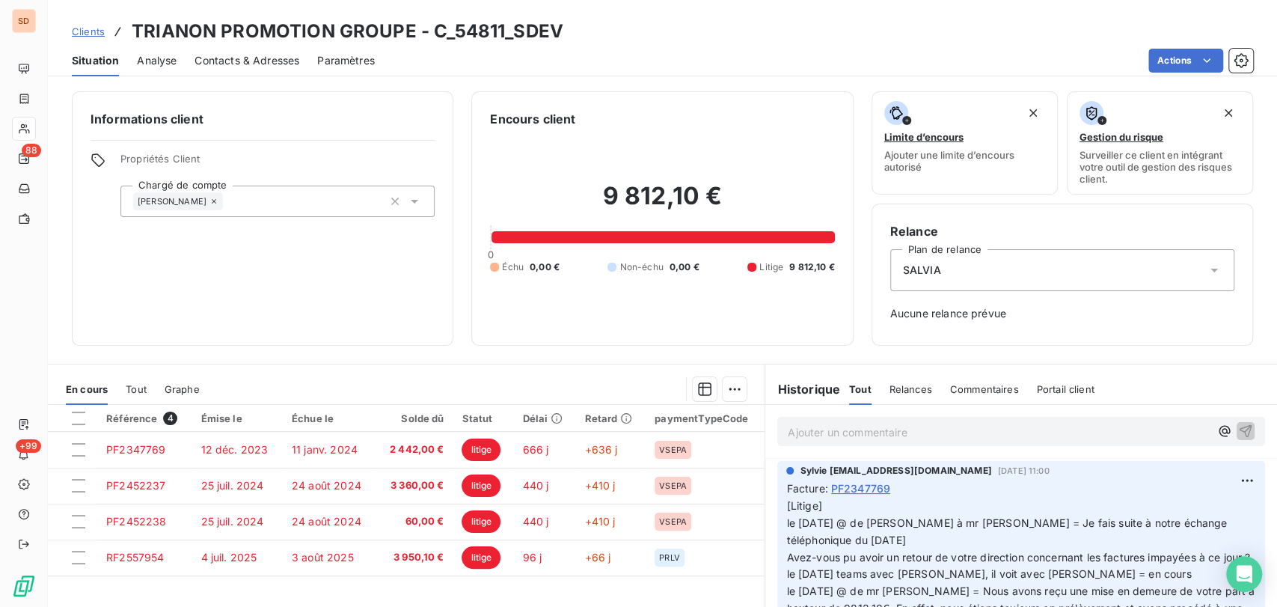
click at [227, 63] on span "Contacts & Adresses" at bounding box center [247, 60] width 105 height 15
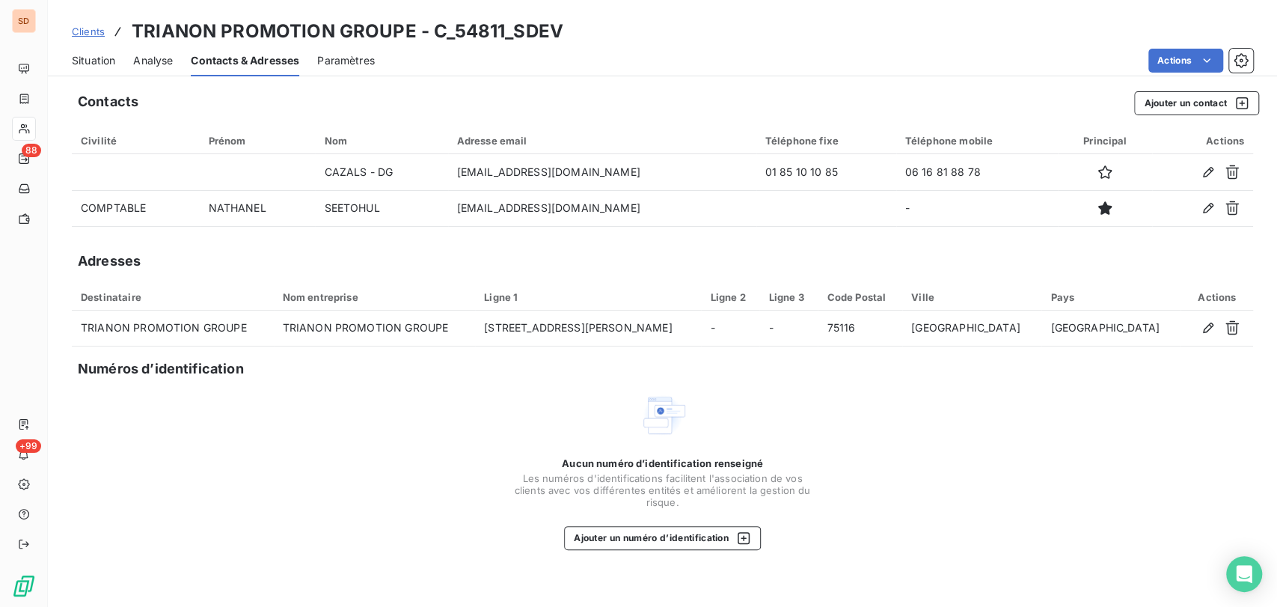
click at [105, 53] on span "Situation" at bounding box center [93, 60] width 43 height 15
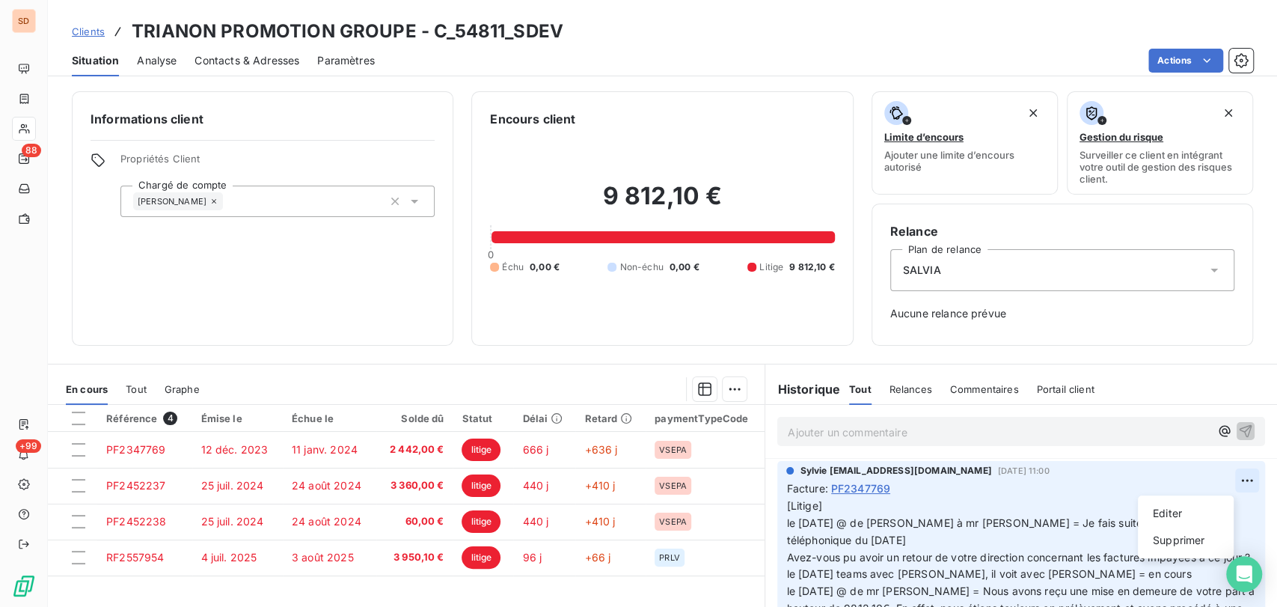
click at [1228, 480] on html "SD 88 +99 Clients TRIANON PROMOTION GROUPE - C_54811_SDEV Situation Analyse Con…" at bounding box center [638, 303] width 1277 height 607
drag, startPoint x: 1162, startPoint y: 507, endPoint x: 1139, endPoint y: 481, distance: 33.9
click at [1163, 505] on div "Editer" at bounding box center [1186, 513] width 84 height 24
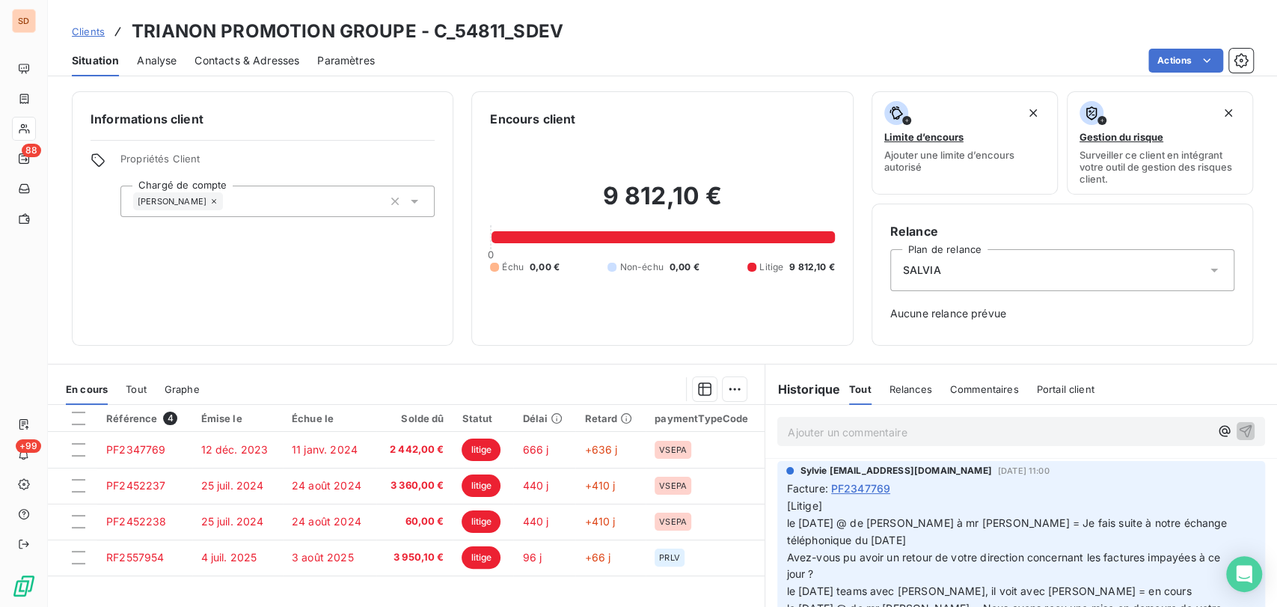
click at [817, 510] on span "[Litige] le [DATE] @ de [PERSON_NAME] à mr [PERSON_NAME] = Je fais suite à notr…" at bounding box center [1008, 522] width 444 height 47
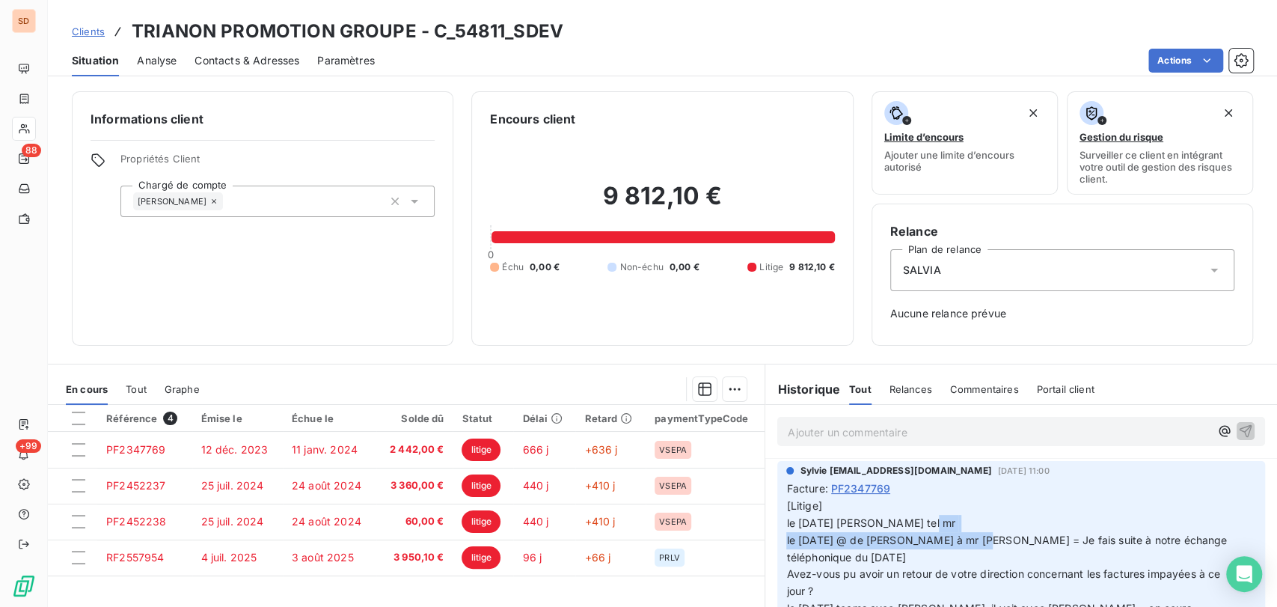
drag, startPoint x: 985, startPoint y: 543, endPoint x: 932, endPoint y: 519, distance: 57.6
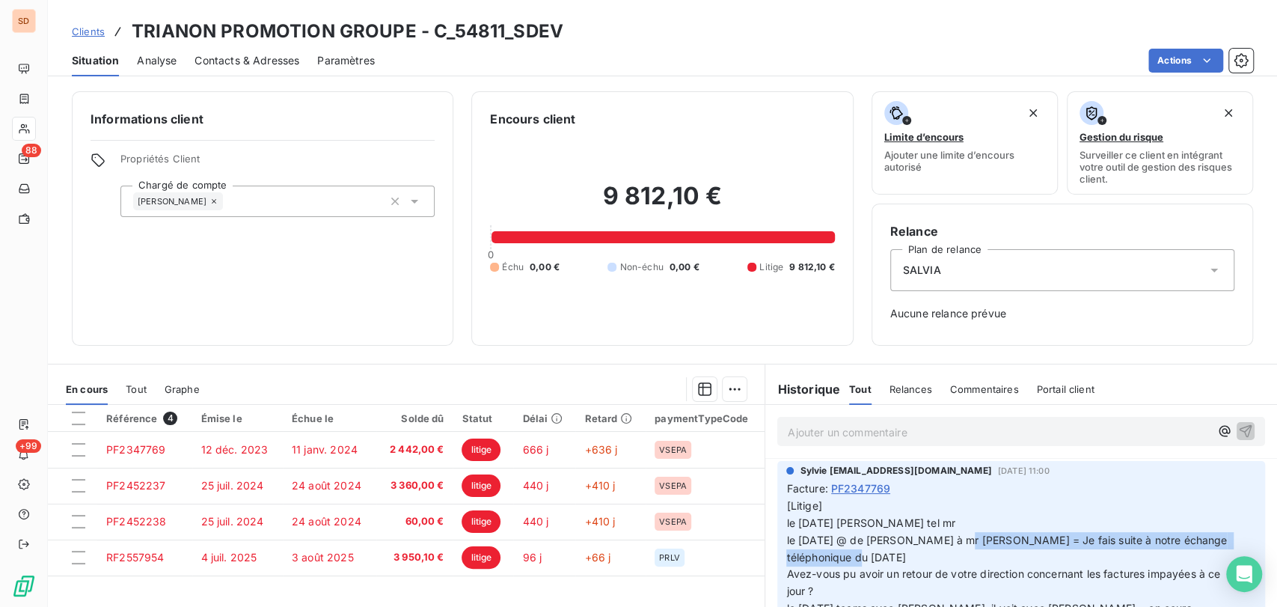
drag, startPoint x: 961, startPoint y: 549, endPoint x: 964, endPoint y: 541, distance: 9.0
drag, startPoint x: 932, startPoint y: 542, endPoint x: 982, endPoint y: 546, distance: 50.3
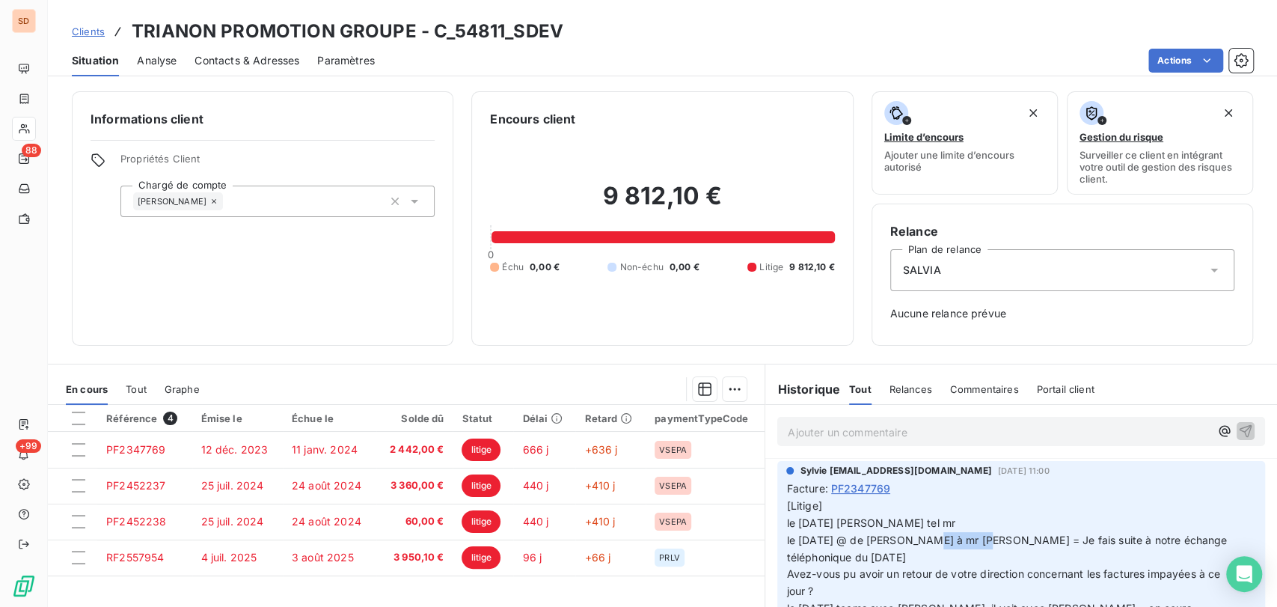
copy span "bentaleb ="
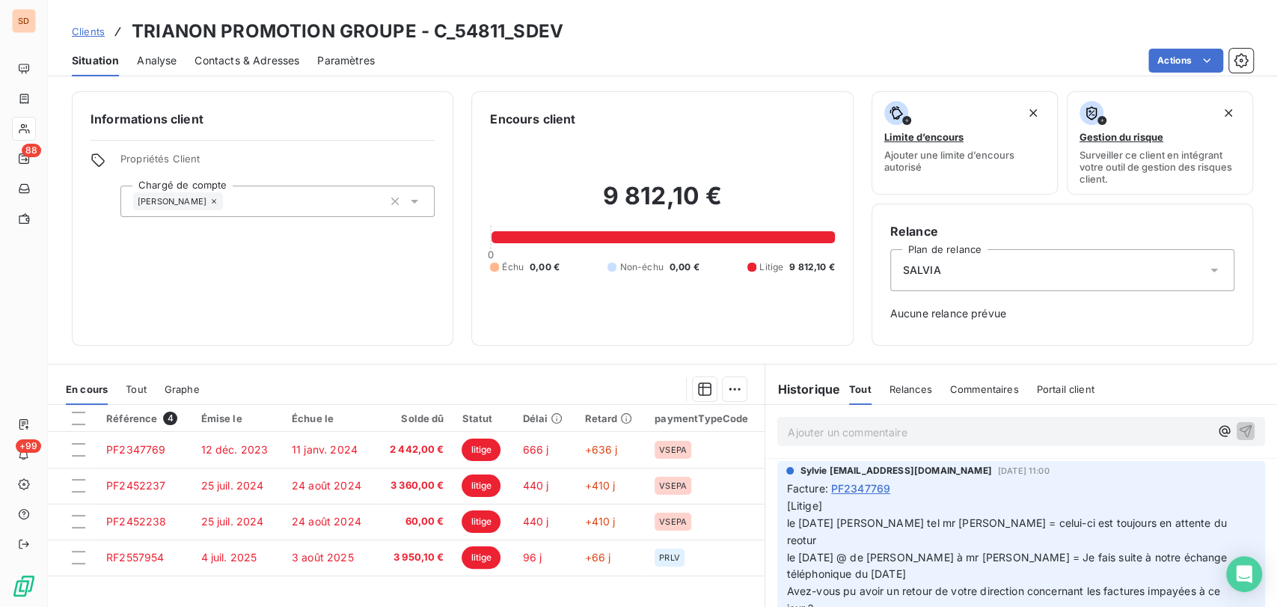
click at [207, 60] on span "Contacts & Adresses" at bounding box center [247, 60] width 105 height 15
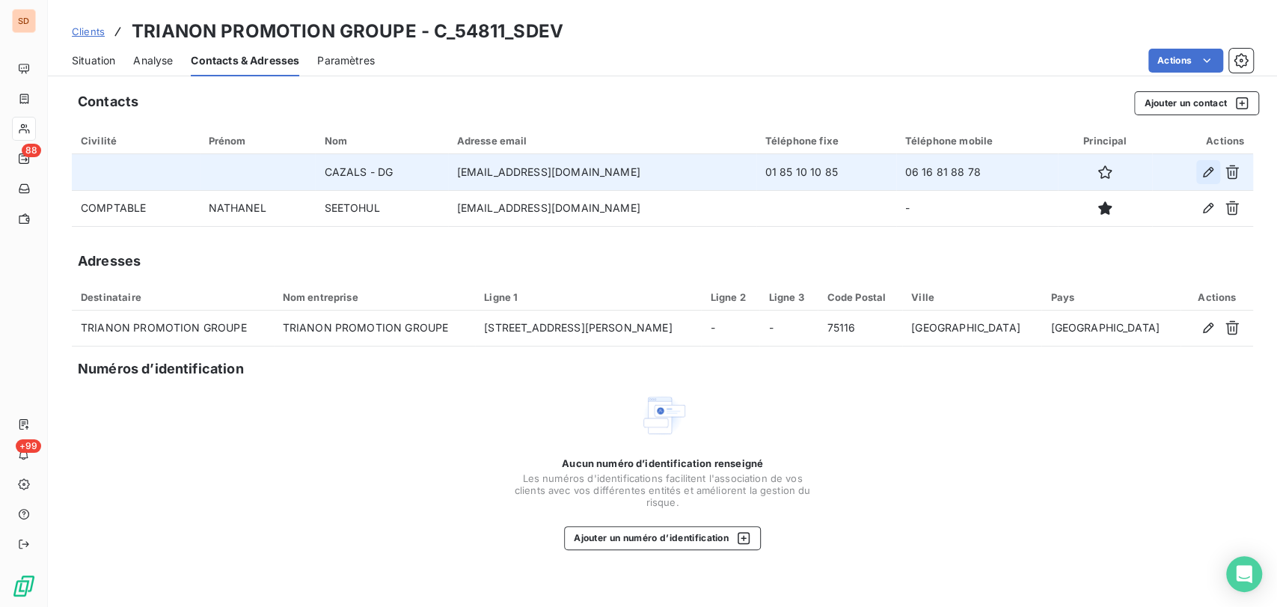
click at [1204, 176] on icon "button" at bounding box center [1208, 172] width 10 height 10
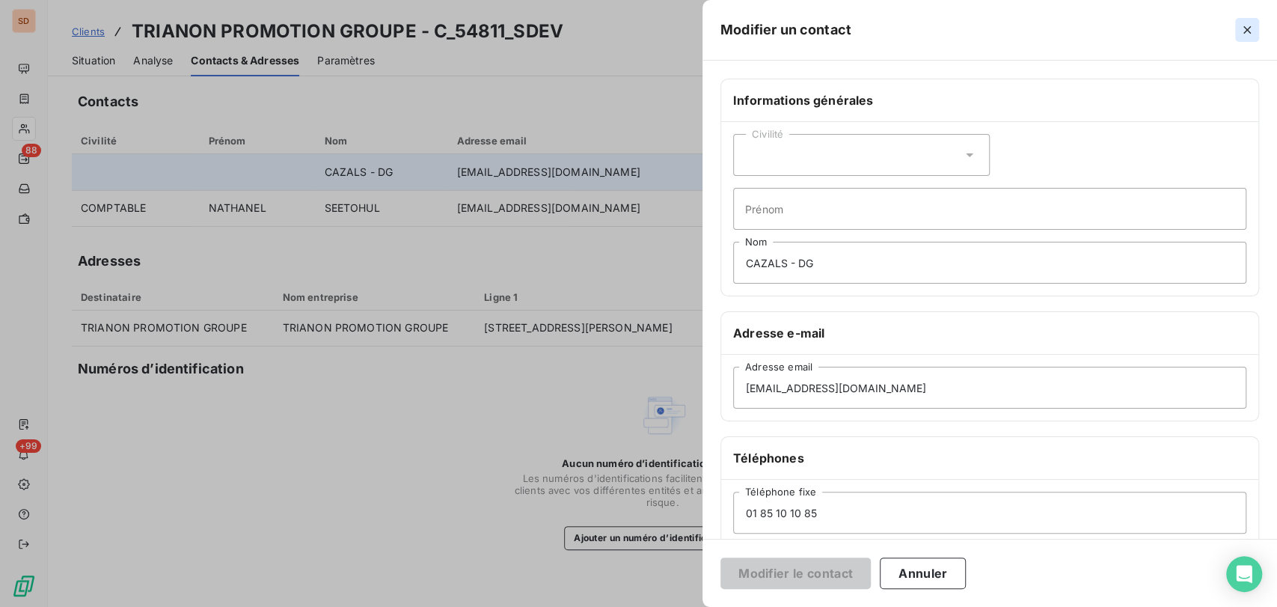
click at [1247, 34] on icon "button" at bounding box center [1247, 29] width 15 height 15
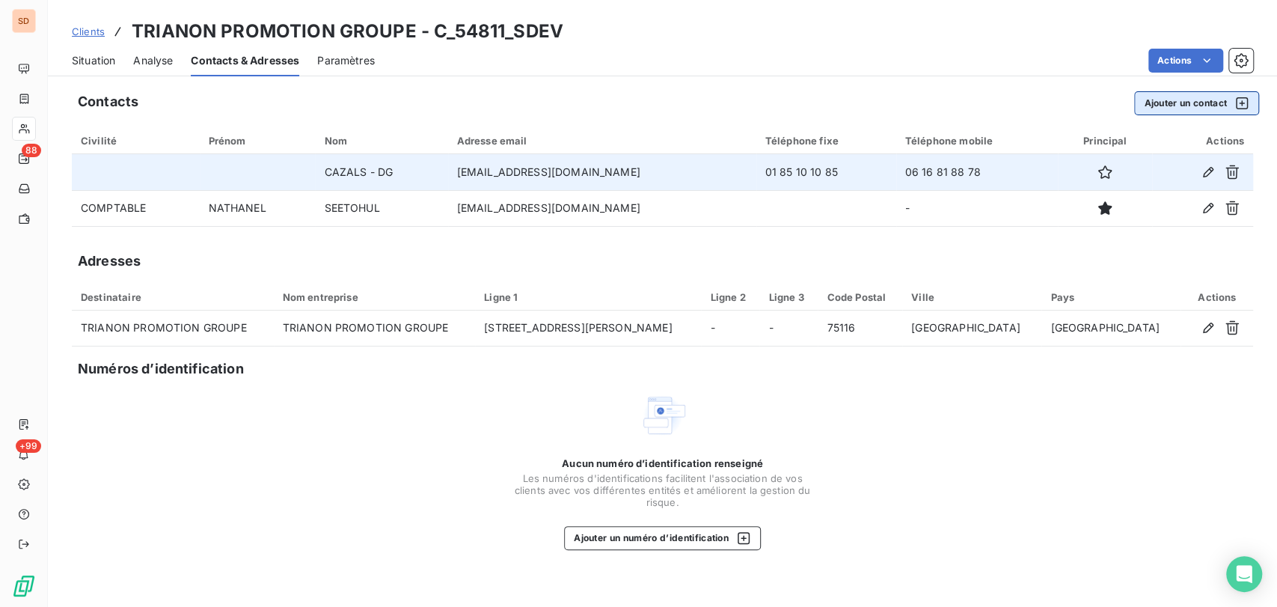
click at [1169, 101] on button "Ajouter un contact" at bounding box center [1196, 103] width 125 height 24
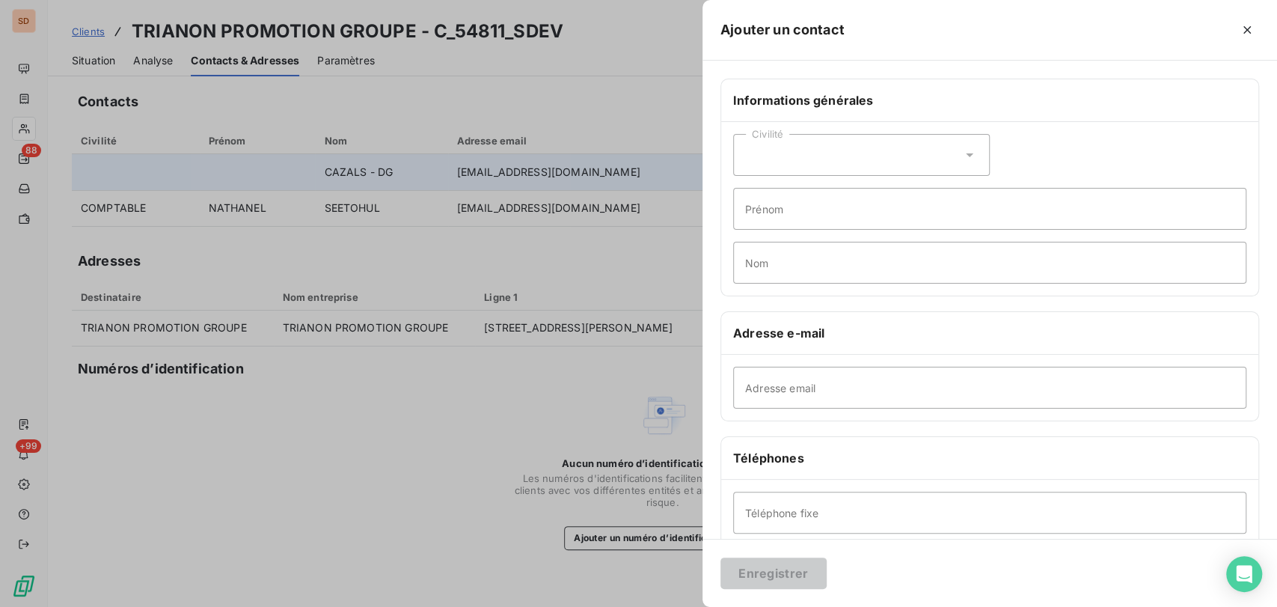
click at [965, 145] on div "Civilité" at bounding box center [861, 155] width 257 height 42
click at [742, 219] on input "radio" at bounding box center [749, 219] width 15 height 15
drag, startPoint x: 754, startPoint y: 209, endPoint x: 754, endPoint y: 201, distance: 8.2
click at [754, 206] on input "Prénom" at bounding box center [989, 209] width 513 height 42
type input "[PERSON_NAME]"
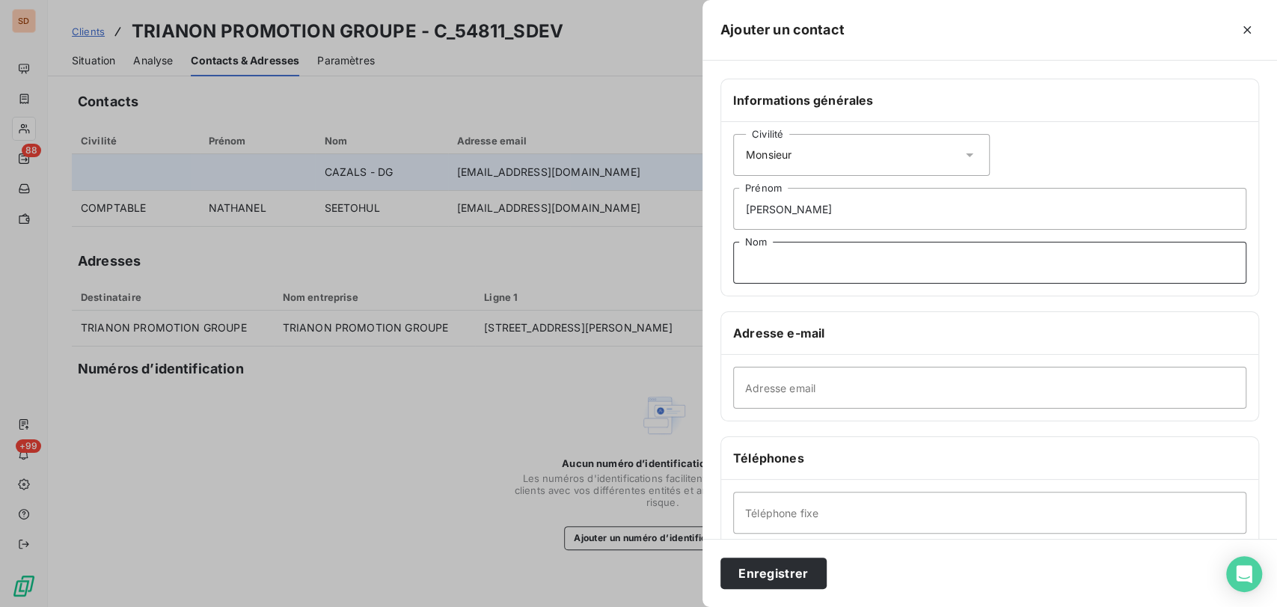
click at [770, 257] on input "Nom" at bounding box center [989, 263] width 513 height 42
type input "ROIZARD - DG"
click at [785, 581] on button "Enregistrer" at bounding box center [773, 572] width 106 height 31
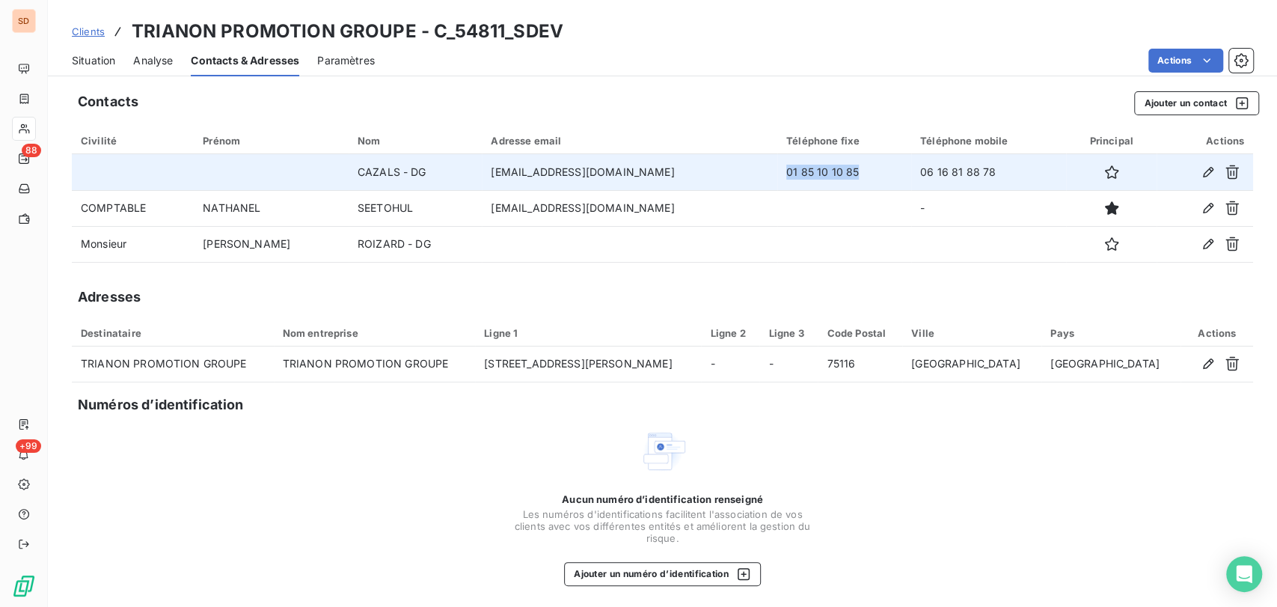
drag, startPoint x: 832, startPoint y: 171, endPoint x: 745, endPoint y: 169, distance: 86.8
click at [777, 169] on td "01 85 10 10 85" at bounding box center [844, 172] width 134 height 36
copy td "01 85 10 10 85"
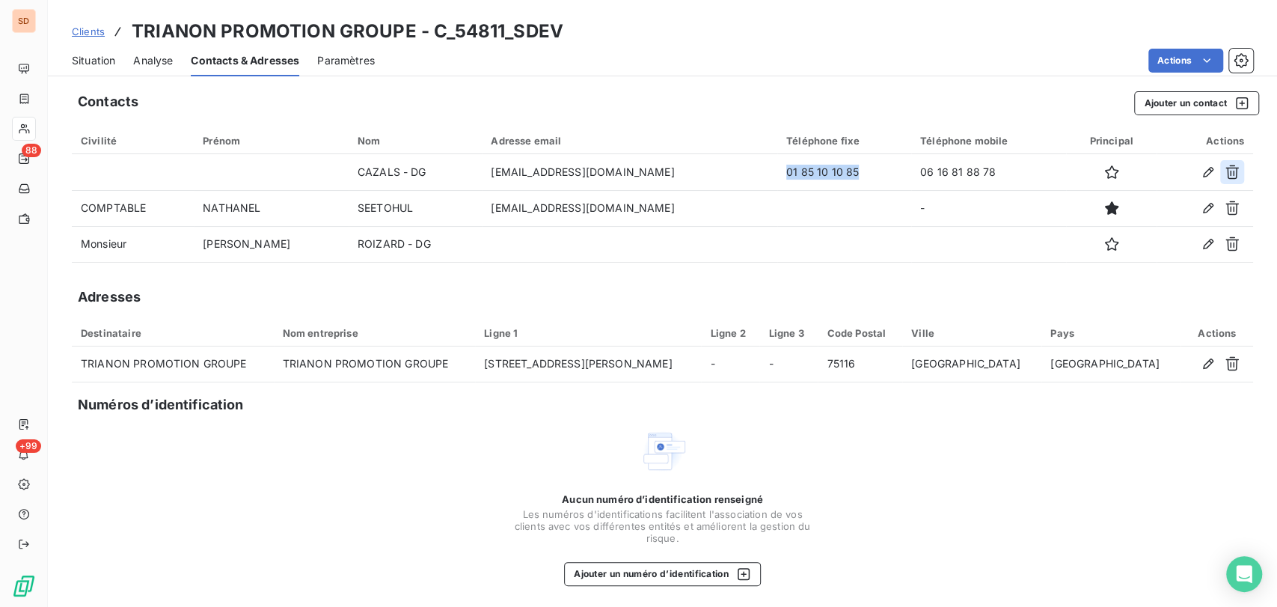
click at [1226, 169] on icon "button" at bounding box center [1232, 172] width 13 height 14
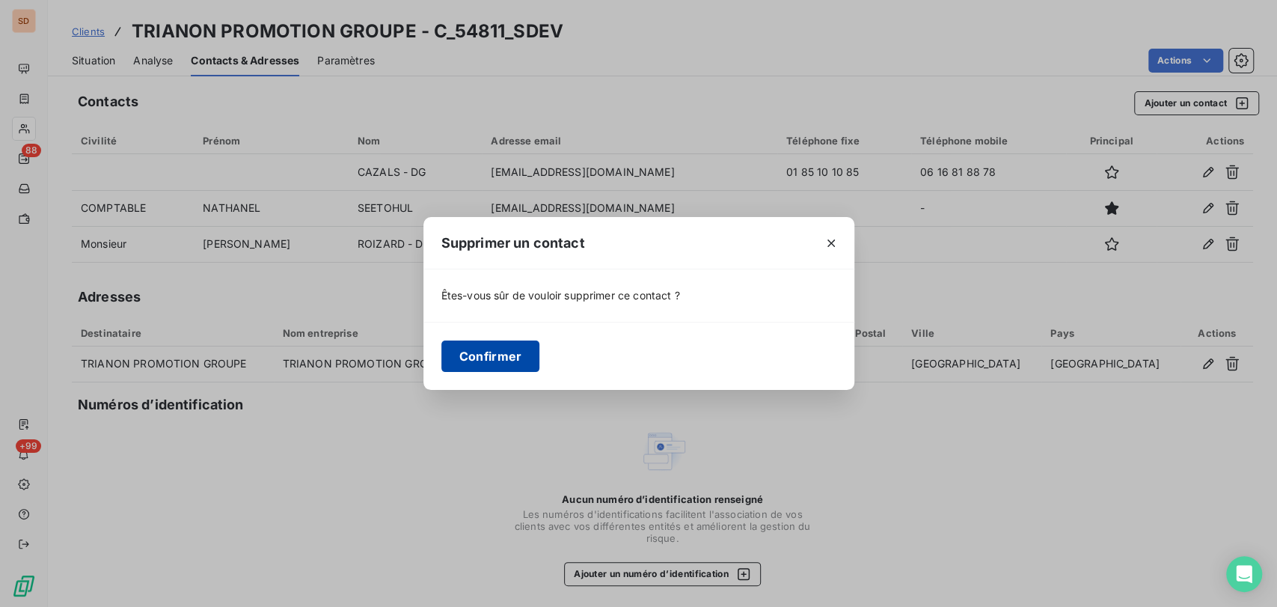
click at [504, 355] on button "Confirmer" at bounding box center [490, 355] width 99 height 31
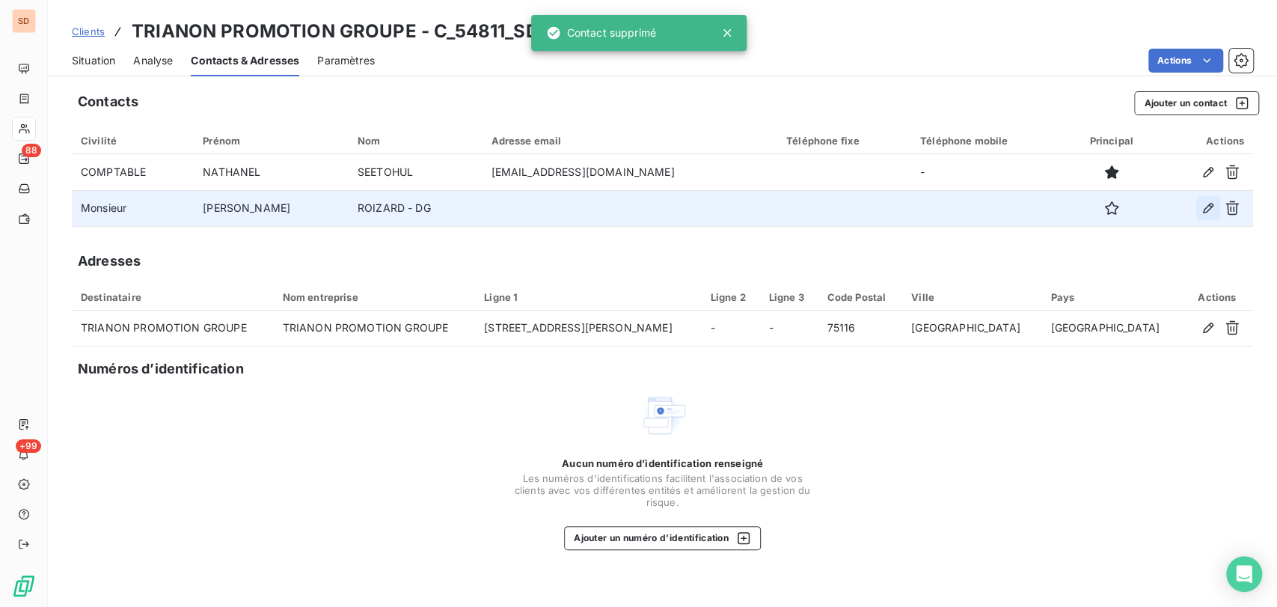
click at [1202, 214] on icon "button" at bounding box center [1208, 208] width 15 height 15
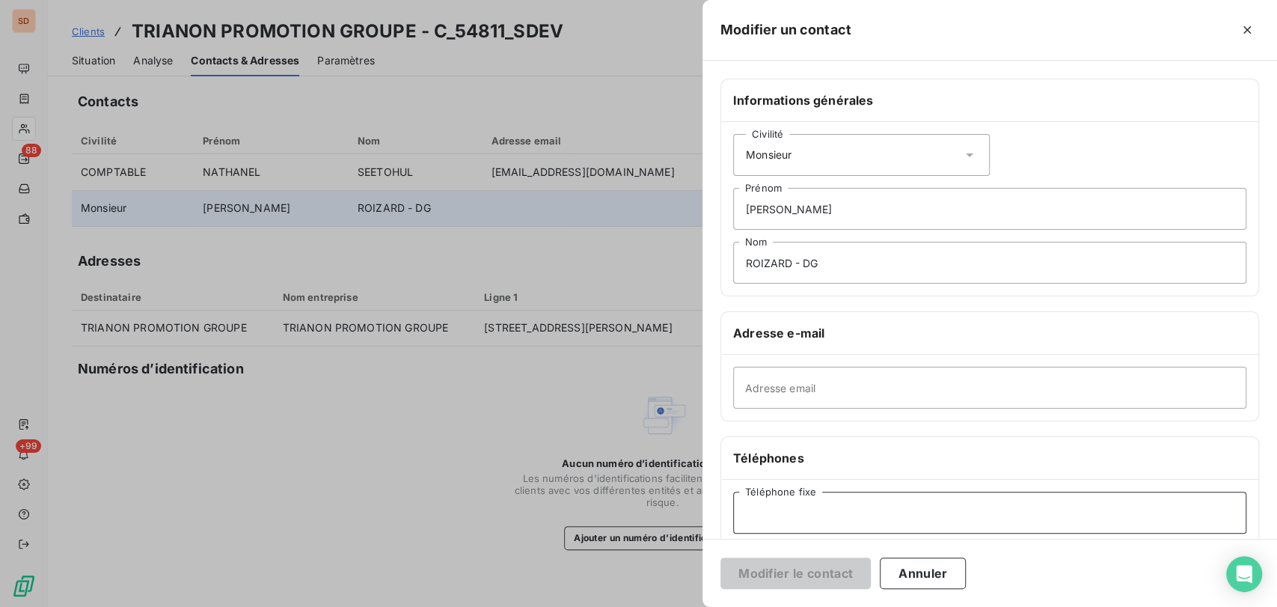
click at [778, 499] on input "Téléphone fixe" at bounding box center [989, 513] width 513 height 42
paste input "01 85 10 10 85"
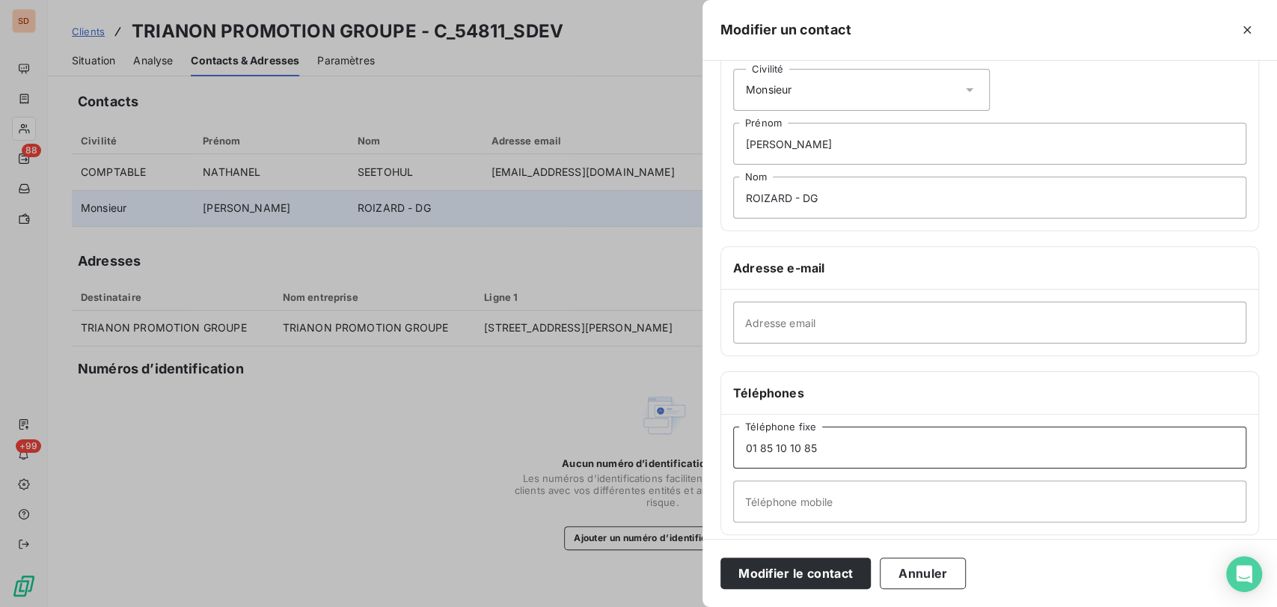
scroll to position [166, 0]
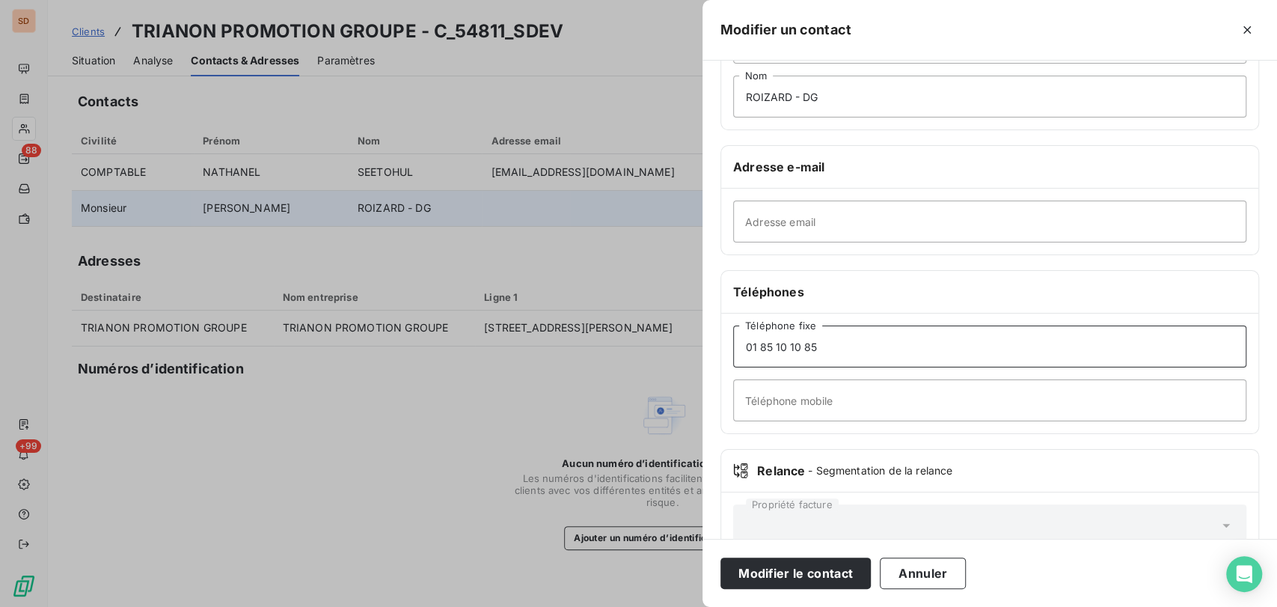
type input "01 85 10 10 85"
click at [794, 385] on input "Téléphone mobile" at bounding box center [989, 400] width 513 height 42
type input "06 15 18 53 22"
drag, startPoint x: 777, startPoint y: 578, endPoint x: 760, endPoint y: 560, distance: 24.4
click at [777, 577] on button "Modifier le contact" at bounding box center [795, 572] width 150 height 31
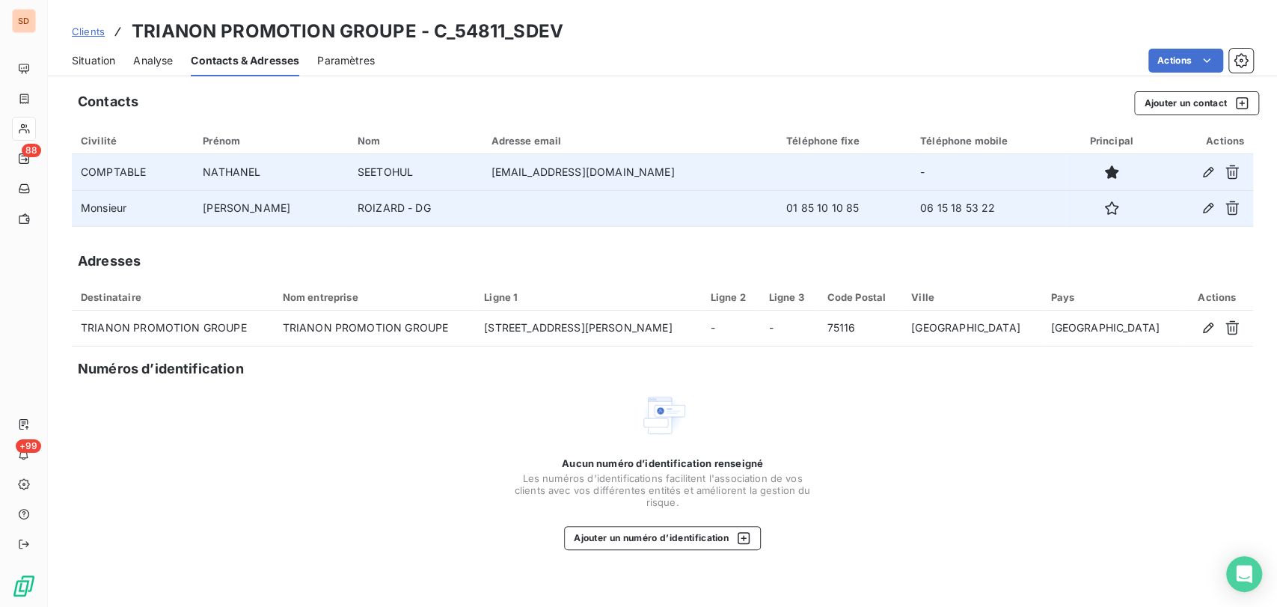
drag, startPoint x: 640, startPoint y: 172, endPoint x: 533, endPoint y: 169, distance: 107.0
click at [533, 169] on td "[EMAIL_ADDRESS][DOMAIN_NAME]" at bounding box center [630, 172] width 296 height 36
copy td "@[DOMAIN_NAME]"
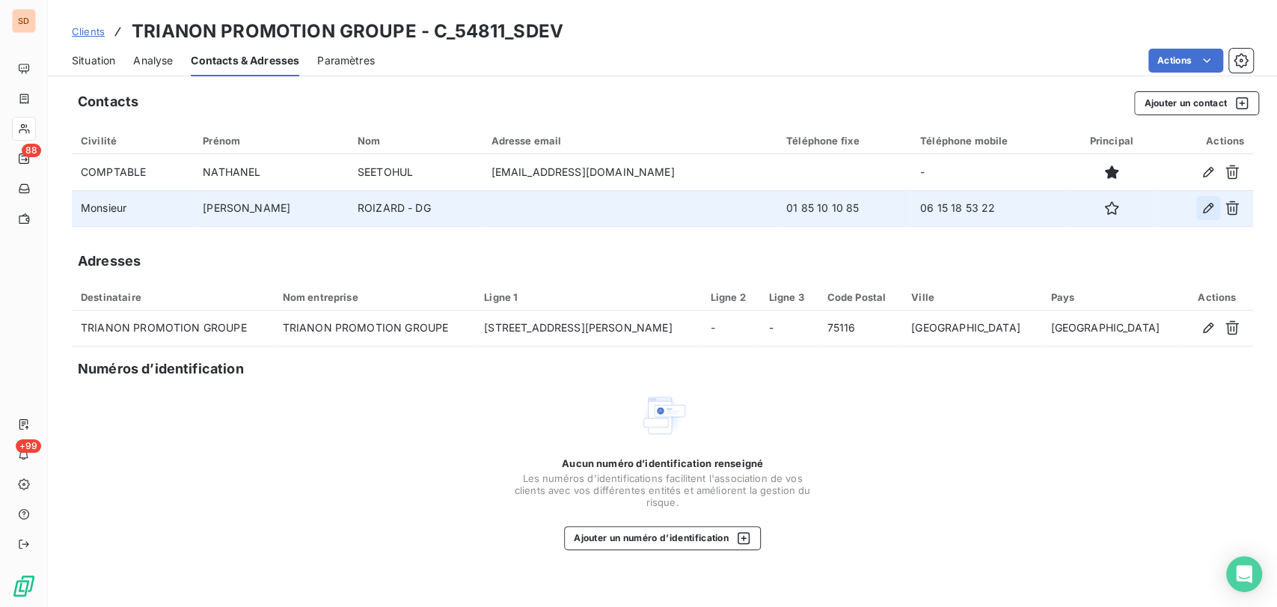
click at [1205, 205] on icon "button" at bounding box center [1208, 208] width 15 height 15
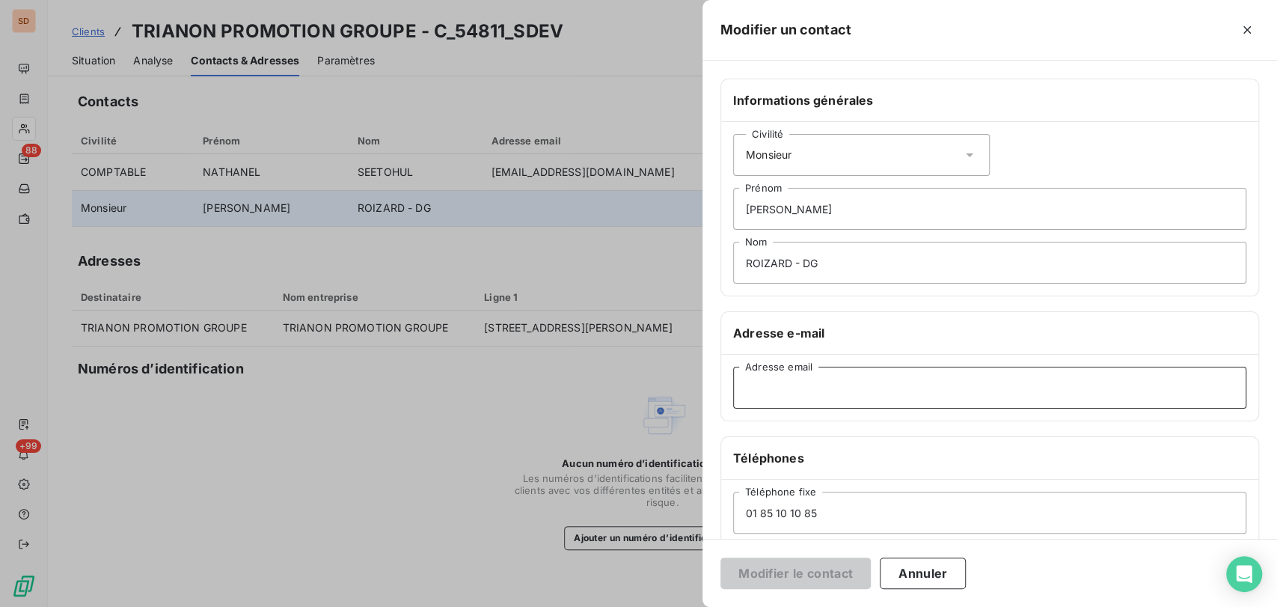
click at [766, 381] on input "Adresse email" at bounding box center [989, 388] width 513 height 42
paste input "@[DOMAIN_NAME]"
click at [741, 388] on input "@[DOMAIN_NAME]" at bounding box center [989, 388] width 513 height 42
type input "[EMAIL_ADDRESS][DOMAIN_NAME]"
click at [780, 565] on button "Modifier le contact" at bounding box center [795, 572] width 150 height 31
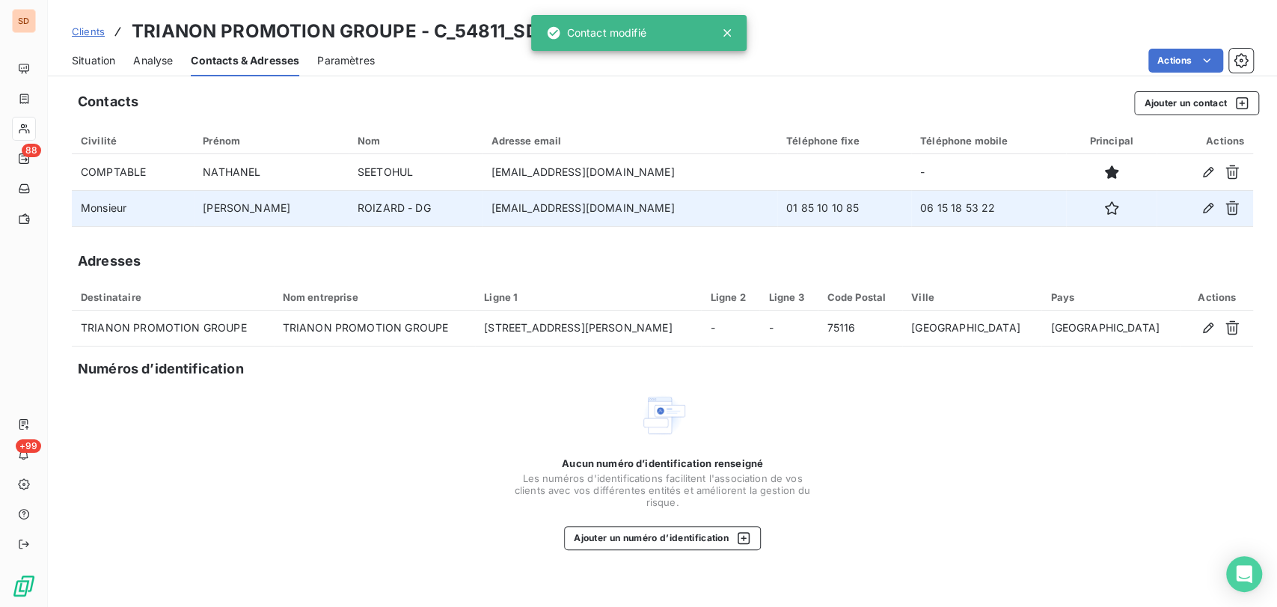
click at [93, 55] on span "Situation" at bounding box center [93, 60] width 43 height 15
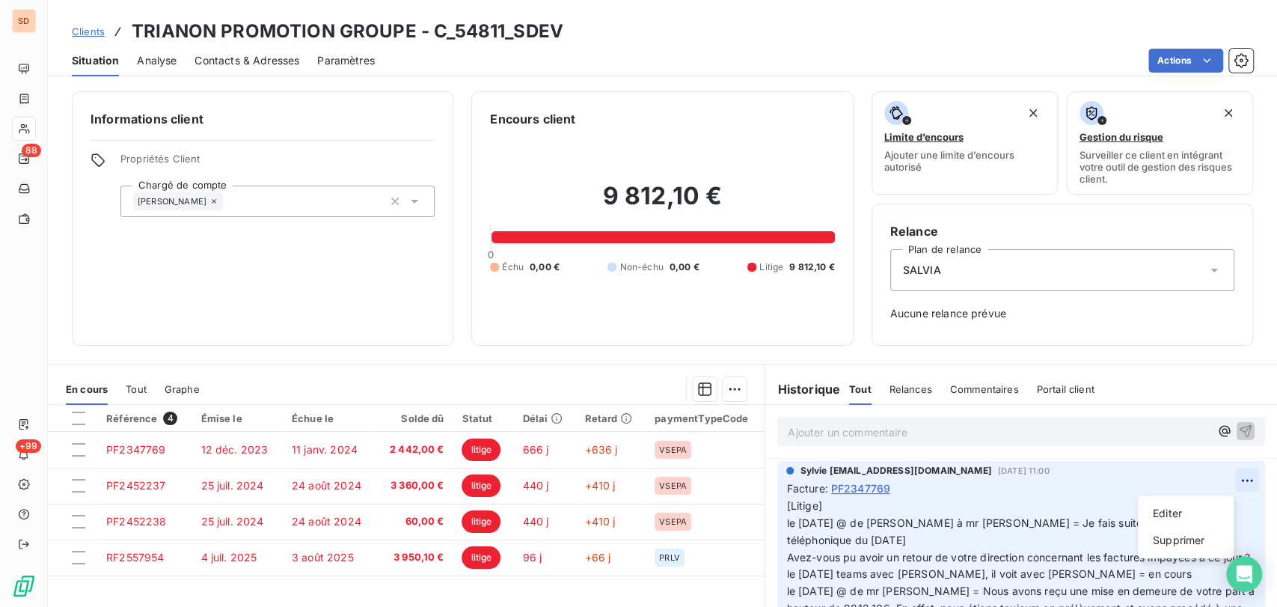
click at [1229, 478] on html "SD 88 +99 Clients TRIANON PROMOTION GROUPE - C_54811_SDEV Situation Analyse Con…" at bounding box center [638, 303] width 1277 height 607
drag, startPoint x: 1163, startPoint y: 512, endPoint x: 1035, endPoint y: 506, distance: 127.3
click at [1153, 509] on div "Editer" at bounding box center [1186, 513] width 84 height 24
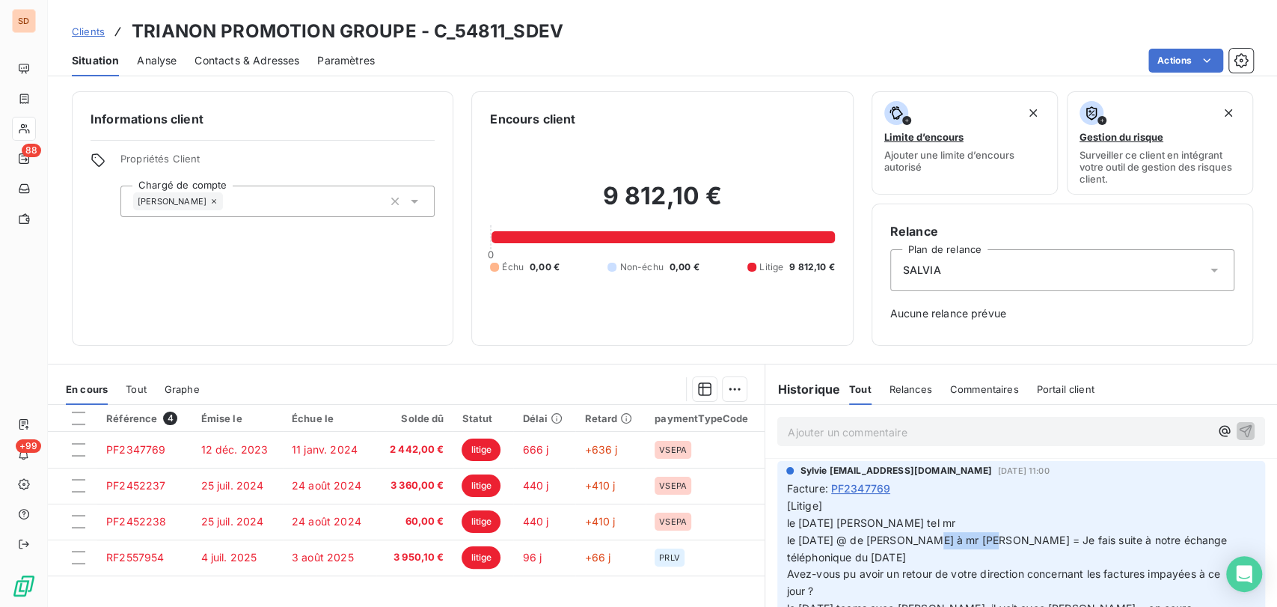
drag, startPoint x: 988, startPoint y: 543, endPoint x: 936, endPoint y: 529, distance: 53.5
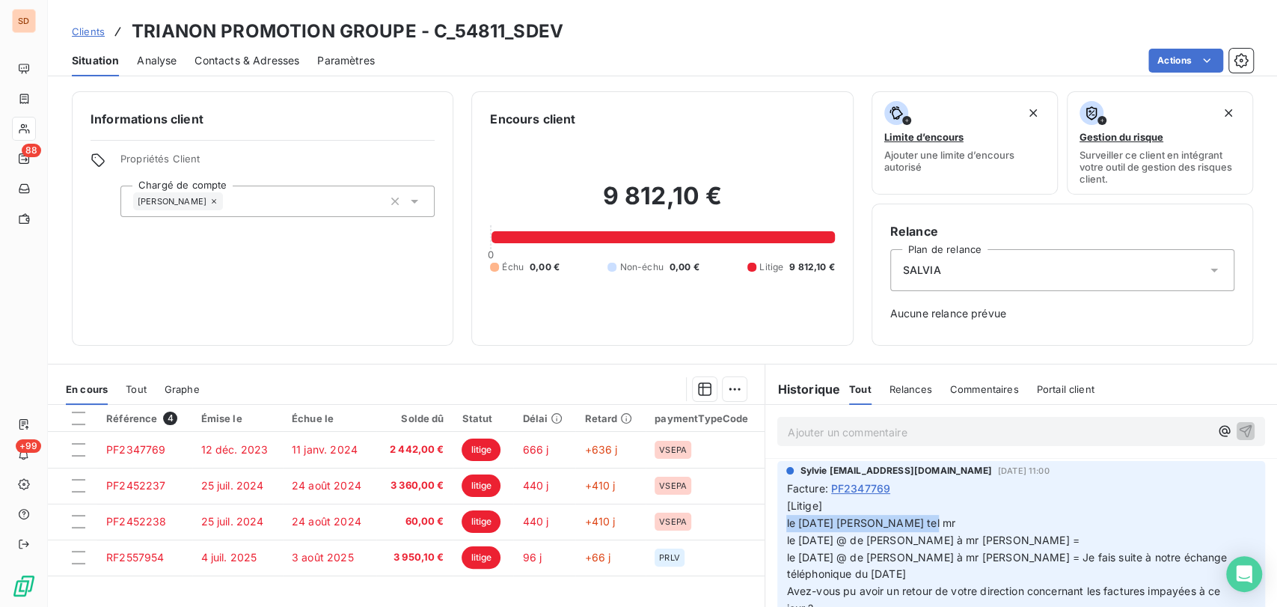
drag, startPoint x: 899, startPoint y: 512, endPoint x: 777, endPoint y: 521, distance: 121.6
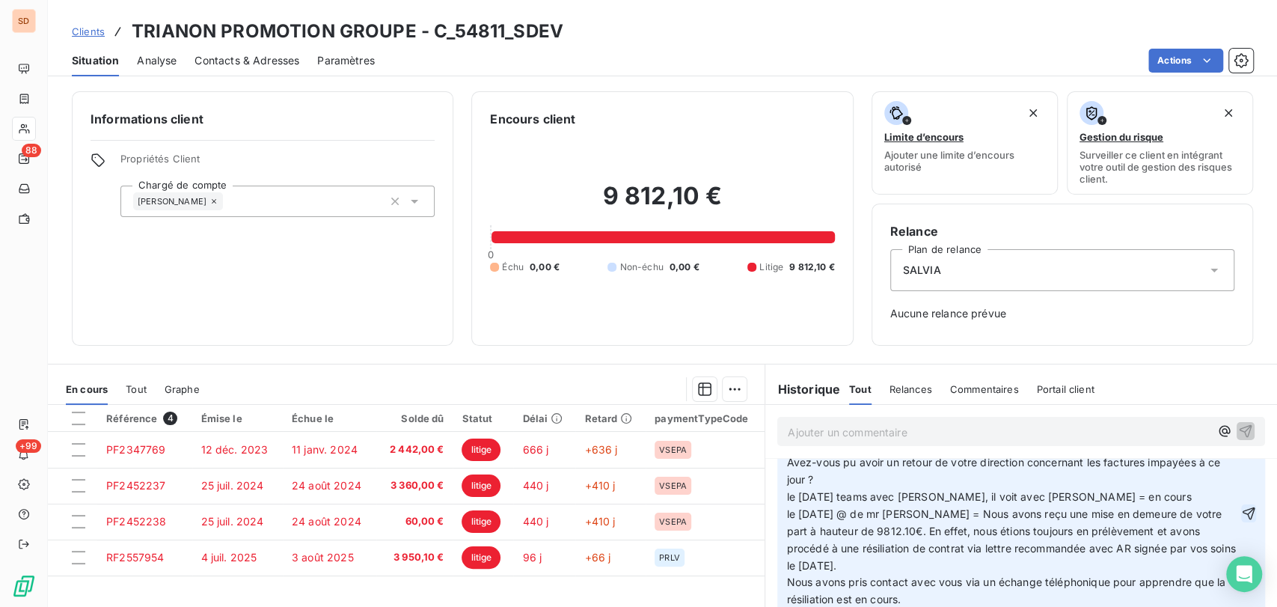
scroll to position [139, 0]
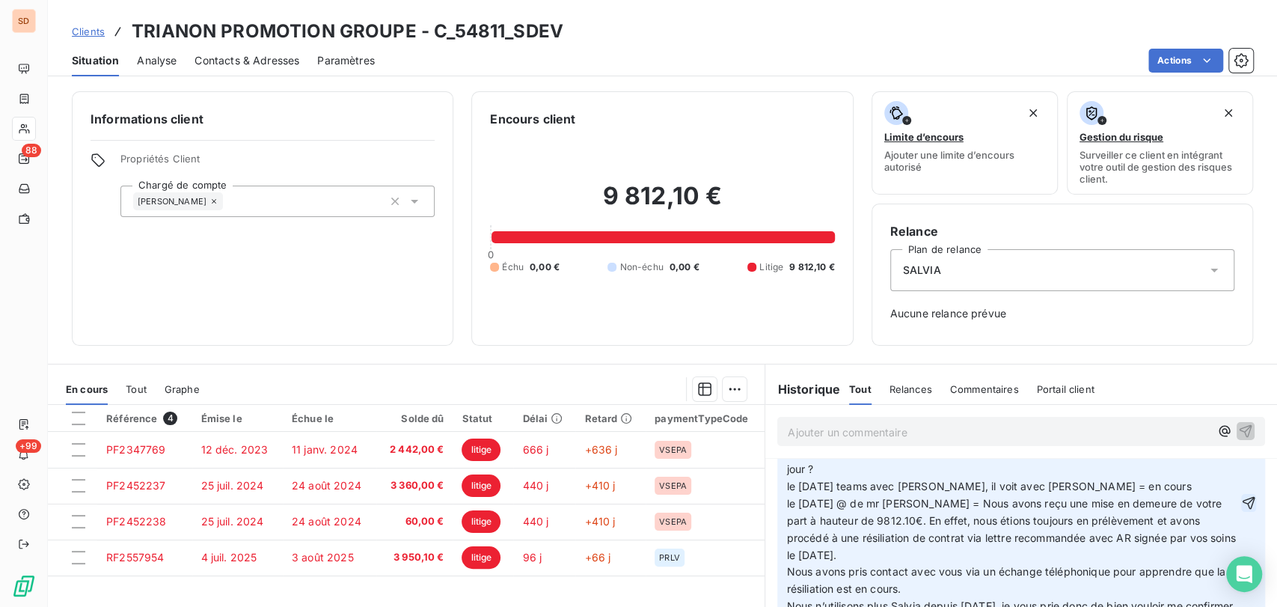
click at [1243, 498] on icon "button" at bounding box center [1249, 503] width 13 height 13
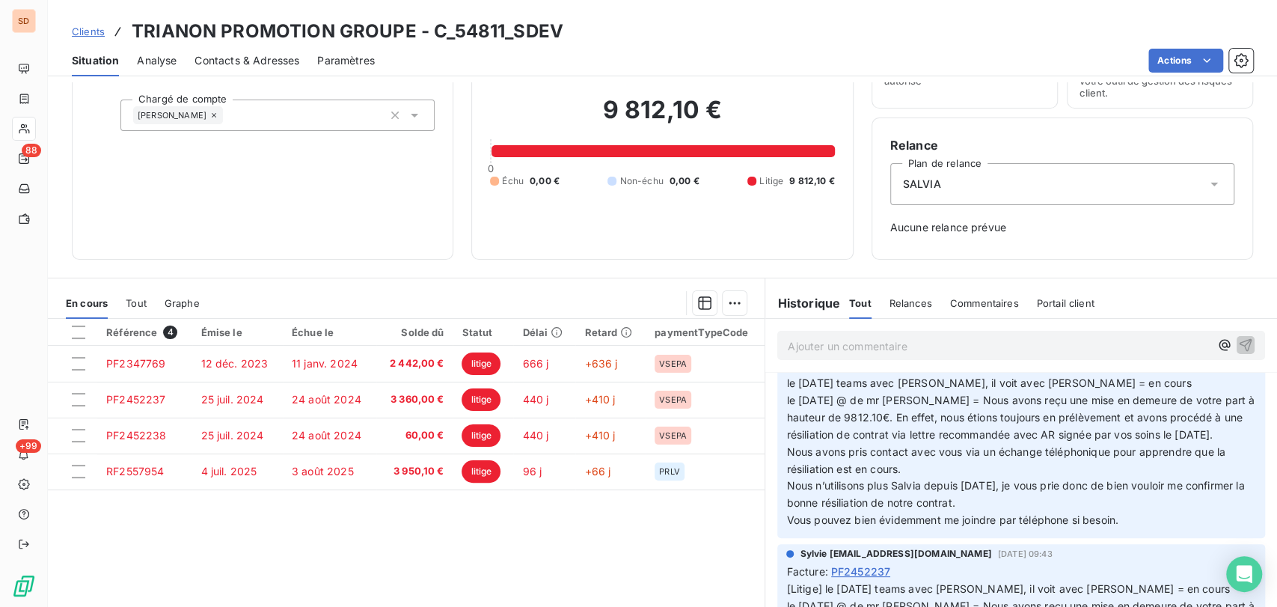
scroll to position [0, 0]
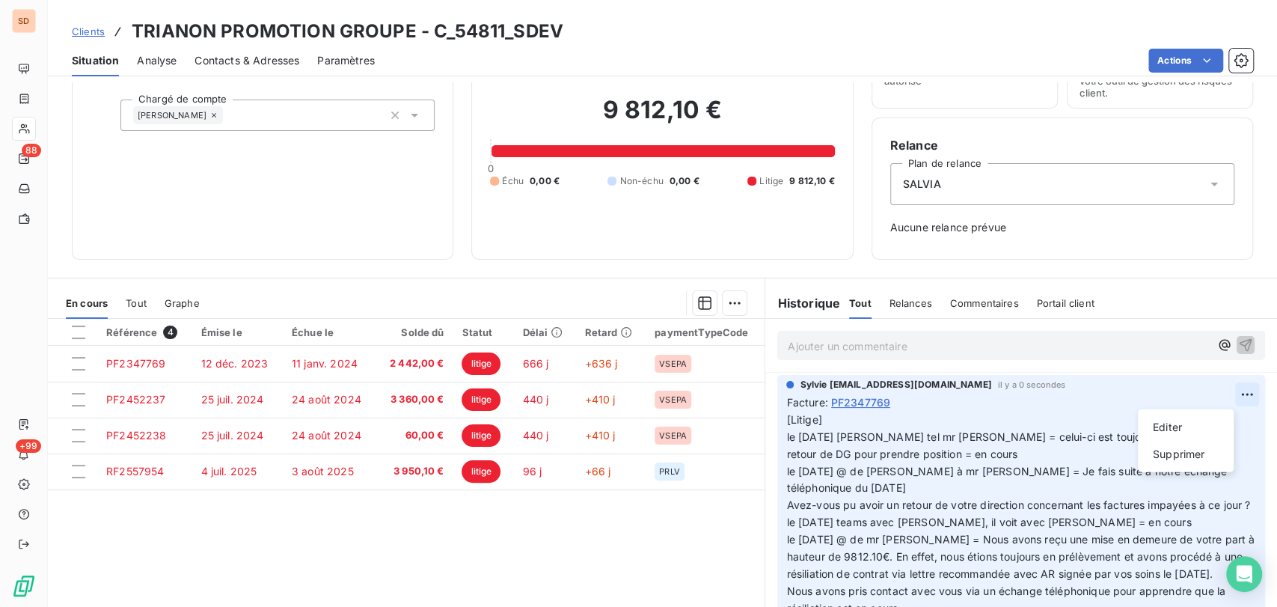
click at [1215, 394] on html "SD 88 +99 Clients TRIANON PROMOTION GROUPE - C_54811_SDEV Situation Analyse Con…" at bounding box center [638, 303] width 1277 height 607
click at [1184, 420] on div "Editer" at bounding box center [1186, 427] width 84 height 24
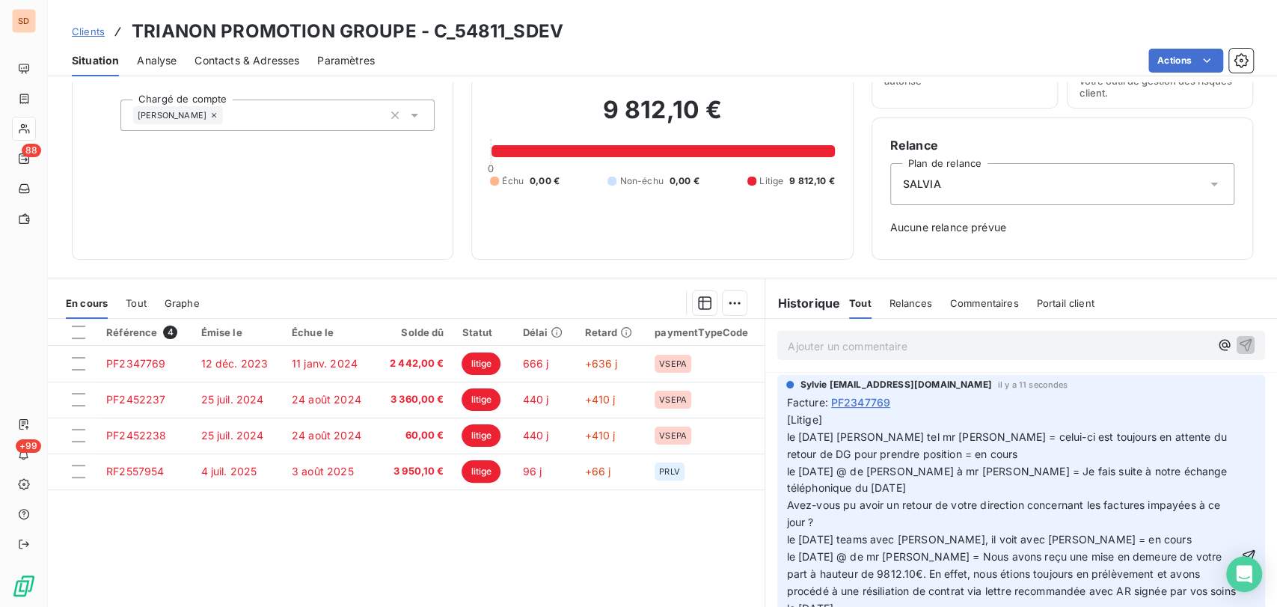
click at [1213, 429] on div "[Litige] le [DATE] [PERSON_NAME] tel mr [PERSON_NAME] = celui-ci est toujours e…" at bounding box center [1021, 556] width 470 height 293
click at [786, 452] on span "[Litige] le [DATE] [PERSON_NAME] tel mr [PERSON_NAME] = celui-ci est toujours e…" at bounding box center [1012, 556] width 452 height 287
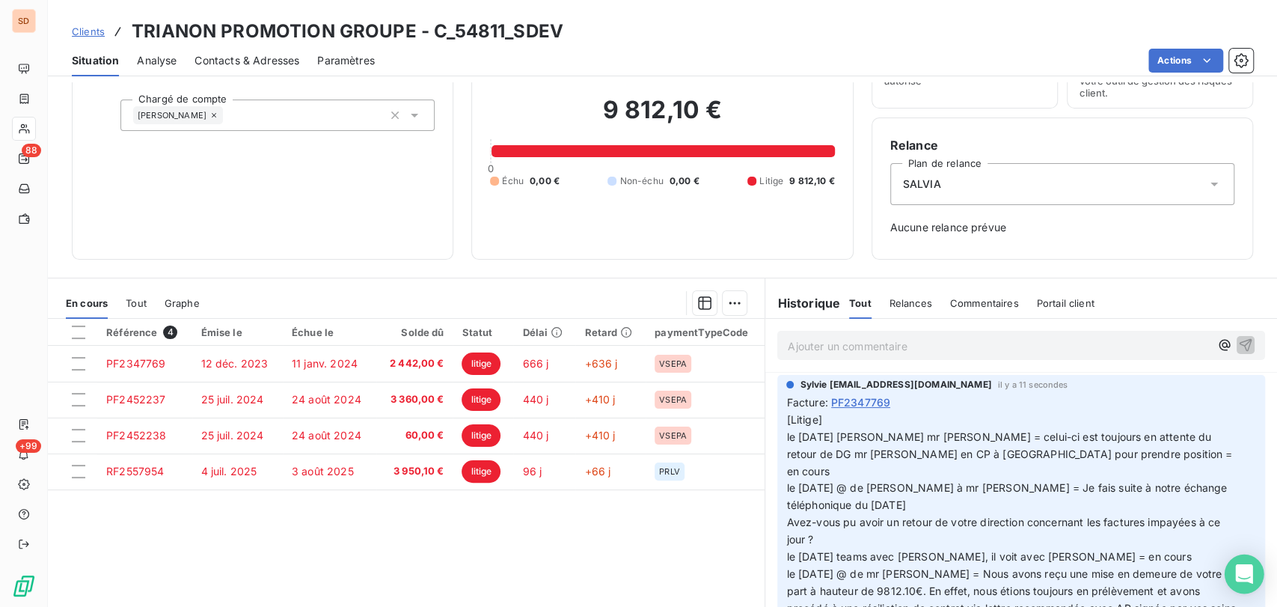
click at [1243, 558] on icon "button" at bounding box center [1249, 564] width 13 height 13
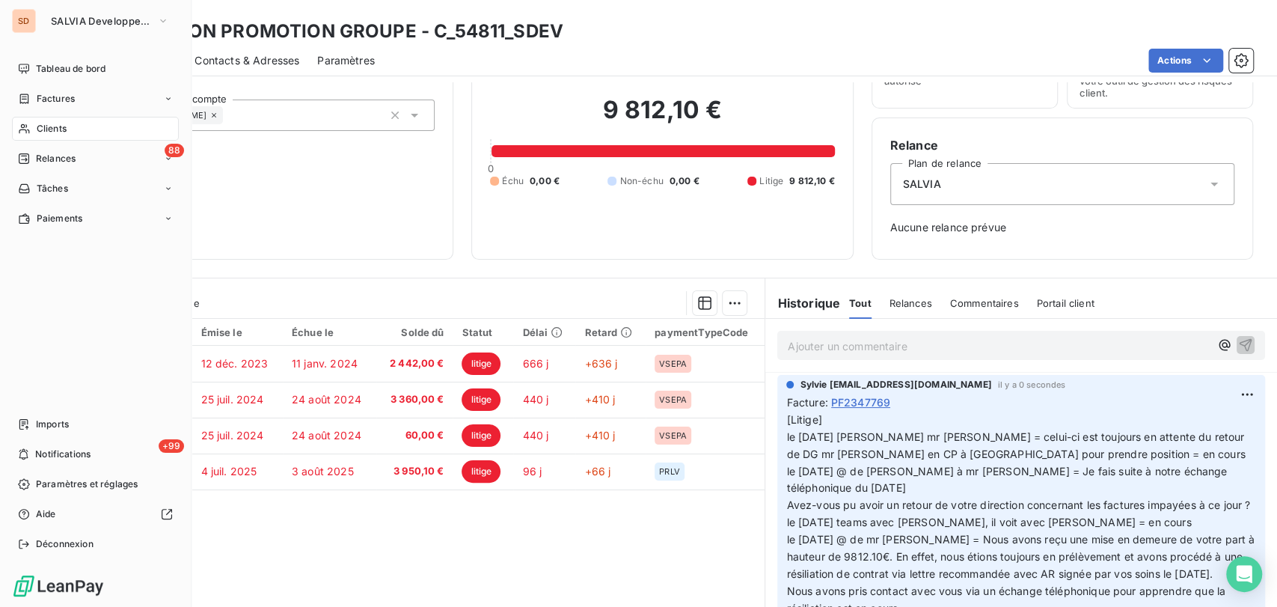
click at [46, 126] on span "Clients" at bounding box center [52, 128] width 30 height 13
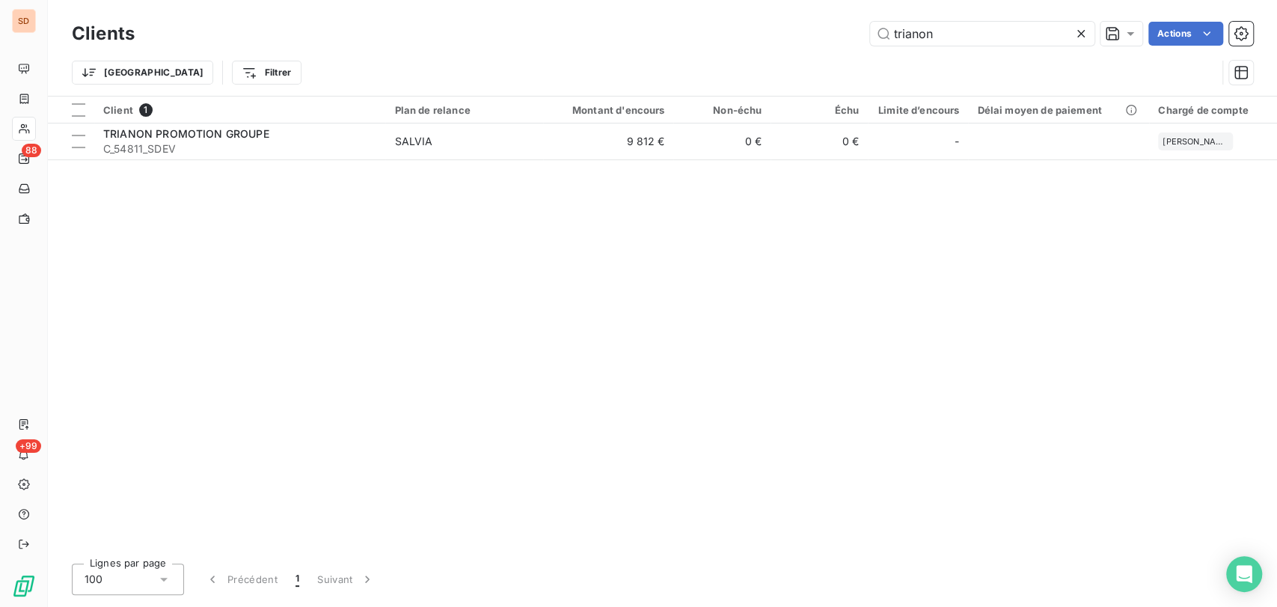
drag, startPoint x: 934, startPoint y: 19, endPoint x: 820, endPoint y: 27, distance: 114.8
click at [827, 32] on div "Clients trianon Actions" at bounding box center [662, 33] width 1181 height 31
drag, startPoint x: 937, startPoint y: 37, endPoint x: 780, endPoint y: 43, distance: 157.2
click at [780, 43] on div "trianon Actions" at bounding box center [703, 34] width 1101 height 24
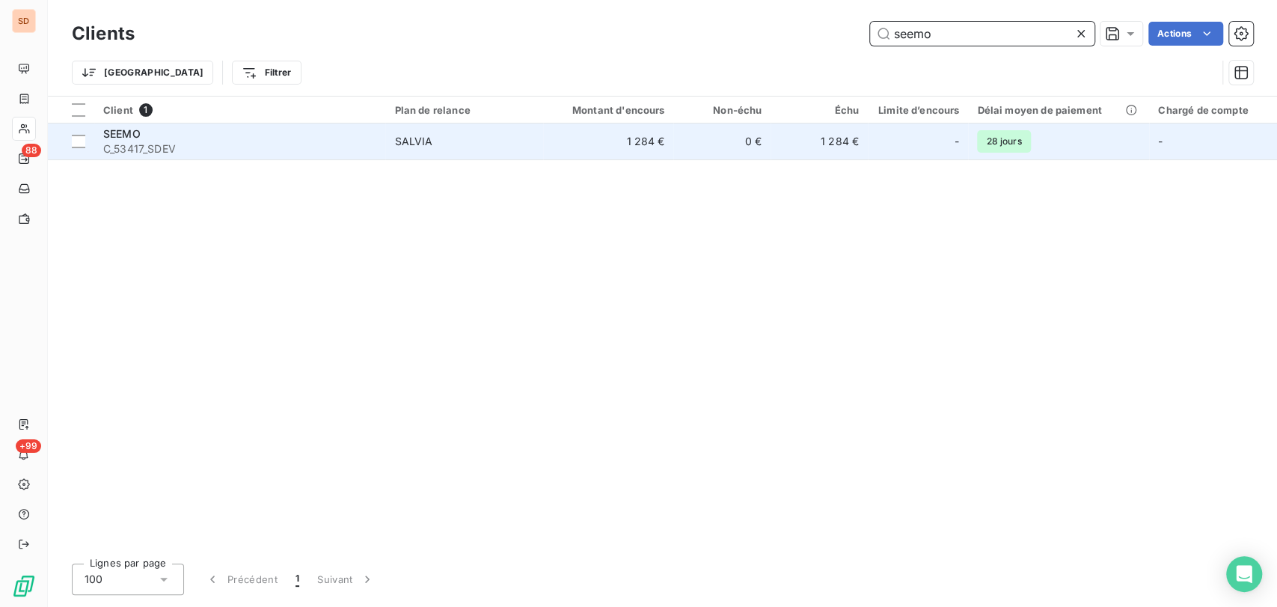
type input "seemo"
click at [121, 129] on span "SEEMO" at bounding box center [121, 133] width 37 height 13
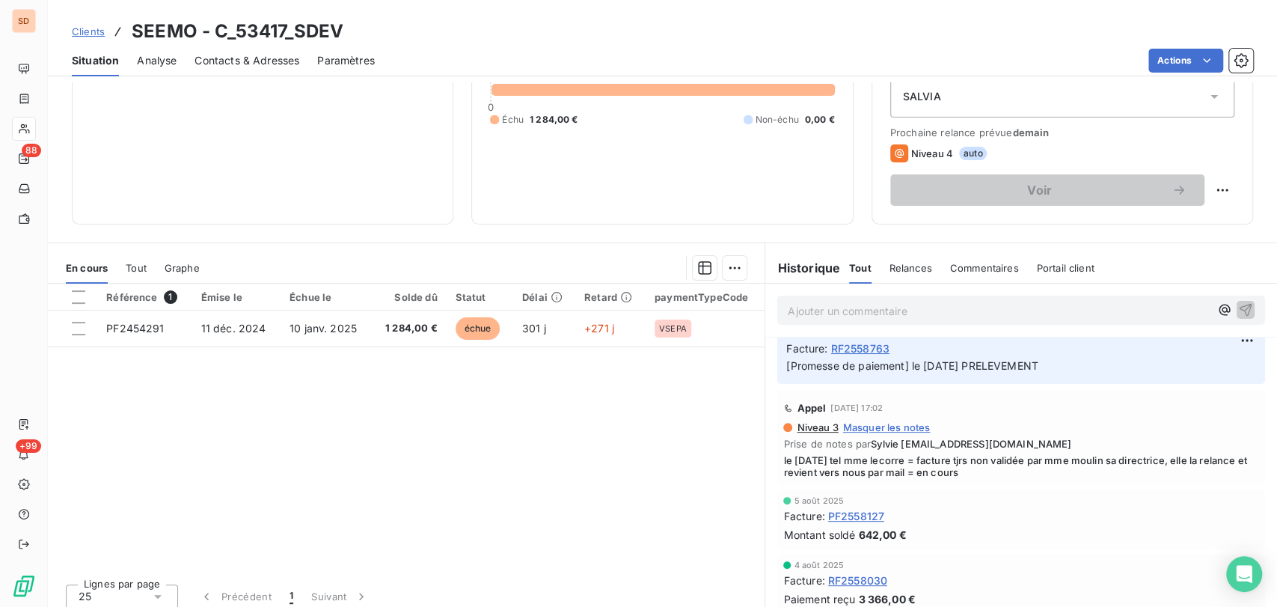
scroll to position [183, 0]
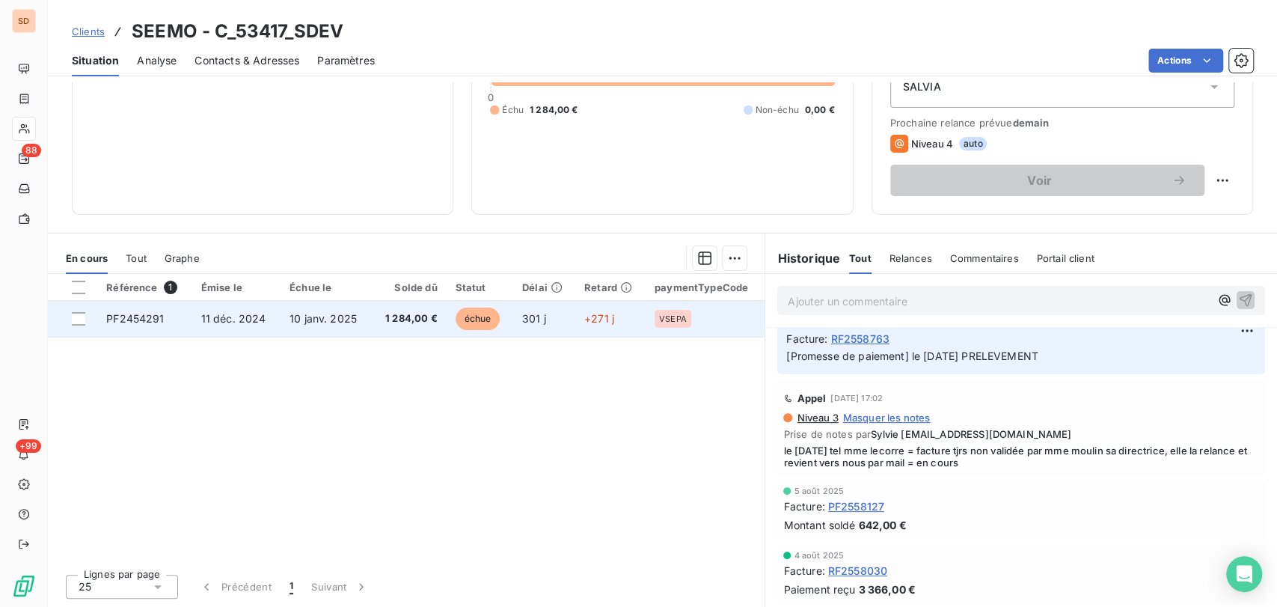
click at [141, 321] on span "PF2454291" at bounding box center [135, 318] width 58 height 13
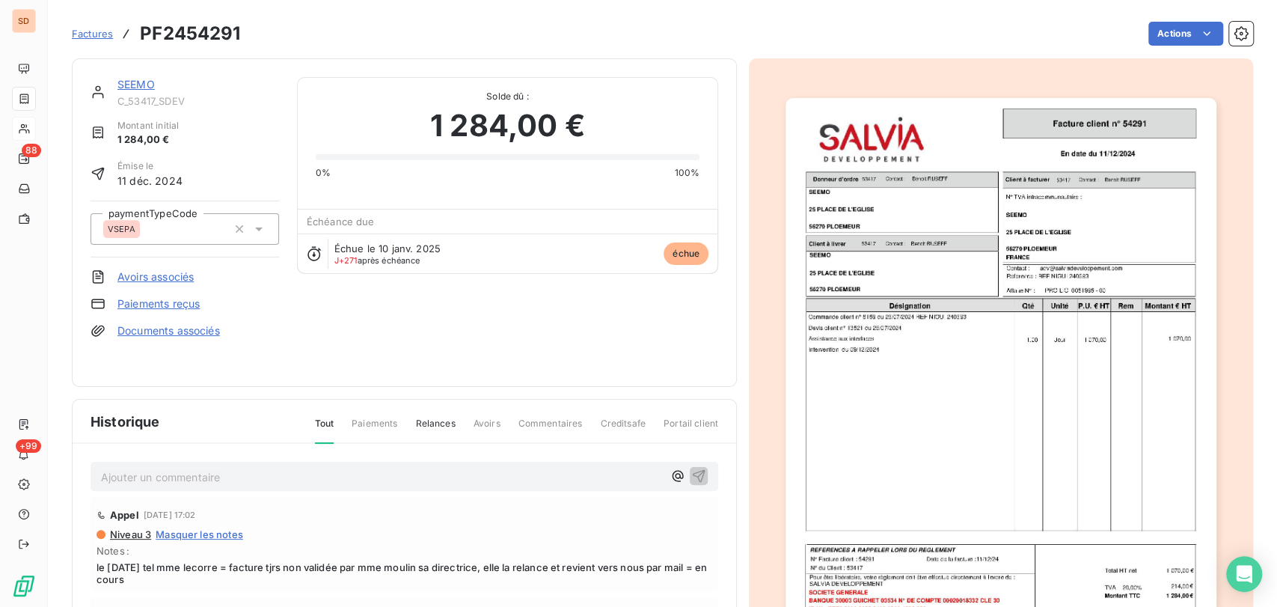
click at [877, 382] on img "button" at bounding box center [1001, 402] width 431 height 609
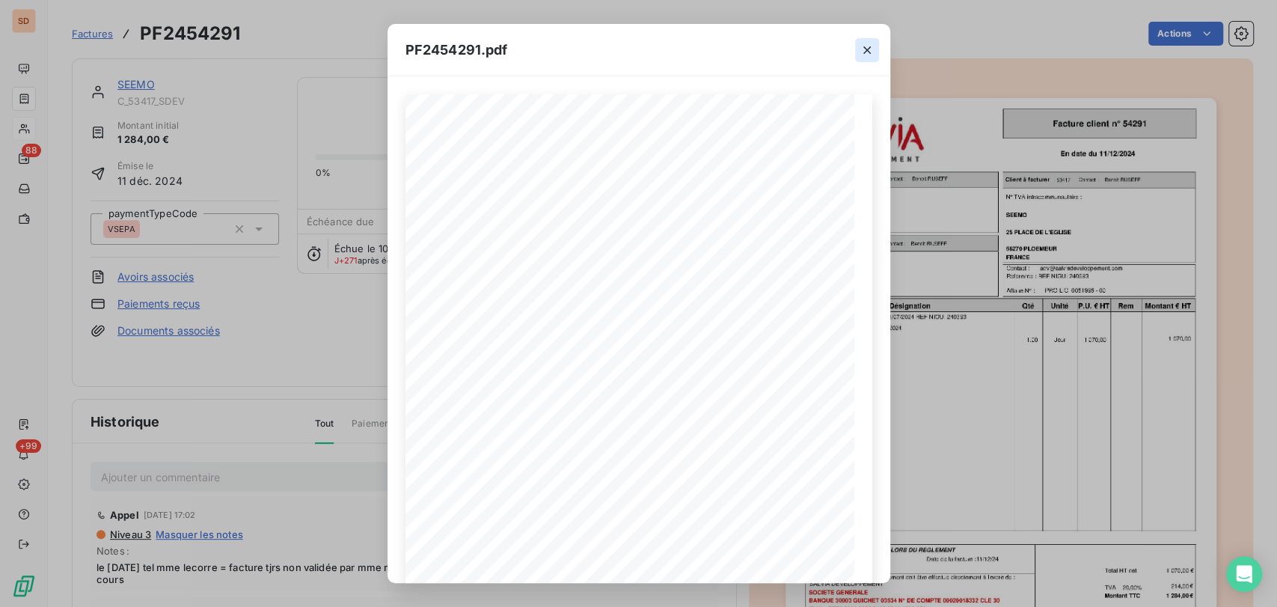
click at [869, 54] on icon "button" at bounding box center [867, 50] width 15 height 15
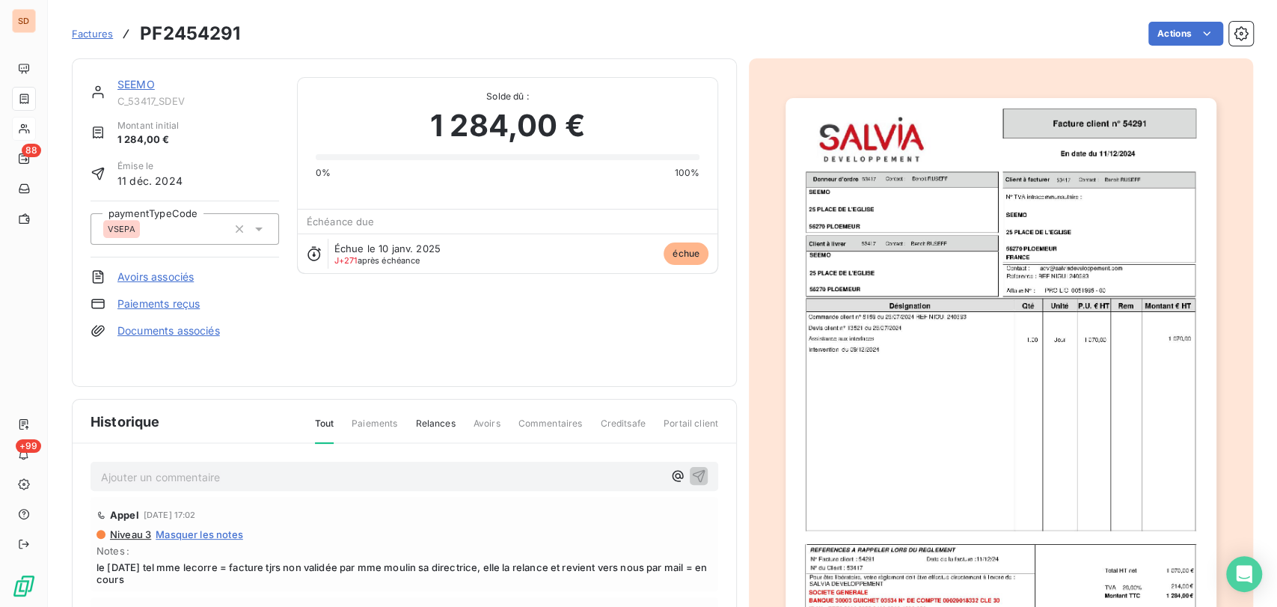
click at [146, 81] on link "SEEMO" at bounding box center [135, 84] width 37 height 13
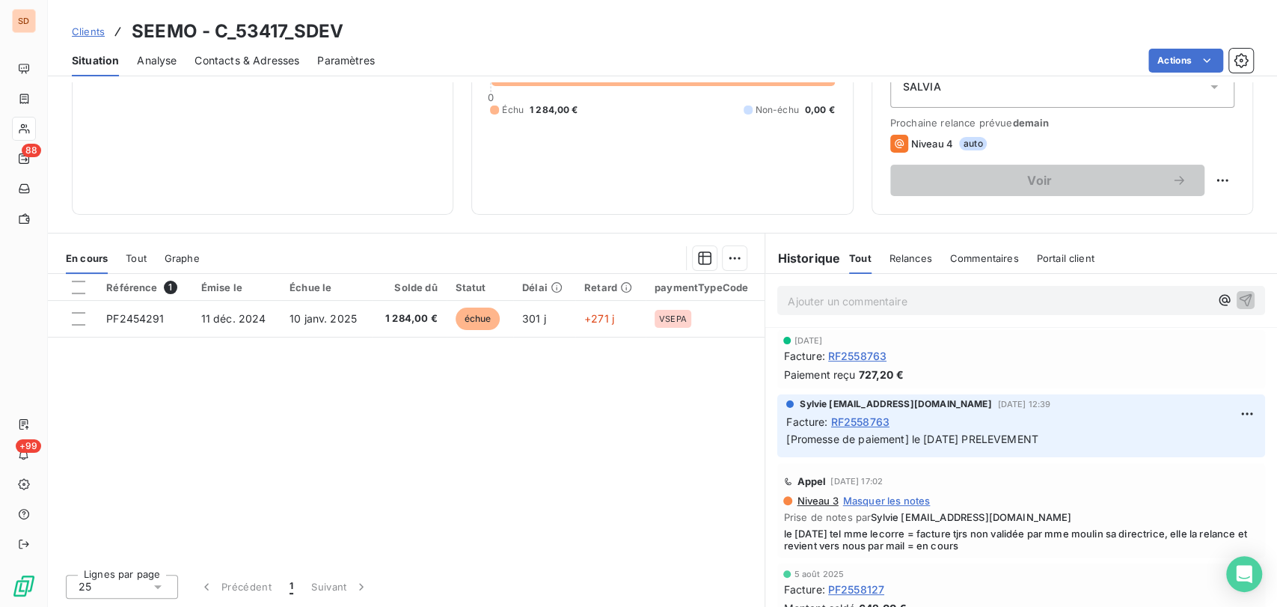
click at [244, 55] on span "Contacts & Adresses" at bounding box center [247, 60] width 105 height 15
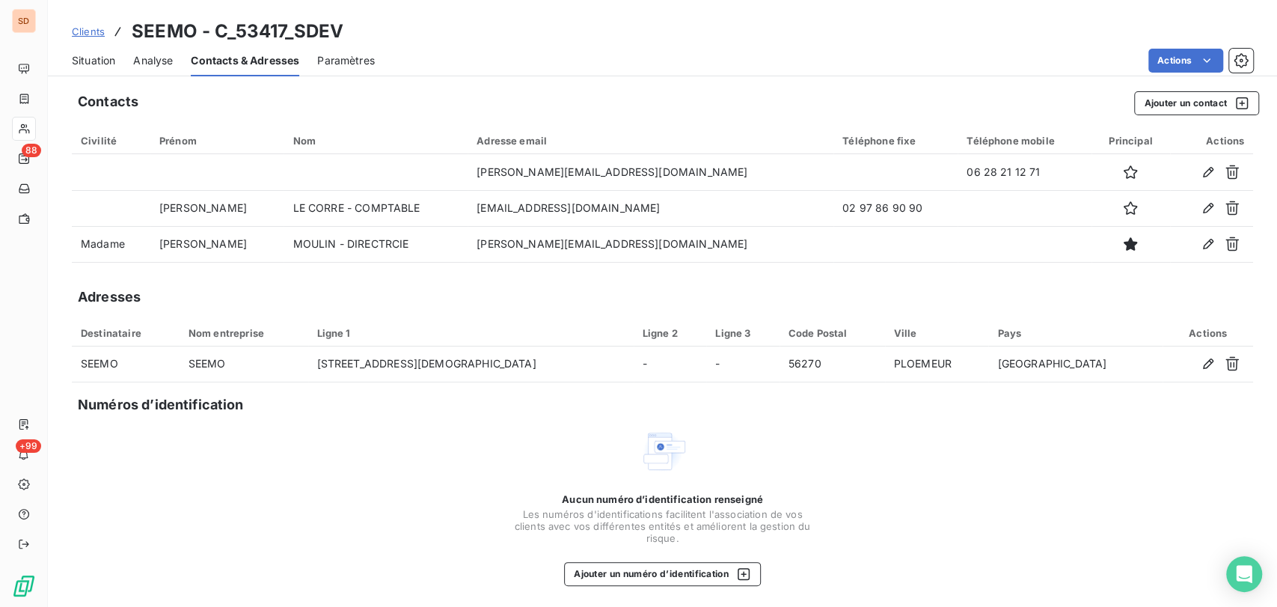
click at [96, 53] on span "Situation" at bounding box center [93, 60] width 43 height 15
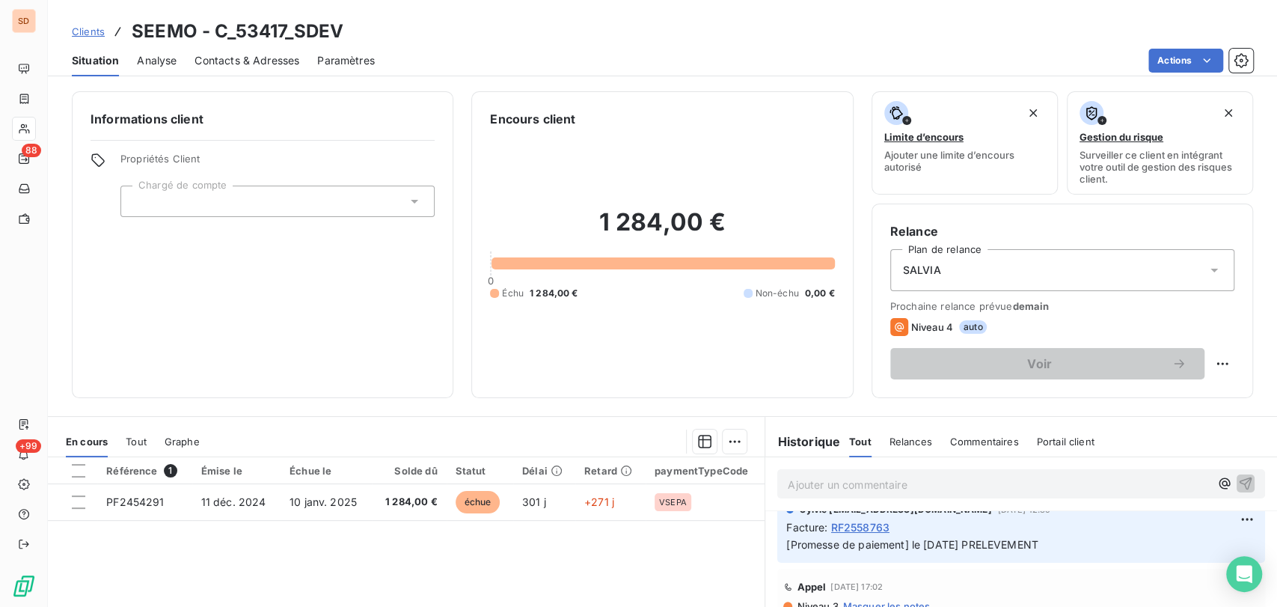
scroll to position [166, 0]
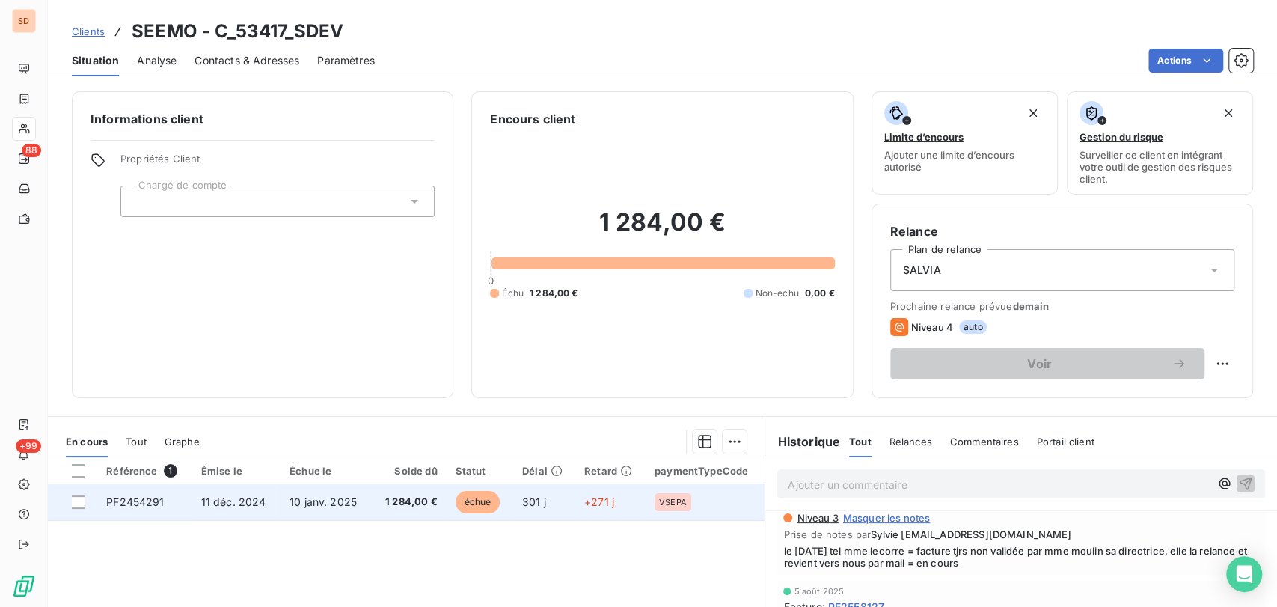
click at [122, 498] on span "PF2454291" at bounding box center [135, 501] width 58 height 13
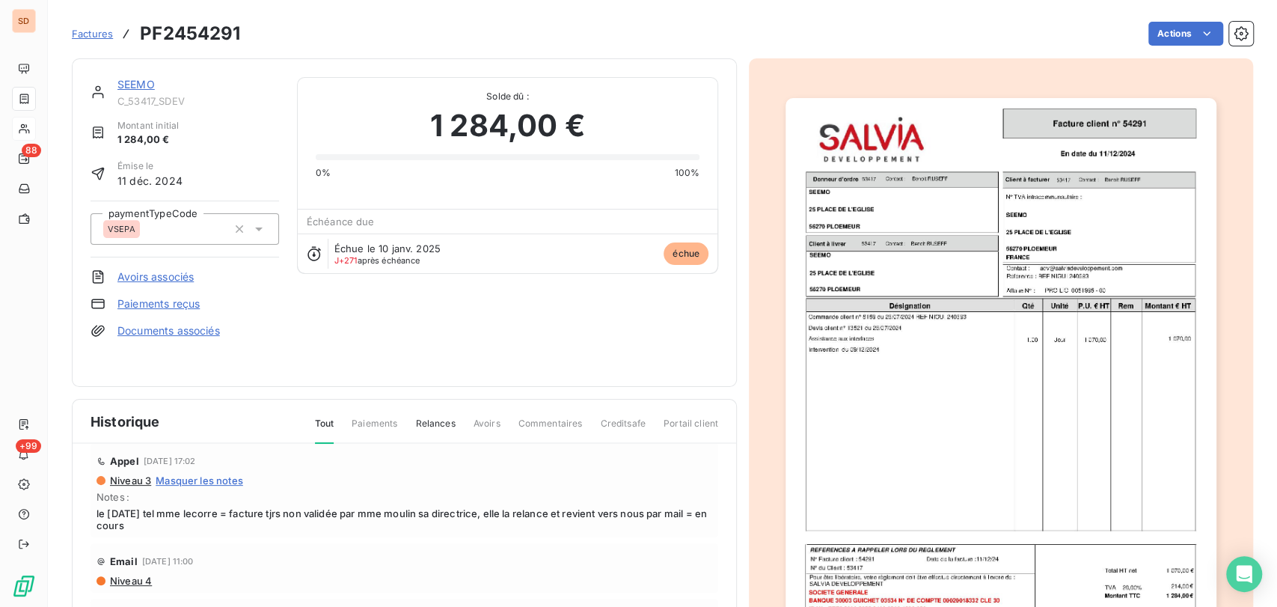
scroll to position [83, 0]
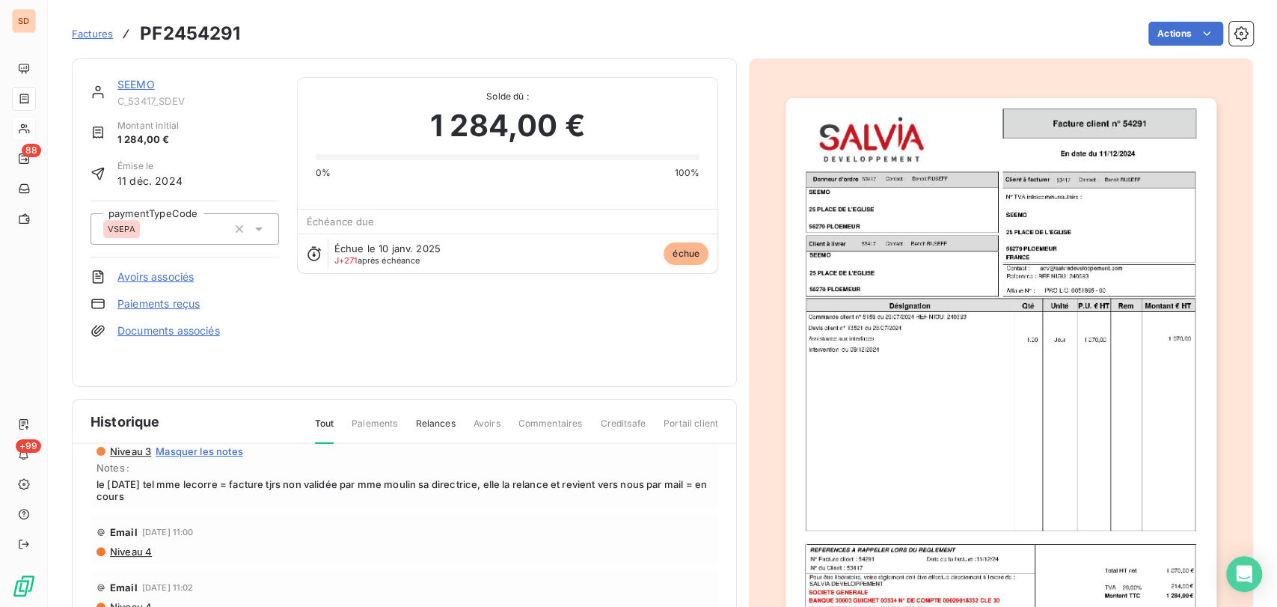
click at [125, 546] on span "Niveau 4" at bounding box center [129, 551] width 43 height 12
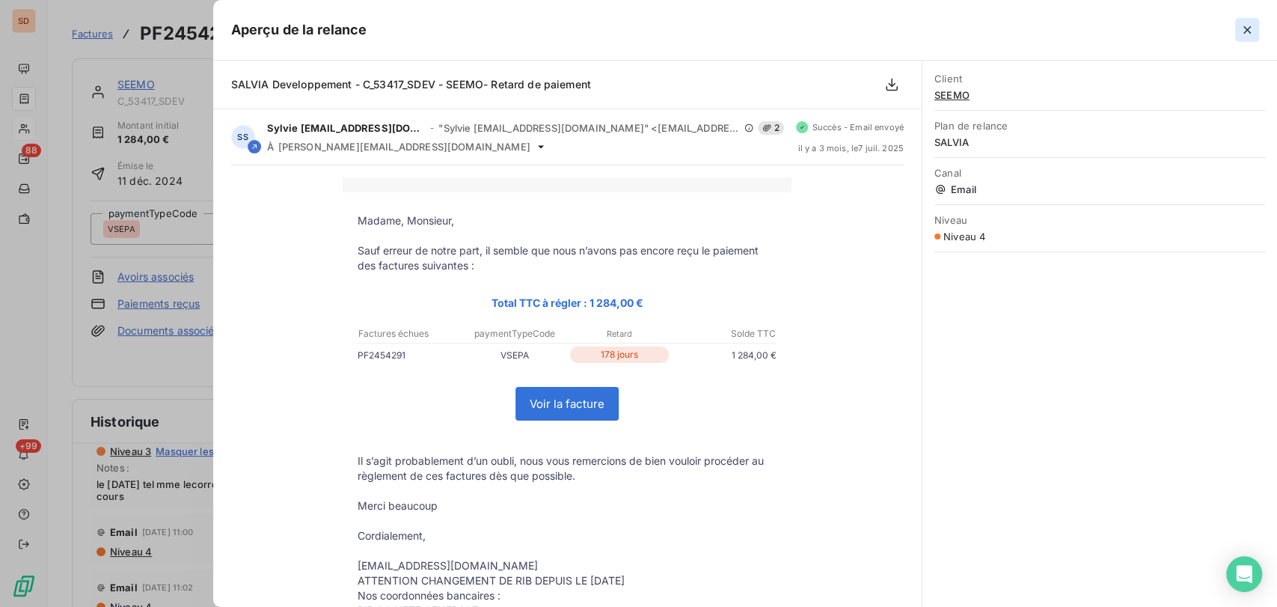
click at [1241, 34] on icon "button" at bounding box center [1247, 29] width 15 height 15
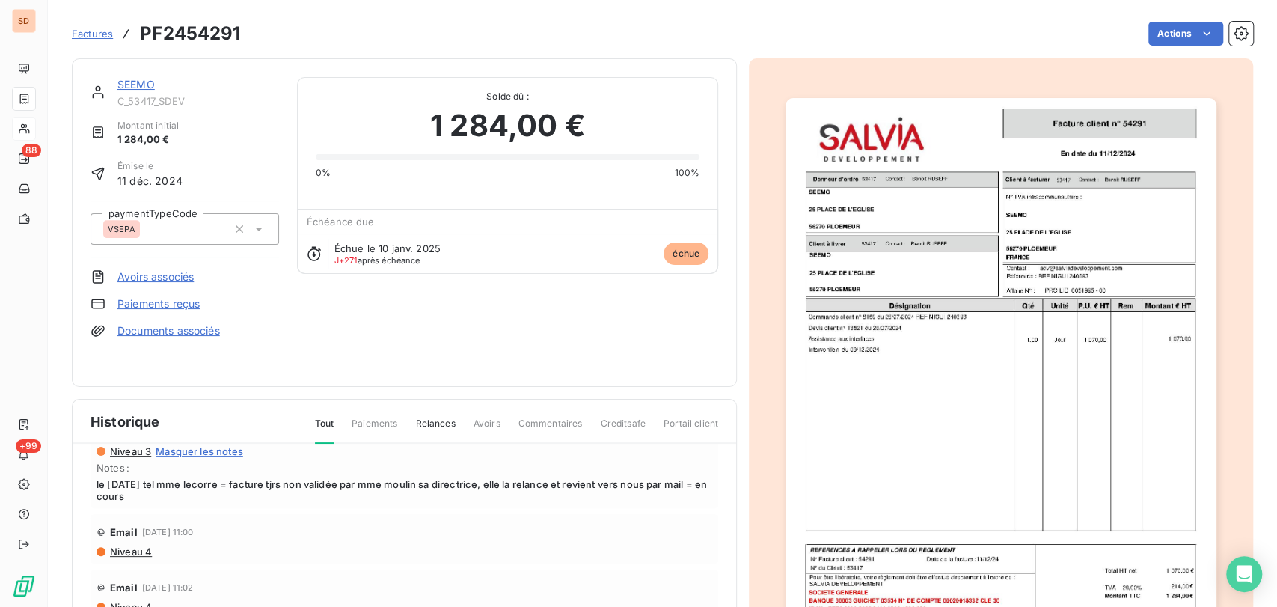
click at [126, 81] on link "SEEMO" at bounding box center [135, 84] width 37 height 13
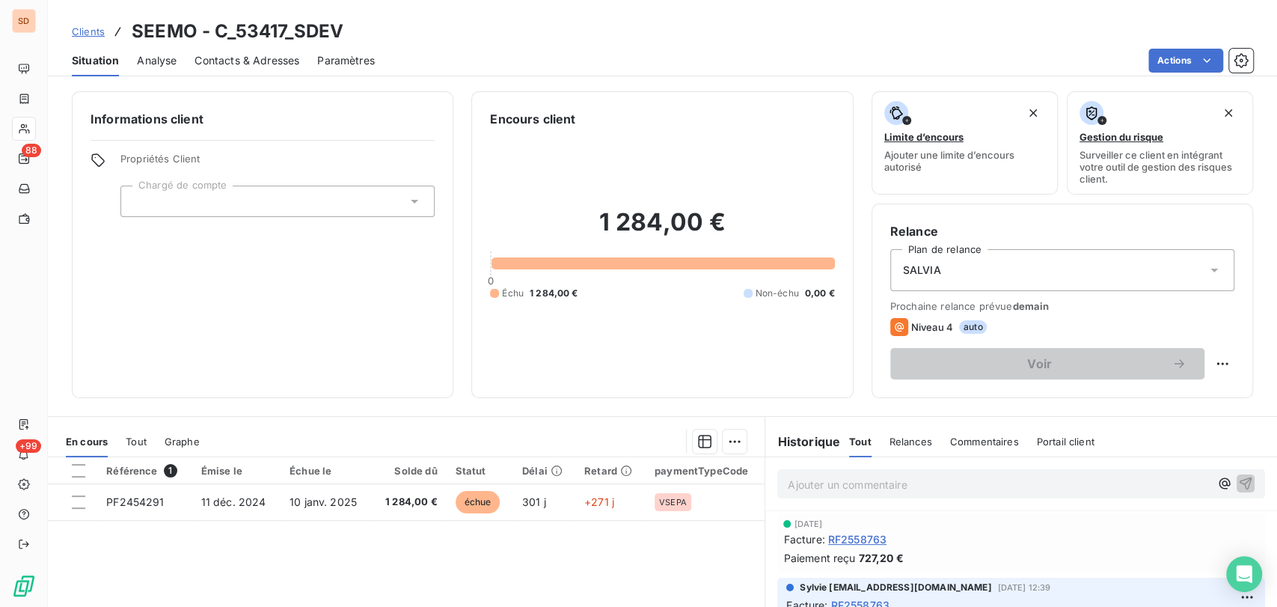
click at [257, 61] on span "Contacts & Adresses" at bounding box center [247, 60] width 105 height 15
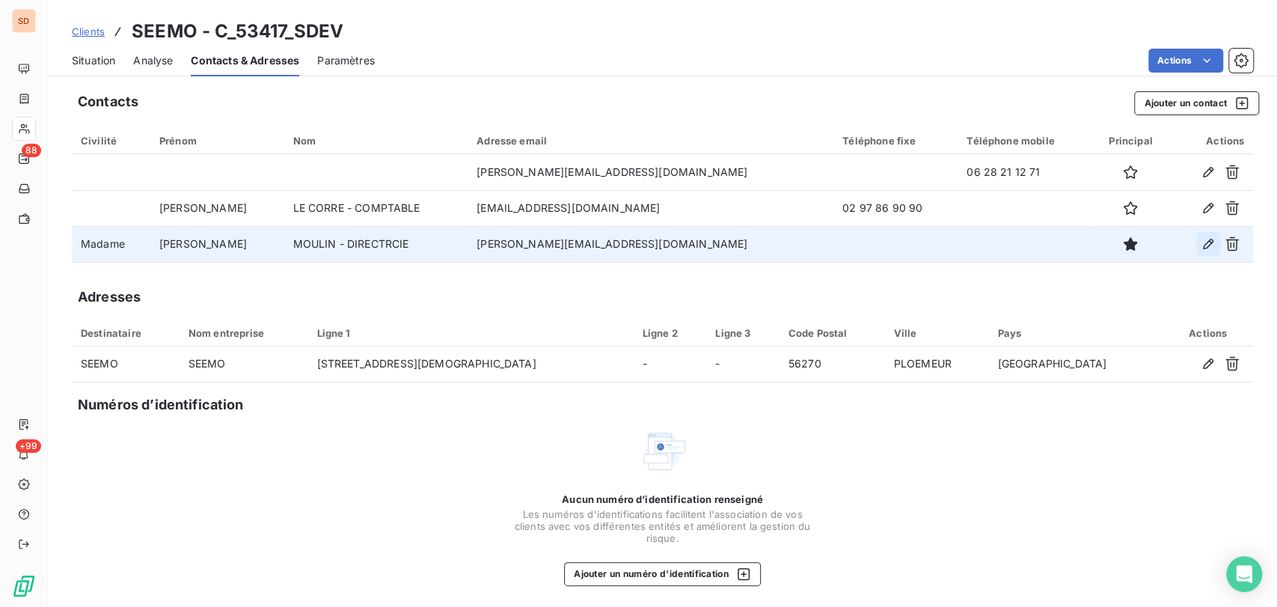
click at [1203, 242] on icon "button" at bounding box center [1208, 244] width 10 height 10
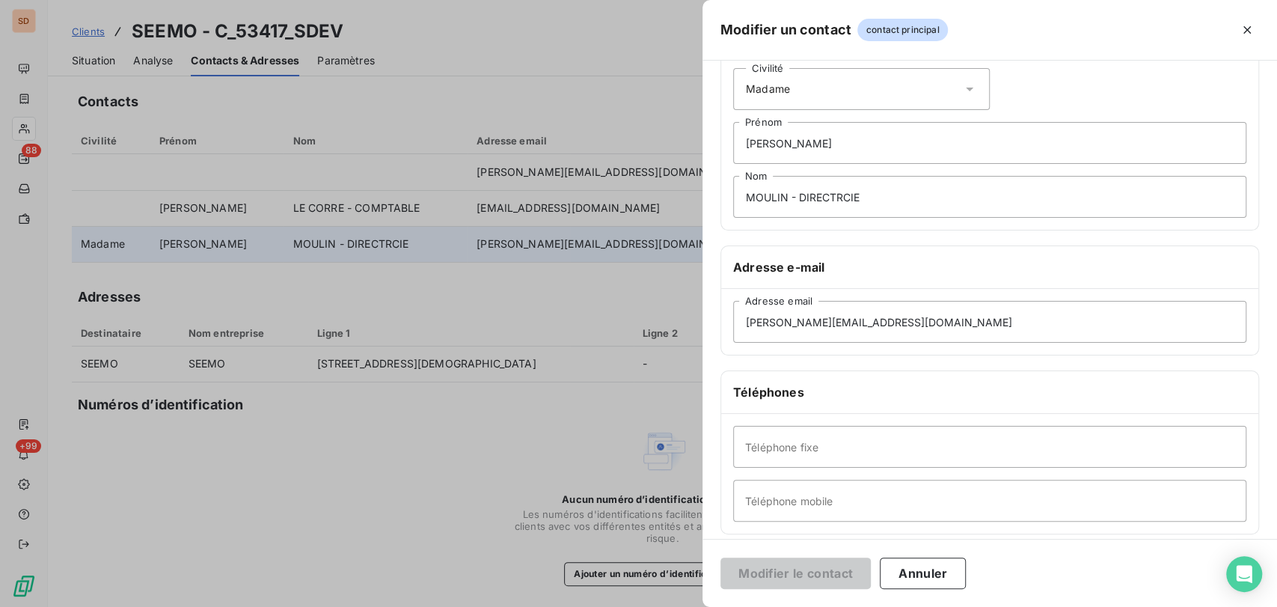
scroll to position [166, 0]
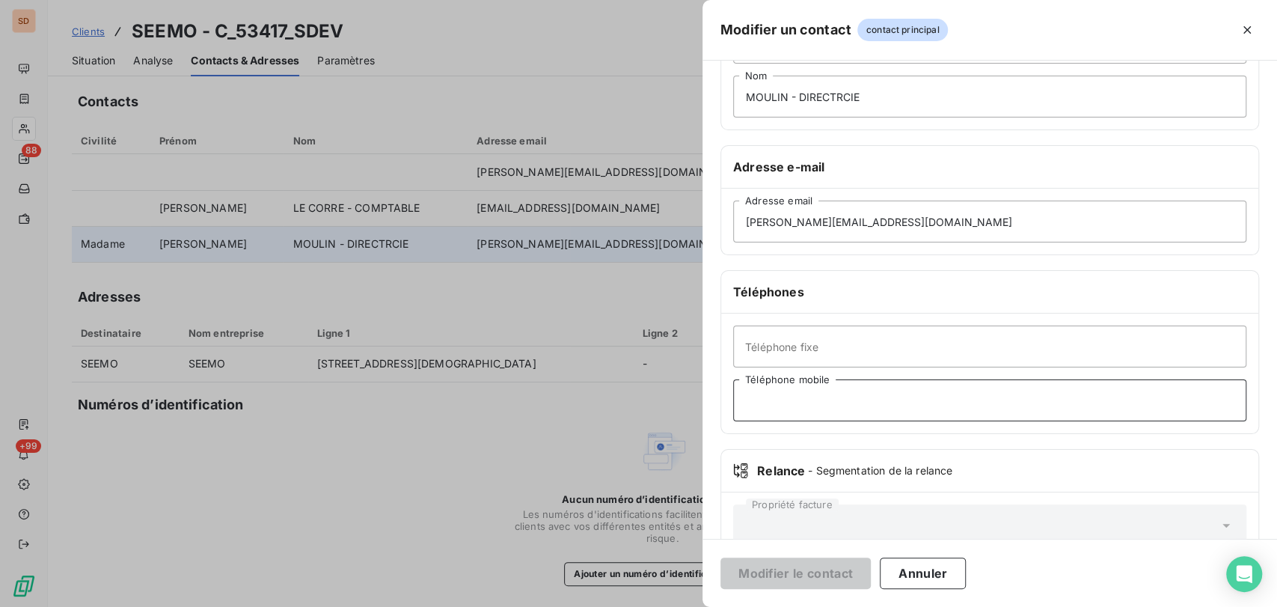
click at [769, 402] on input "Téléphone mobile" at bounding box center [989, 400] width 513 height 42
type input "06 81 44 83 24"
click at [815, 579] on button "Modifier le contact" at bounding box center [795, 572] width 150 height 31
